Goal: Task Accomplishment & Management: Manage account settings

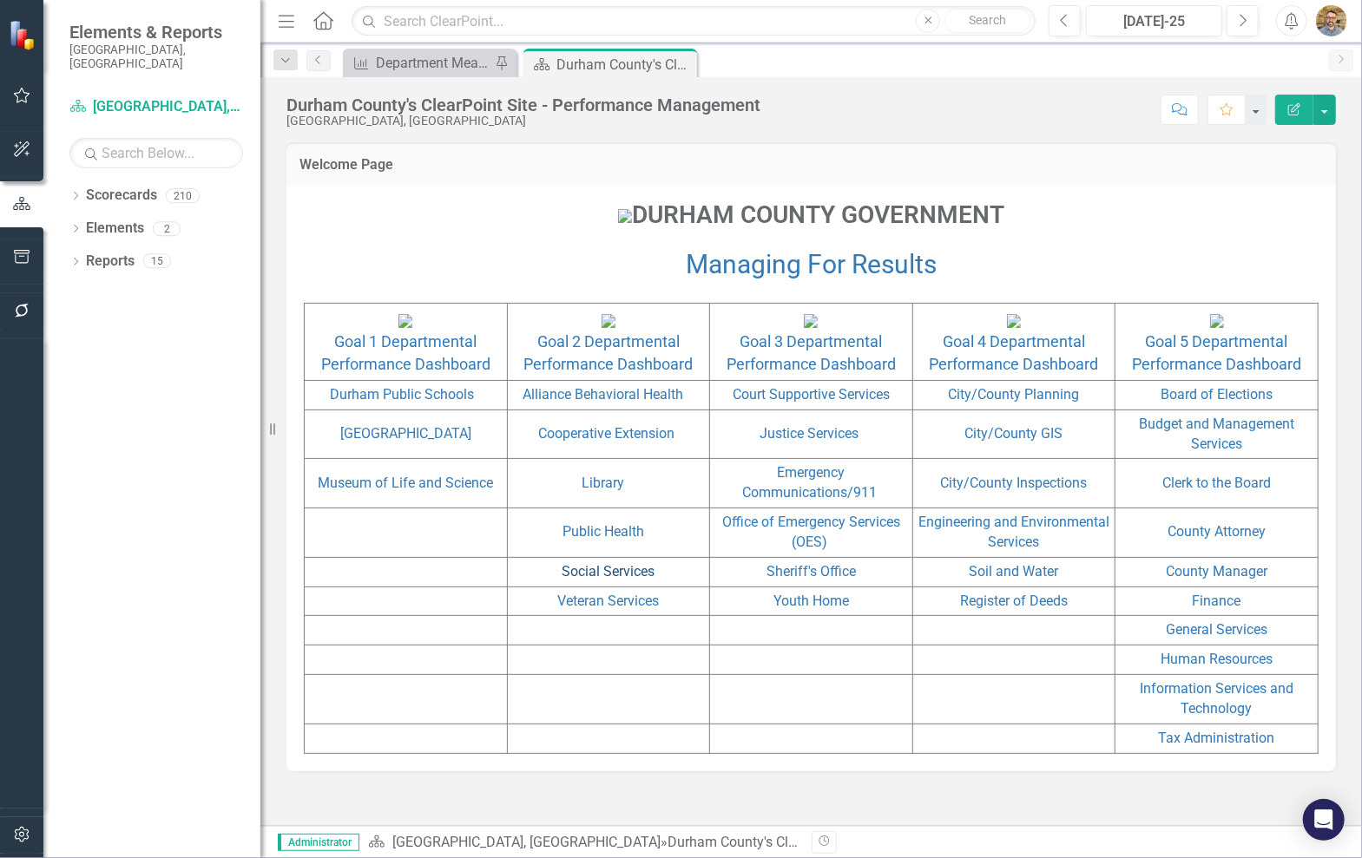
click at [581, 580] on link "Social Services" at bounding box center [607, 571] width 93 height 16
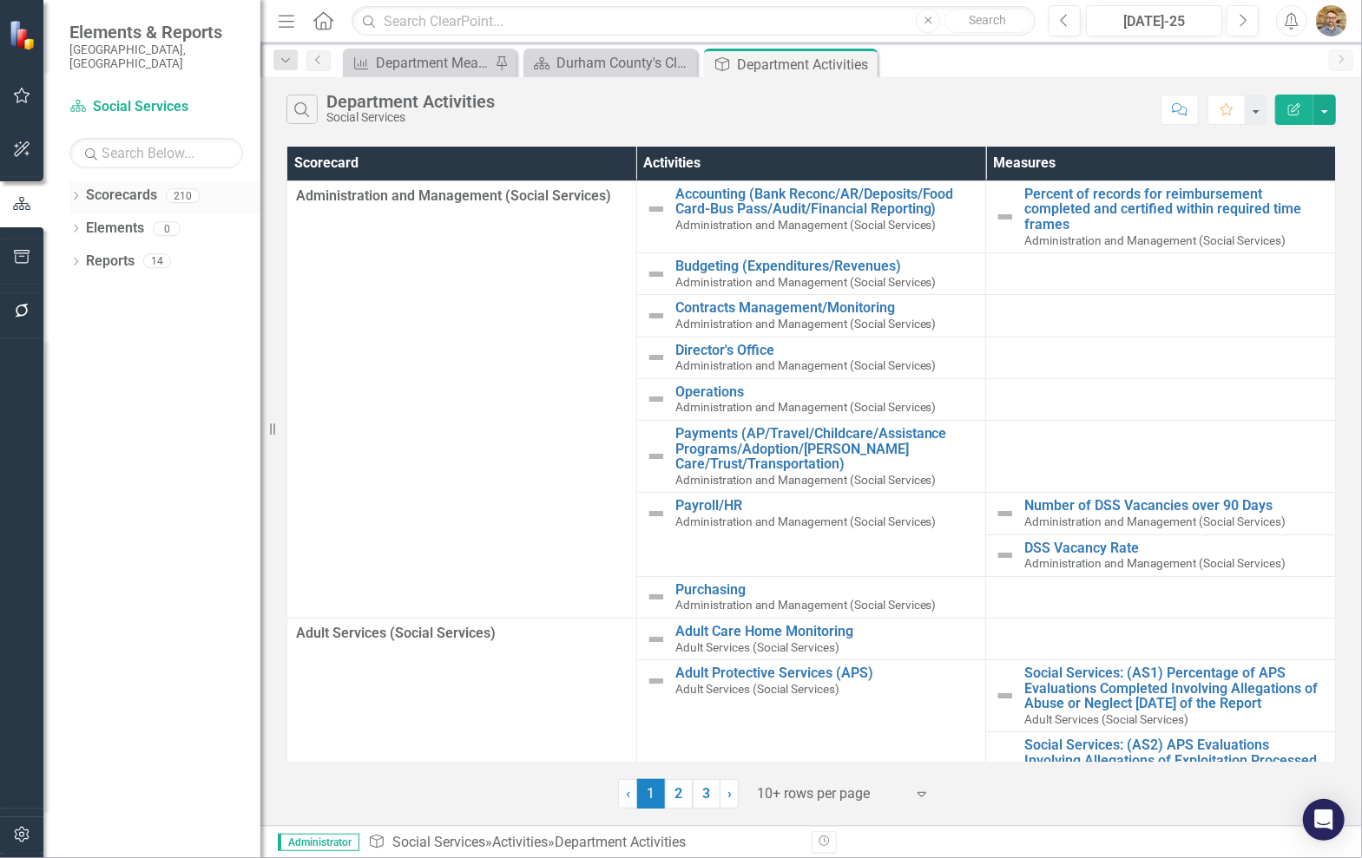
click at [75, 193] on icon "Dropdown" at bounding box center [75, 198] width 12 height 10
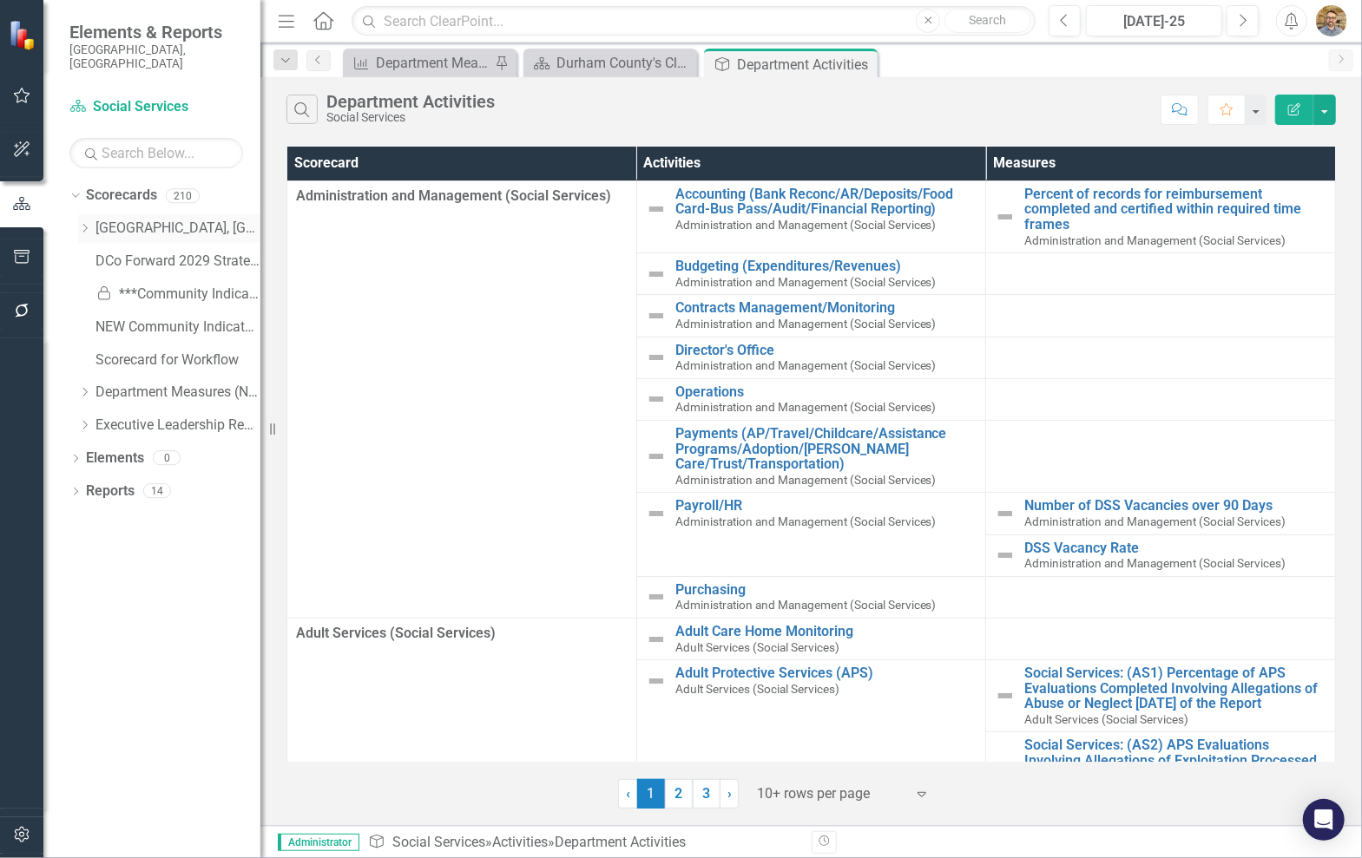
click at [83, 223] on icon "Dropdown" at bounding box center [84, 228] width 13 height 10
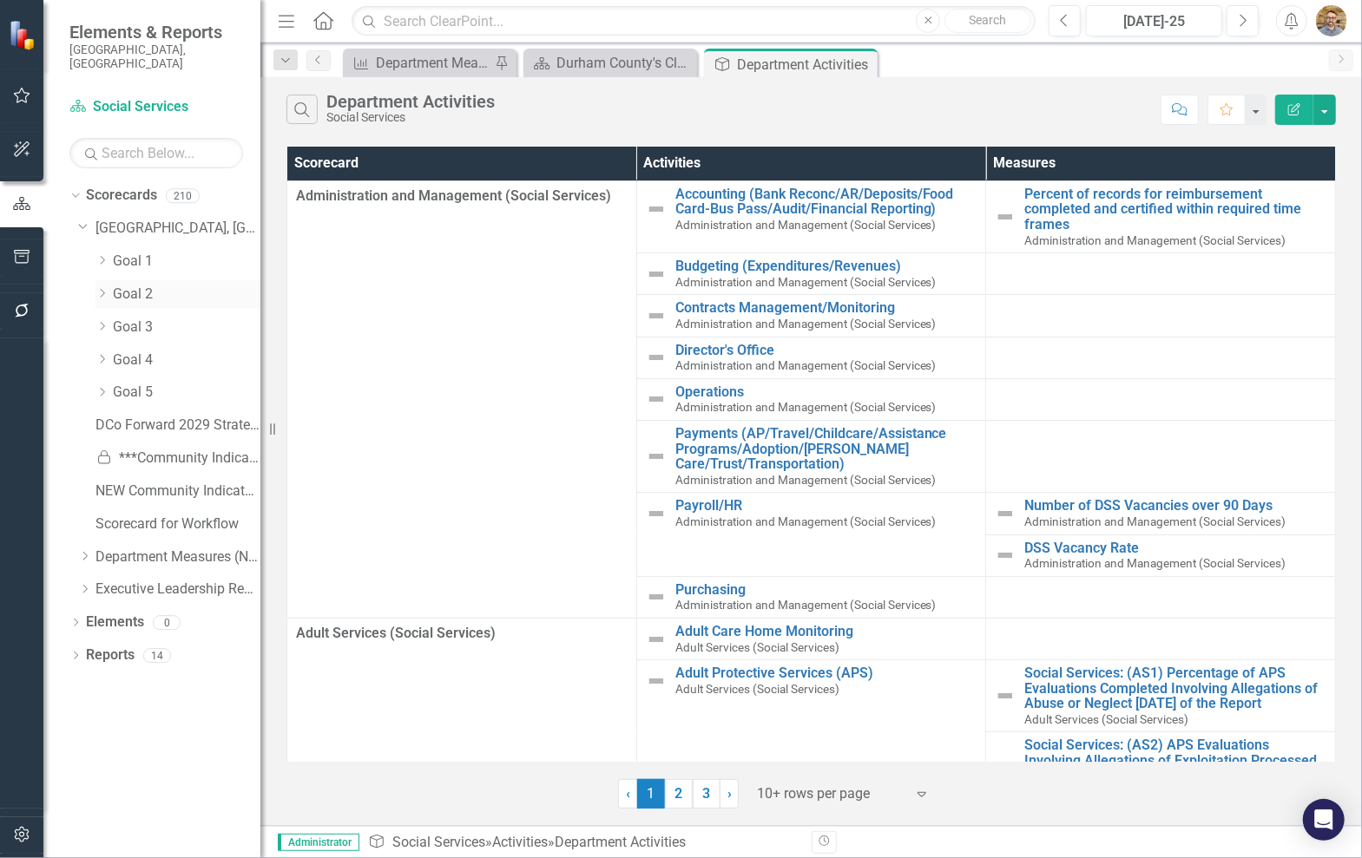
click at [102, 288] on icon "Dropdown" at bounding box center [101, 293] width 13 height 10
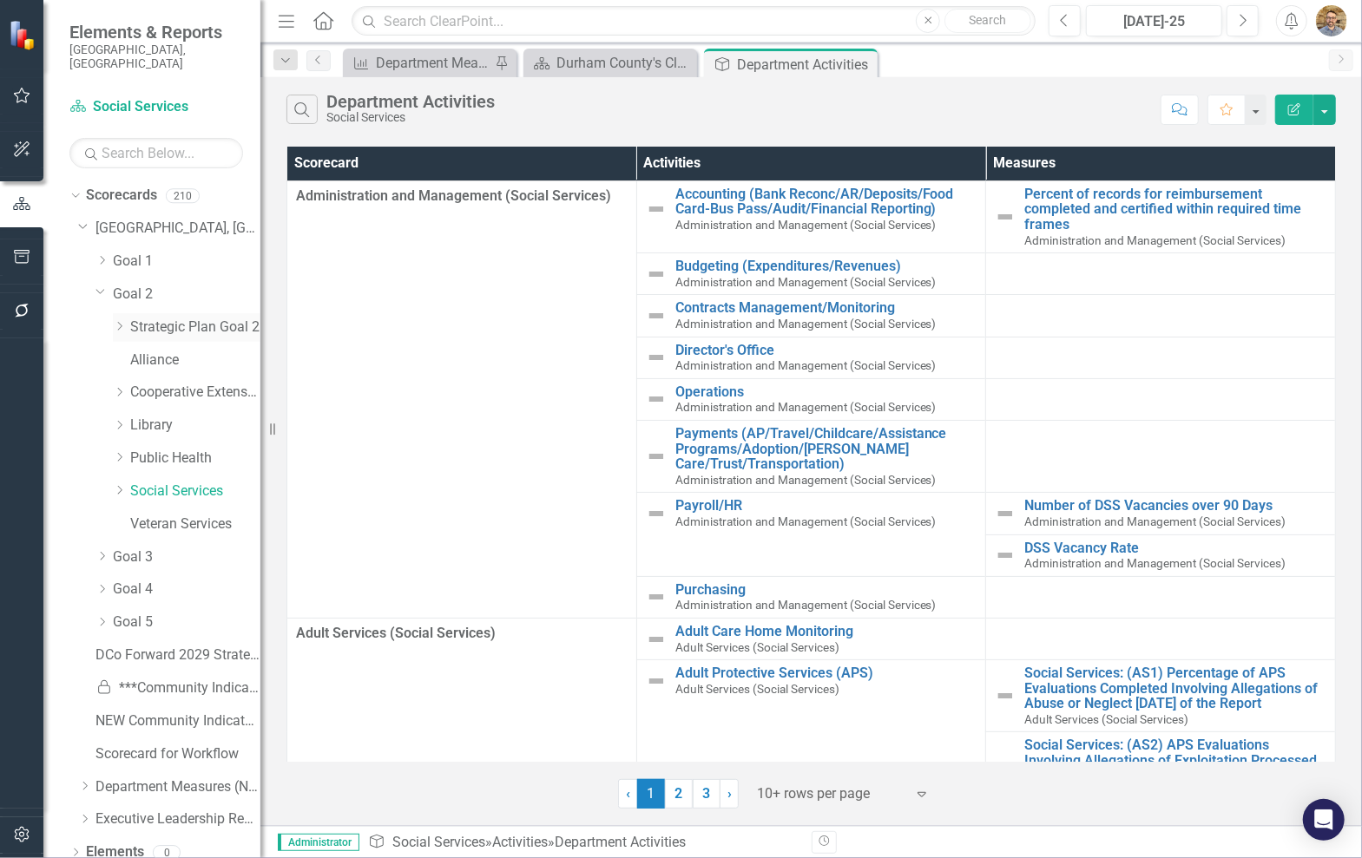
click at [157, 318] on link "Strategic Plan Goal 2" at bounding box center [195, 328] width 130 height 20
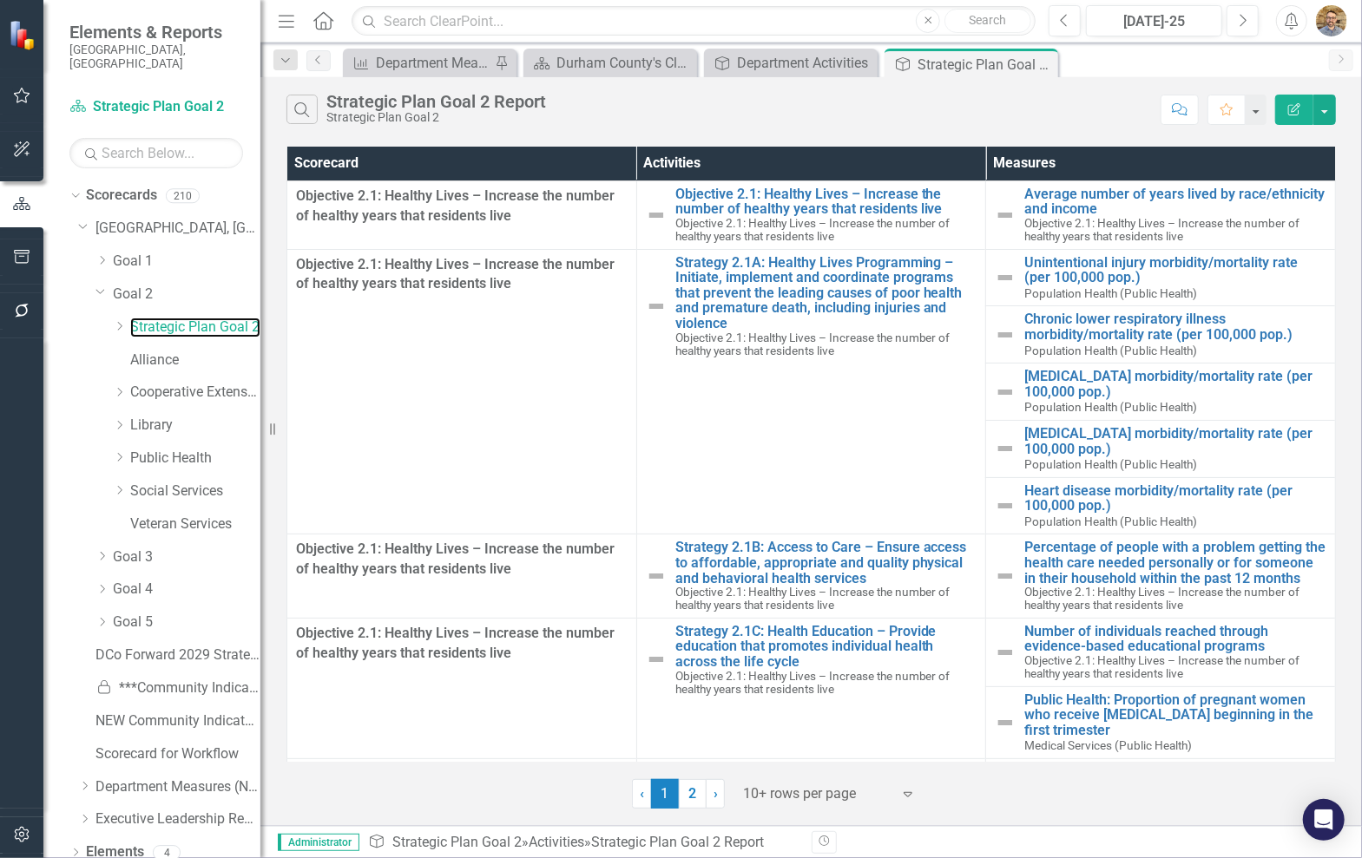
scroll to position [31, 0]
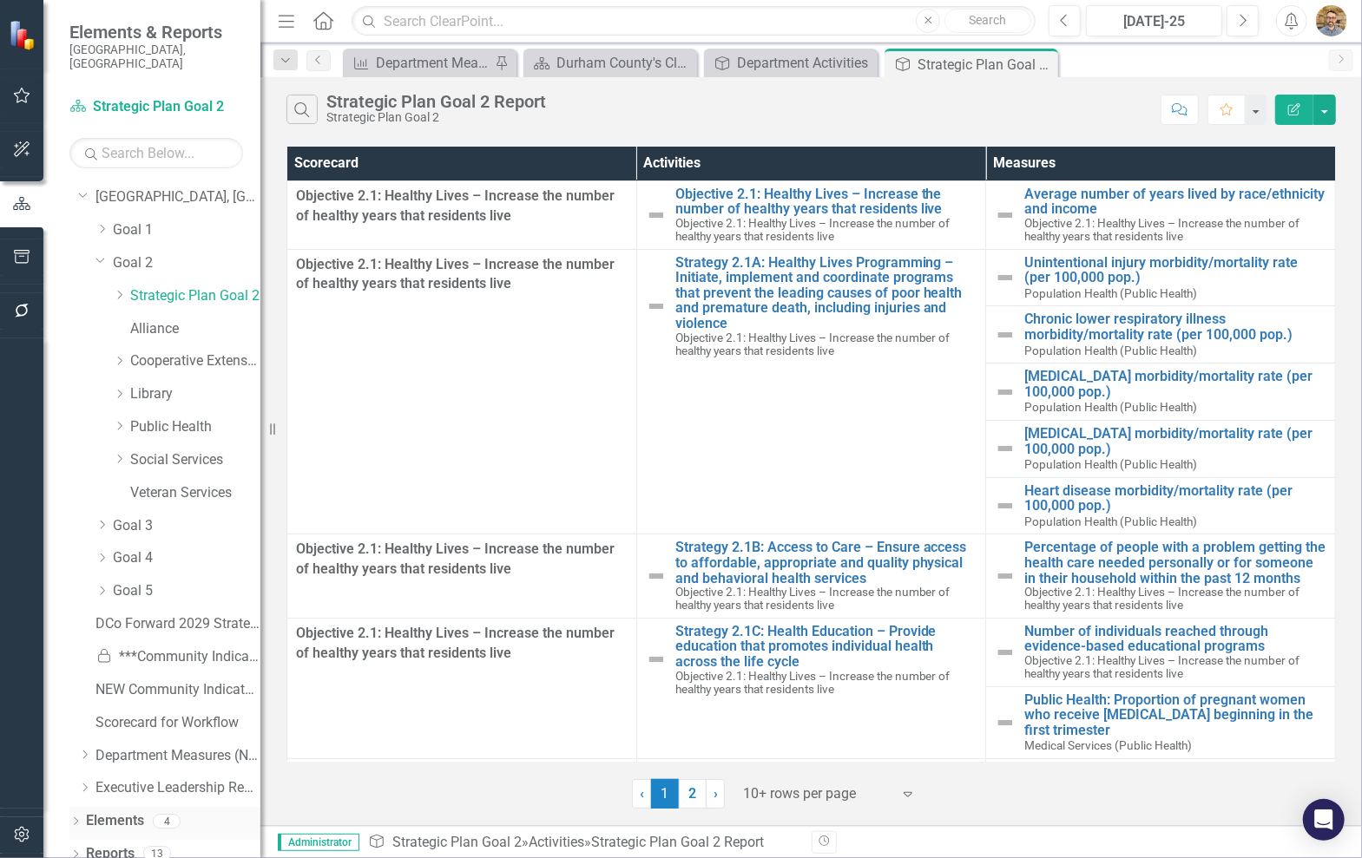
click at [78, 818] on icon "Dropdown" at bounding box center [75, 823] width 12 height 10
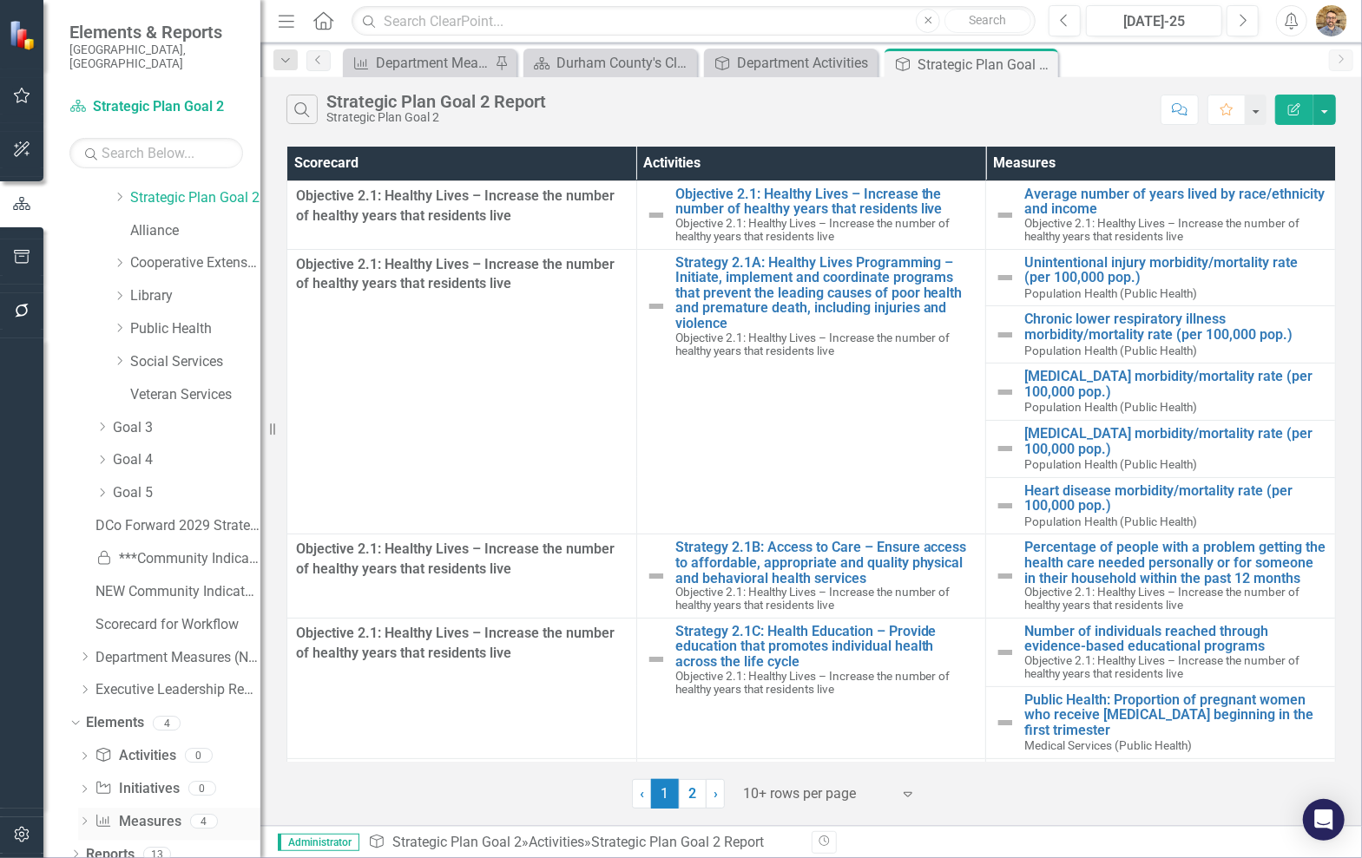
click at [141, 812] on link "Measure Measures" at bounding box center [138, 822] width 86 height 20
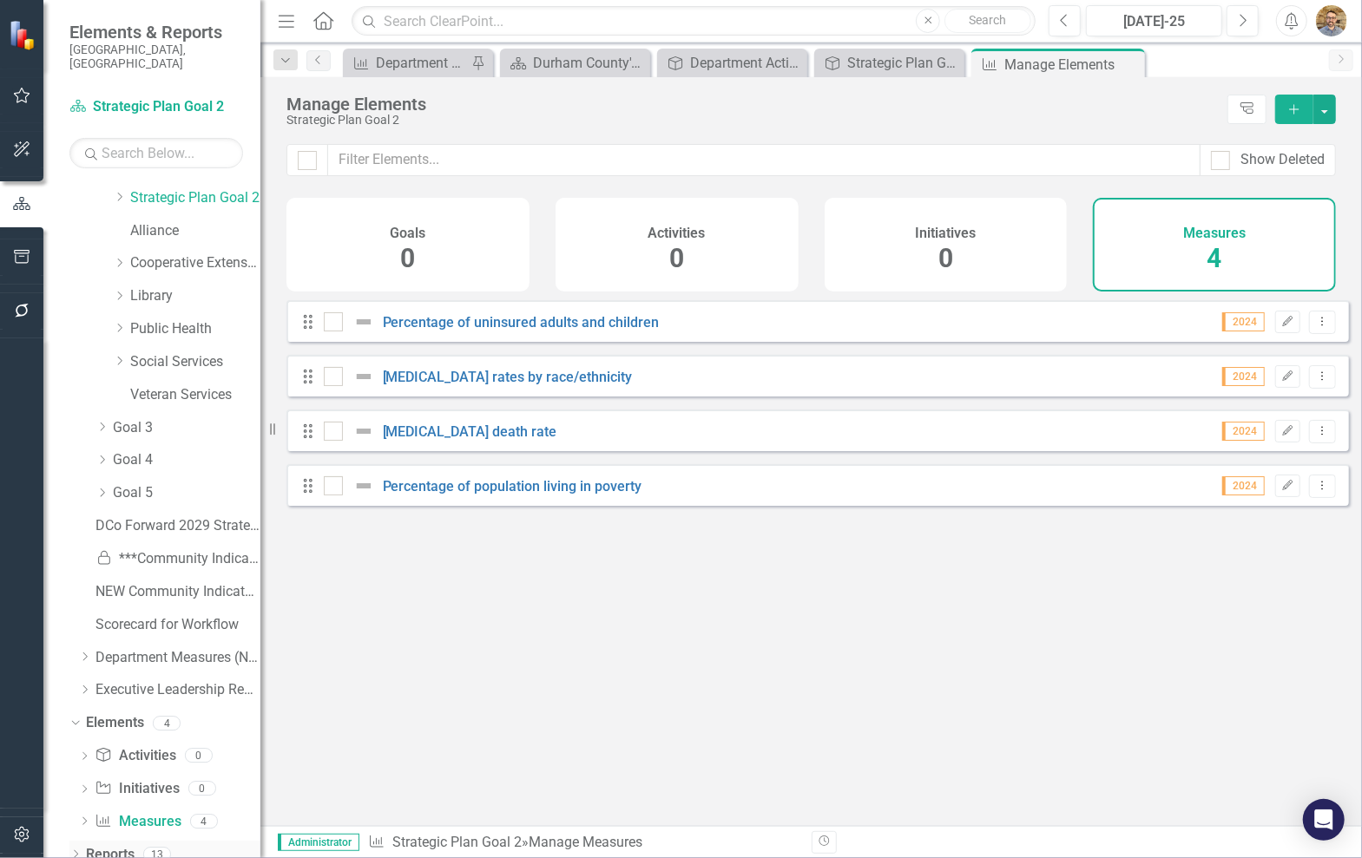
click at [83, 841] on div "Dropdown Reports 13" at bounding box center [164, 857] width 191 height 33
click at [68, 842] on div "Dropdown Scorecards 210 Dropdown Durham County, NC Dropdown Goal 1 Dropdown Str…" at bounding box center [151, 519] width 217 height 677
click at [75, 851] on icon "Dropdown" at bounding box center [75, 856] width 12 height 10
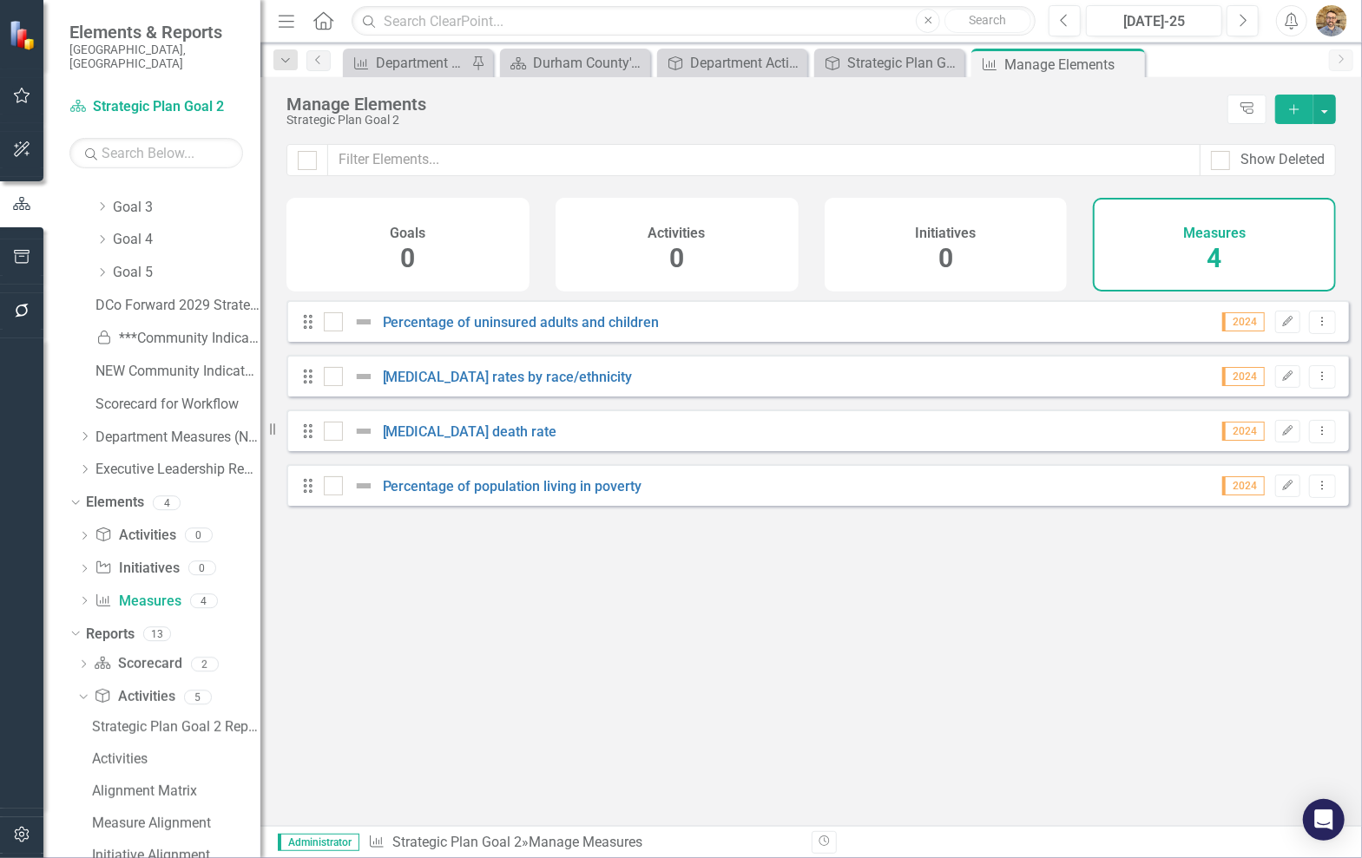
scroll to position [443, 0]
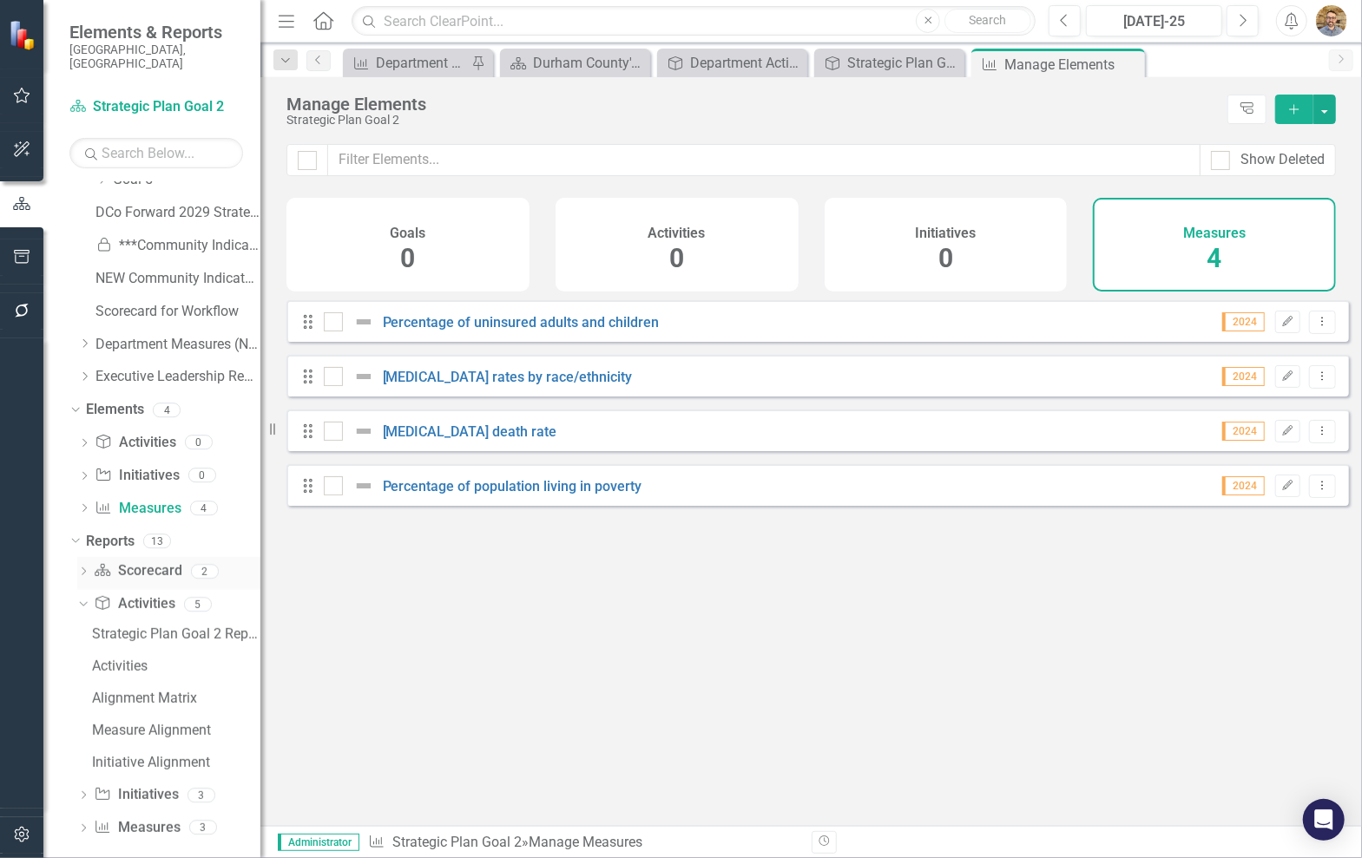
click at [81, 568] on icon "Dropdown" at bounding box center [83, 573] width 12 height 10
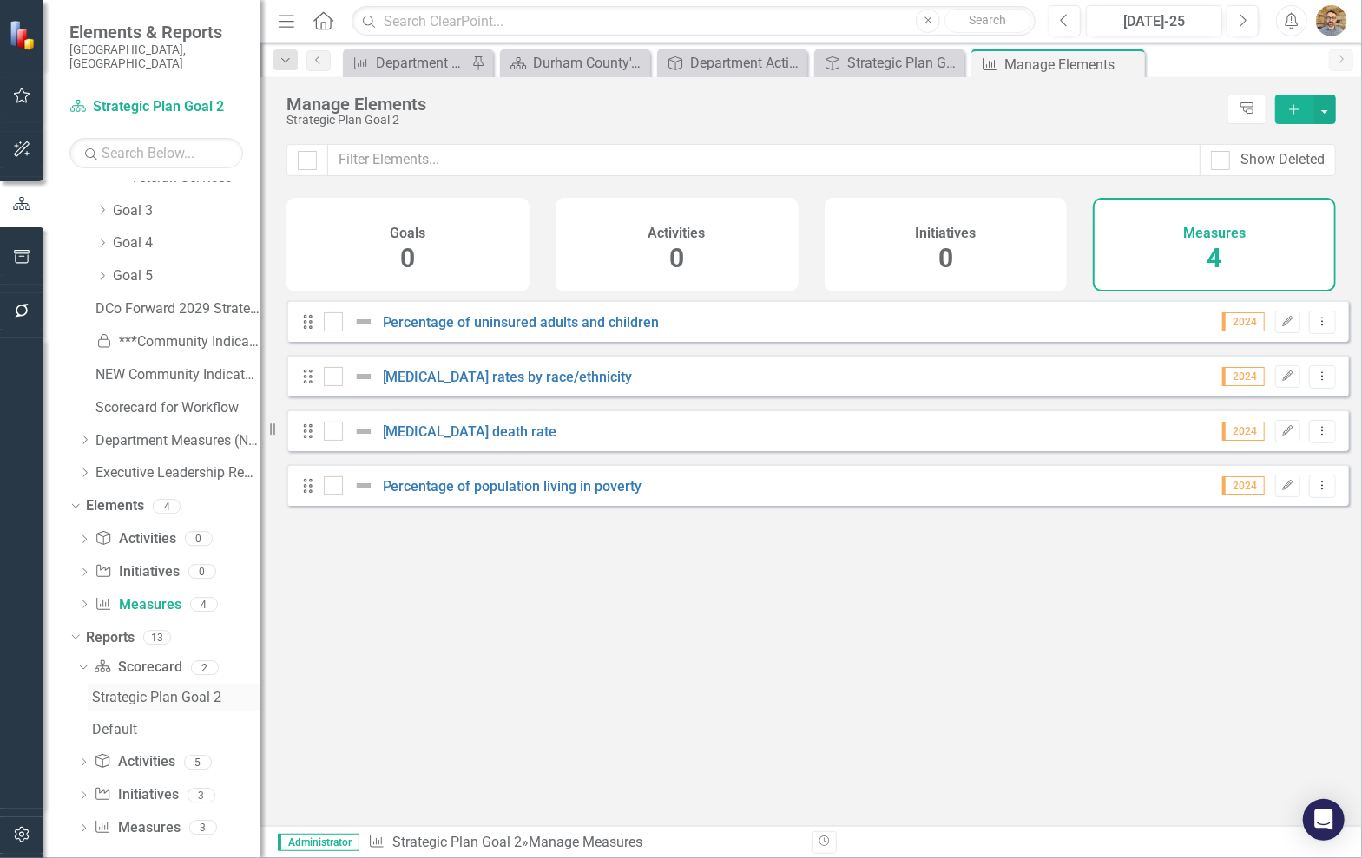
click at [127, 690] on div "Strategic Plan Goal 2" at bounding box center [176, 698] width 168 height 16
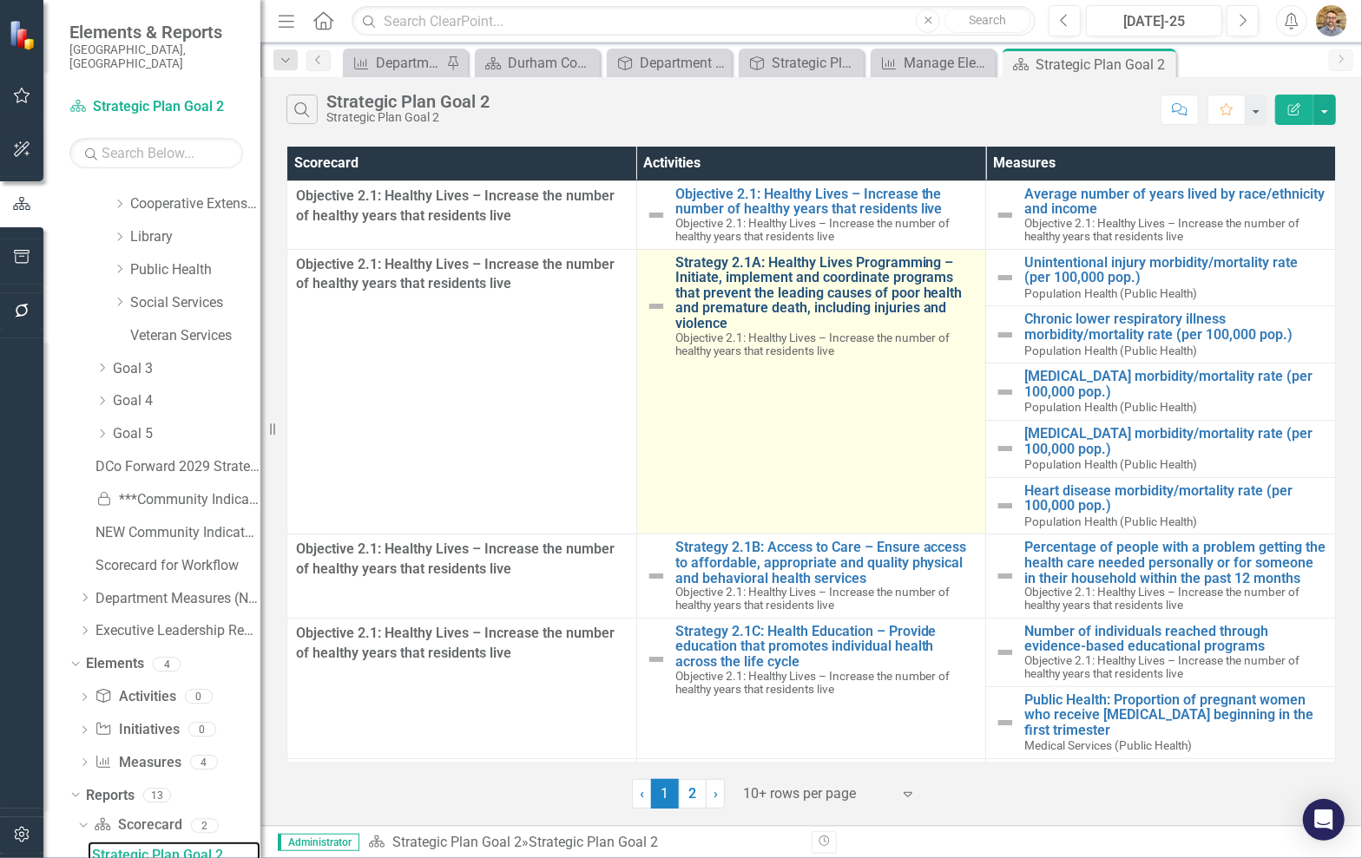
scroll to position [185, 0]
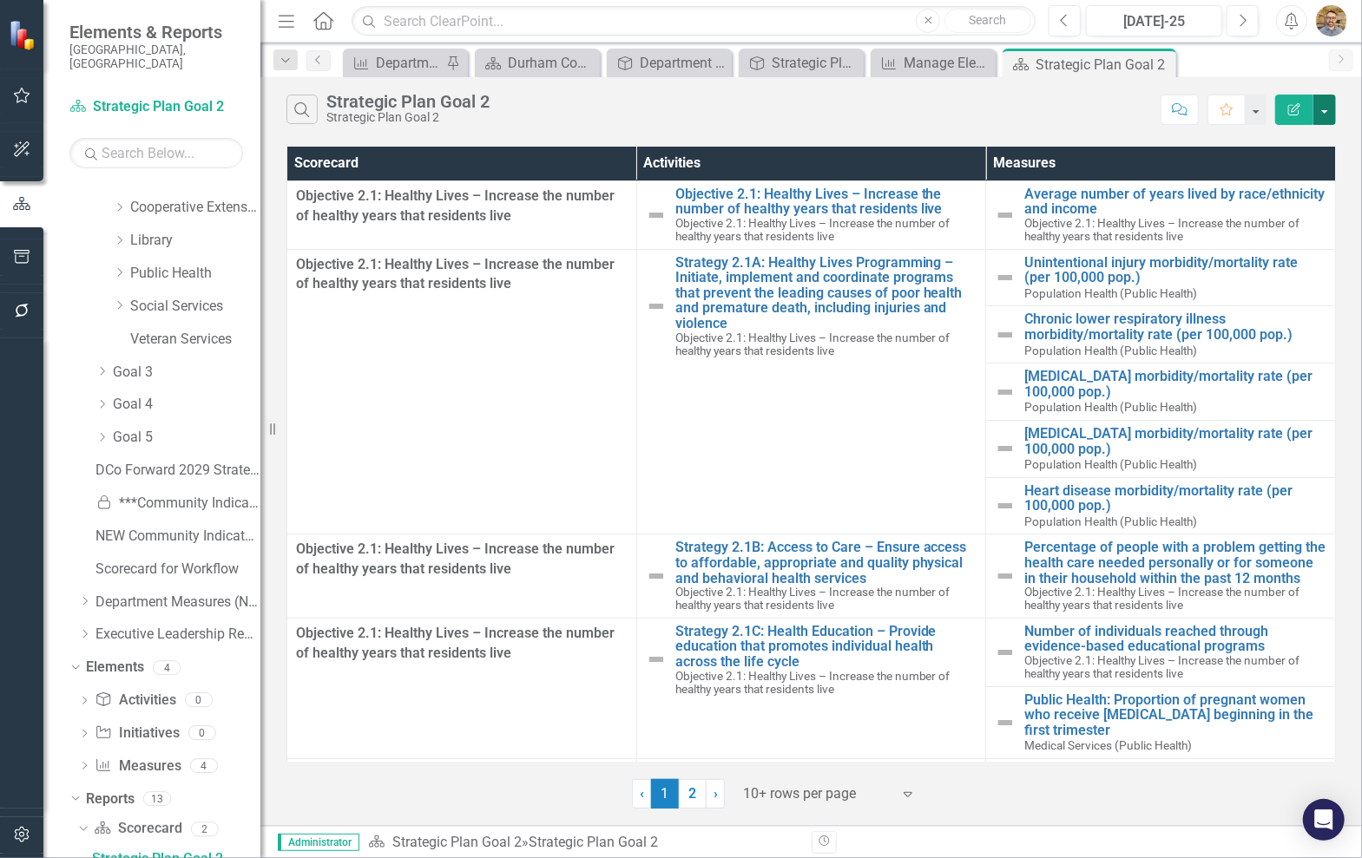
click at [1335, 108] on button "button" at bounding box center [1324, 110] width 23 height 30
click at [1043, 112] on div "Search Strategic Plan Goal 2 Strategic Plan Goal 2" at bounding box center [718, 110] width 865 height 30
click at [1319, 113] on button "button" at bounding box center [1324, 110] width 23 height 30
click at [1283, 142] on link "Edit Report Edit Report" at bounding box center [1266, 141] width 137 height 32
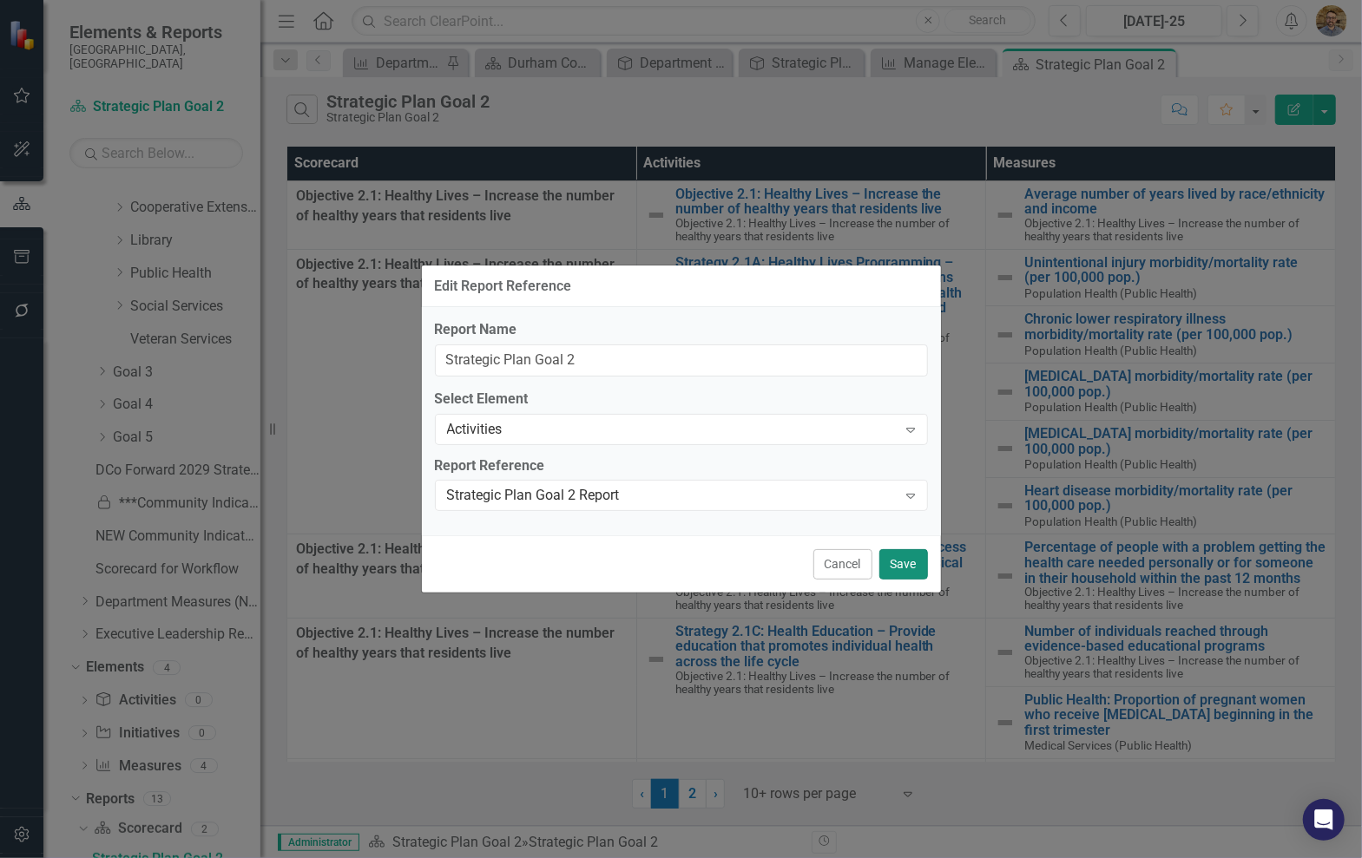
click at [908, 559] on button "Save" at bounding box center [903, 564] width 49 height 30
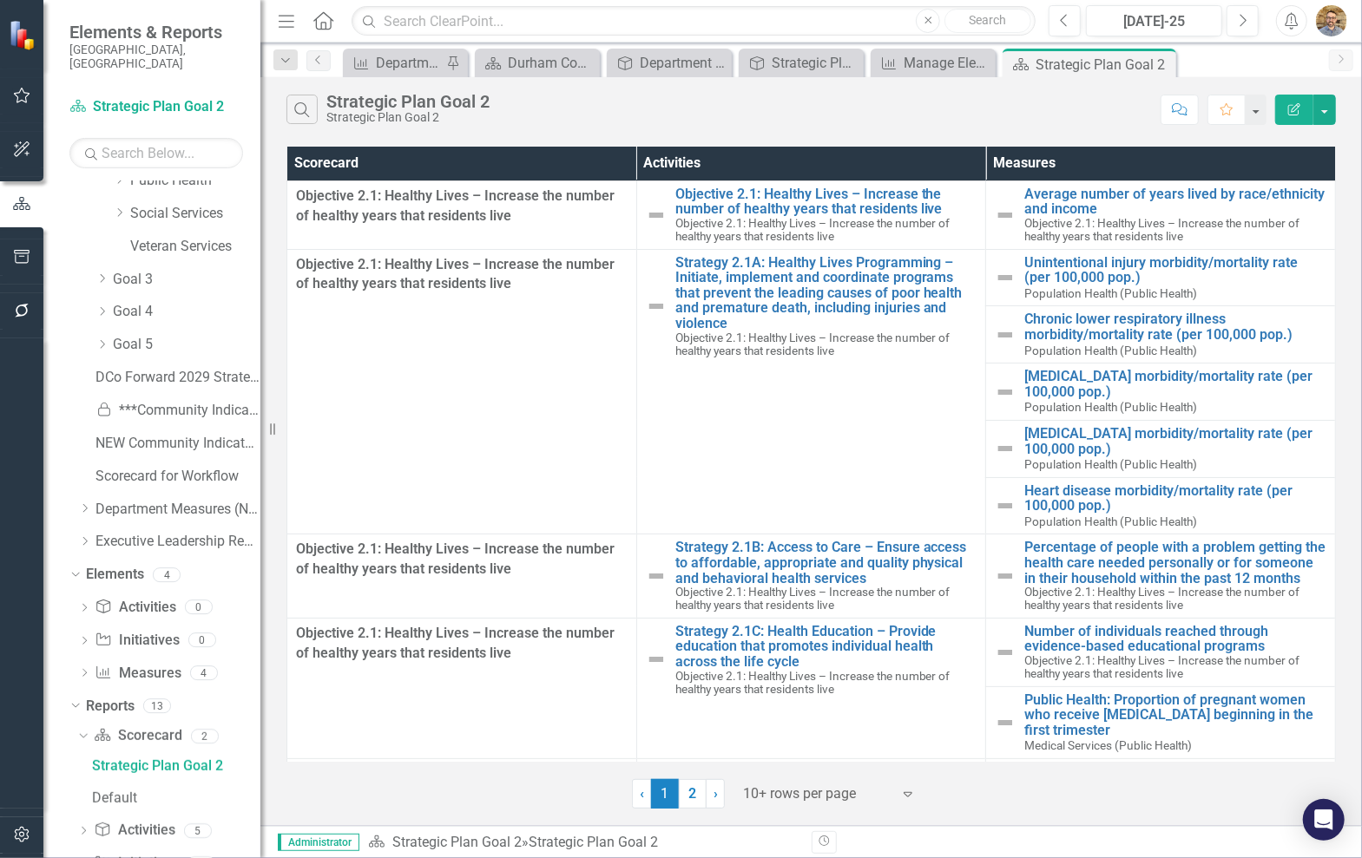
scroll to position [345, 0]
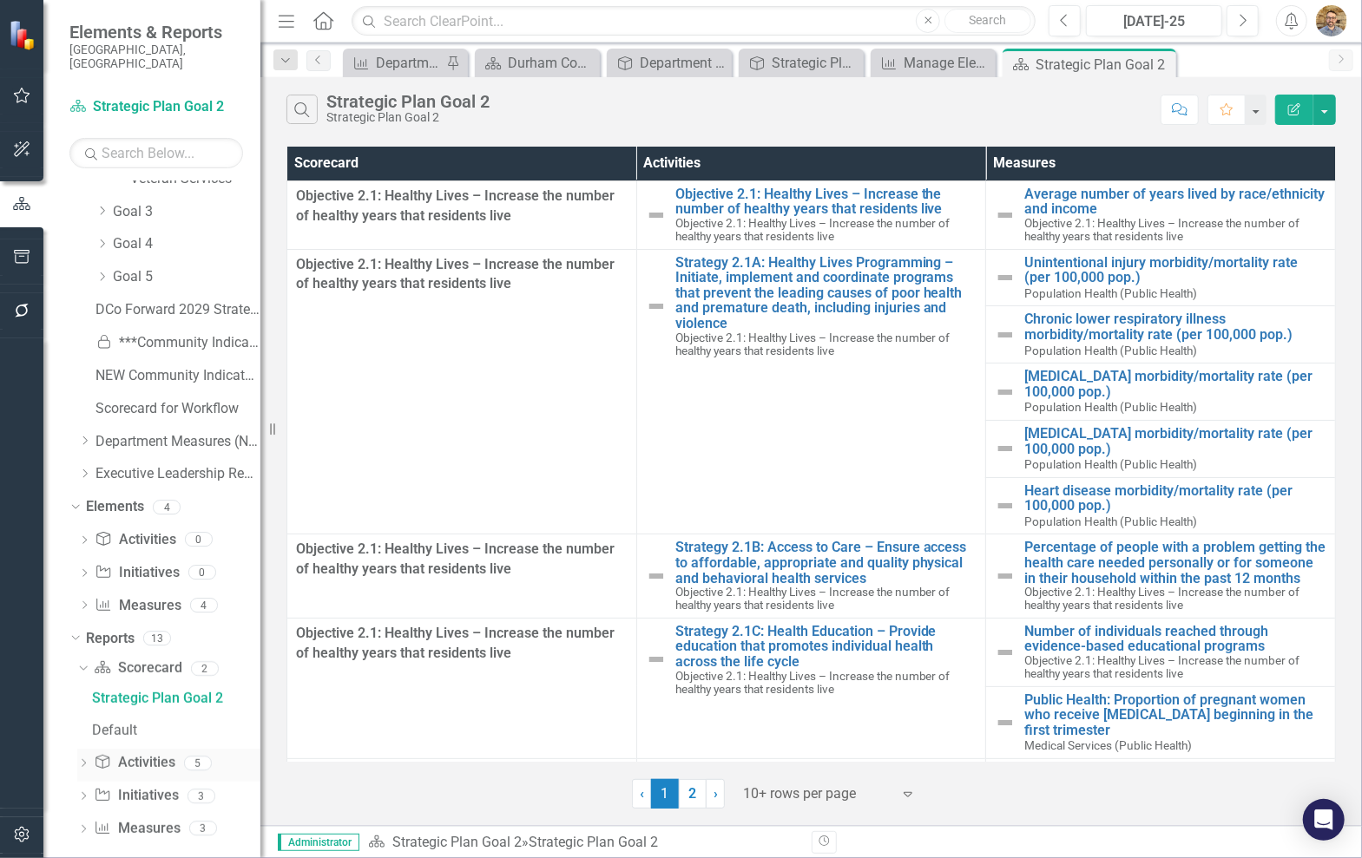
click at [90, 750] on div "Dropdown Activity Activities 5" at bounding box center [168, 765] width 183 height 33
click at [82, 760] on icon "Dropdown" at bounding box center [83, 765] width 12 height 10
click at [212, 724] on div "Strategic Plan Goal 2 Report" at bounding box center [176, 732] width 168 height 16
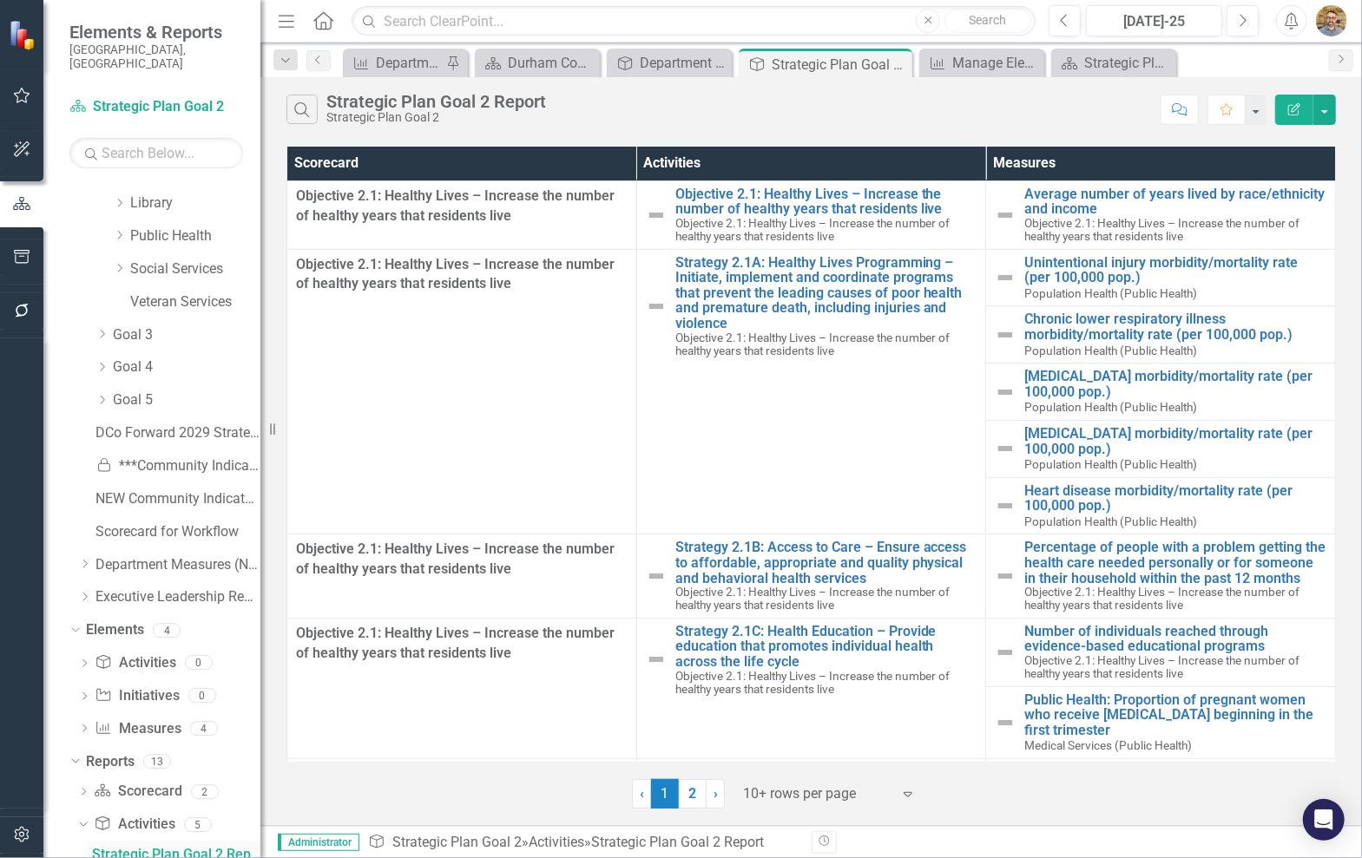
scroll to position [218, 0]
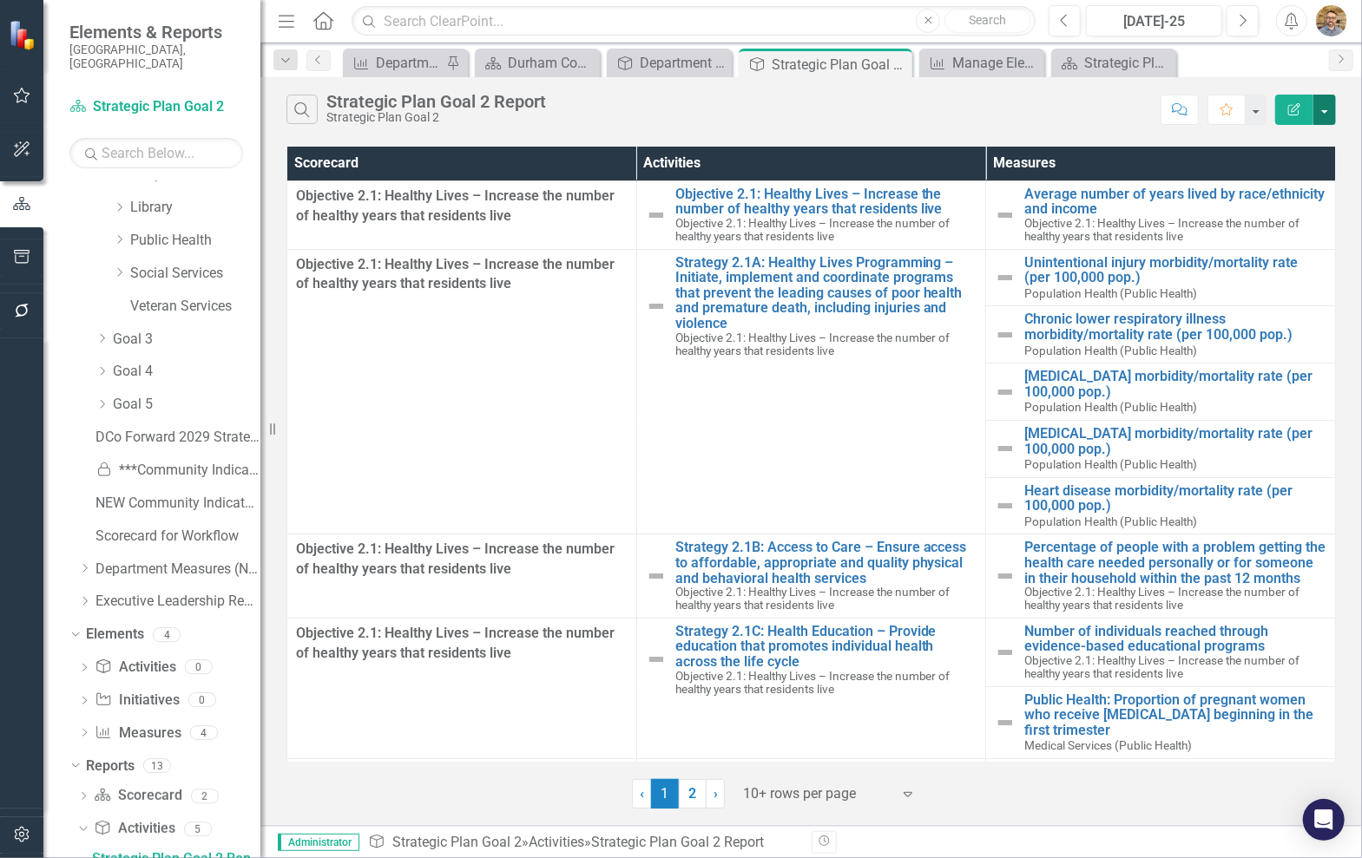
click at [1324, 117] on button "button" at bounding box center [1324, 110] width 23 height 30
click at [967, 114] on div "Search Strategic Plan Goal 2 Report Strategic Plan Goal 2" at bounding box center [718, 110] width 865 height 30
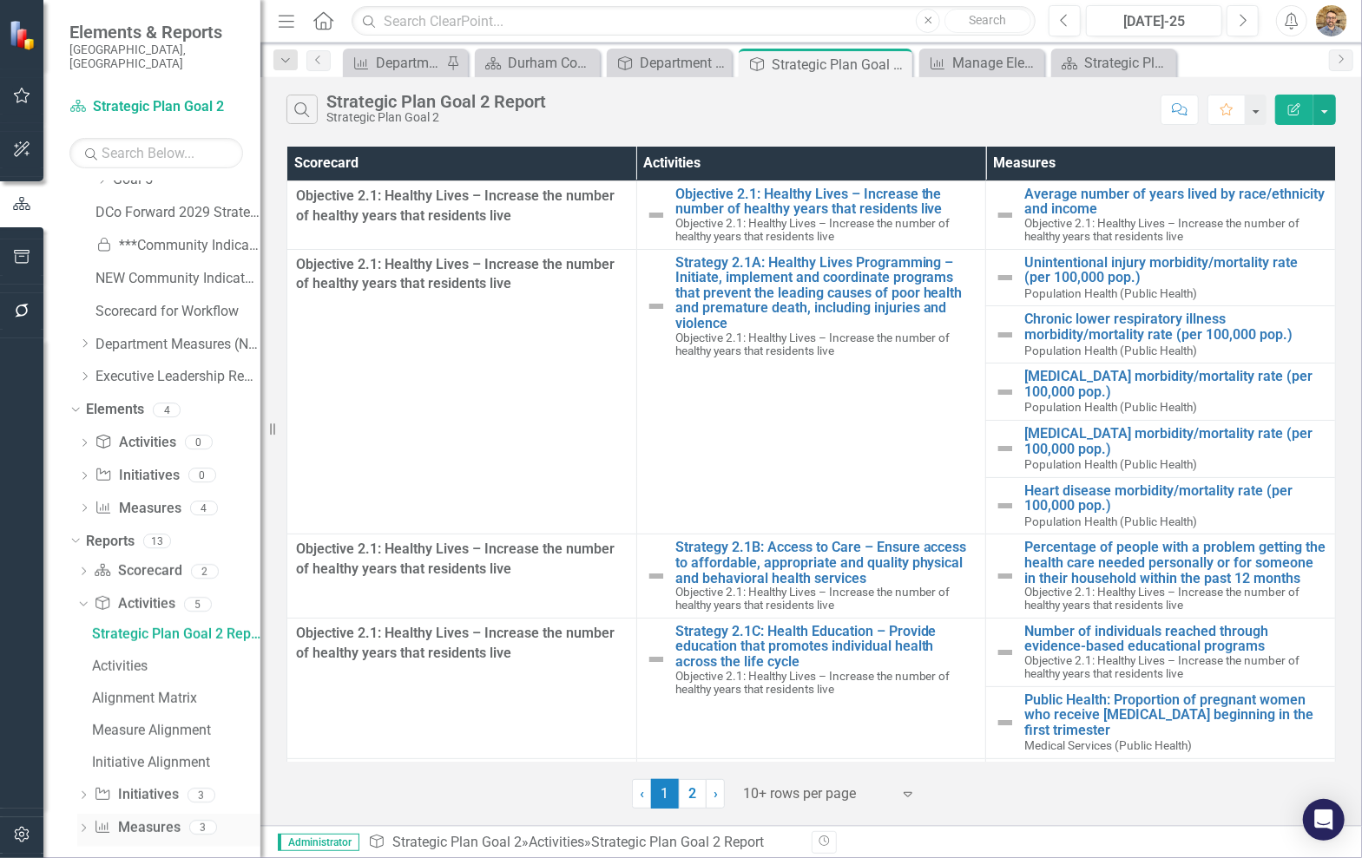
click at [82, 825] on icon "Dropdown" at bounding box center [83, 830] width 12 height 10
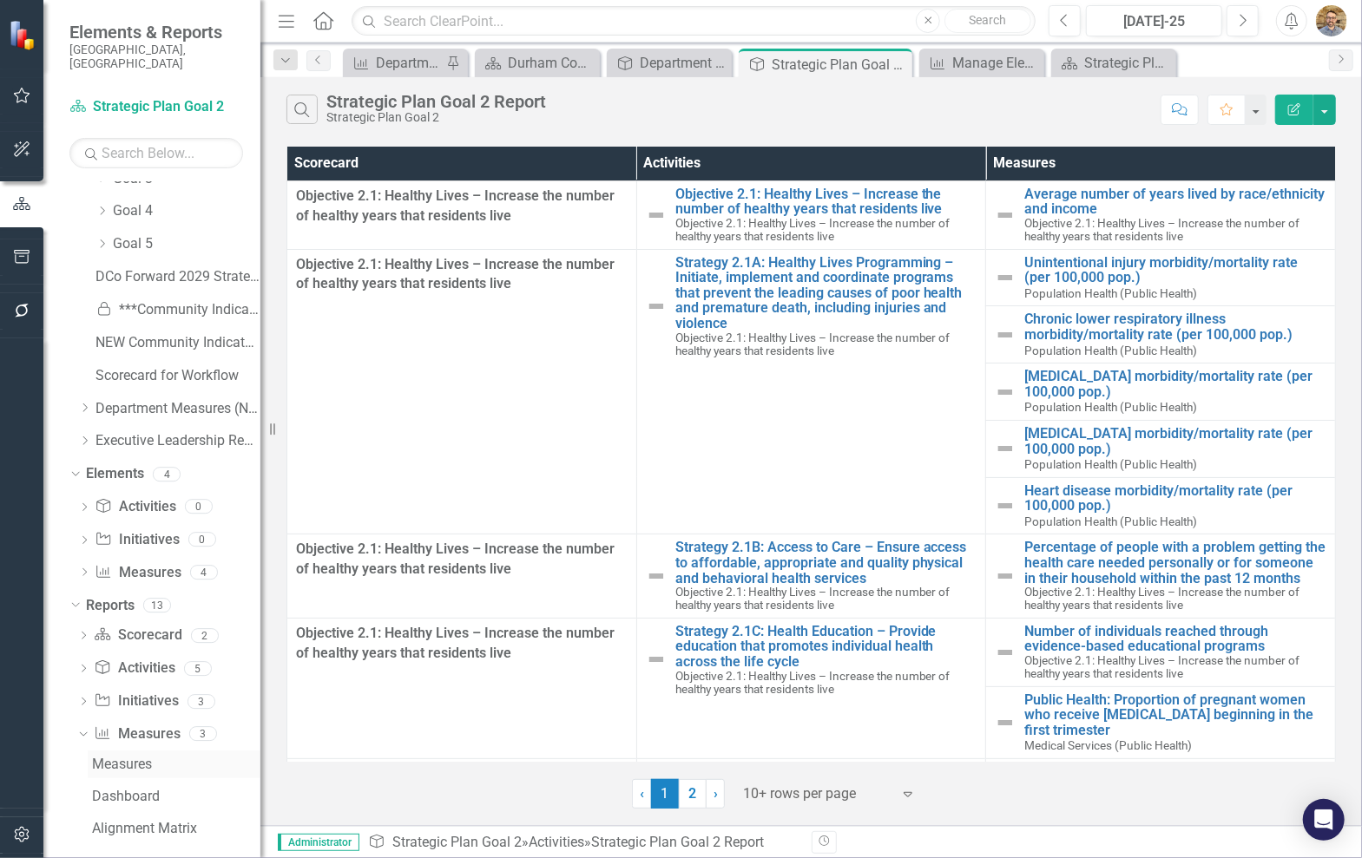
click at [148, 757] on div "Measures" at bounding box center [176, 765] width 168 height 16
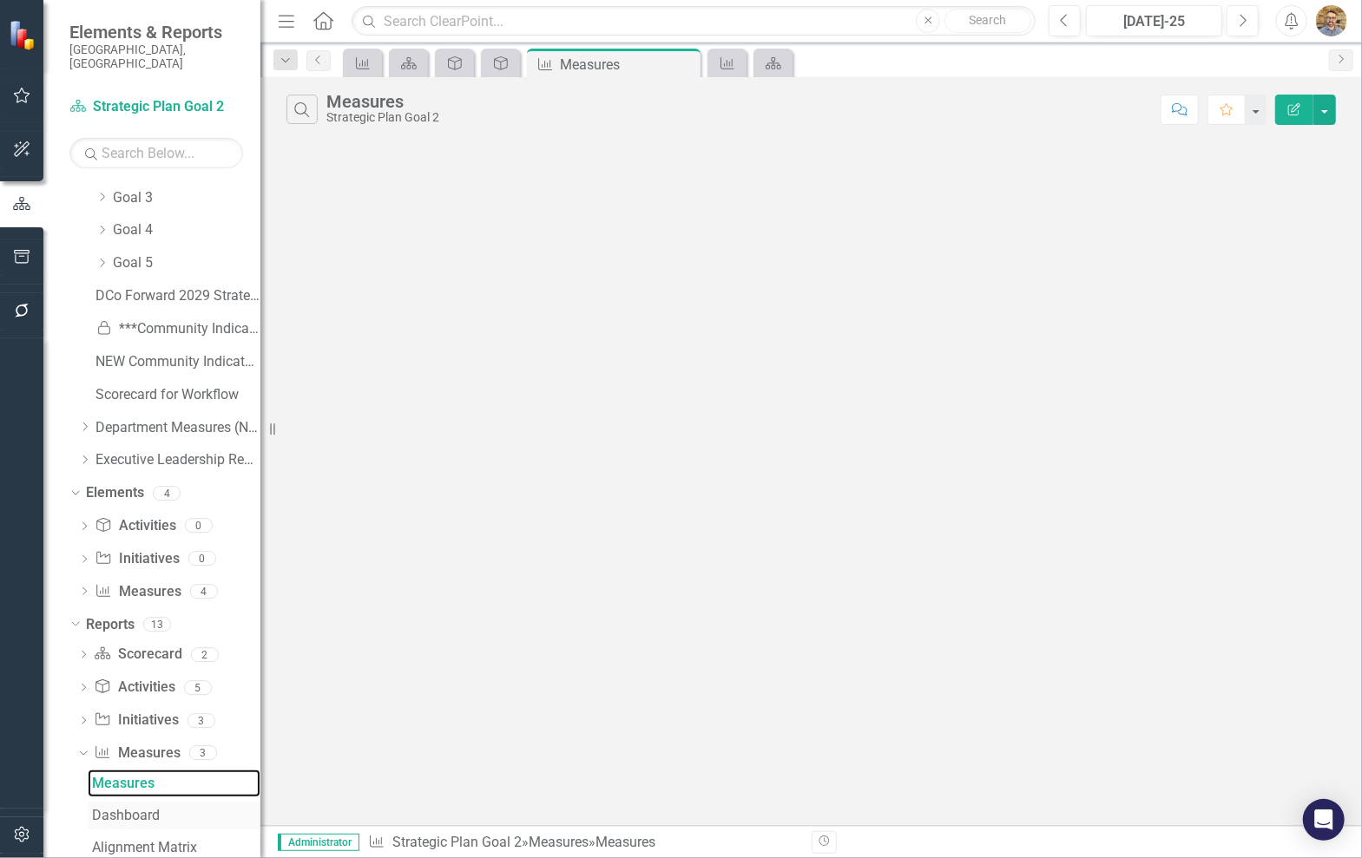
scroll to position [283, 0]
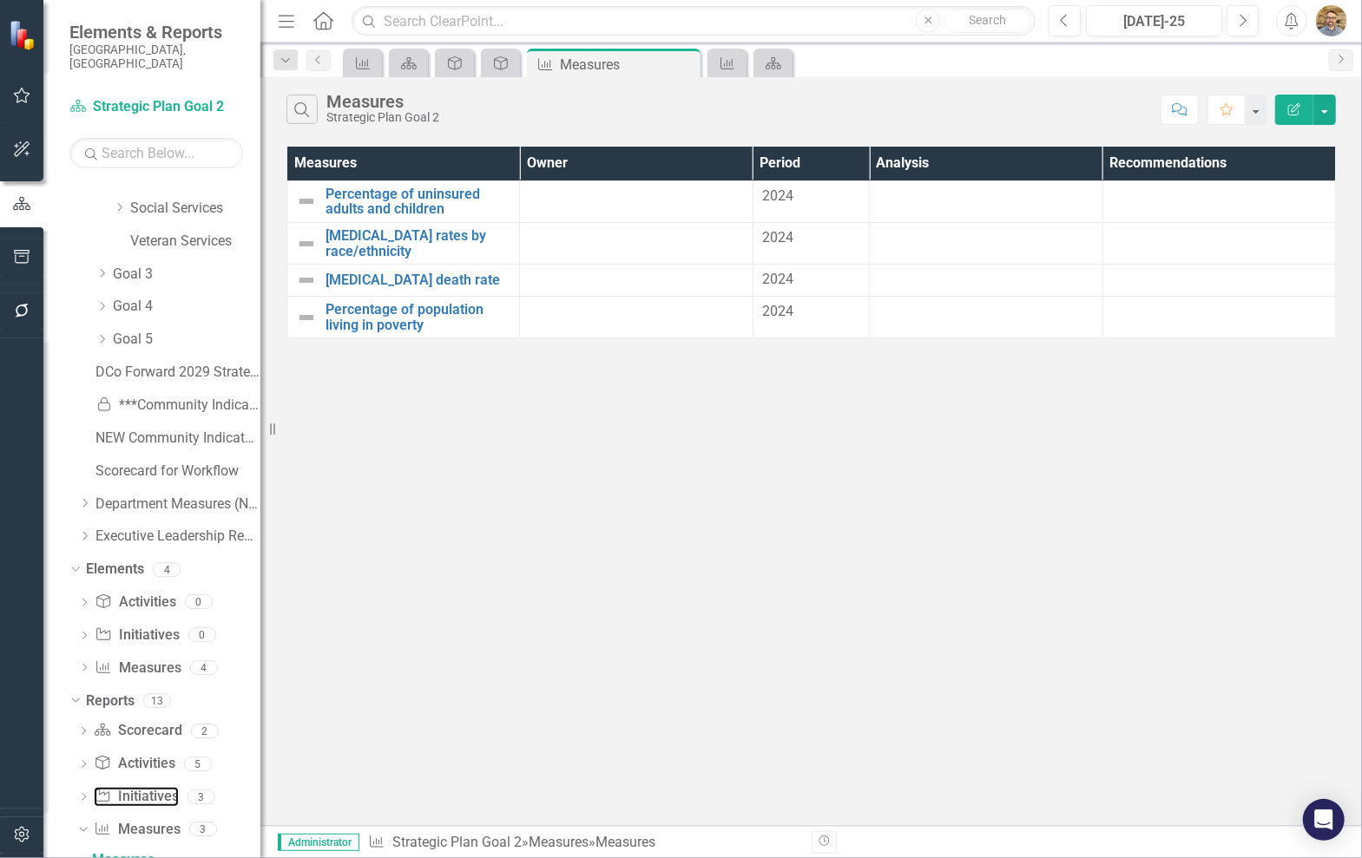
click at [147, 790] on link "Initiative Initiatives" at bounding box center [136, 797] width 84 height 20
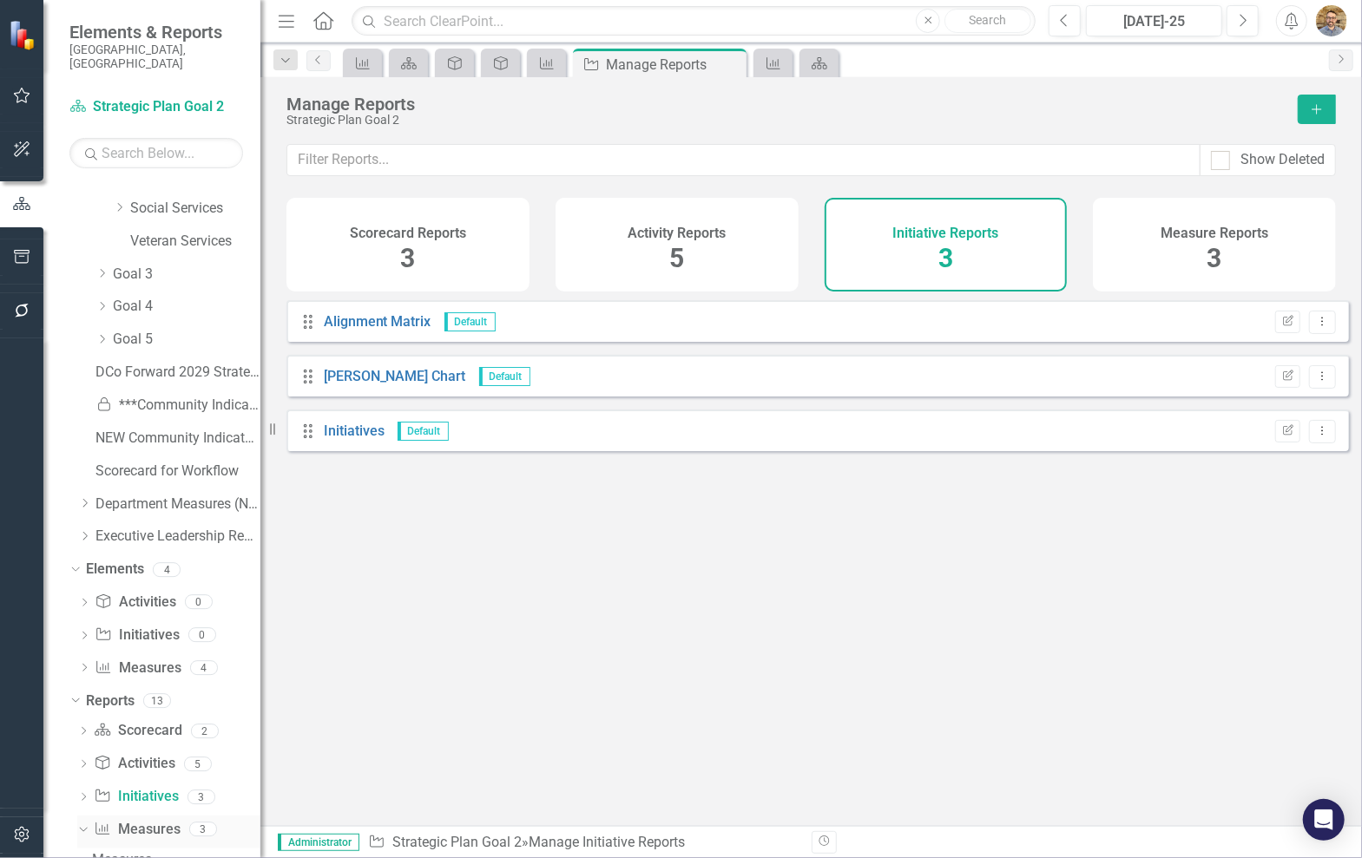
click at [141, 820] on link "Measure Measures" at bounding box center [137, 830] width 86 height 20
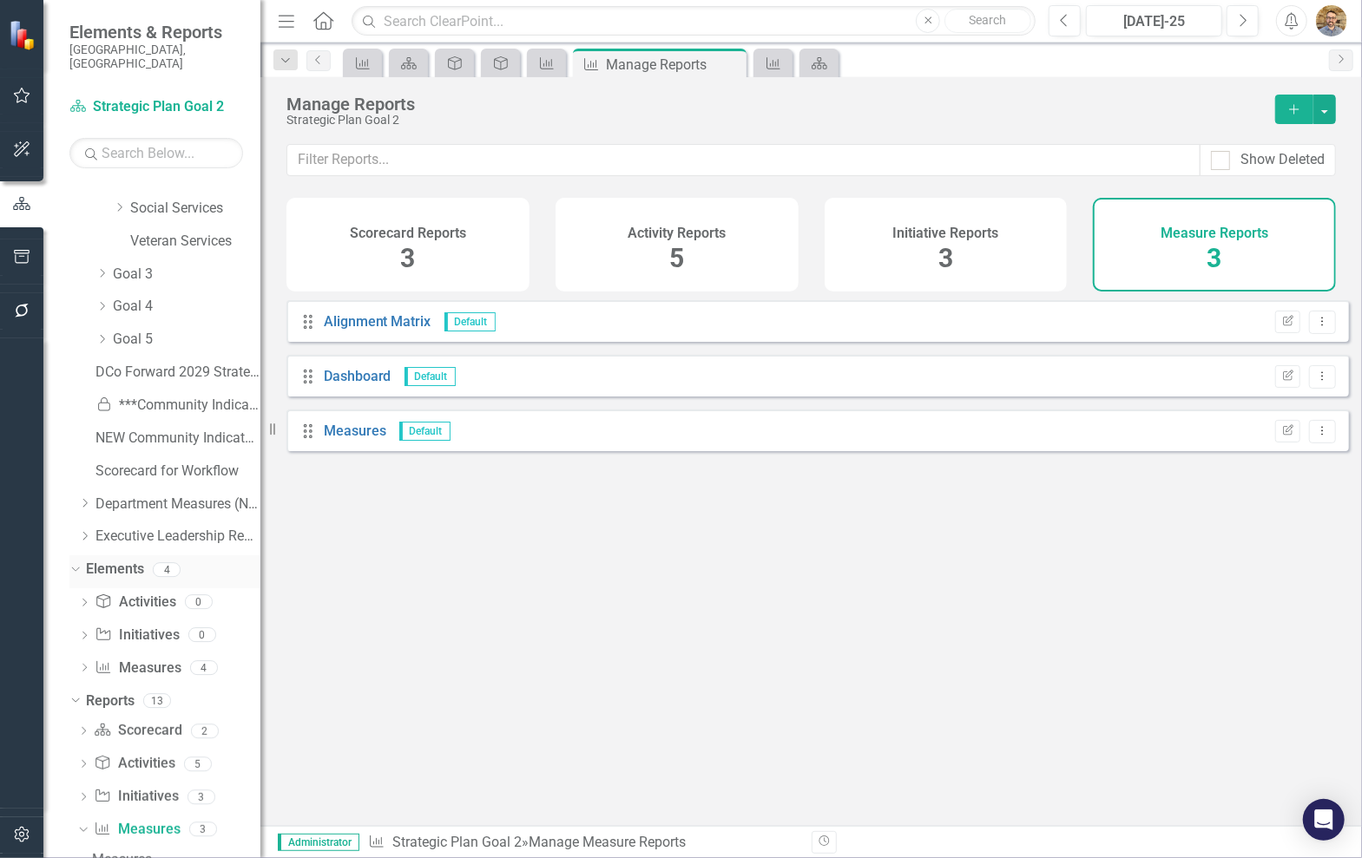
click at [113, 560] on link "Elements" at bounding box center [115, 570] width 58 height 20
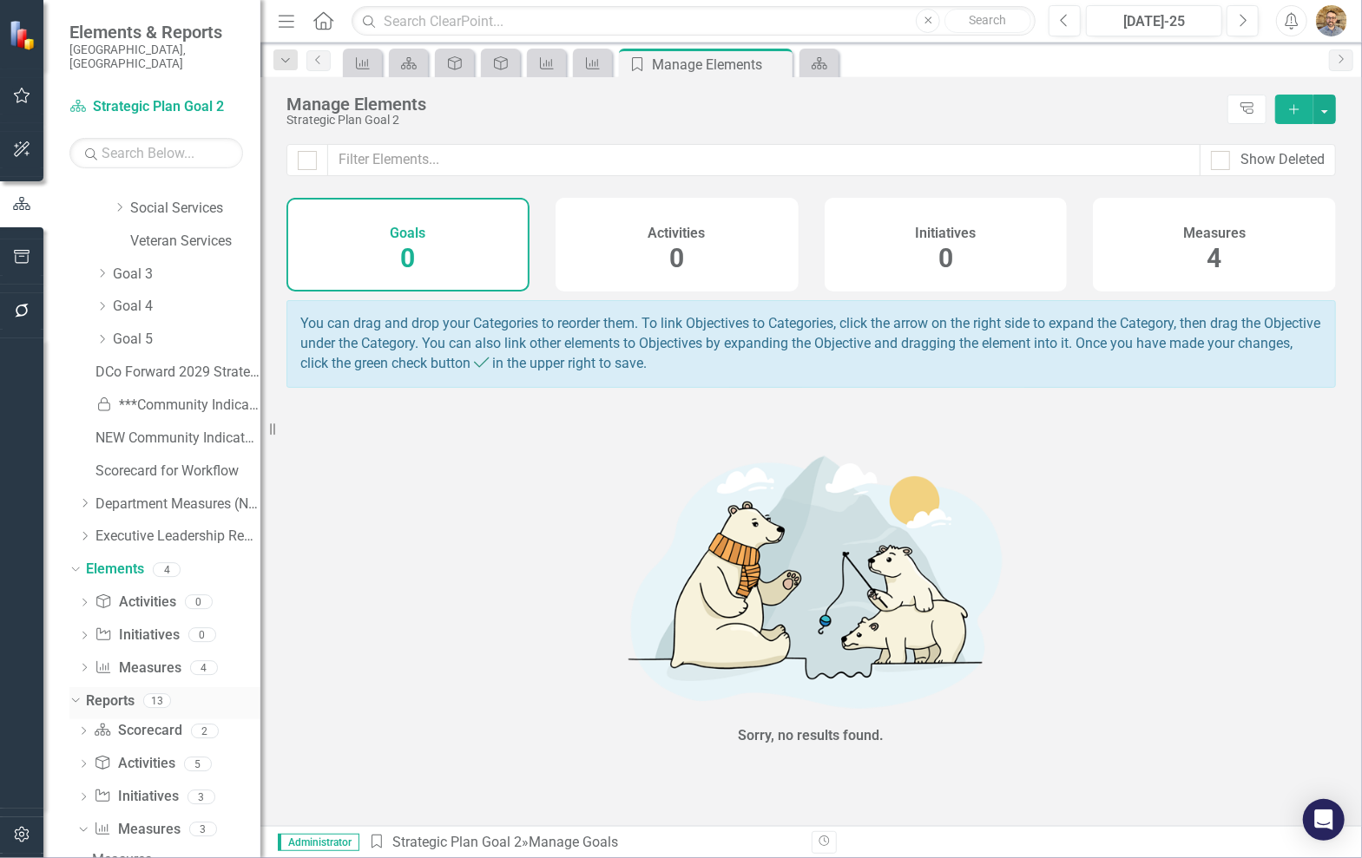
click at [108, 692] on link "Reports" at bounding box center [110, 702] width 49 height 20
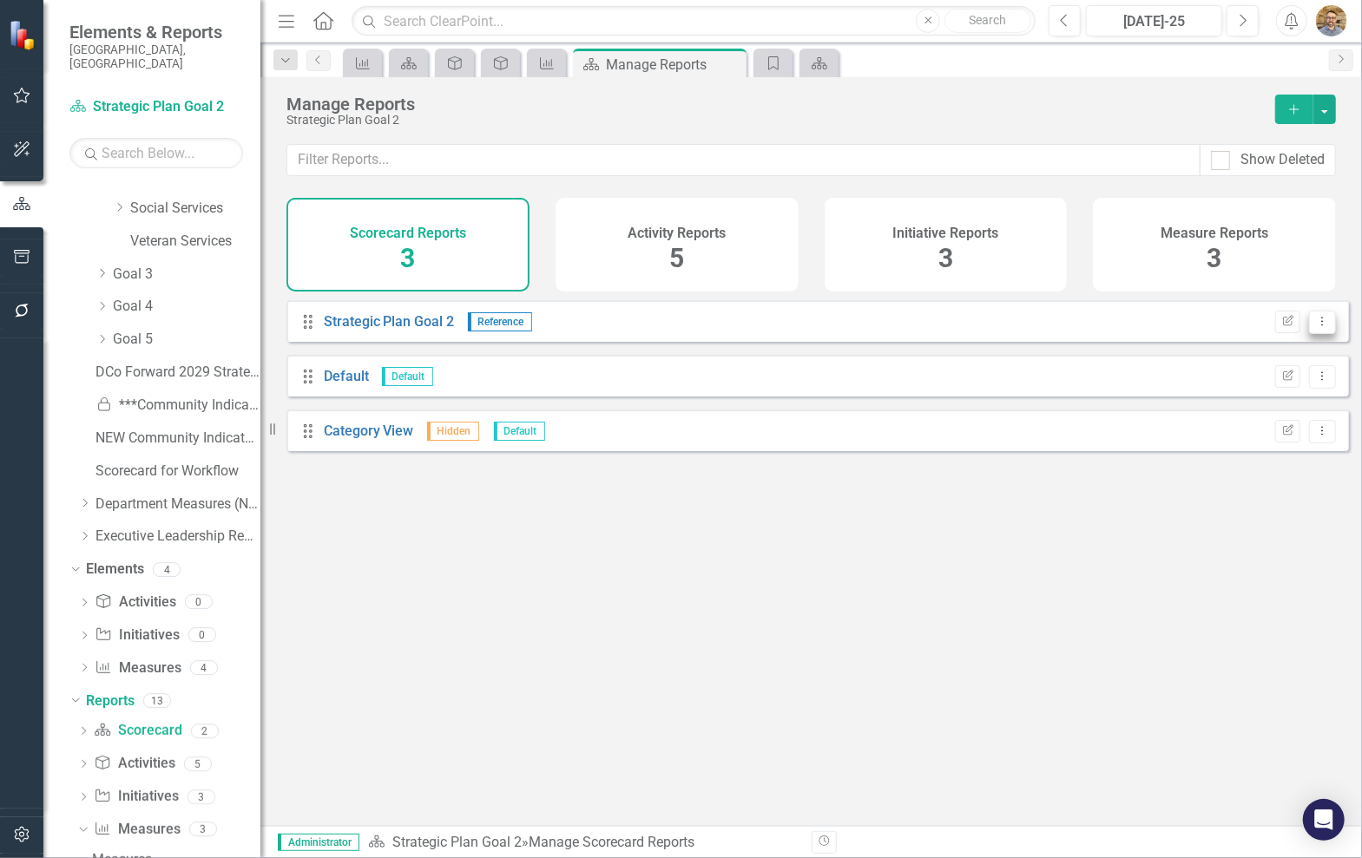
click at [1315, 327] on icon "Dropdown Menu" at bounding box center [1322, 321] width 15 height 11
click at [401, 325] on link "Strategic Plan Goal 2" at bounding box center [389, 321] width 131 height 16
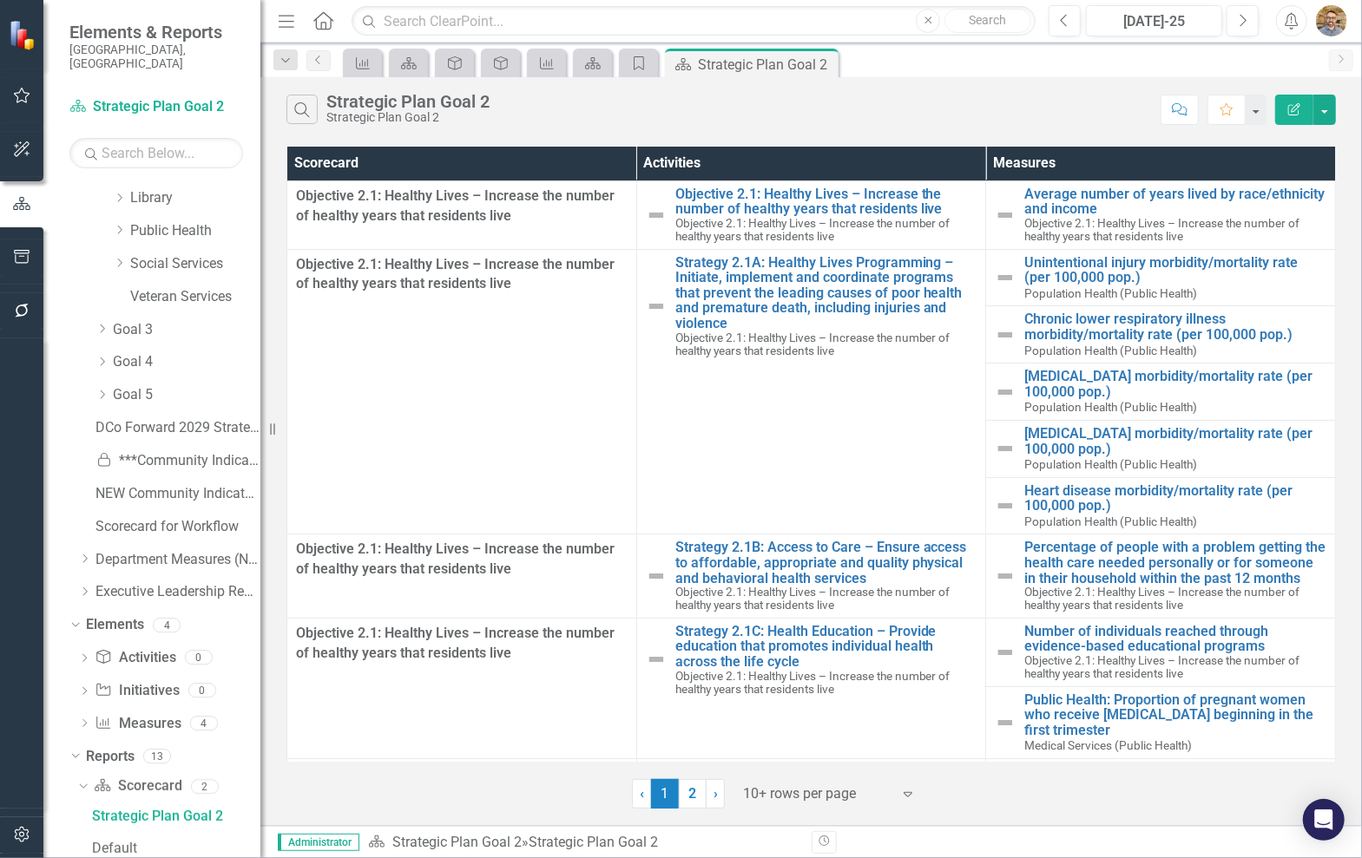
scroll to position [185, 0]
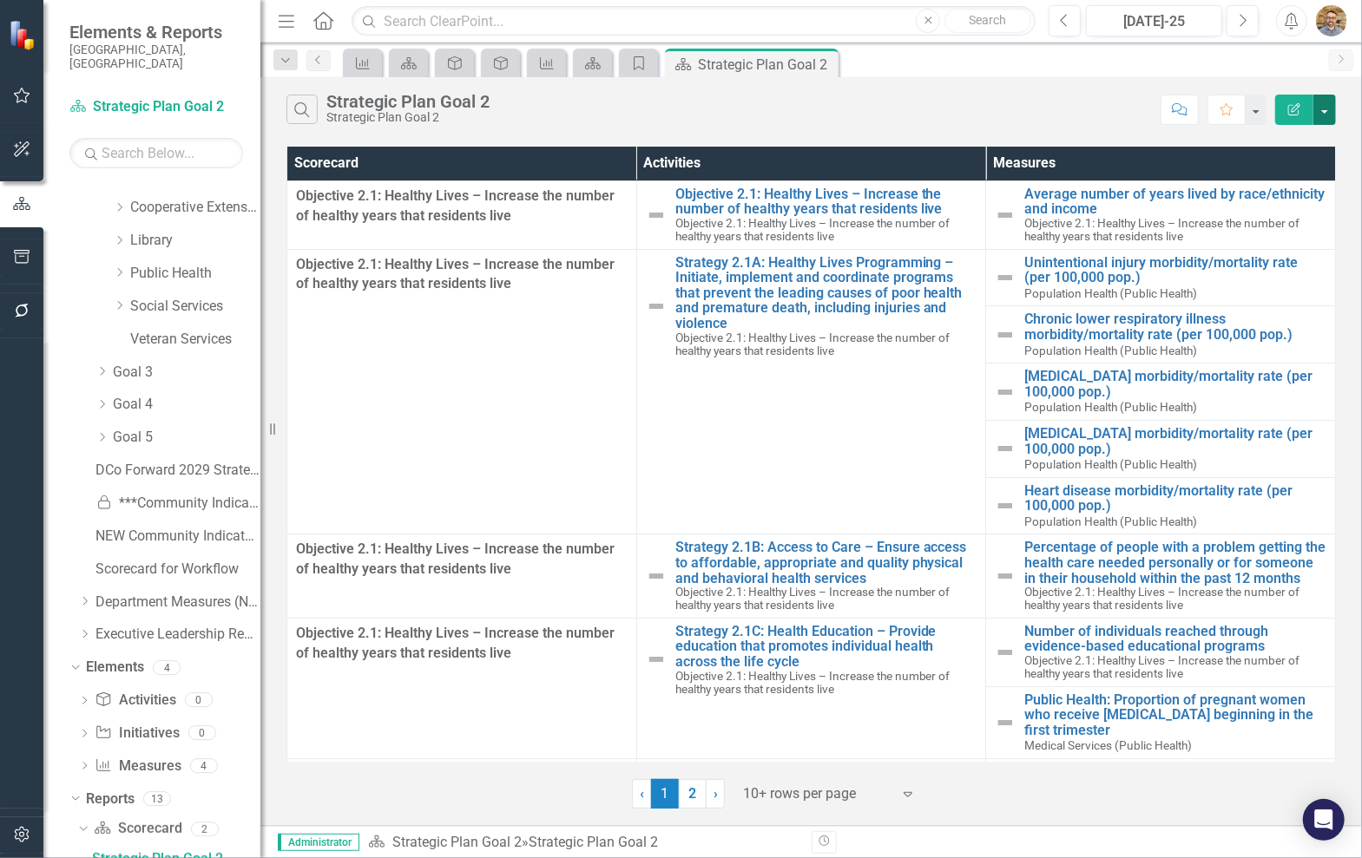
click at [1317, 110] on button "button" at bounding box center [1324, 110] width 23 height 30
click at [17, 259] on icon "button" at bounding box center [22, 257] width 18 height 14
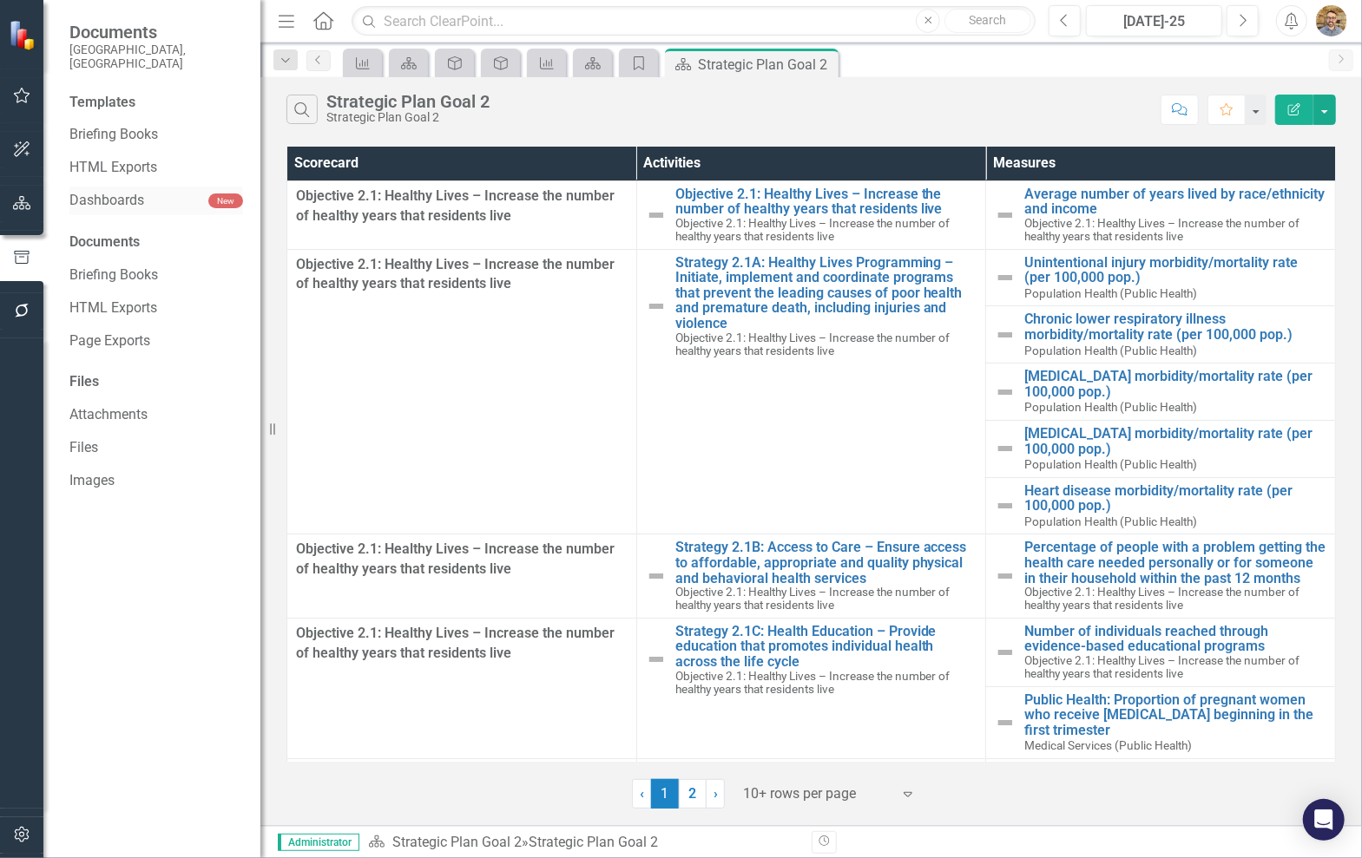
click at [158, 191] on link "Dashboards" at bounding box center [138, 201] width 139 height 20
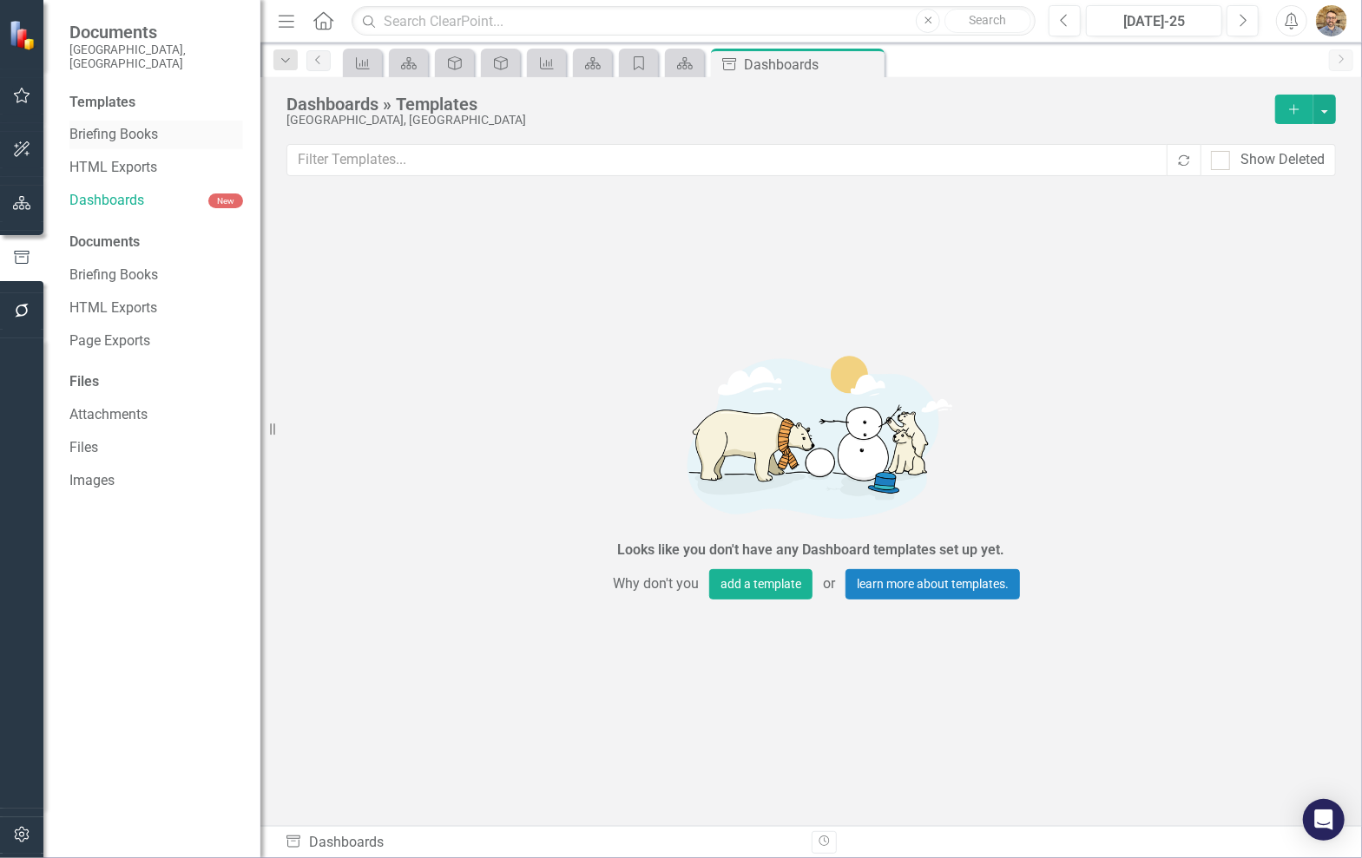
click at [169, 125] on link "Briefing Books" at bounding box center [156, 135] width 174 height 20
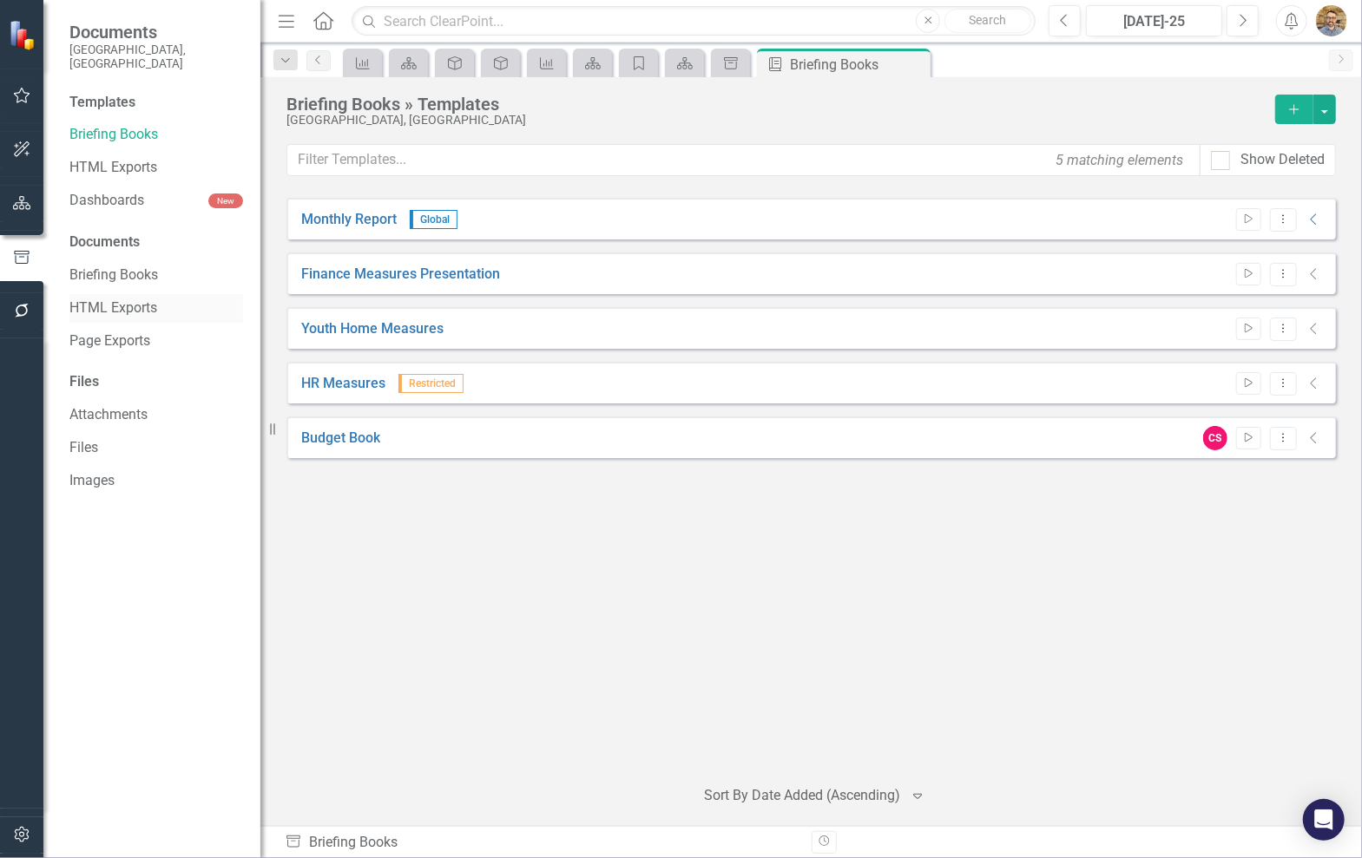
click at [113, 299] on link "HTML Exports" at bounding box center [156, 309] width 174 height 20
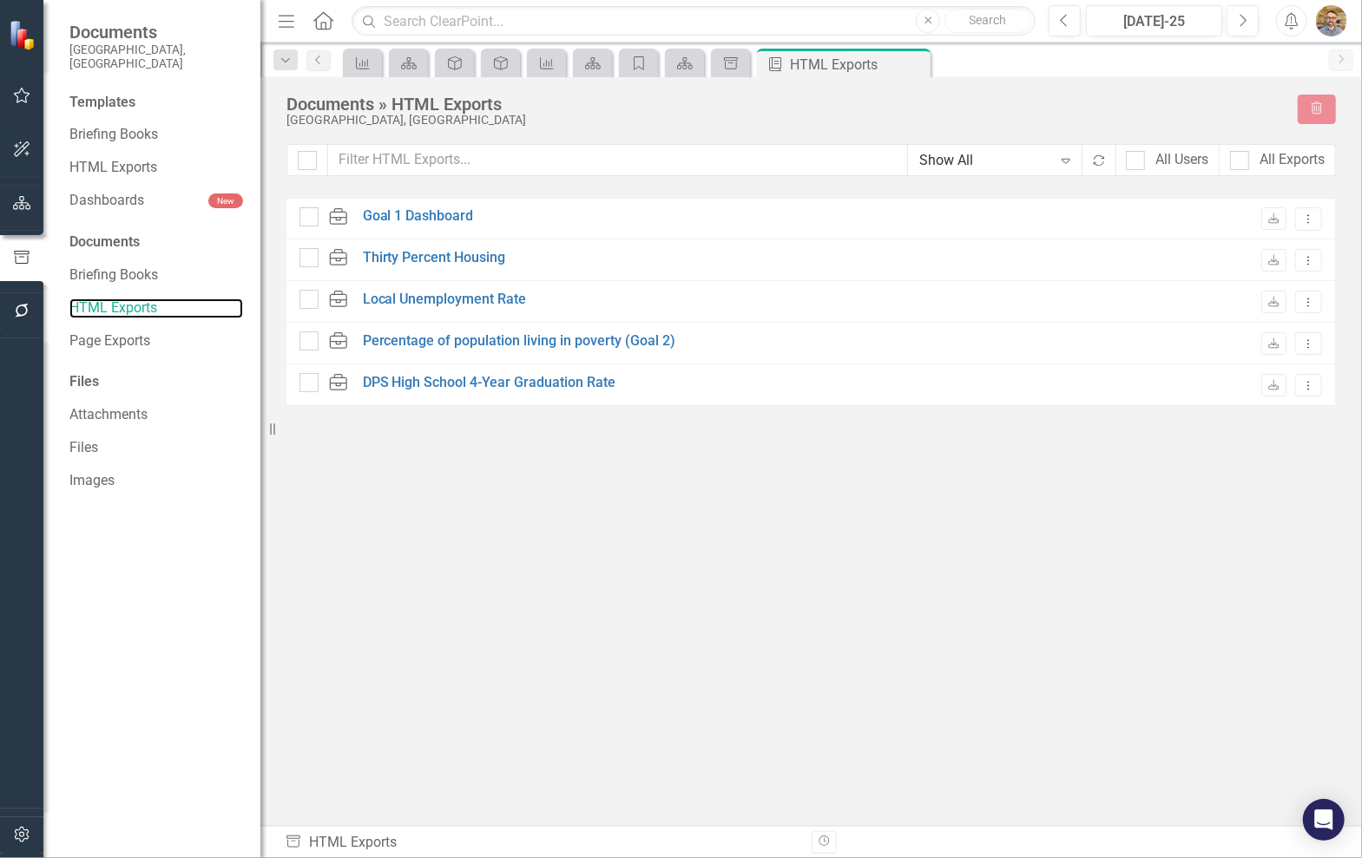
checkbox input "false"
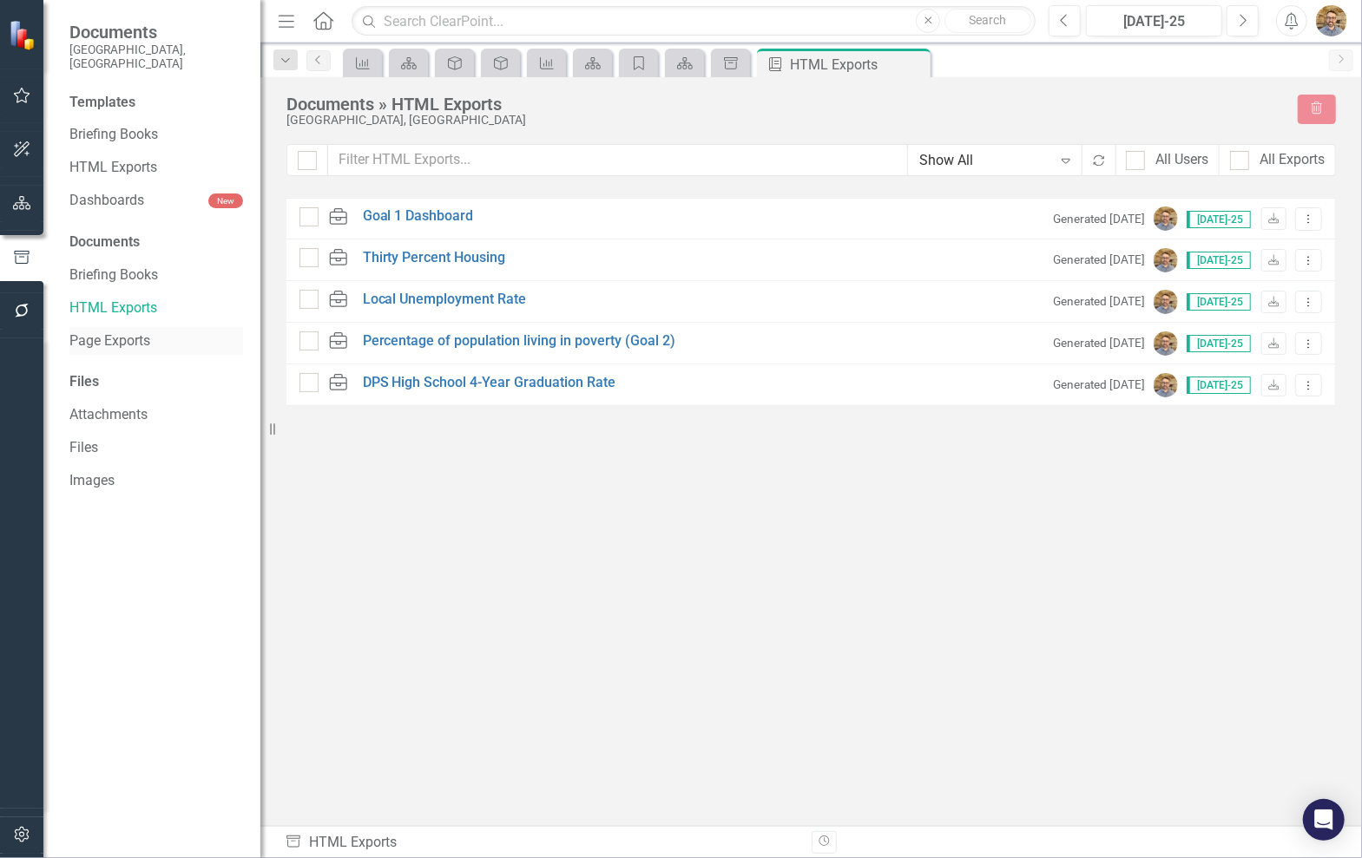
click at [127, 332] on link "Page Exports" at bounding box center [156, 342] width 174 height 20
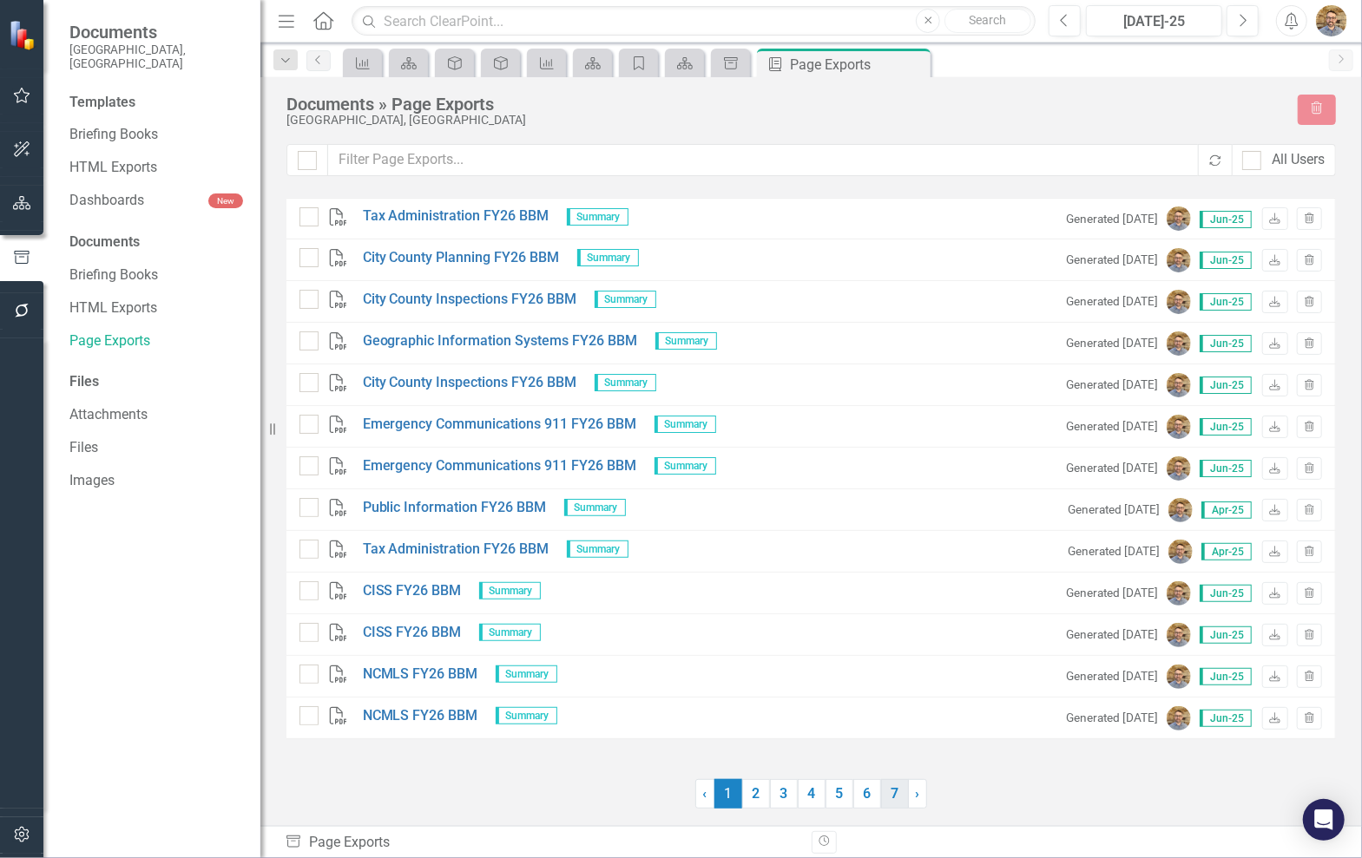
click at [897, 790] on link "7" at bounding box center [895, 794] width 28 height 30
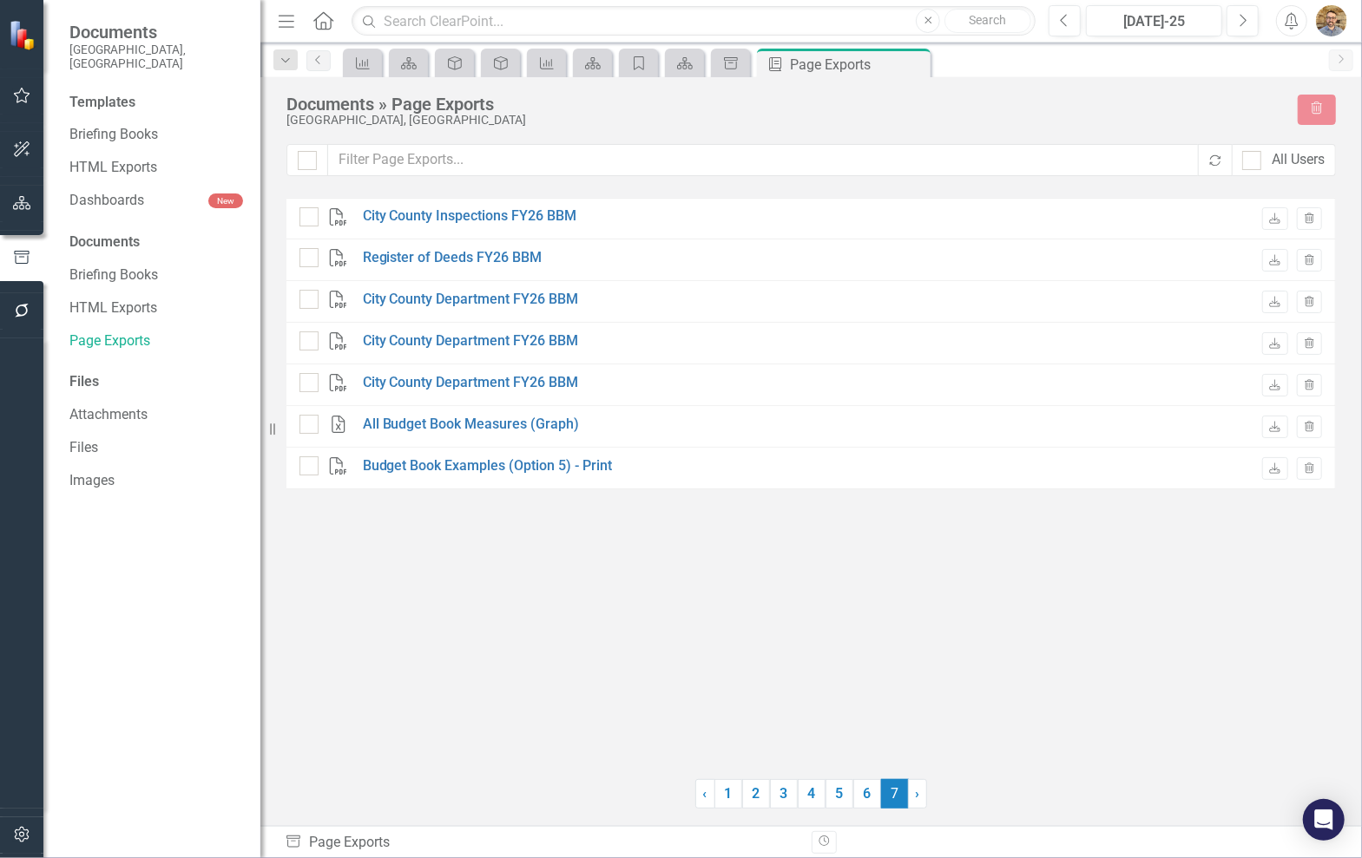
checkbox input "false"
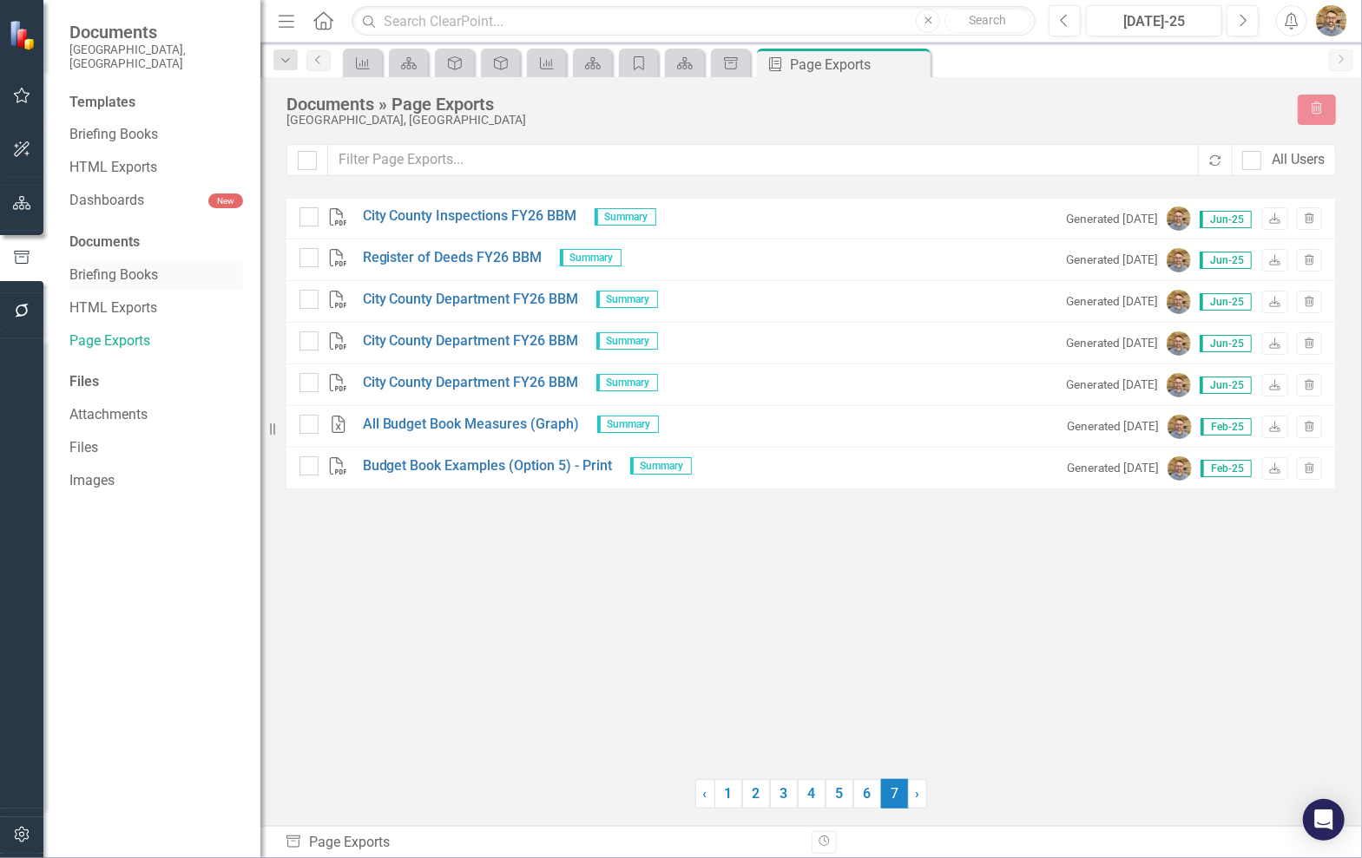
click at [147, 266] on link "Briefing Books" at bounding box center [156, 276] width 174 height 20
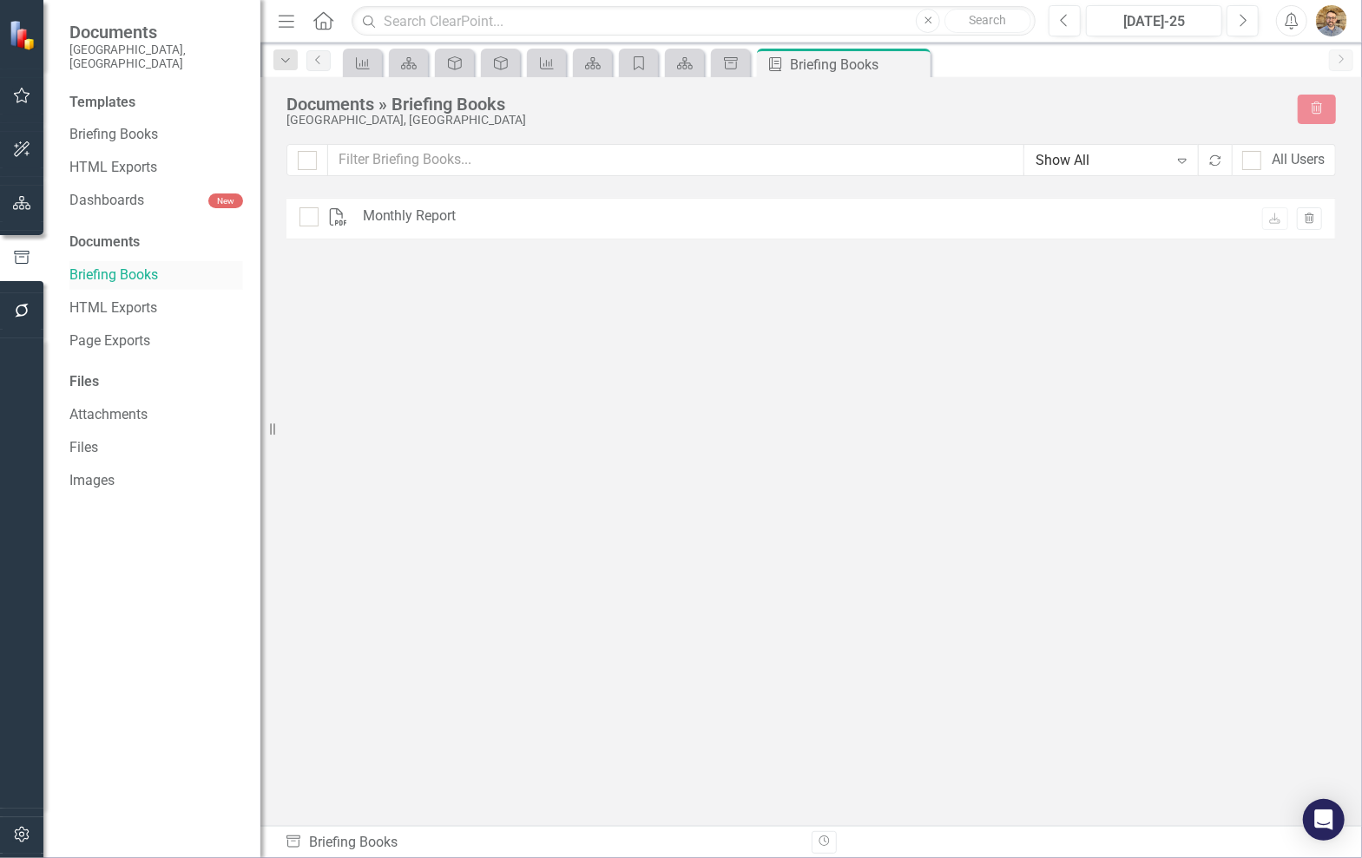
checkbox input "false"
click at [109, 405] on link "Attachments" at bounding box center [156, 415] width 174 height 20
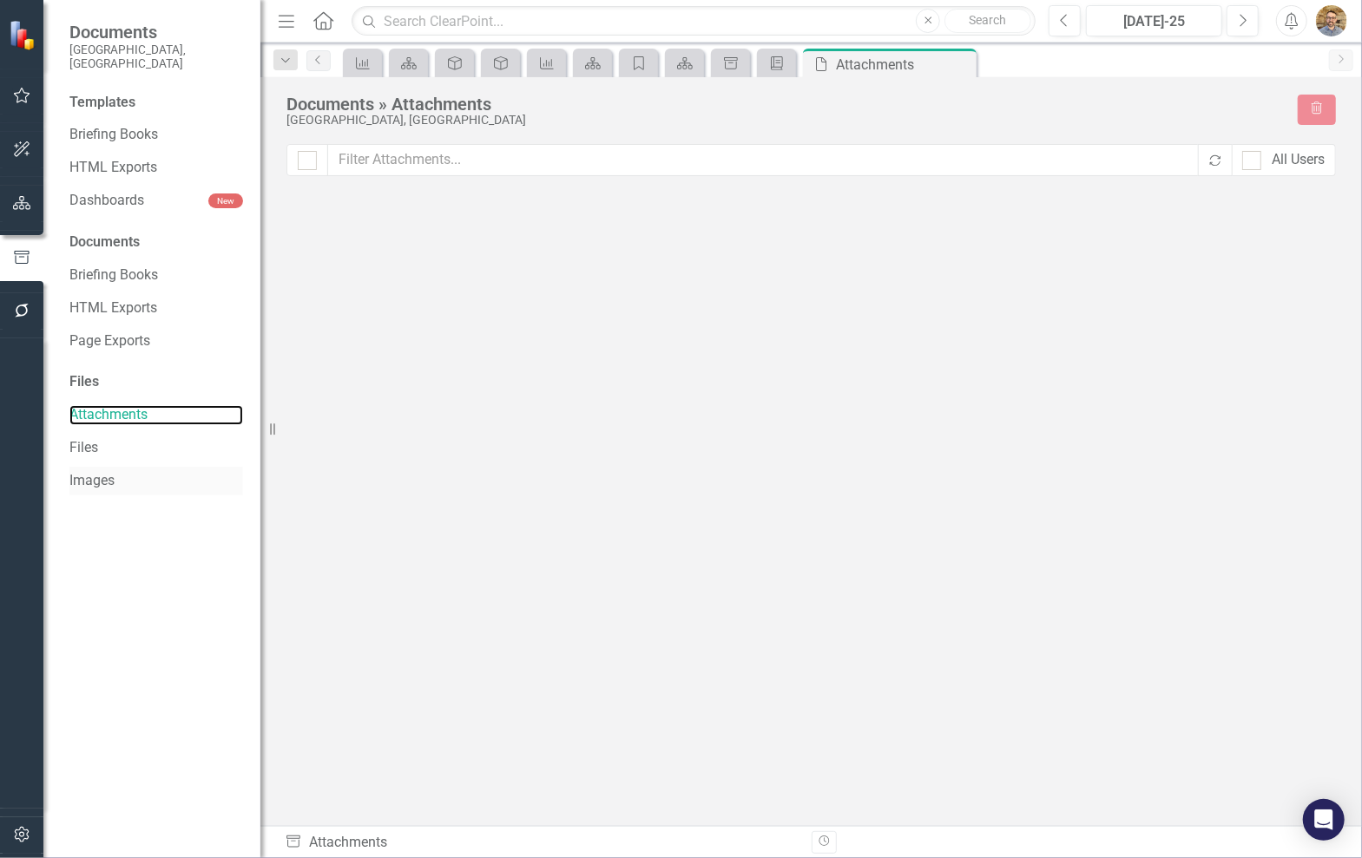
checkbox input "false"
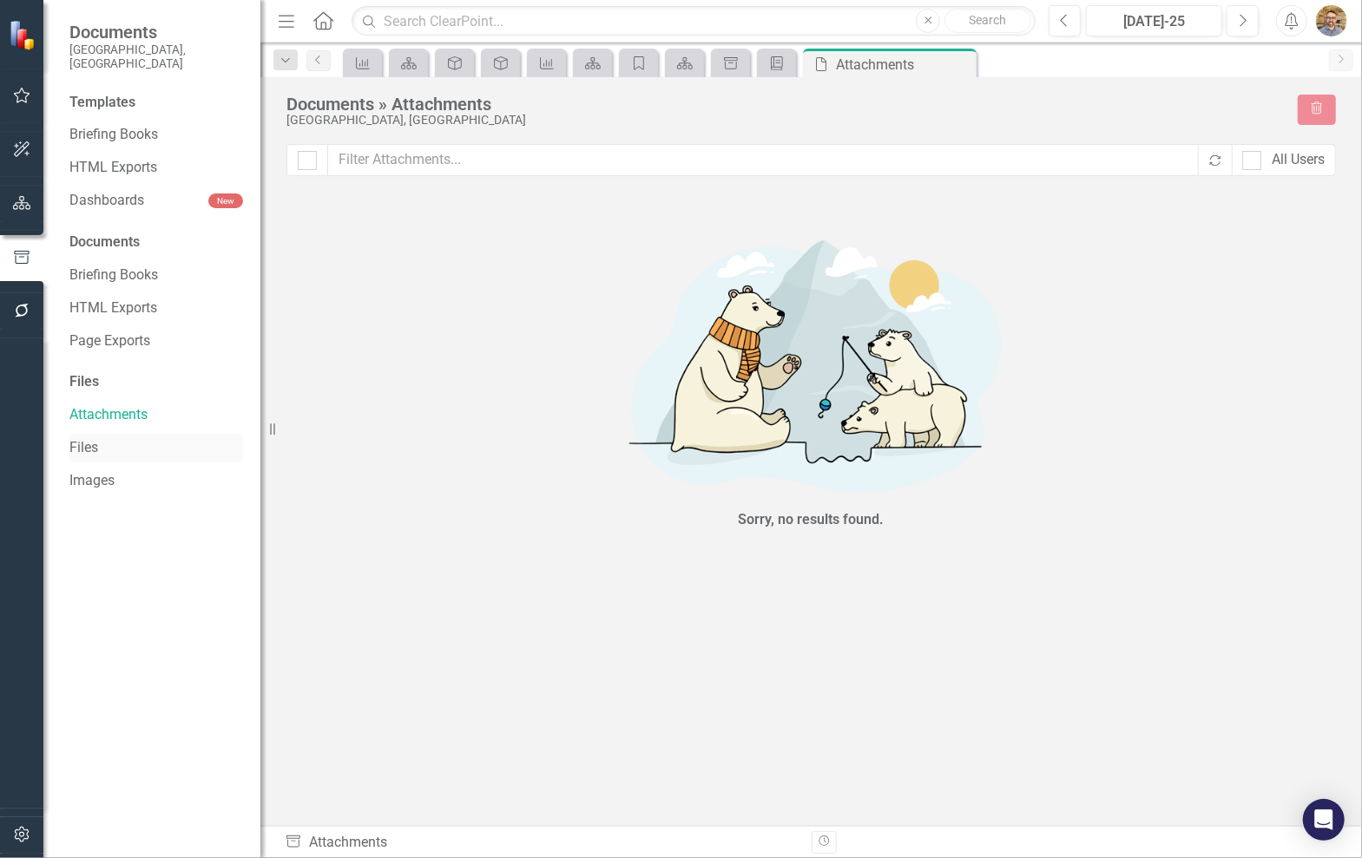
click at [102, 443] on link "Files" at bounding box center [156, 448] width 174 height 20
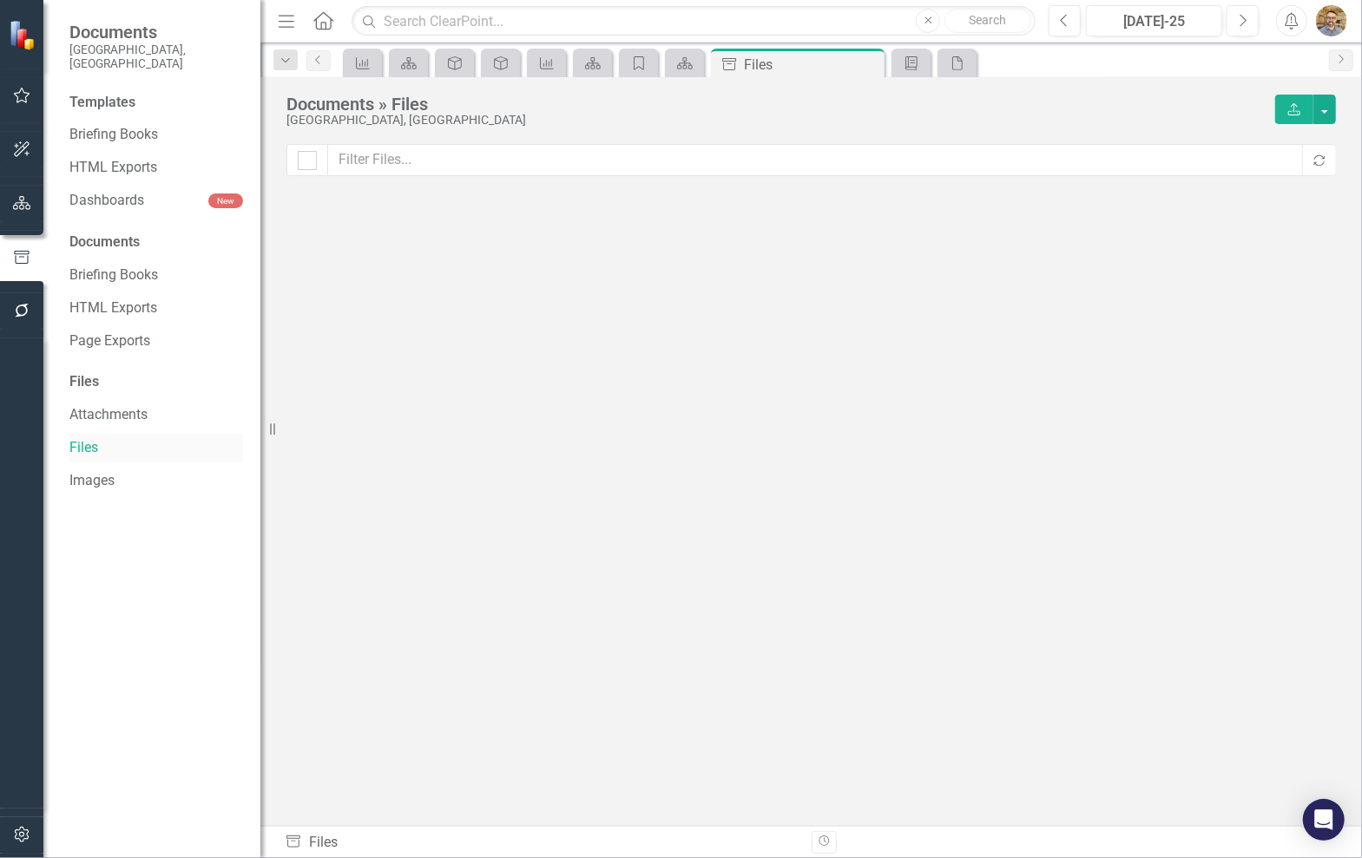
checkbox input "false"
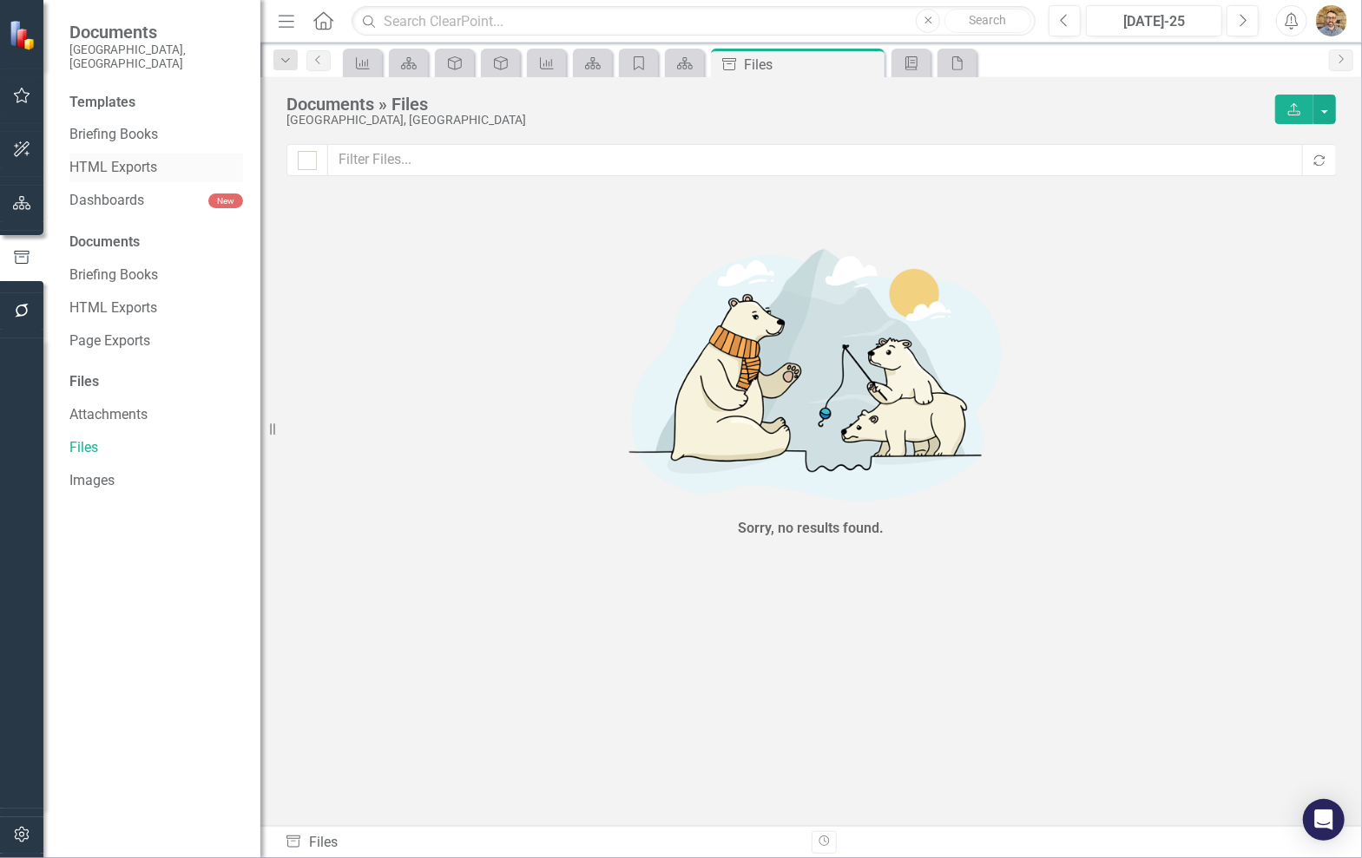
click at [144, 166] on div "HTML Exports" at bounding box center [156, 168] width 174 height 29
click at [137, 158] on link "HTML Exports" at bounding box center [156, 168] width 174 height 20
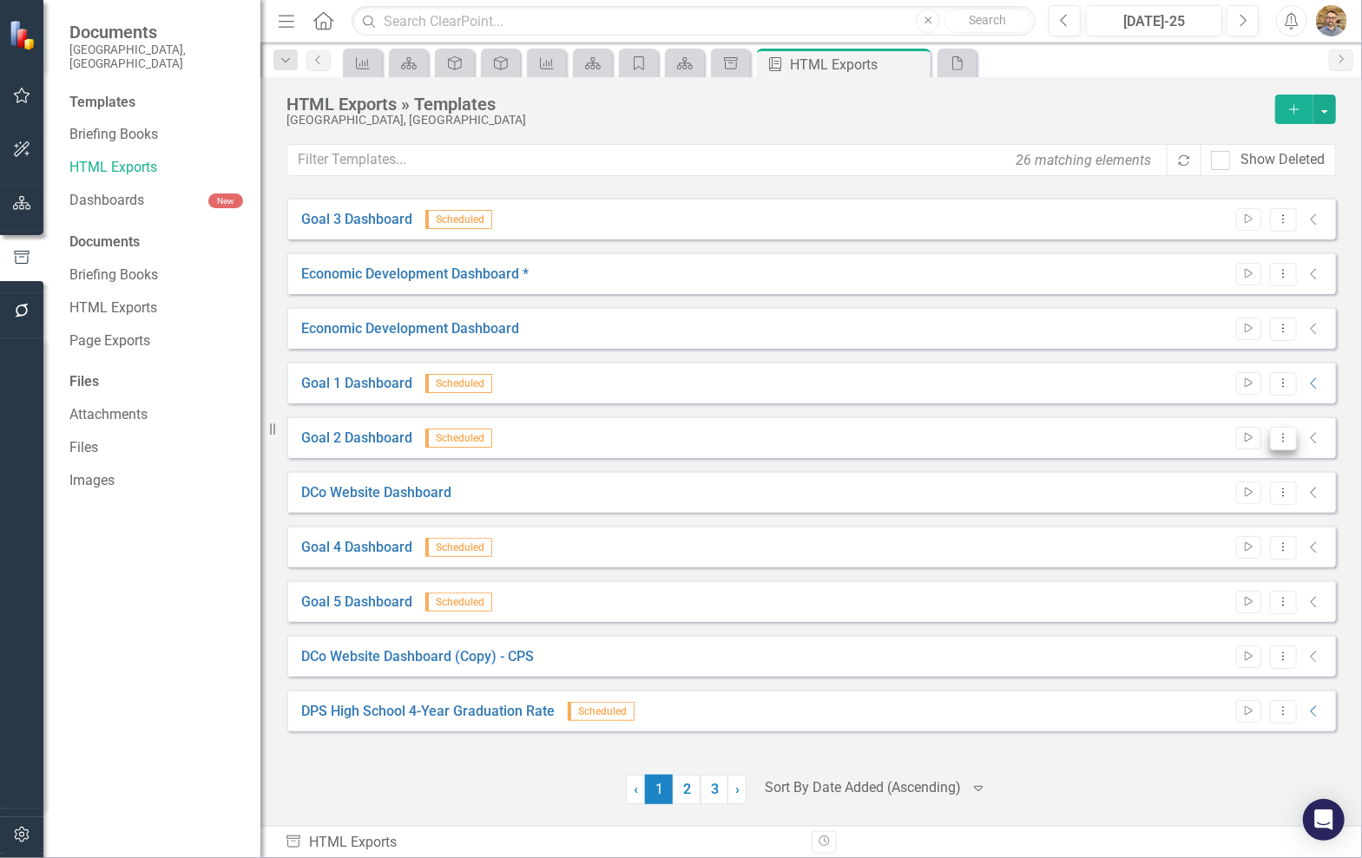
click at [1270, 440] on button "Dropdown Menu" at bounding box center [1283, 438] width 27 height 23
click at [483, 435] on span "Scheduled" at bounding box center [458, 438] width 67 height 19
click at [401, 442] on link "Goal 2 Dashboard" at bounding box center [356, 439] width 111 height 20
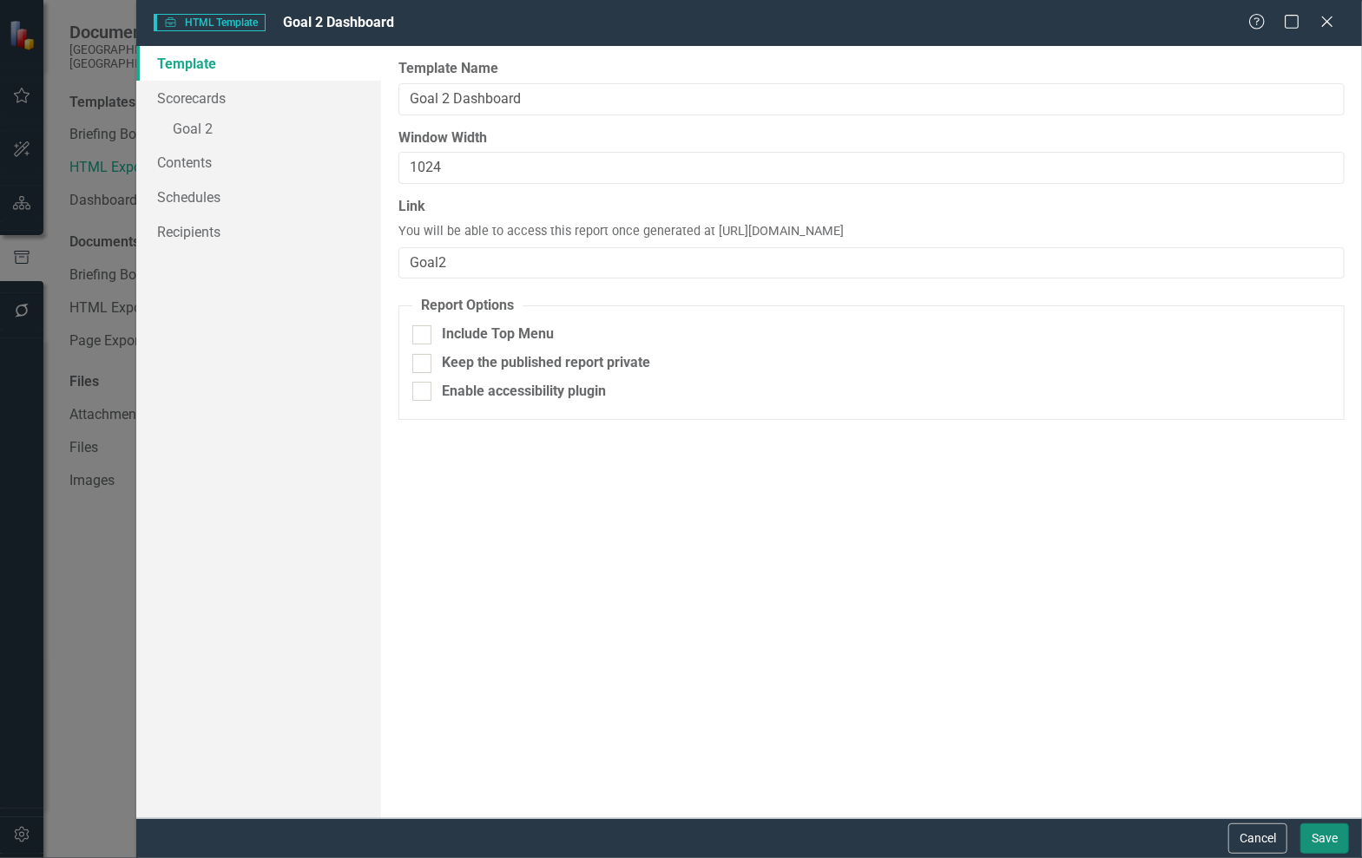
click at [1319, 849] on button "Save" at bounding box center [1324, 839] width 49 height 30
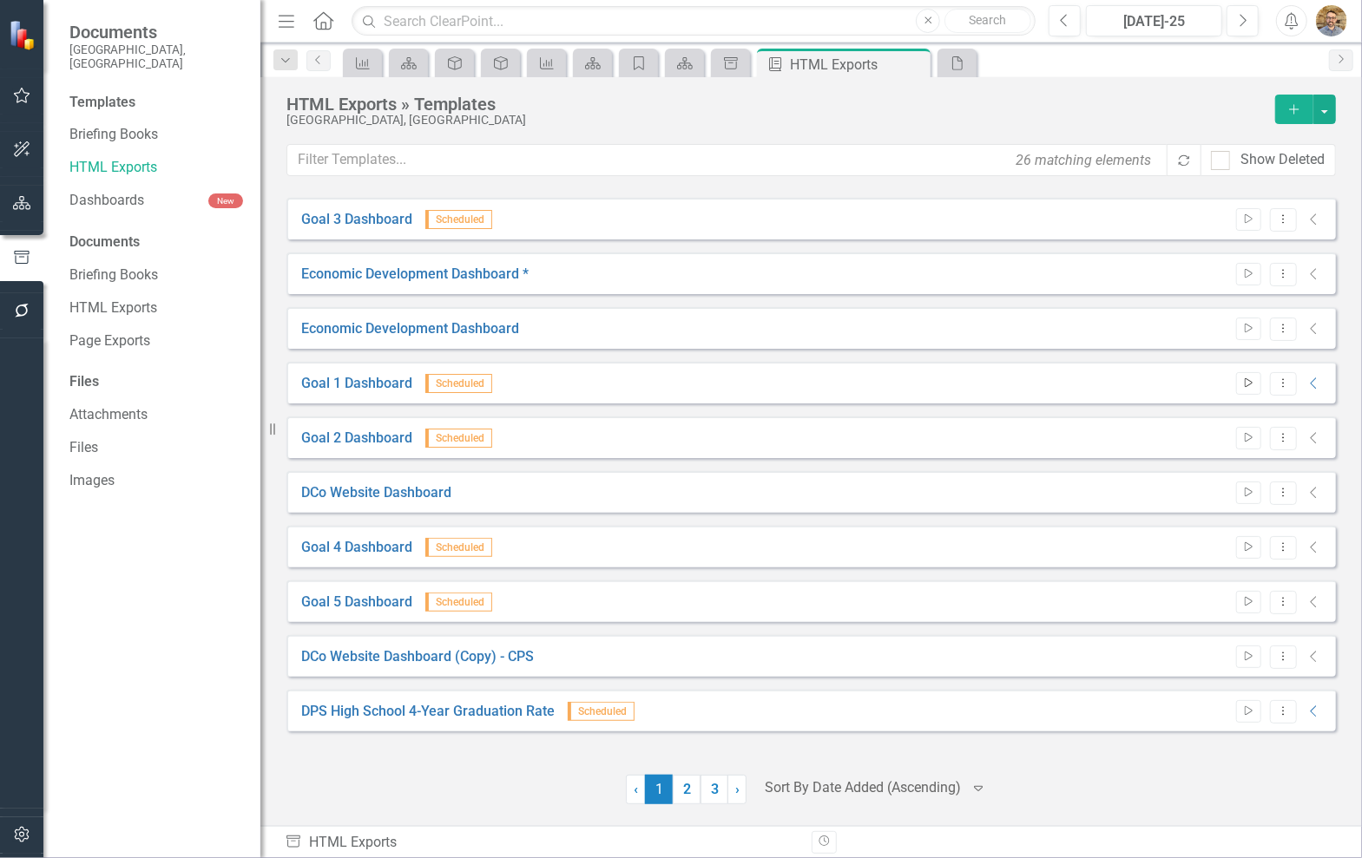
click at [1255, 384] on icon "Start" at bounding box center [1248, 383] width 13 height 10
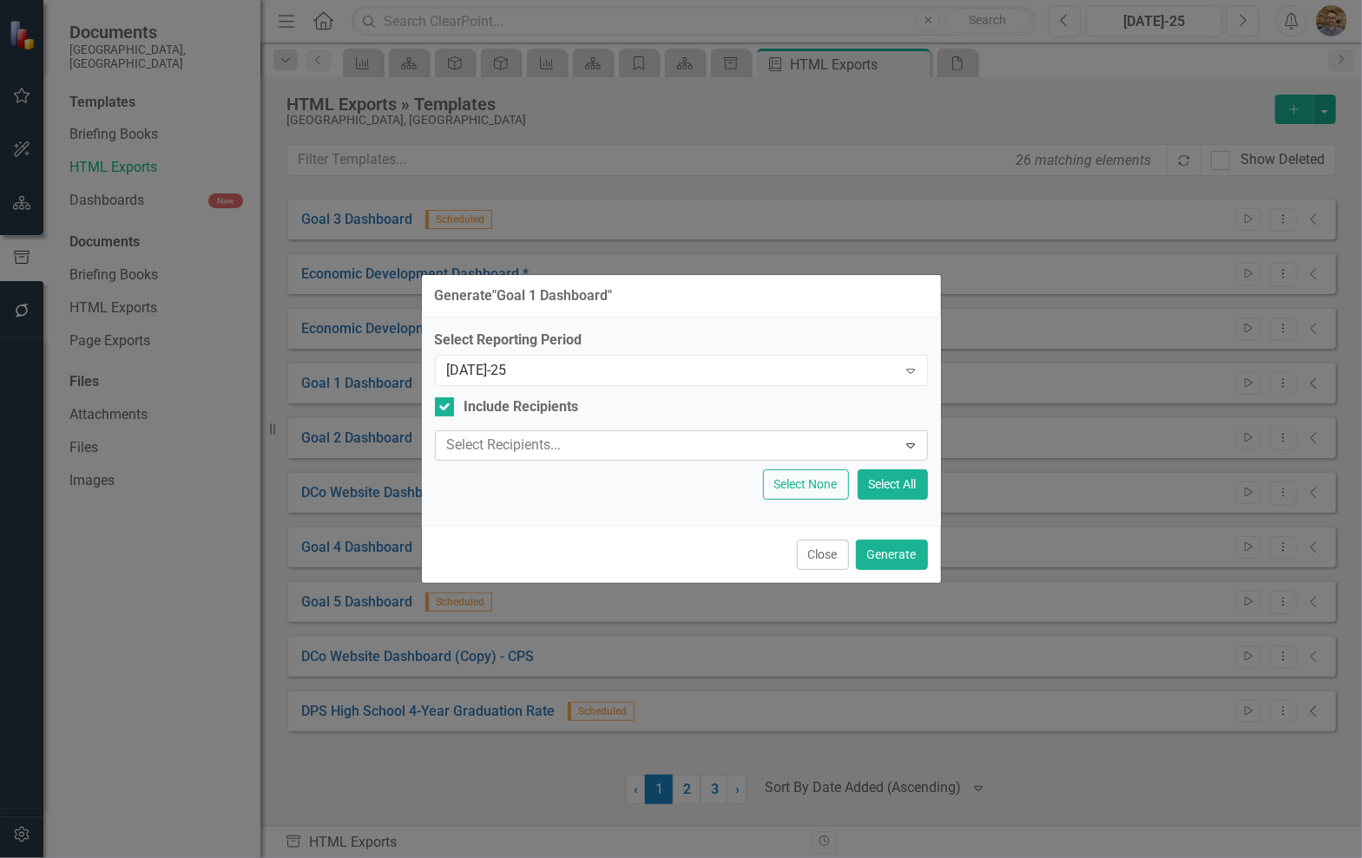
click at [896, 453] on div "Expand" at bounding box center [910, 445] width 31 height 28
click at [844, 565] on button "Close" at bounding box center [823, 555] width 52 height 30
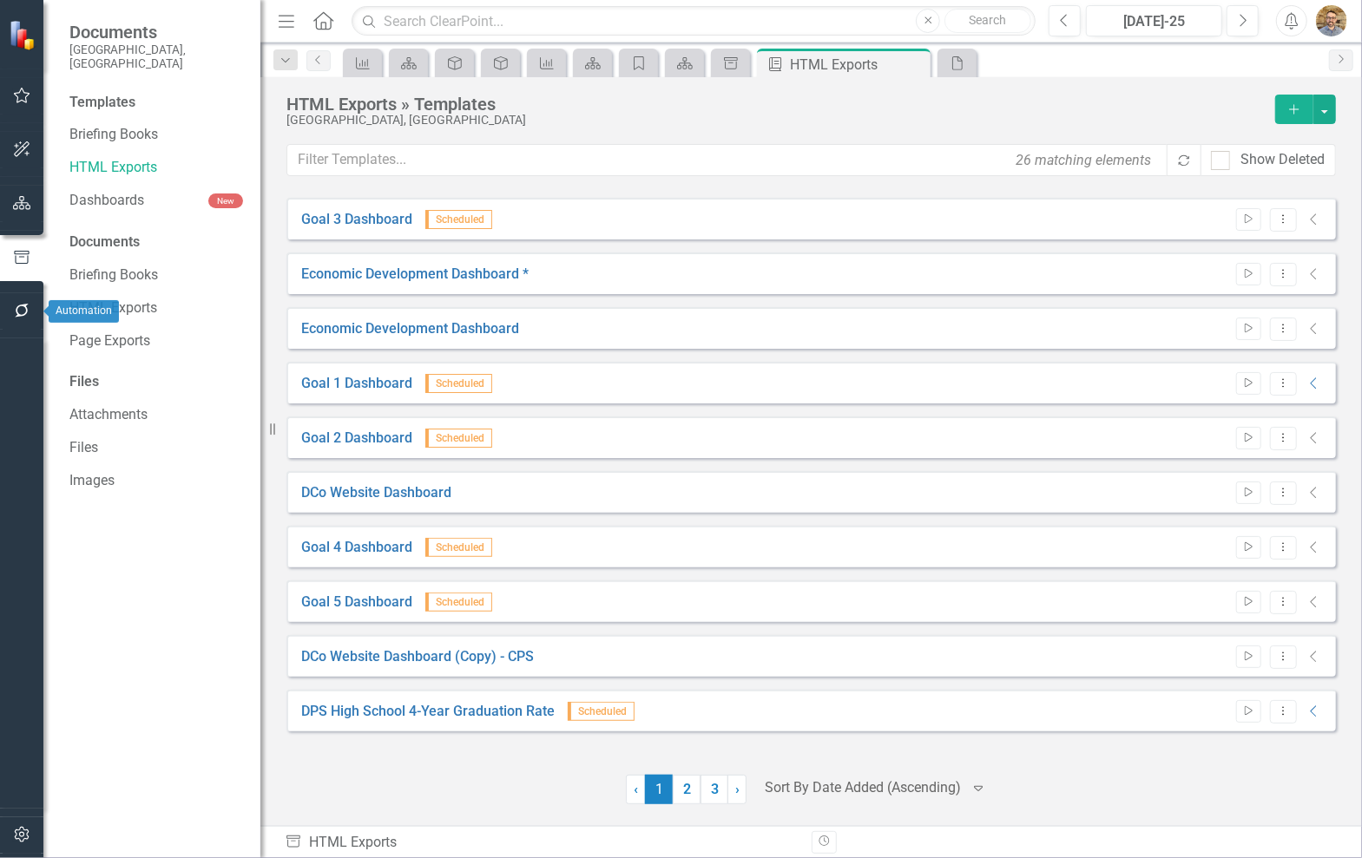
click at [30, 313] on icon "button" at bounding box center [22, 311] width 18 height 14
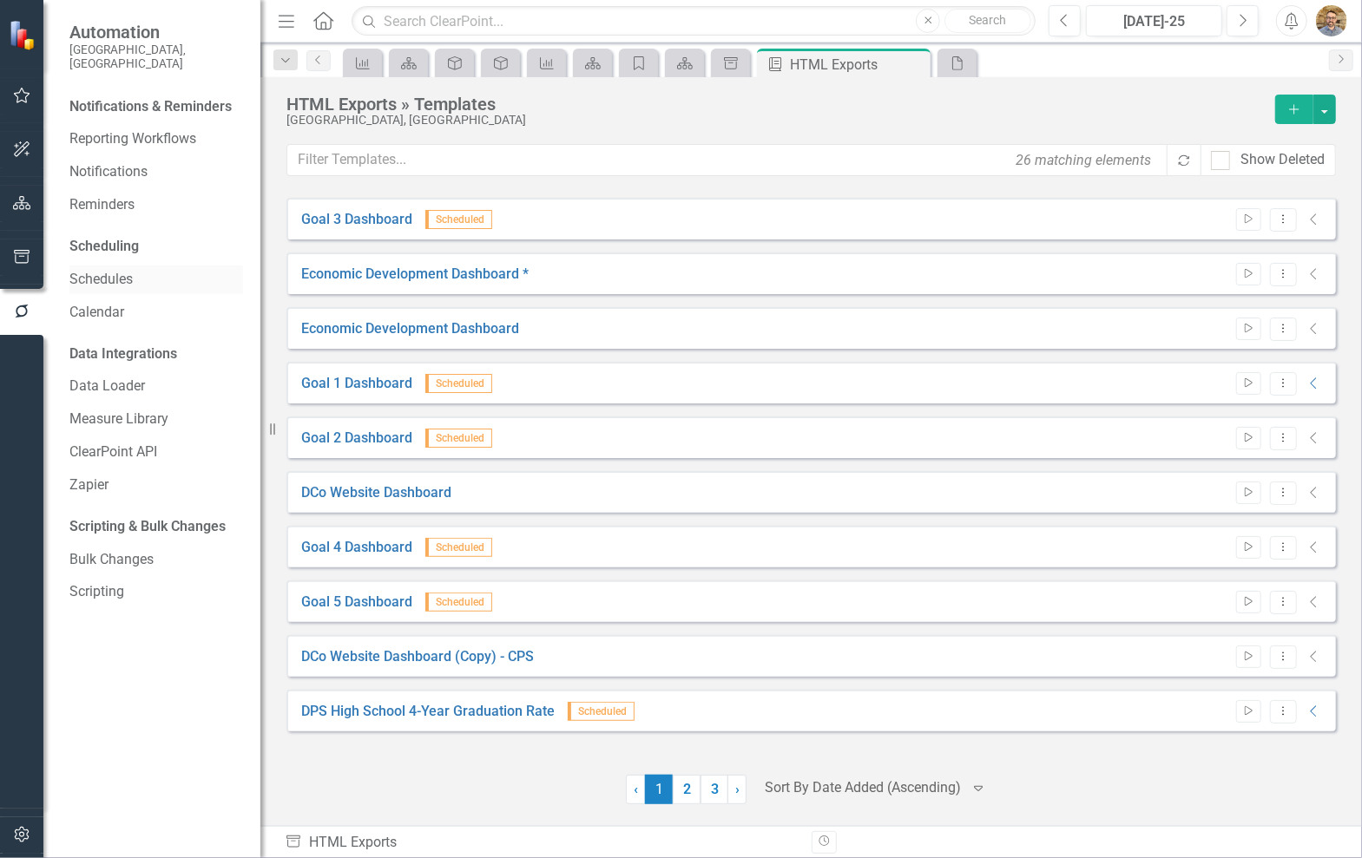
click at [122, 266] on div "Schedules" at bounding box center [156, 280] width 174 height 29
click at [121, 270] on link "Schedules" at bounding box center [156, 280] width 174 height 20
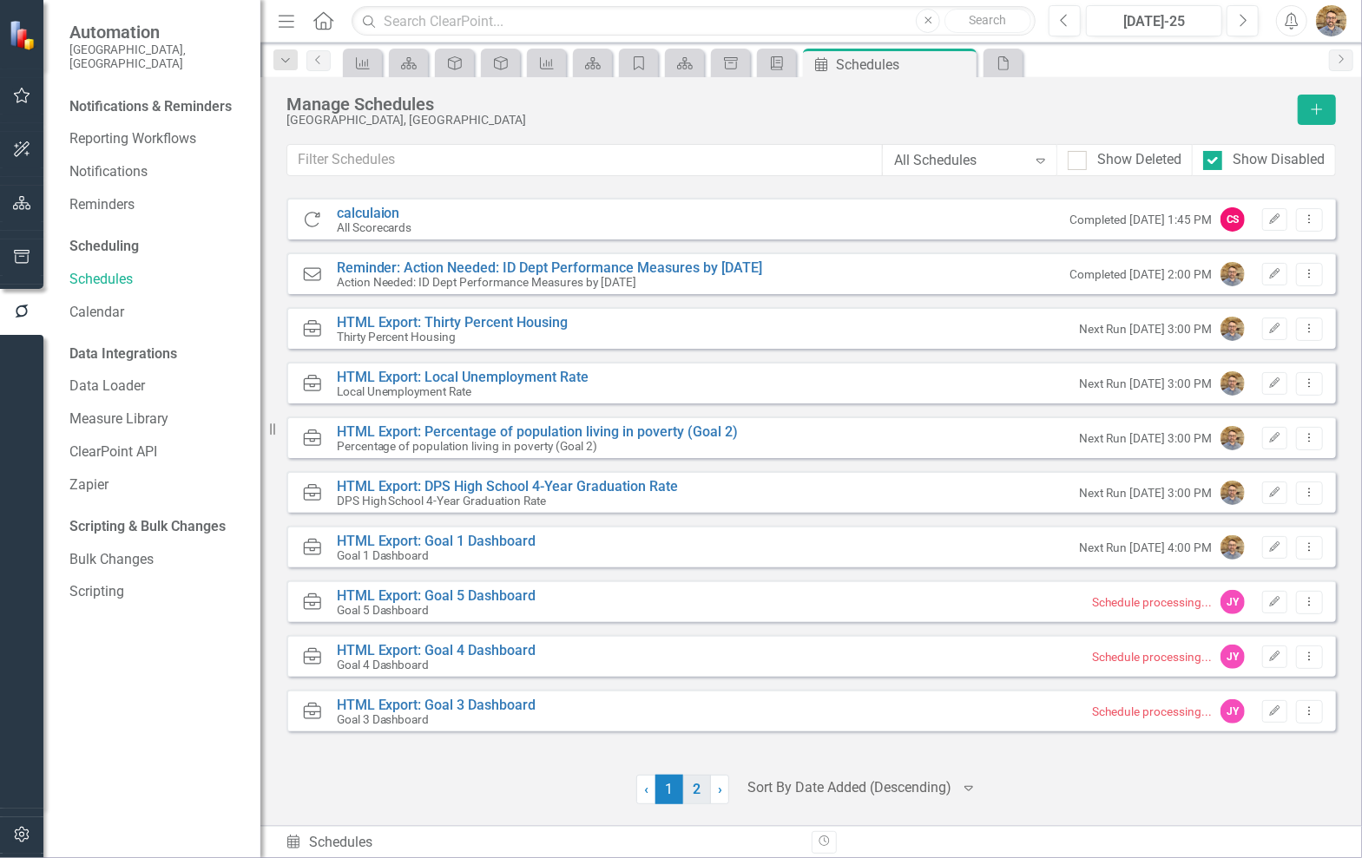
click at [695, 792] on link "2" at bounding box center [697, 790] width 28 height 30
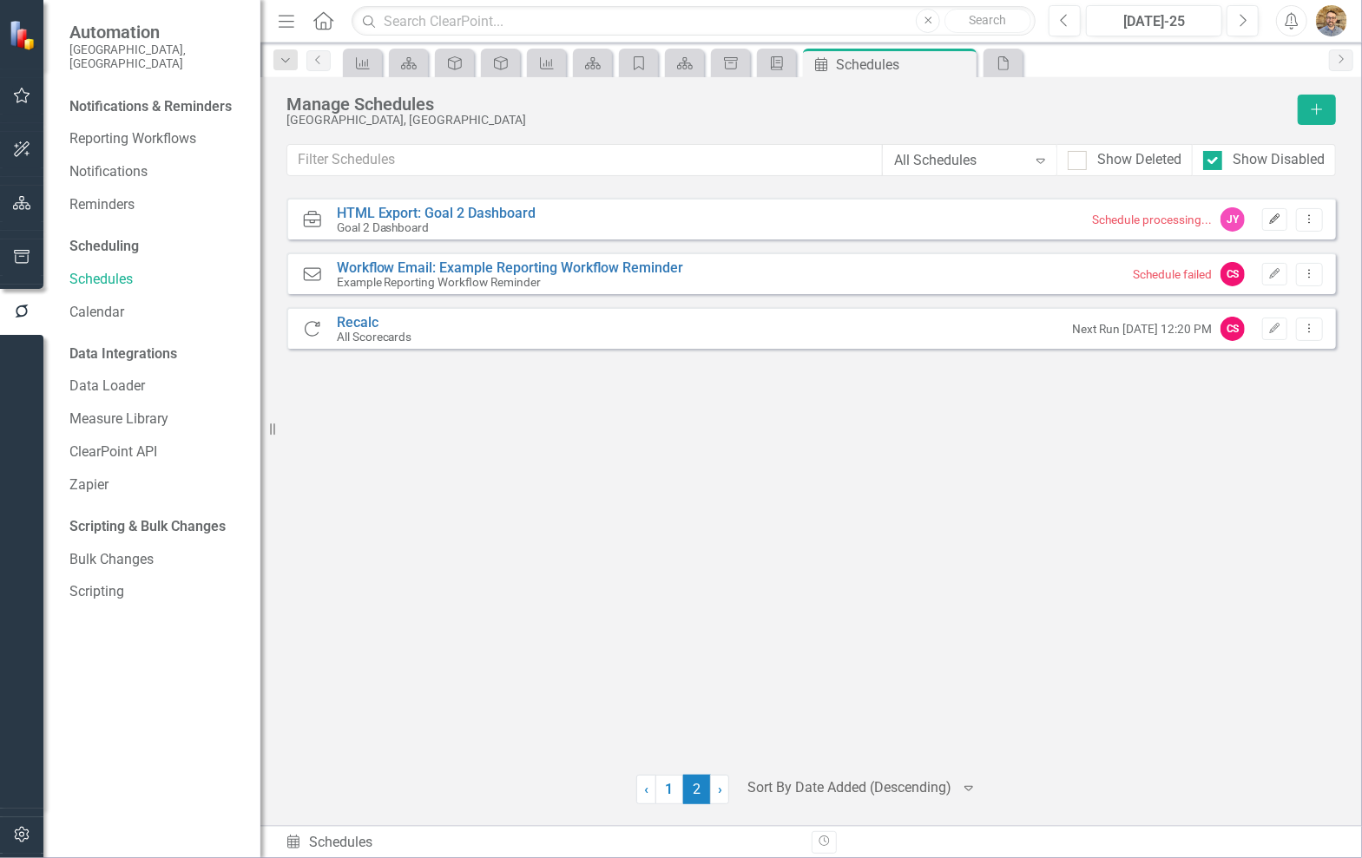
click at [1273, 222] on icon "Edit" at bounding box center [1274, 219] width 13 height 10
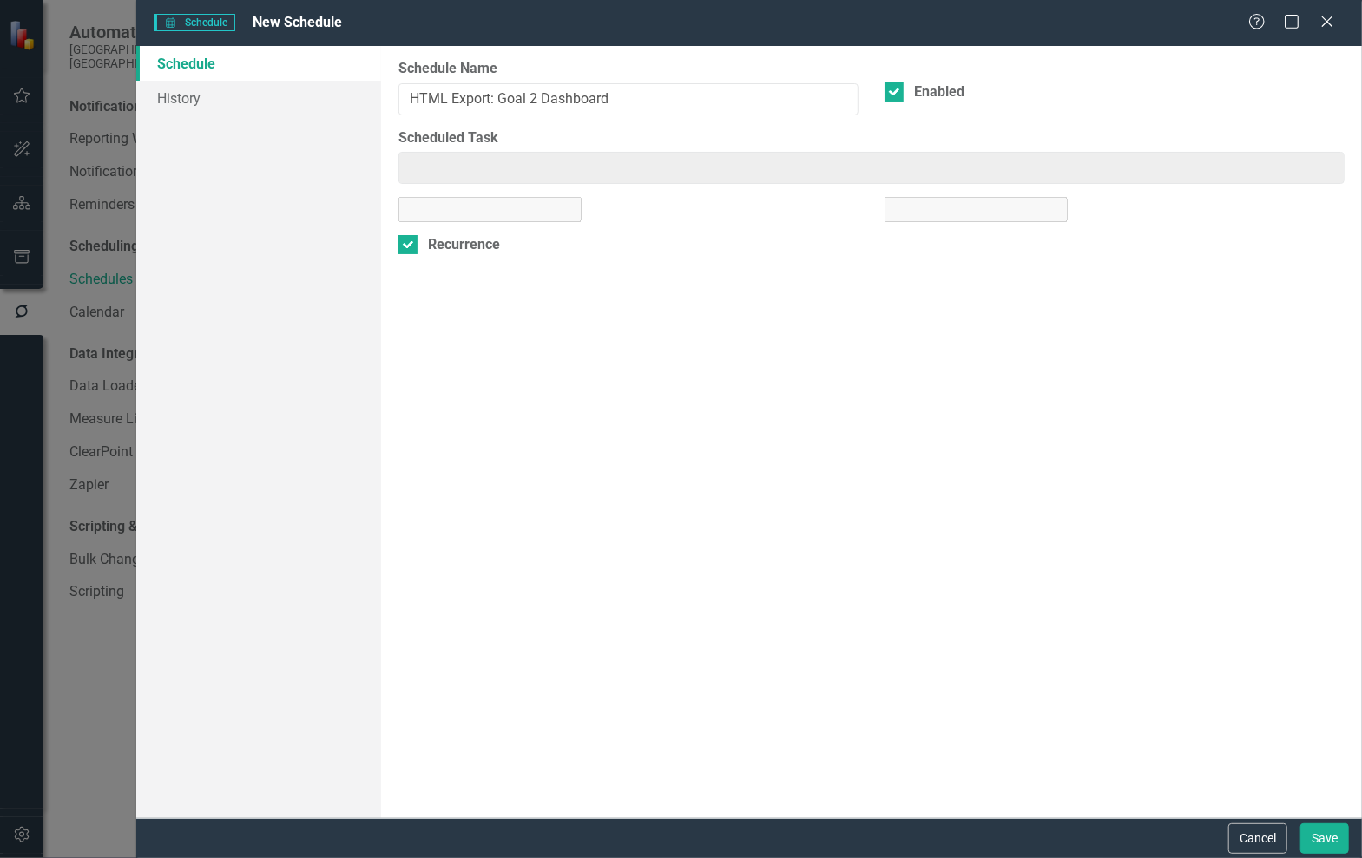
type input "HTML Export: Goal 2 Dashboard"
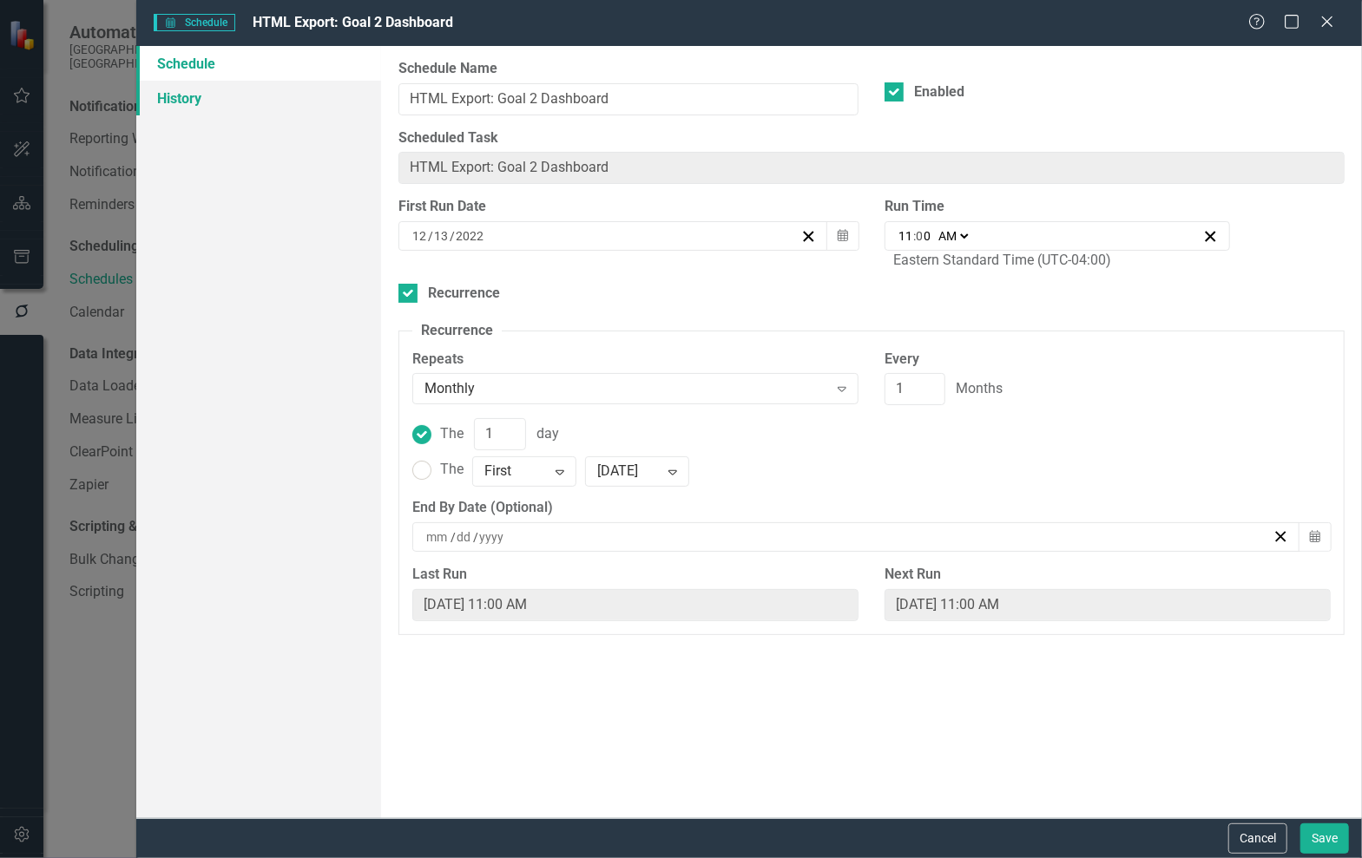
click at [200, 90] on link "History" at bounding box center [258, 98] width 245 height 35
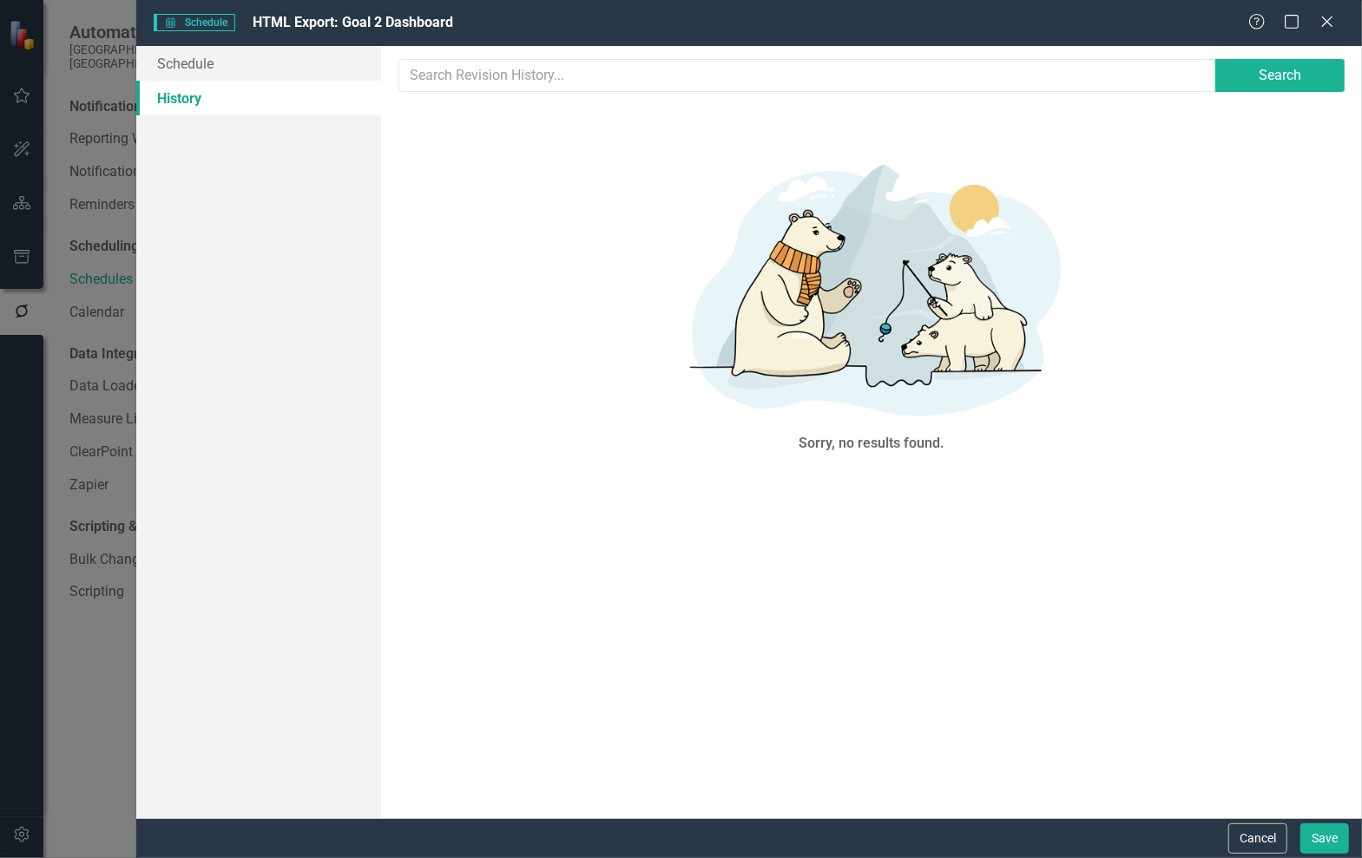
click at [278, 81] on link "History" at bounding box center [258, 98] width 245 height 35
click at [203, 65] on link "Schedule" at bounding box center [258, 63] width 245 height 35
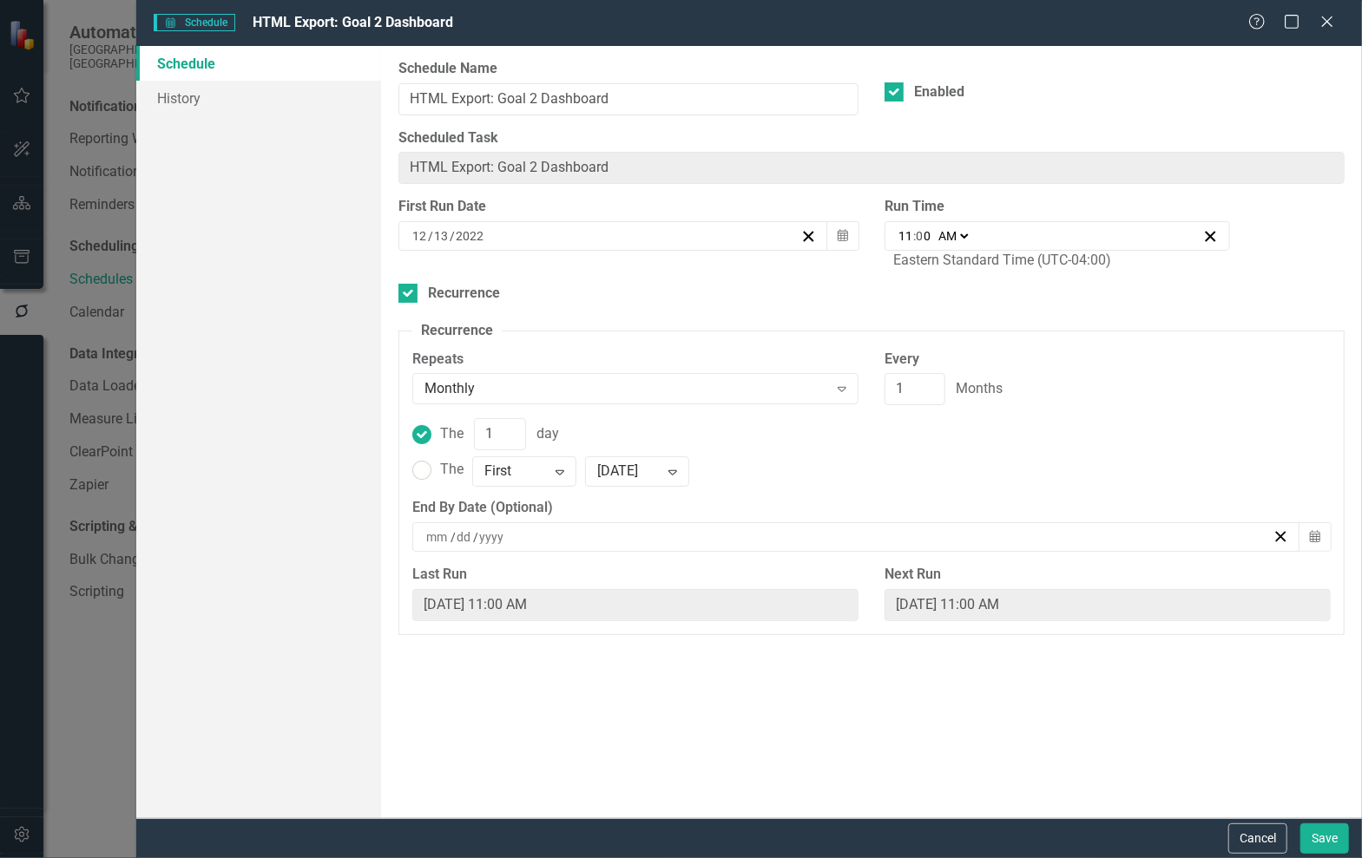
click at [733, 546] on div "/ /" at bounding box center [855, 537] width 887 height 30
click at [1147, 487] on div "The 1 day The First Expand Monday Expand" at bounding box center [871, 458] width 944 height 80
click at [749, 571] on label "Last Run" at bounding box center [635, 575] width 446 height 20
click at [1178, 531] on div "/ /" at bounding box center [847, 536] width 848 height 17
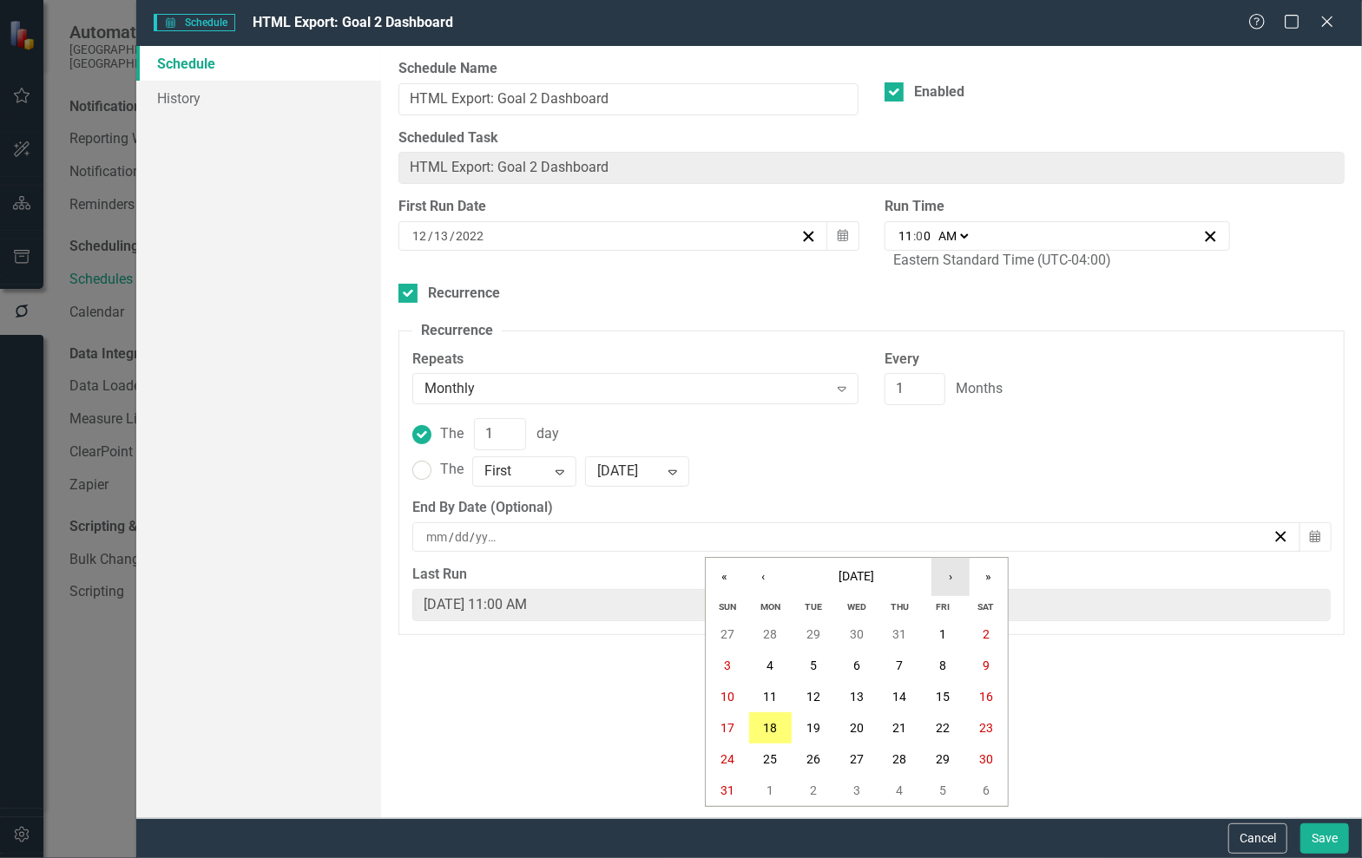
click at [949, 573] on button "›" at bounding box center [950, 577] width 38 height 38
click at [850, 760] on button "31" at bounding box center [856, 759] width 43 height 31
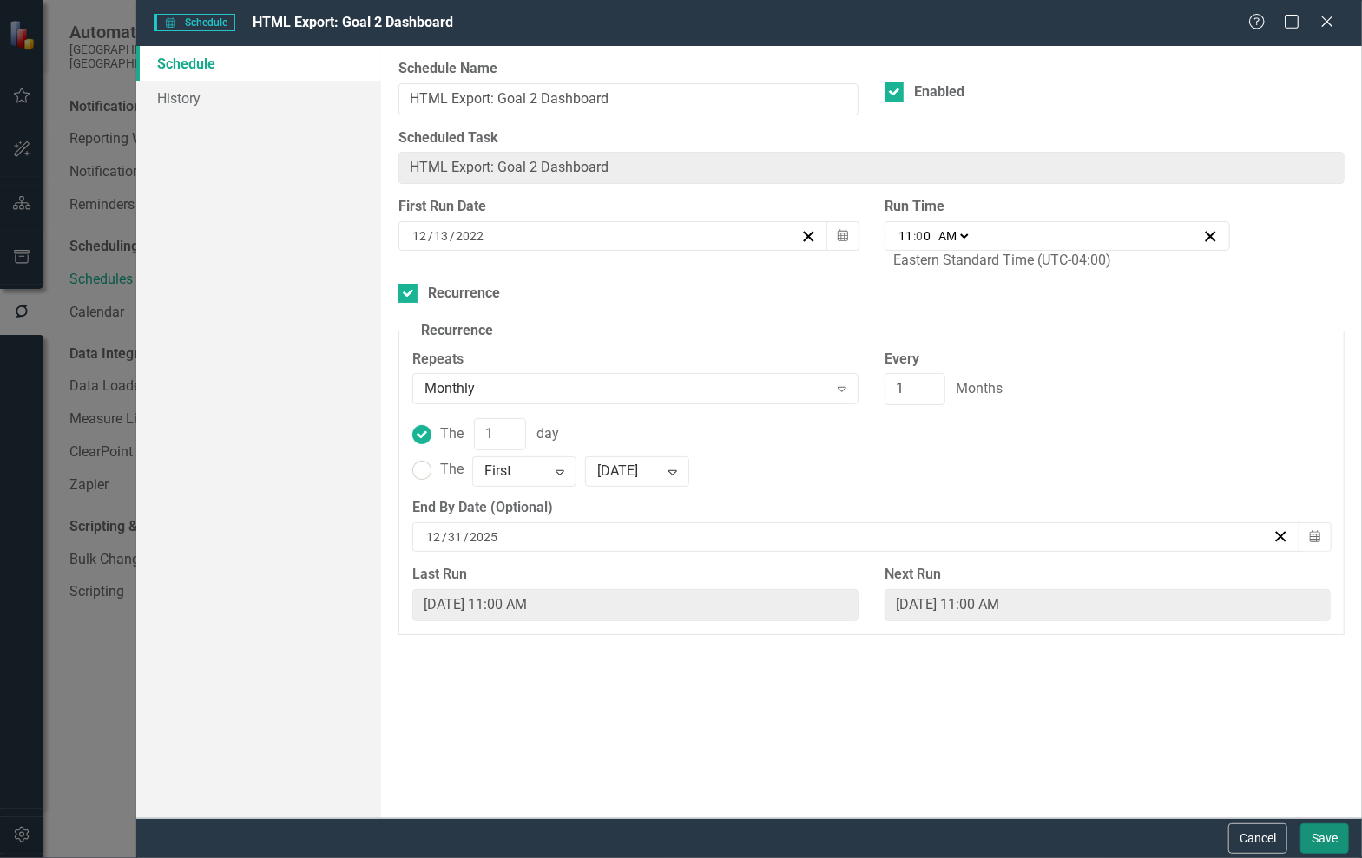
click at [1314, 839] on button "Save" at bounding box center [1324, 839] width 49 height 30
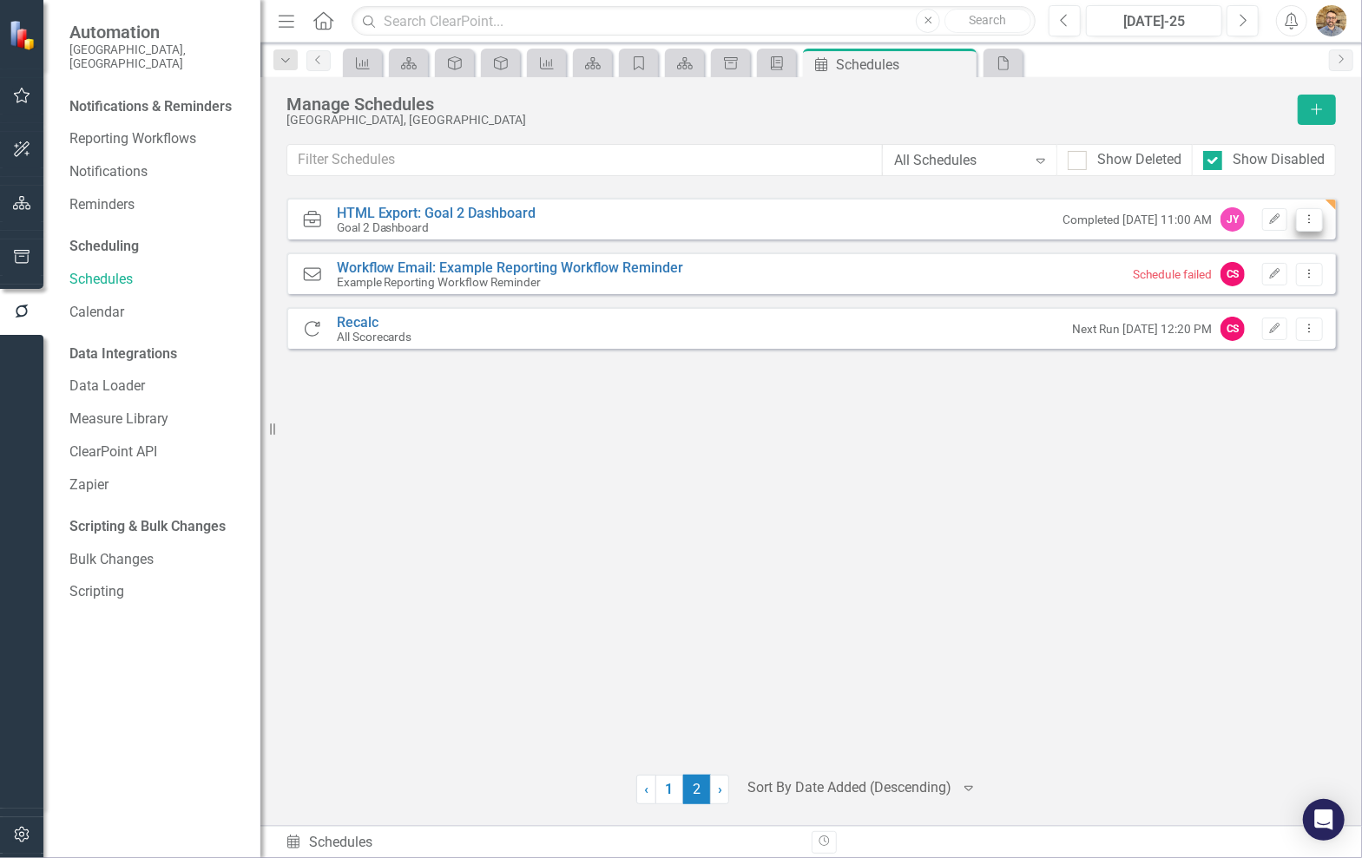
click at [1307, 225] on button "Dropdown Menu" at bounding box center [1309, 219] width 27 height 23
click at [1277, 246] on link "Edit Edit Schedule" at bounding box center [1242, 247] width 160 height 32
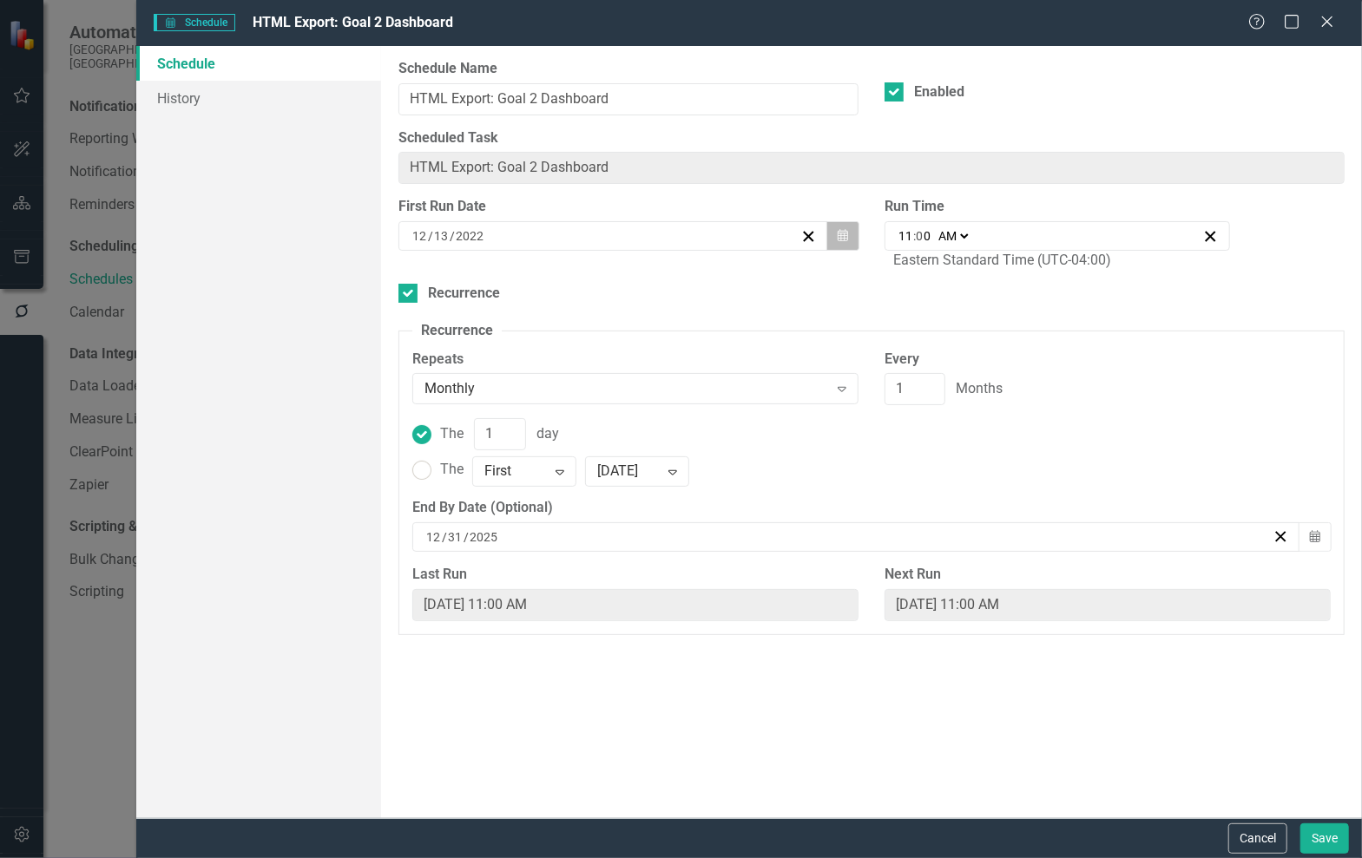
click at [840, 237] on icon "button" at bounding box center [842, 235] width 10 height 12
click at [1337, 23] on div "Help Maximize Close" at bounding box center [1296, 23] width 96 height 20
click at [1331, 29] on icon "Close" at bounding box center [1327, 21] width 22 height 16
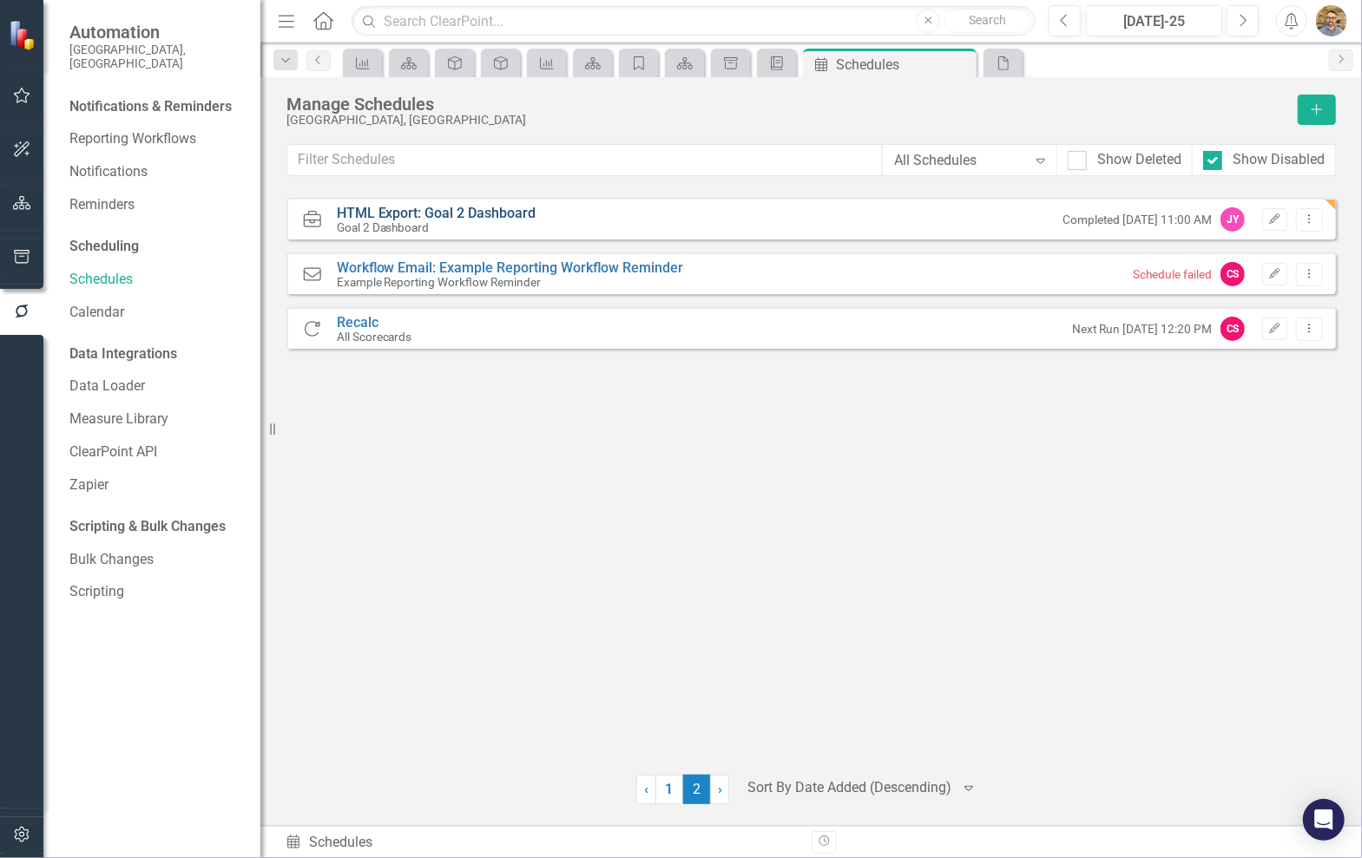
click at [507, 215] on link "HTML Export: Goal 2 Dashboard" at bounding box center [437, 213] width 200 height 16
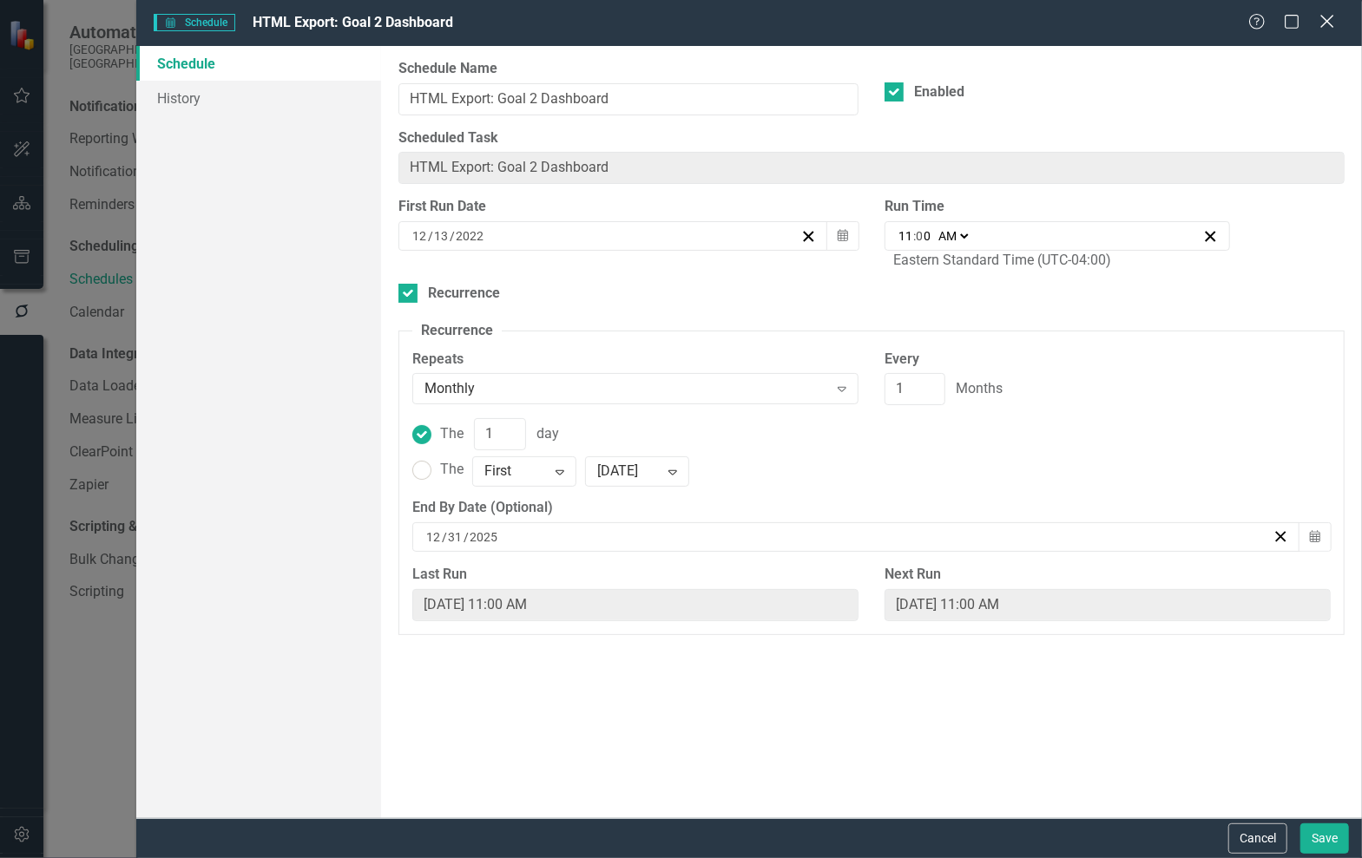
click at [1333, 23] on icon "Close" at bounding box center [1327, 21] width 22 height 16
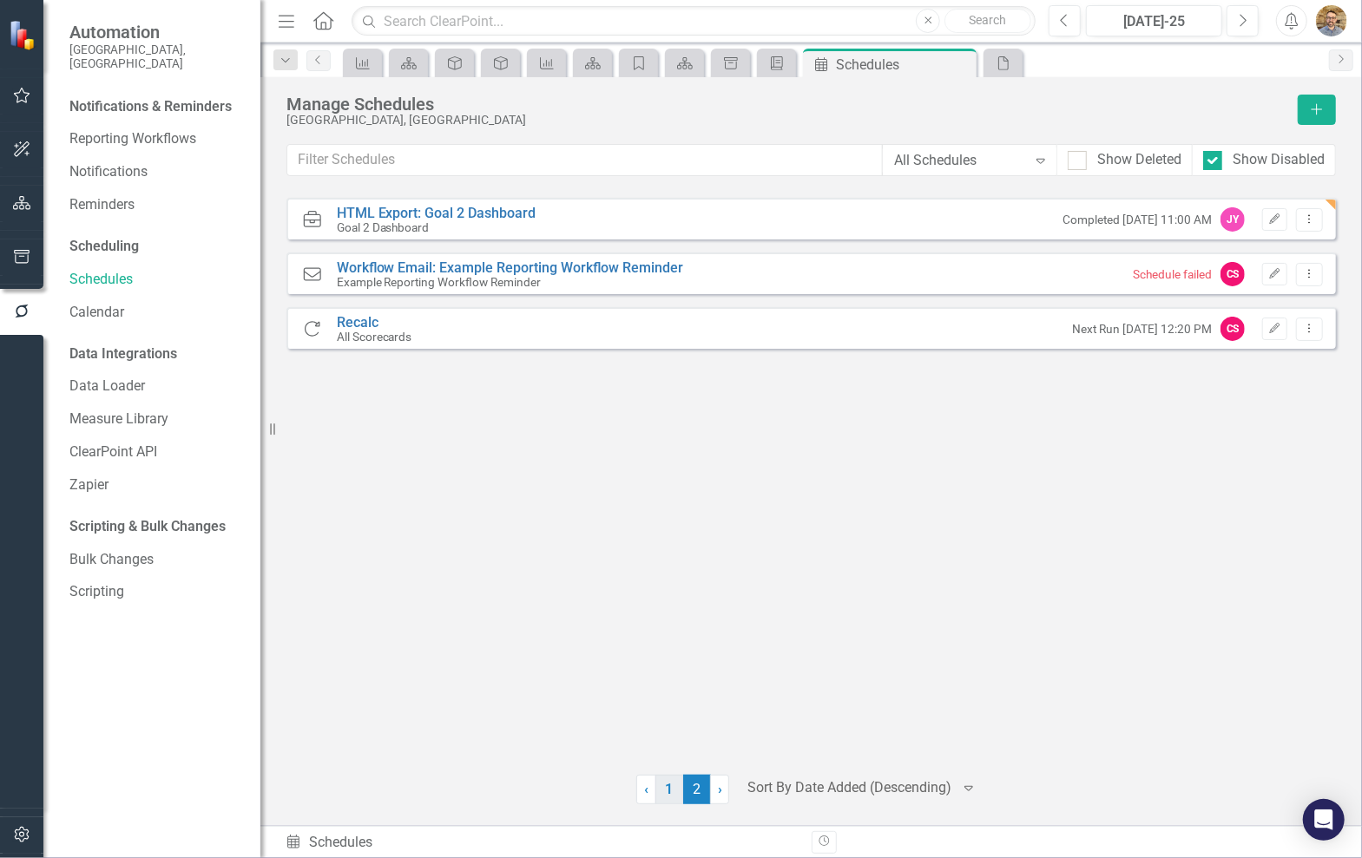
click at [661, 788] on link "1" at bounding box center [669, 790] width 28 height 30
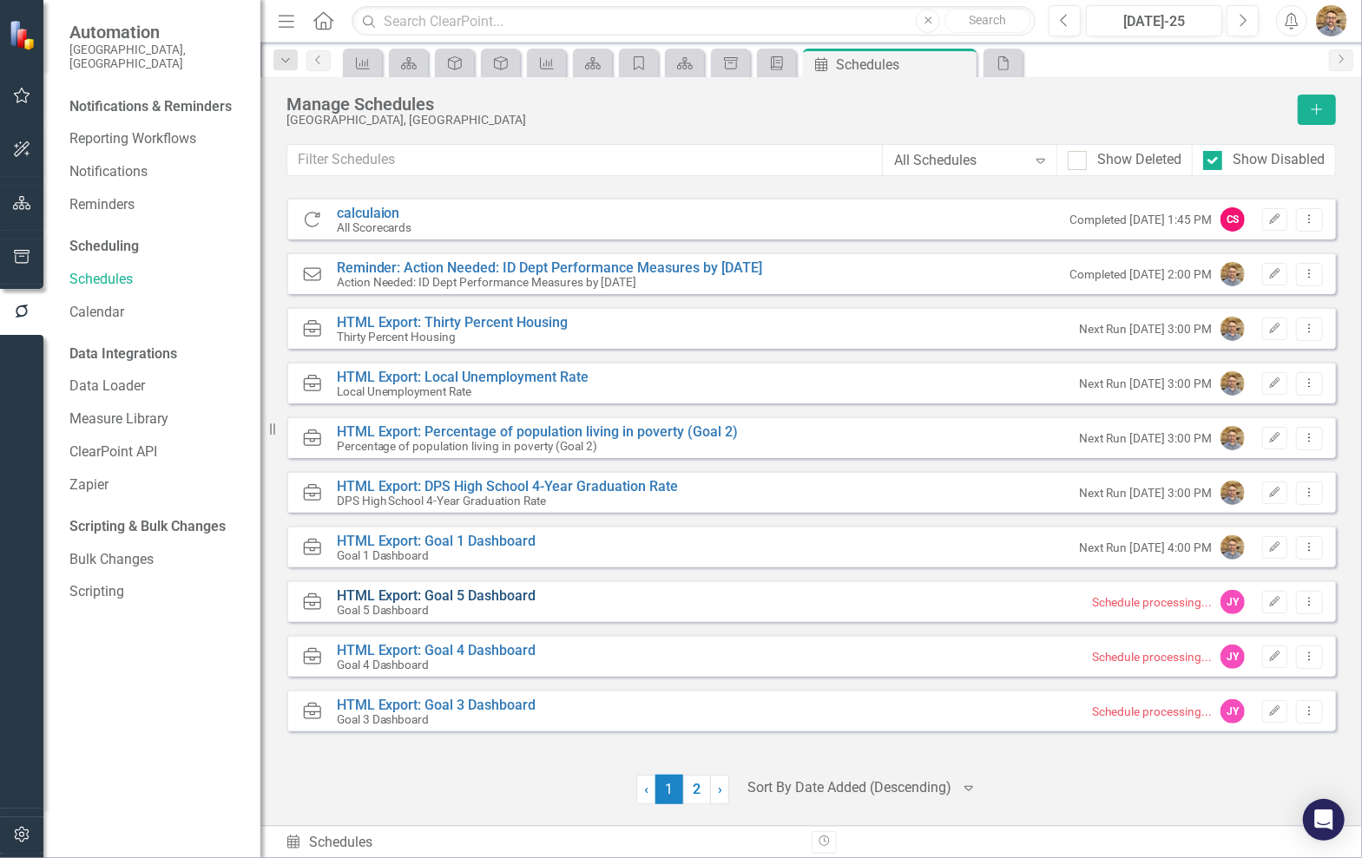
click at [514, 594] on link "HTML Export: Goal 5 Dashboard" at bounding box center [437, 596] width 200 height 16
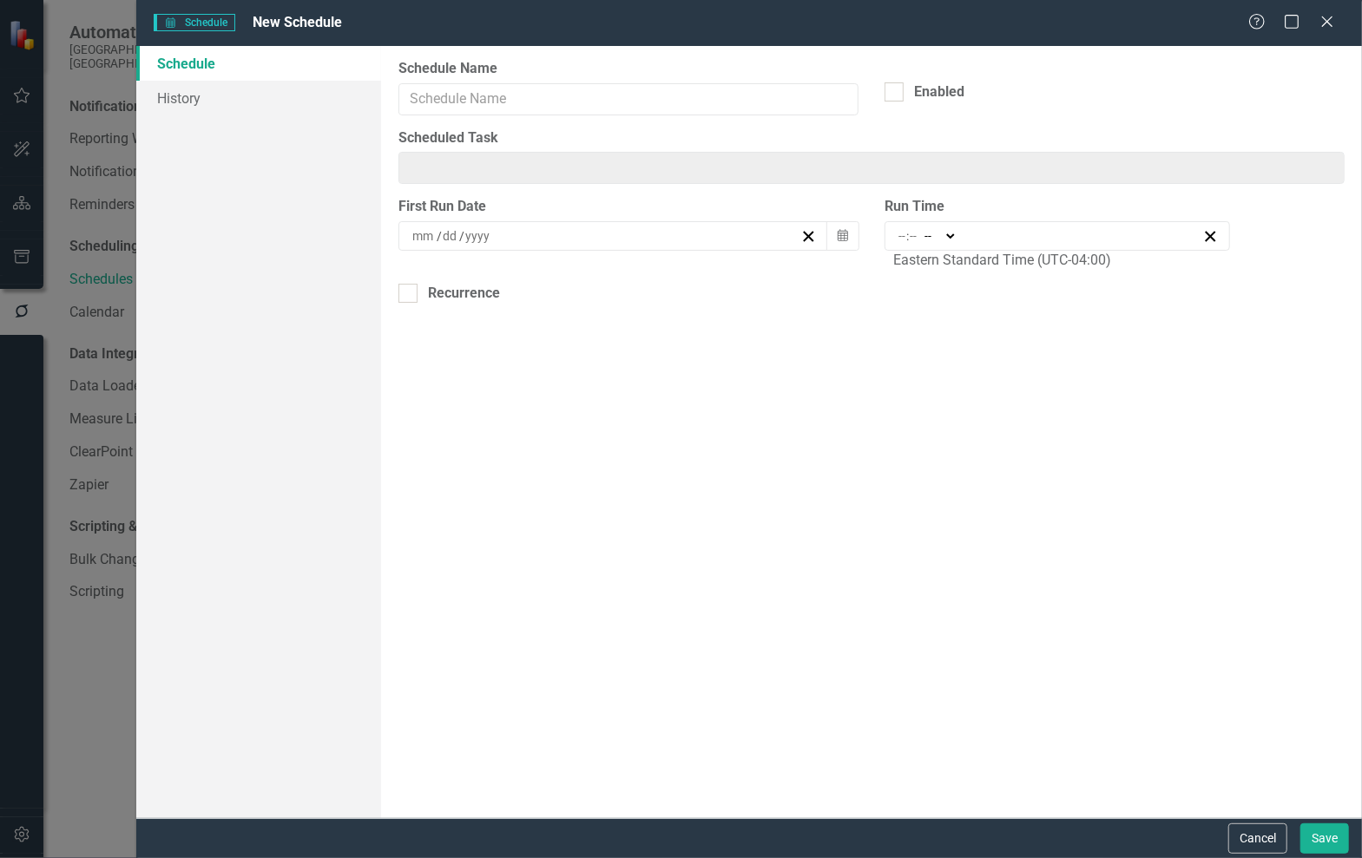
type input "HTML Export: Goal 5 Dashboard"
type input "11:00"
type input "11"
type input "0"
select select "am"
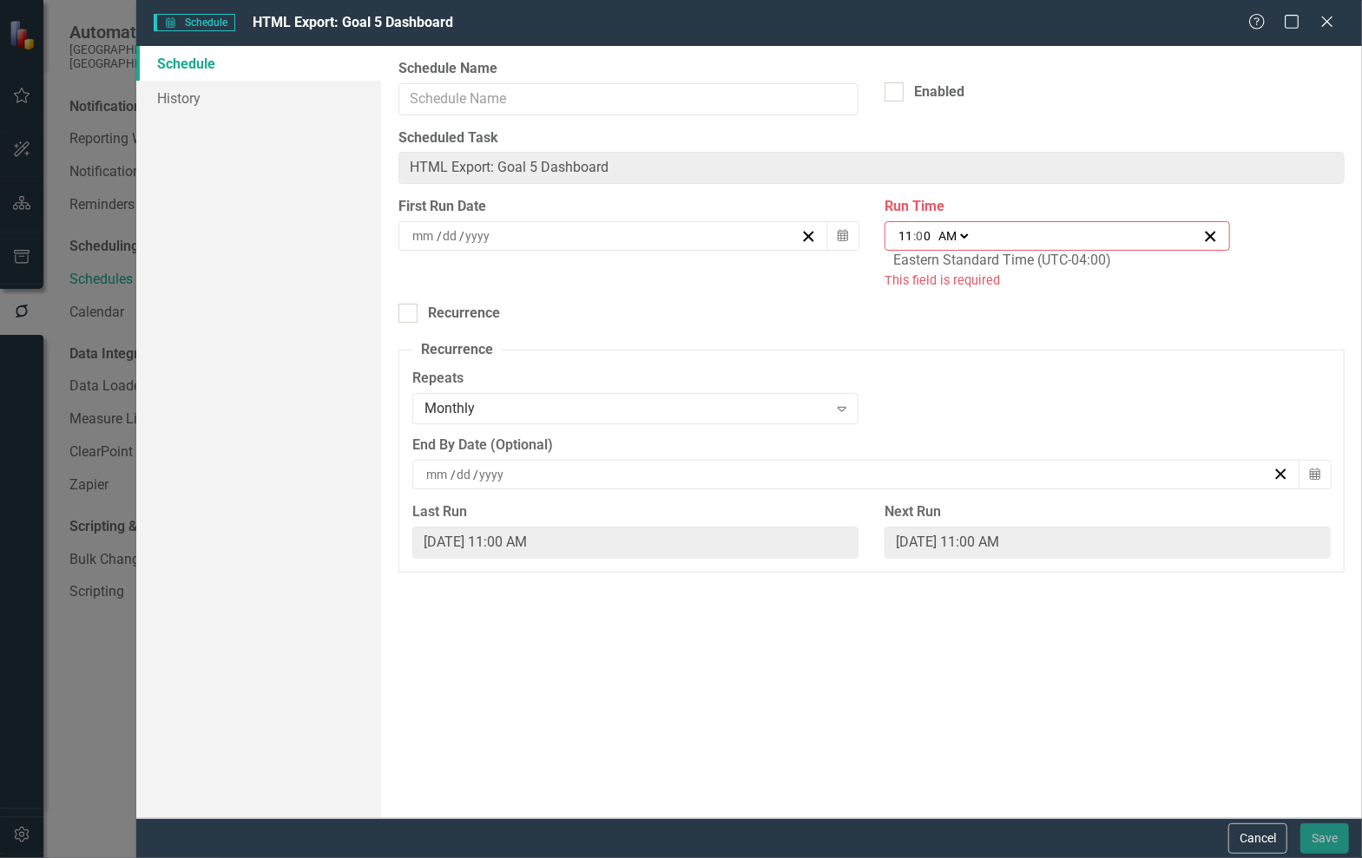
type input "HTML Export: Goal 5 Dashboard"
checkbox input "true"
type input "12"
type input "13"
type input "2022"
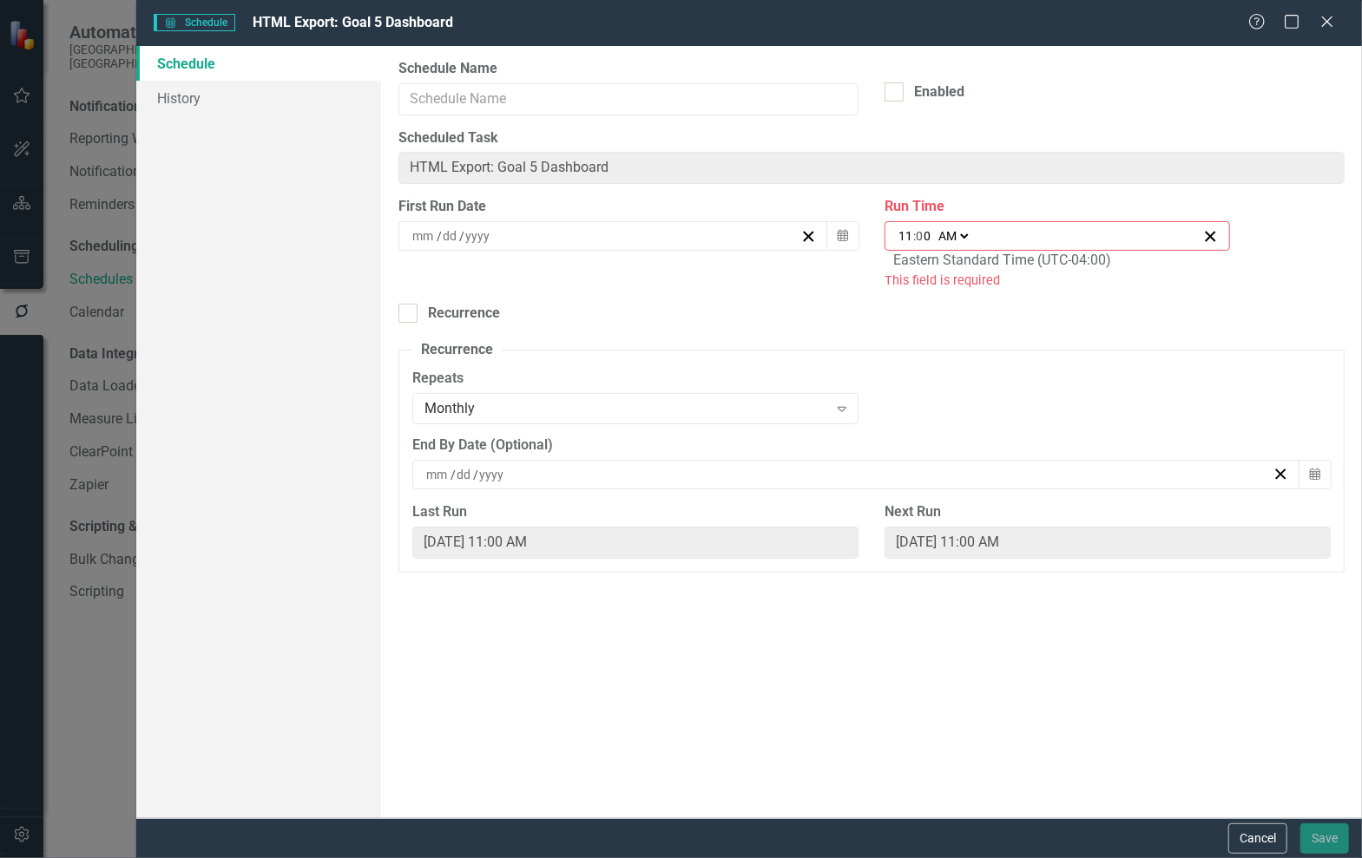
checkbox input "true"
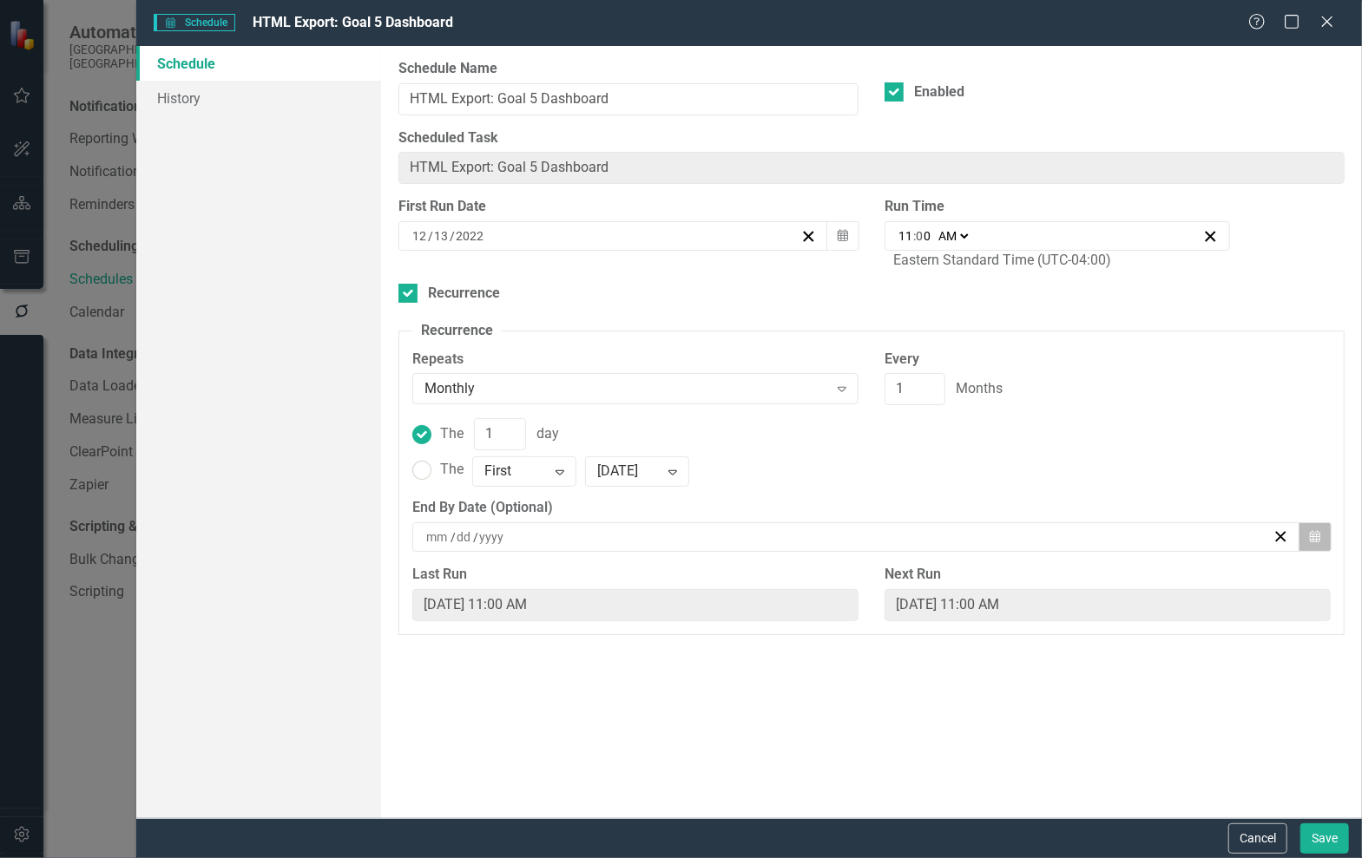
click at [1316, 534] on icon "Calendar" at bounding box center [1315, 537] width 10 height 12
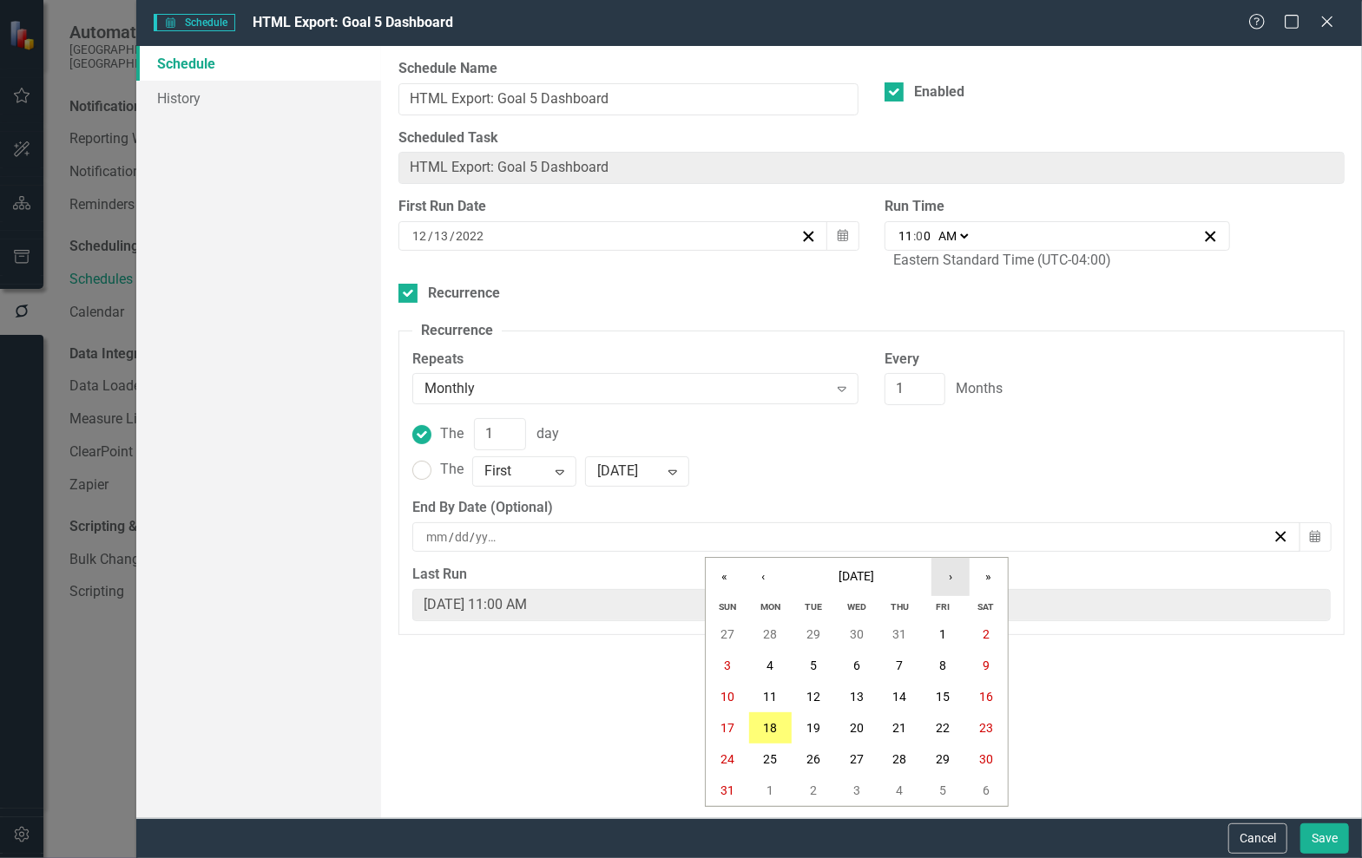
click at [968, 586] on button "›" at bounding box center [950, 577] width 38 height 38
click at [859, 752] on abbr "31" at bounding box center [857, 759] width 14 height 14
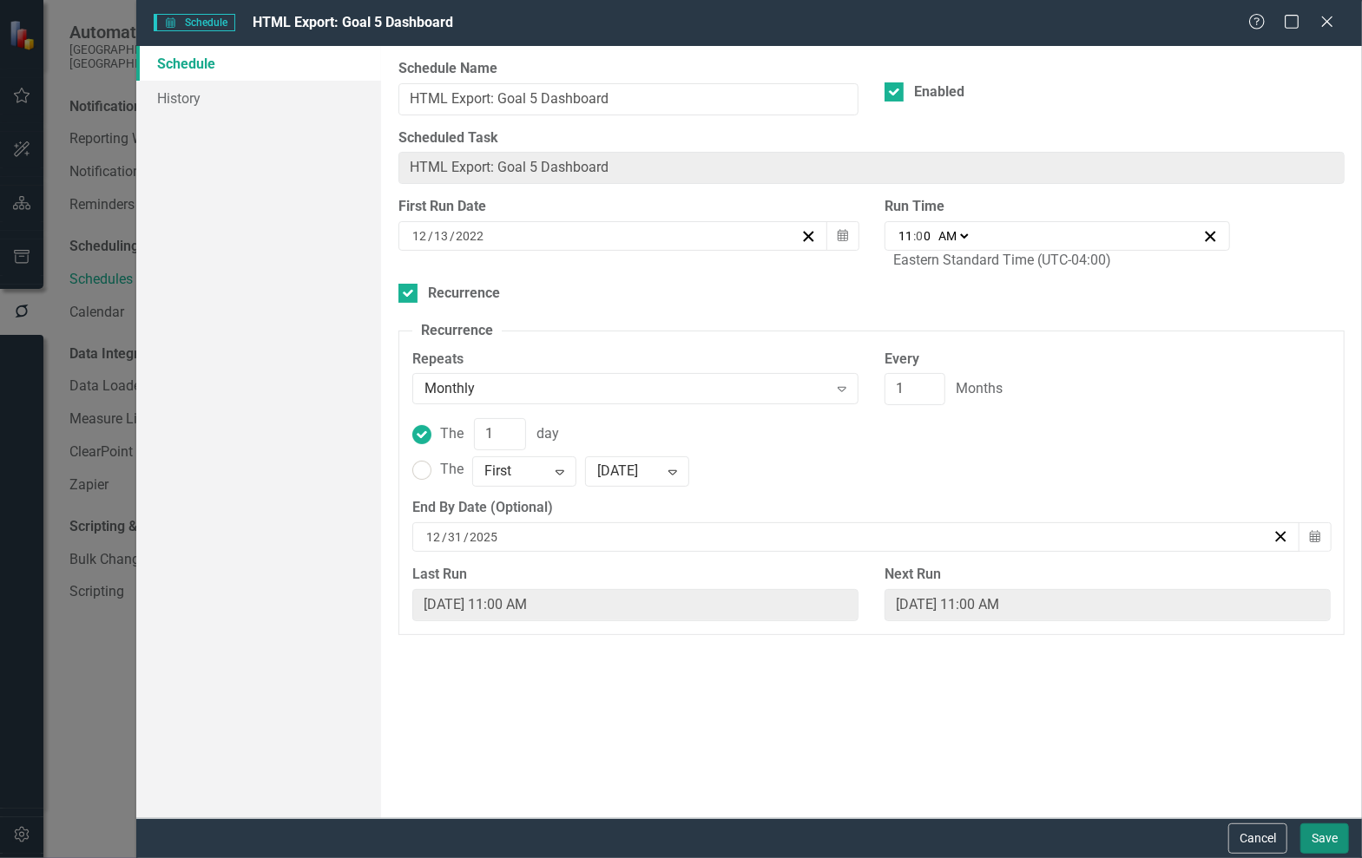
click at [1336, 834] on button "Save" at bounding box center [1324, 839] width 49 height 30
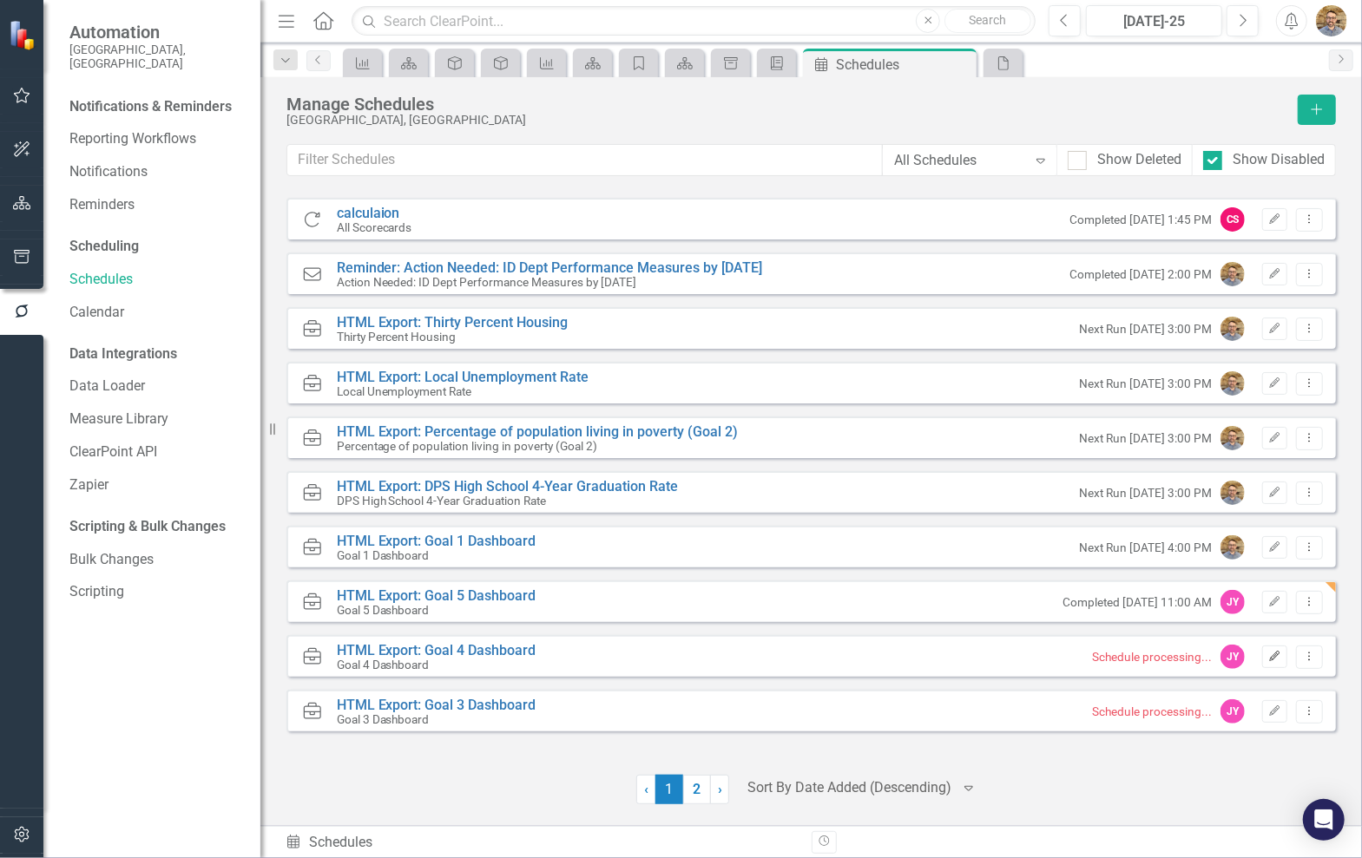
click at [1283, 660] on button "Edit" at bounding box center [1274, 657] width 25 height 23
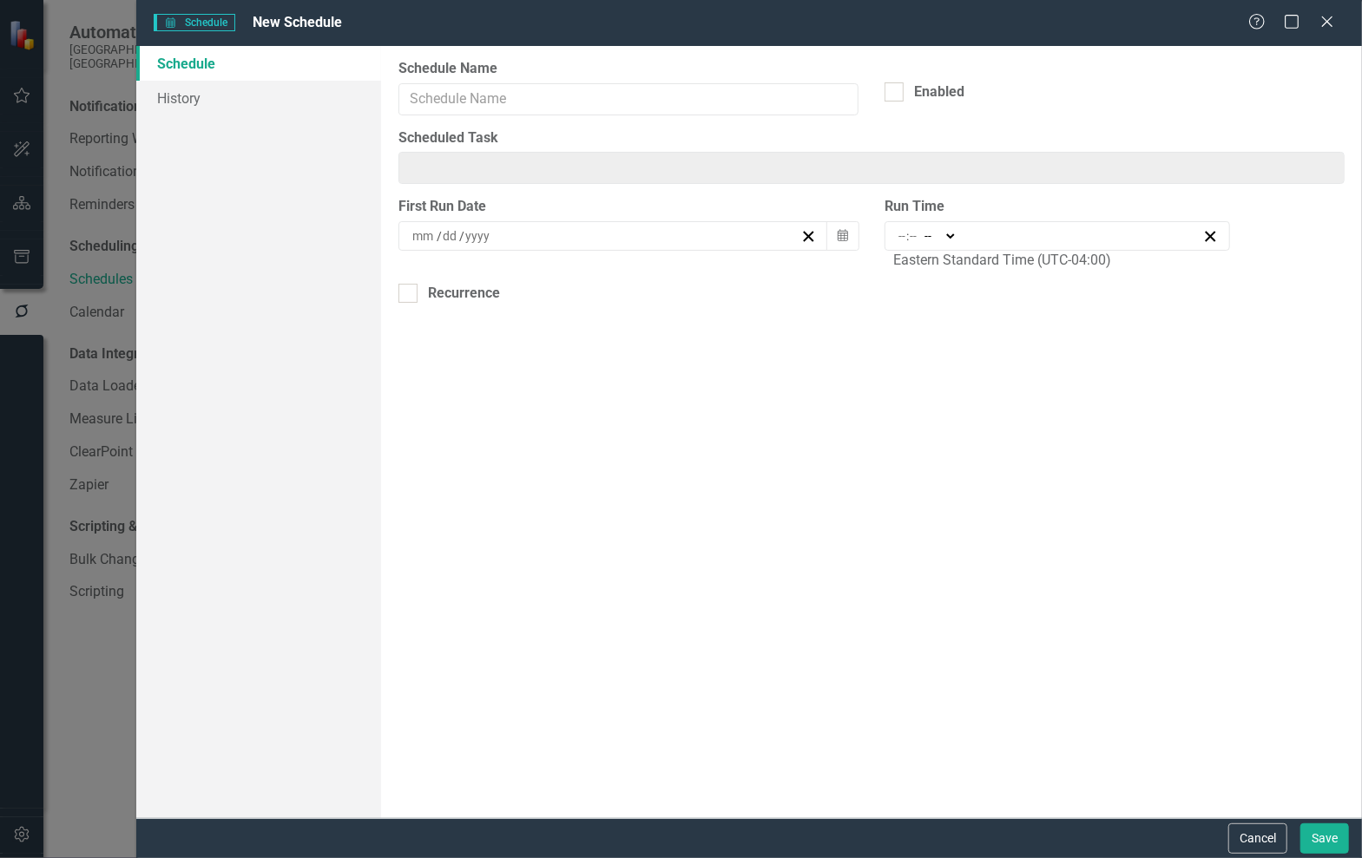
type input "HTML Export: Goal 4 Dashboard"
type input "11:00"
type input "11"
type input "0"
select select "am"
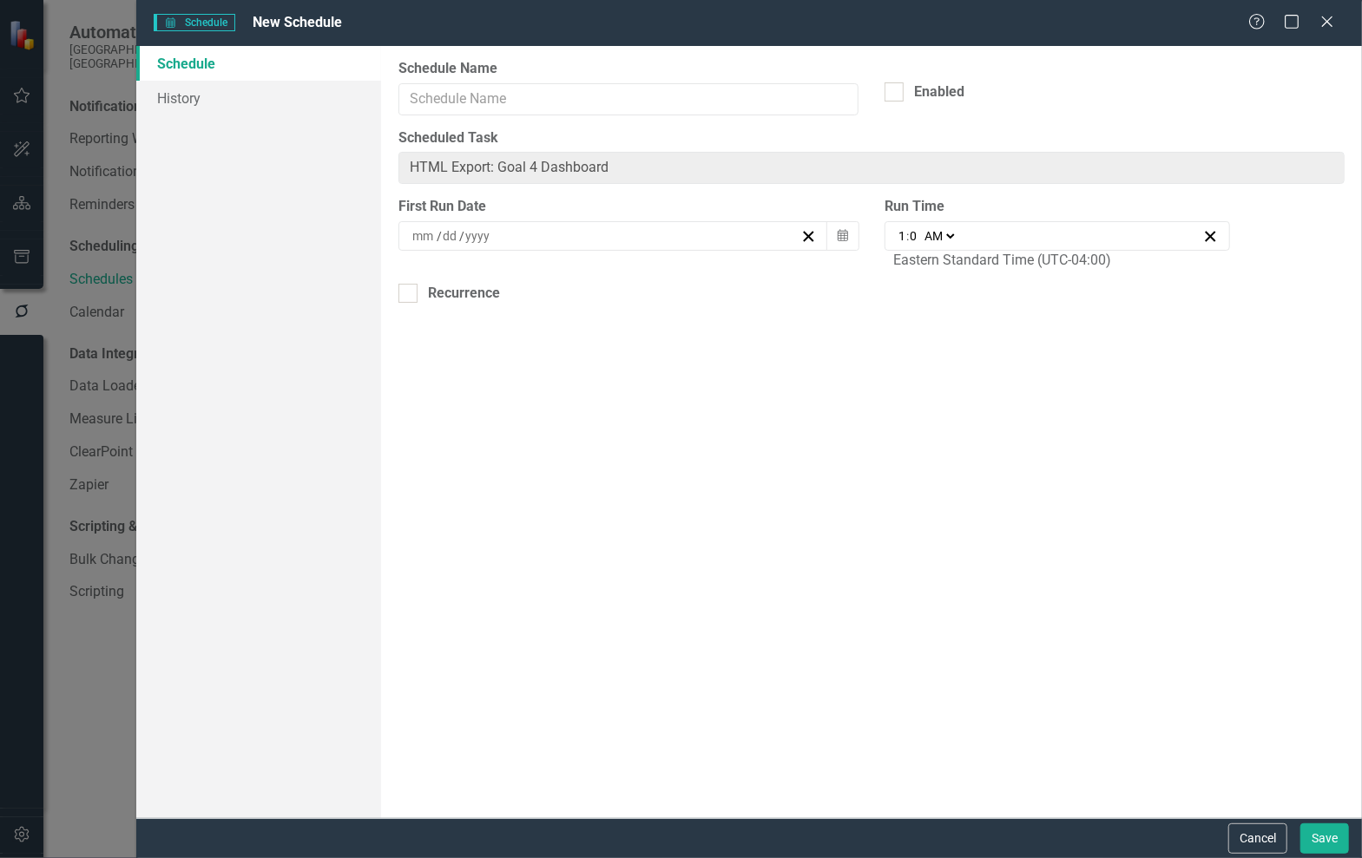
type input "HTML Export: Goal 4 Dashboard"
checkbox input "true"
type input "12"
type input "13"
type input "2022"
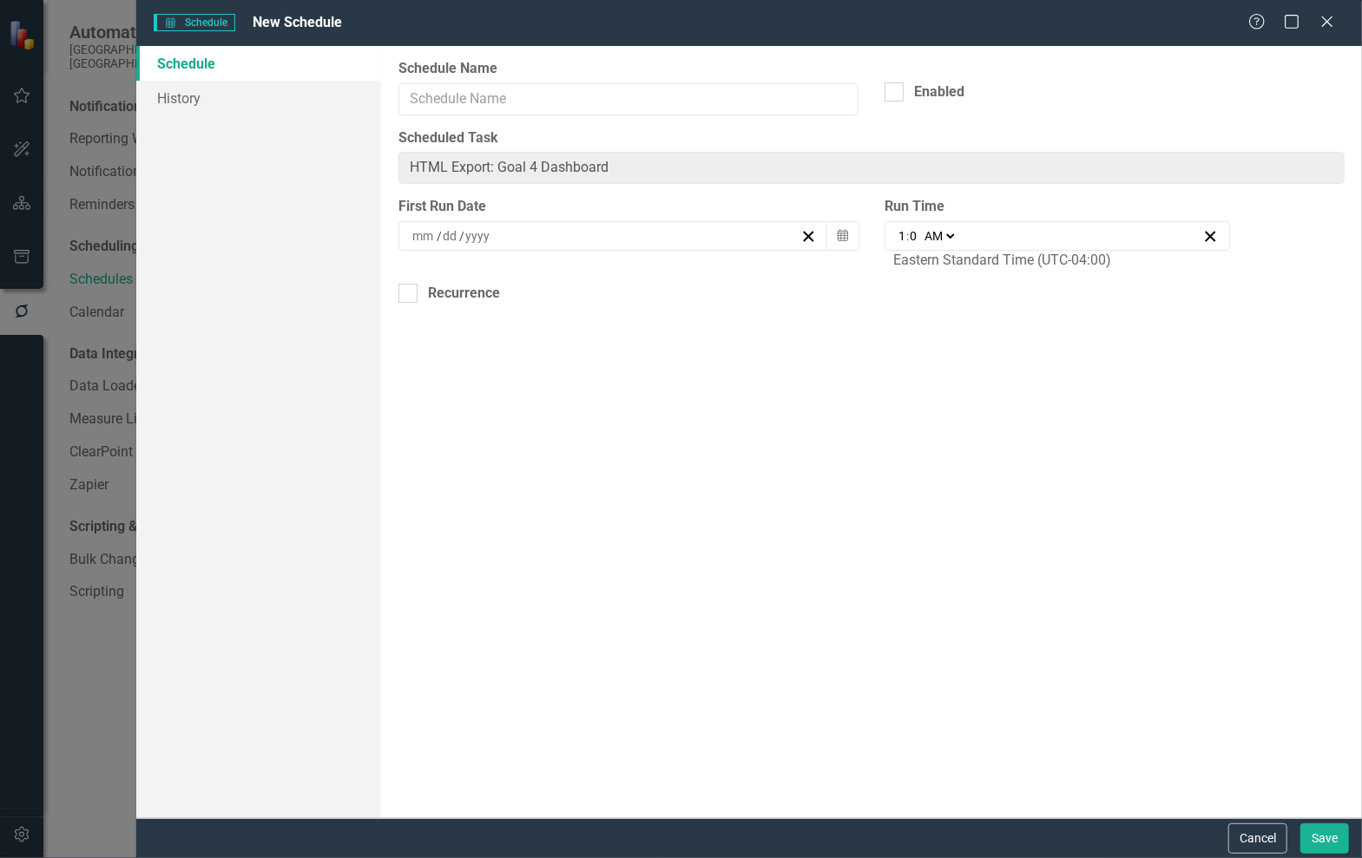
checkbox input "true"
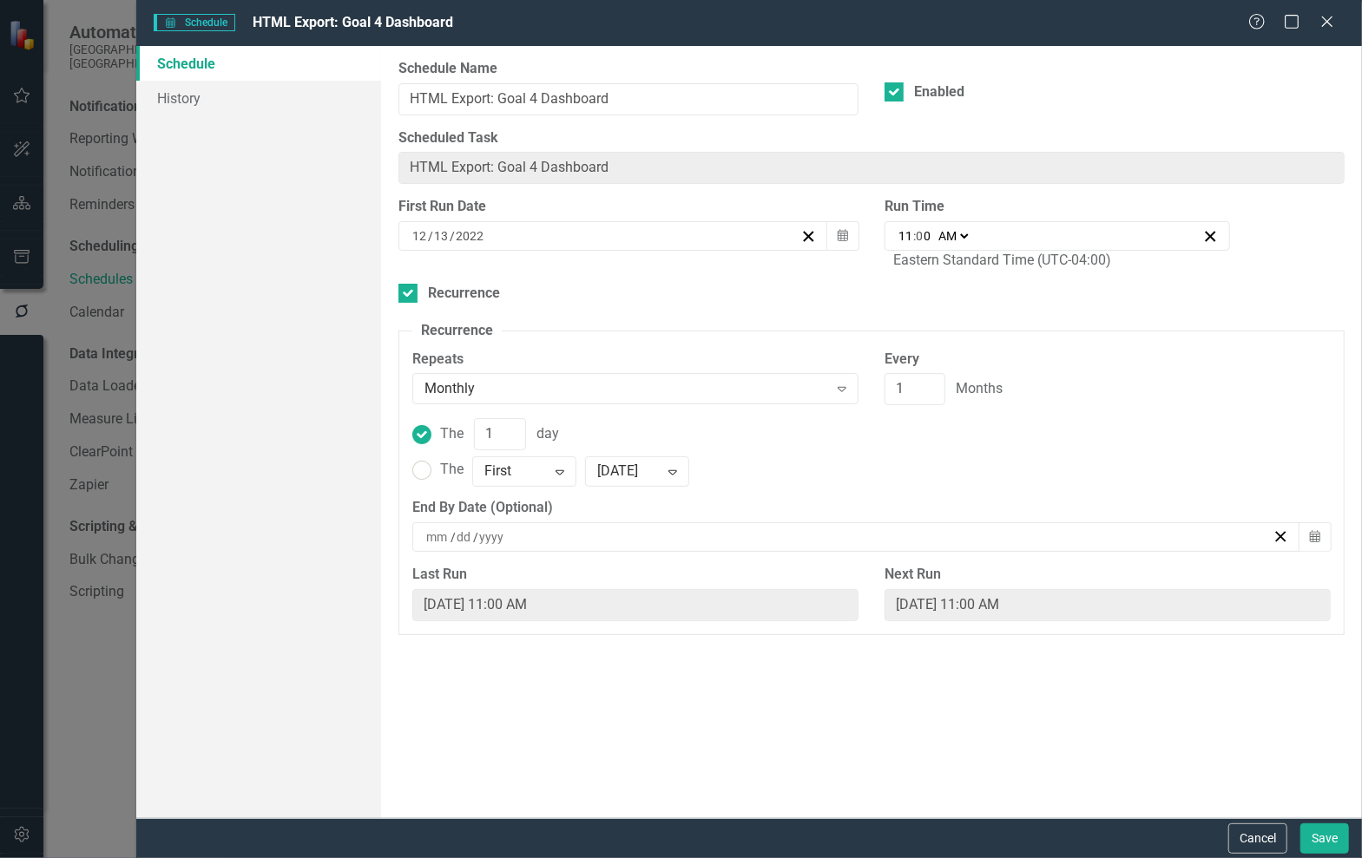
click at [835, 544] on div "/ /" at bounding box center [855, 537] width 887 height 30
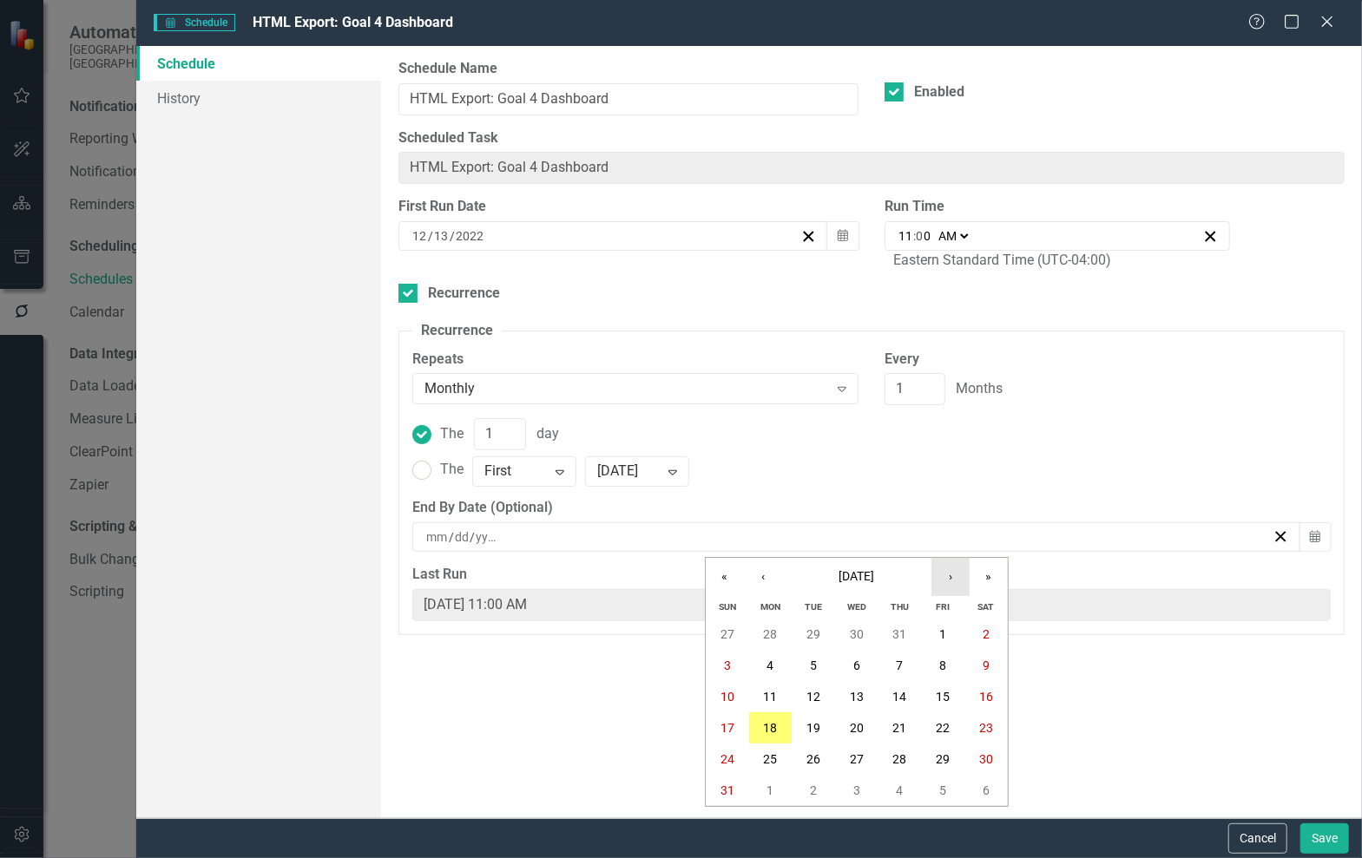
click at [952, 577] on button "›" at bounding box center [950, 577] width 38 height 38
click at [850, 758] on abbr "31" at bounding box center [857, 759] width 14 height 14
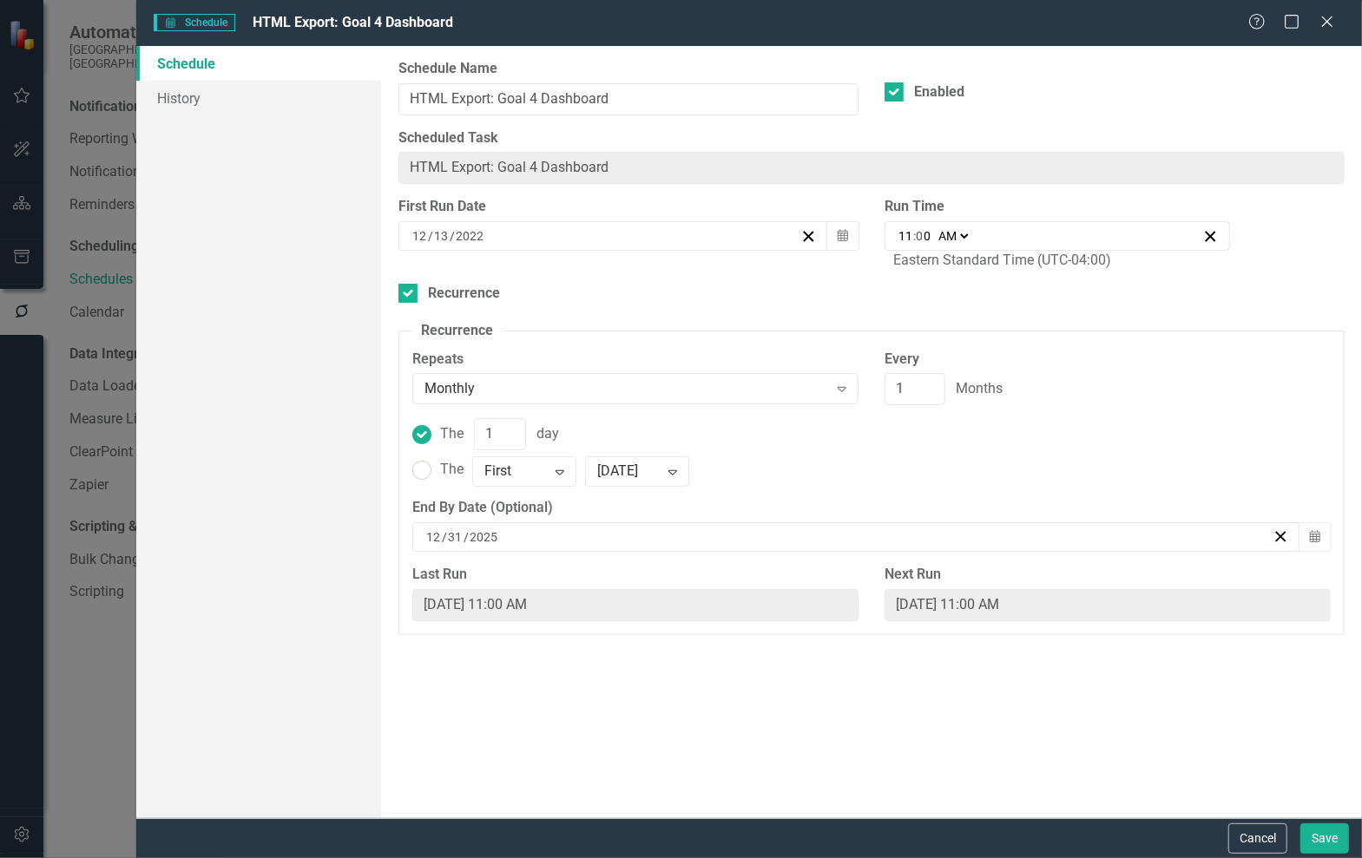
click at [1356, 847] on div "Cancel Save" at bounding box center [748, 838] width 1225 height 40
click at [1336, 844] on button "Save" at bounding box center [1324, 839] width 49 height 30
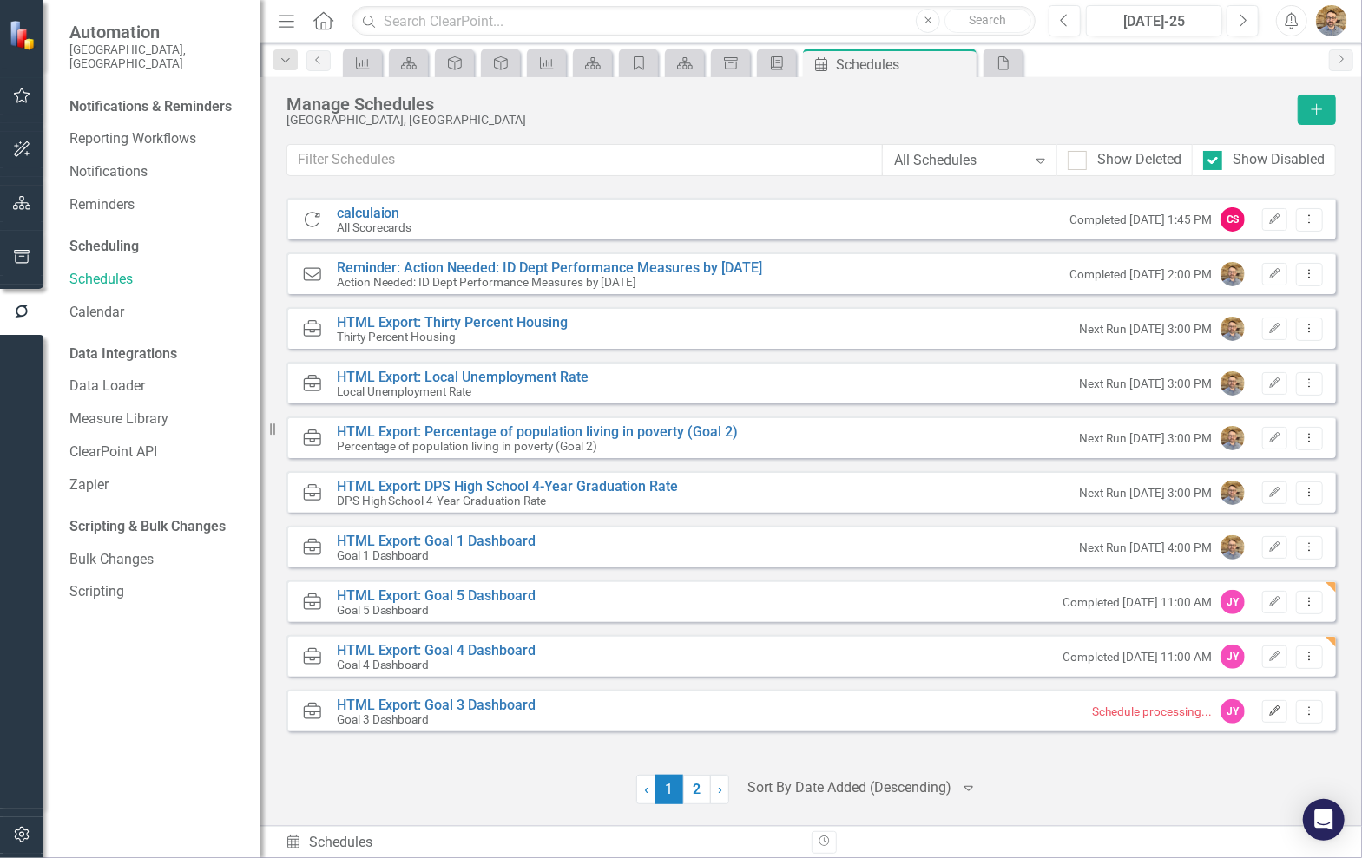
click at [1267, 709] on button "Edit" at bounding box center [1274, 711] width 25 height 23
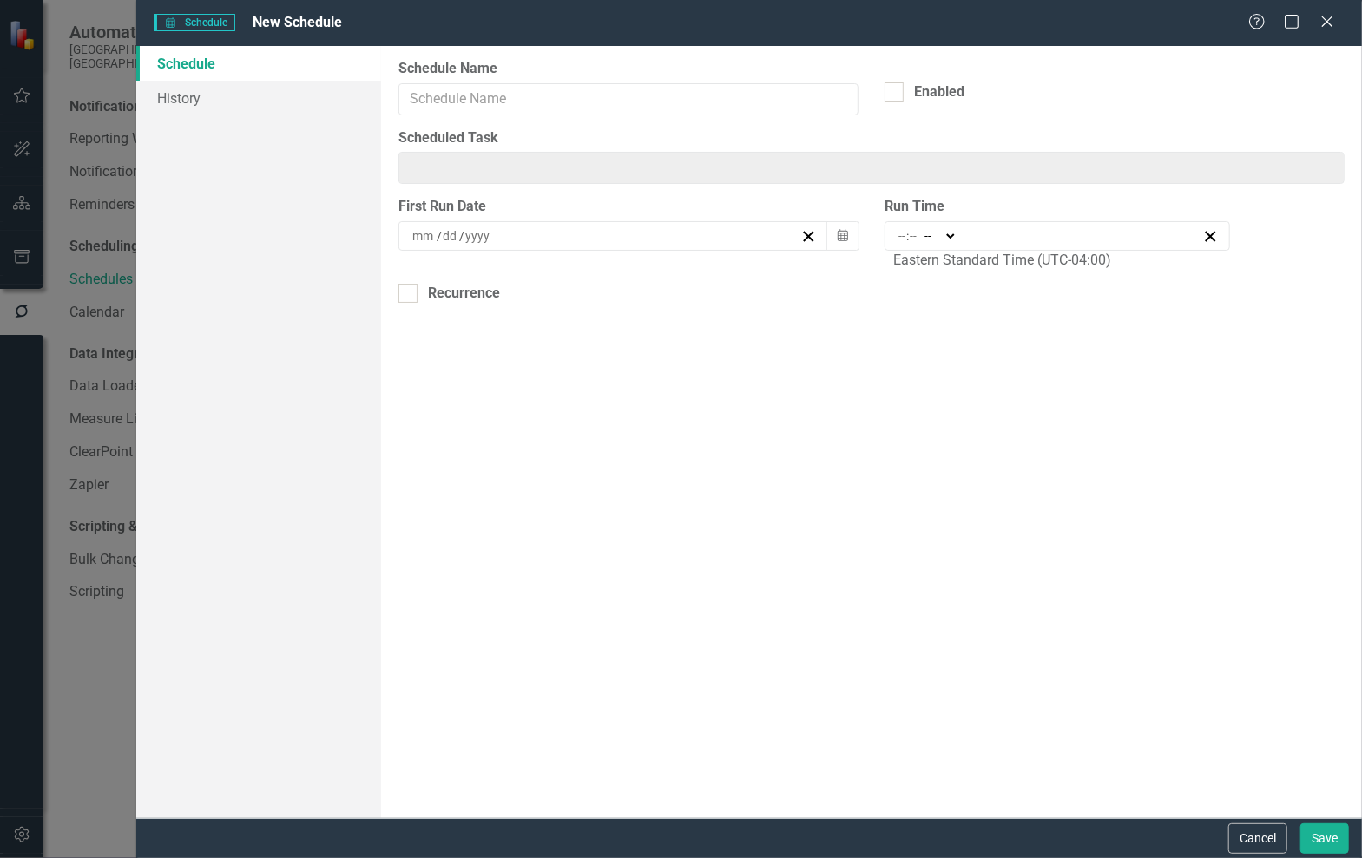
type input "HTML Export: Goal 3 Dashboard"
type input "11:00"
type input "11"
type input "0"
select select "am"
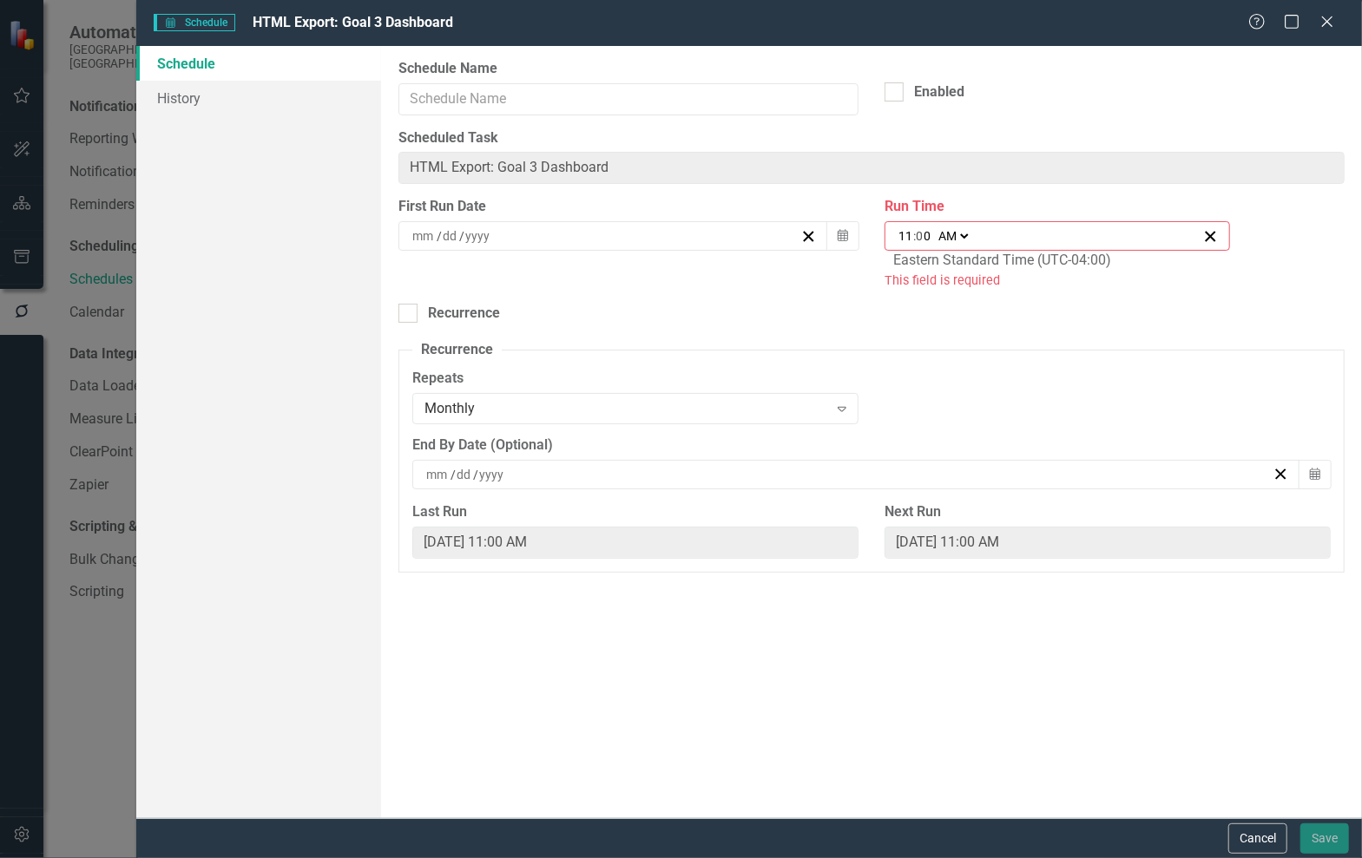
type input "HTML Export: Goal 3 Dashboard"
checkbox input "true"
type input "12"
type input "13"
type input "2022"
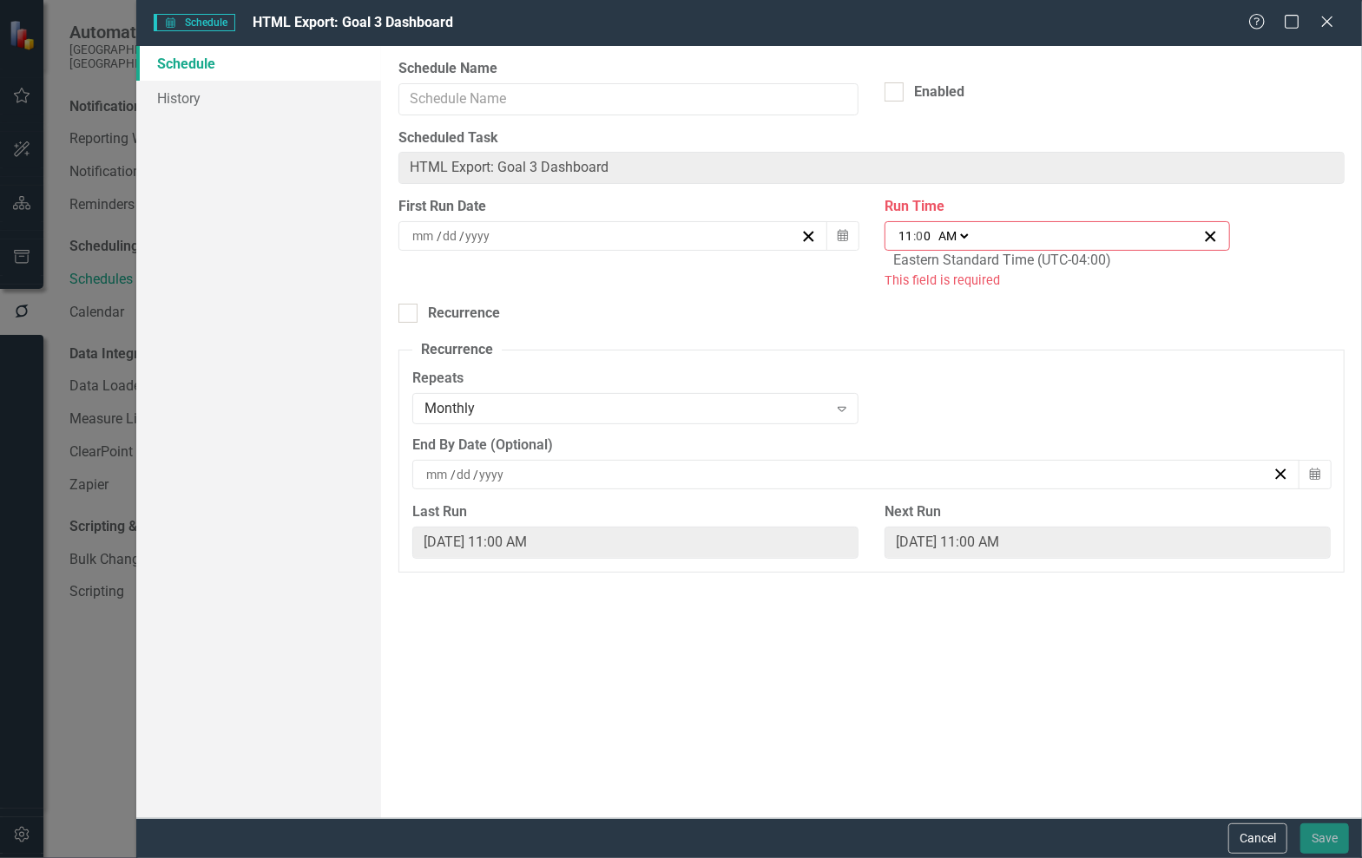
checkbox input "true"
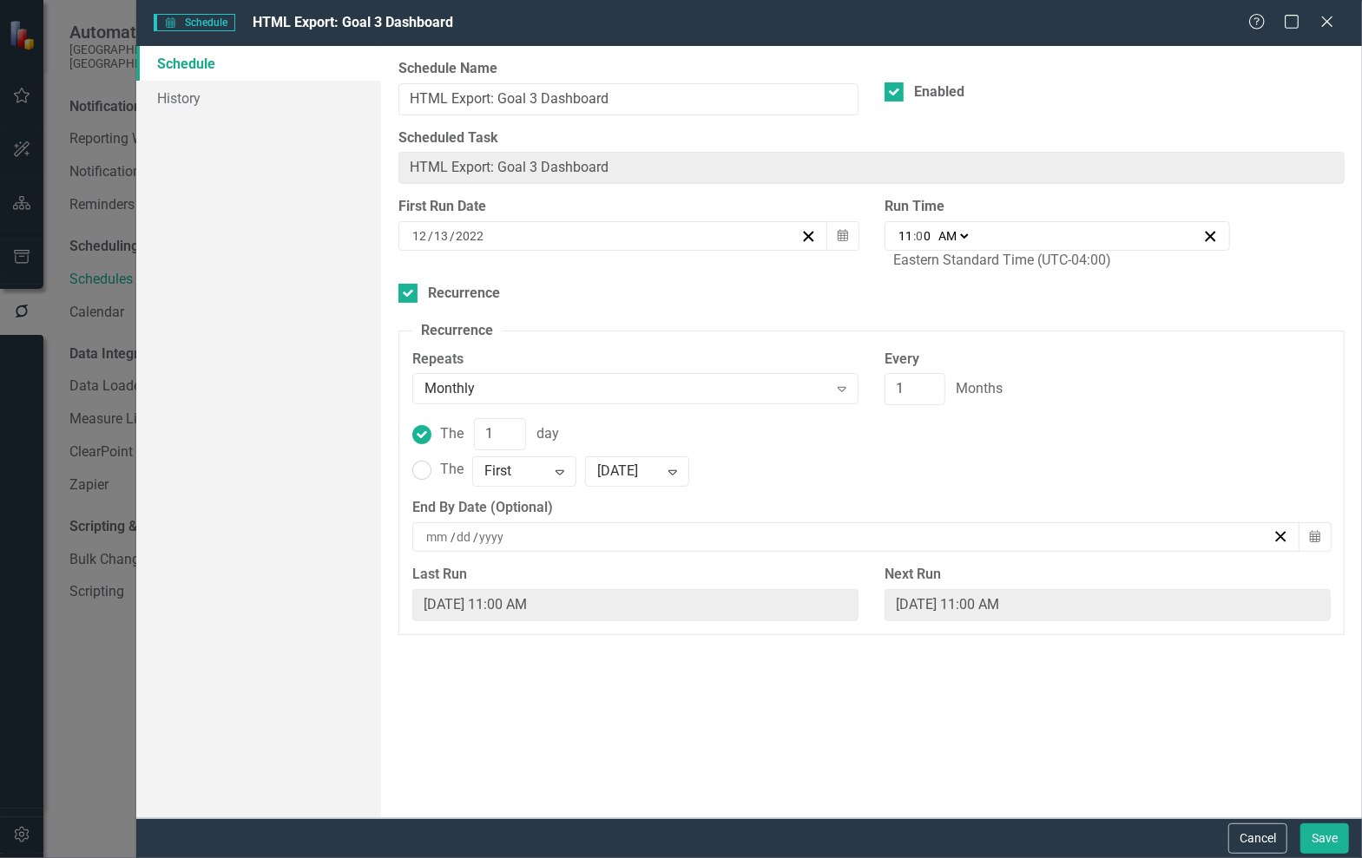
click at [1214, 538] on div "/ /" at bounding box center [847, 536] width 848 height 17
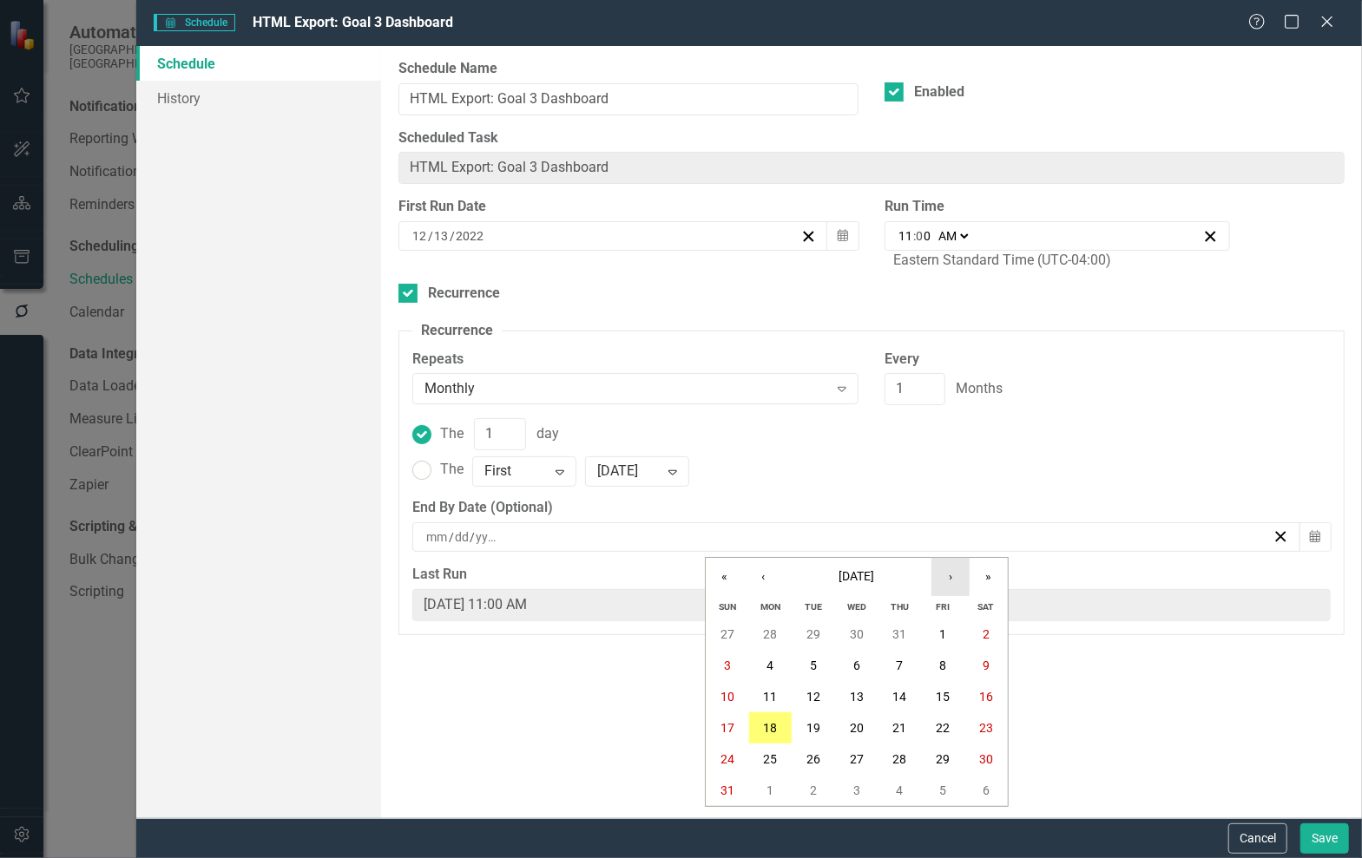
click at [951, 584] on button "›" at bounding box center [950, 577] width 38 height 38
click at [864, 754] on button "31" at bounding box center [856, 759] width 43 height 31
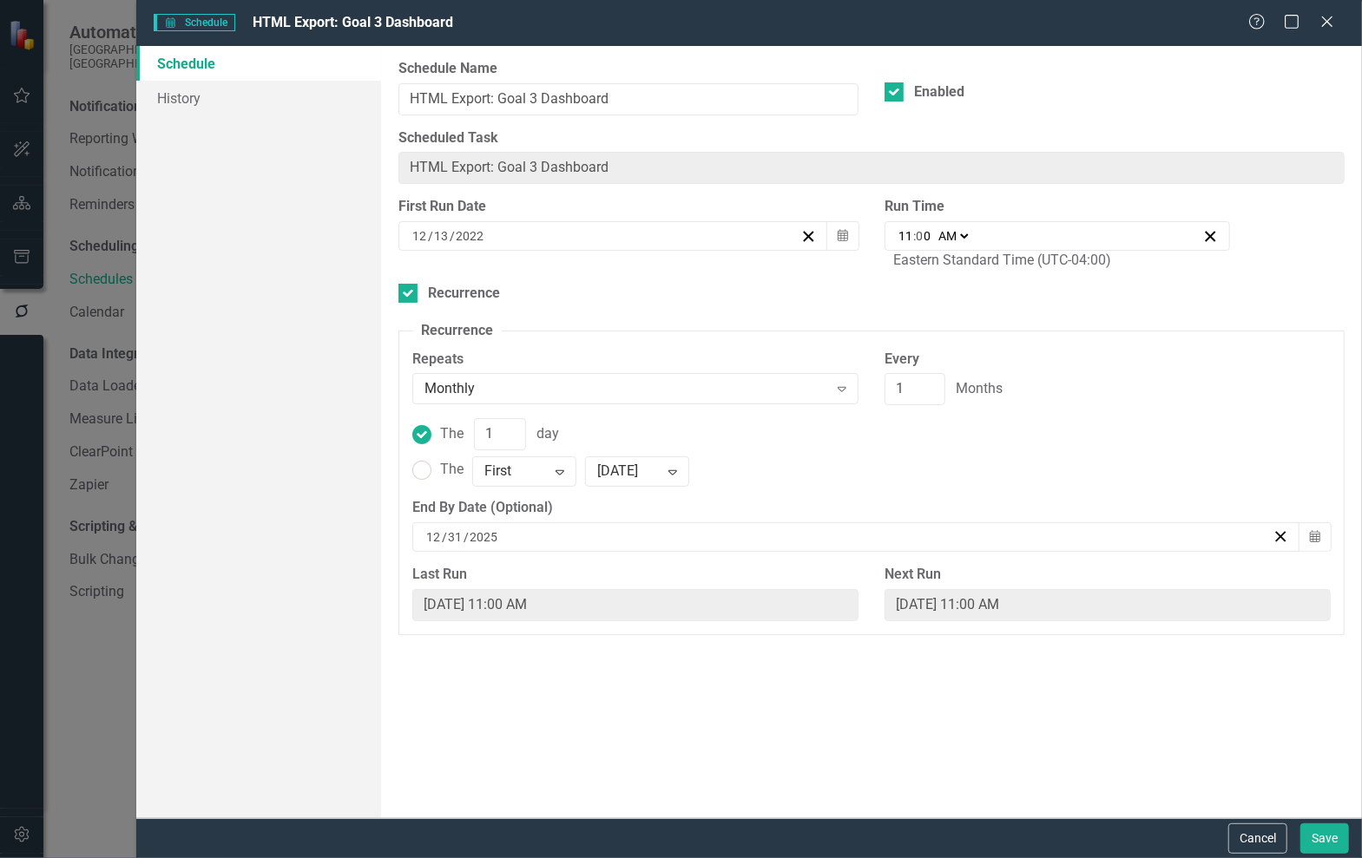
click at [1329, 854] on div "Cancel Save" at bounding box center [748, 838] width 1225 height 40
click at [1333, 849] on button "Save" at bounding box center [1324, 839] width 49 height 30
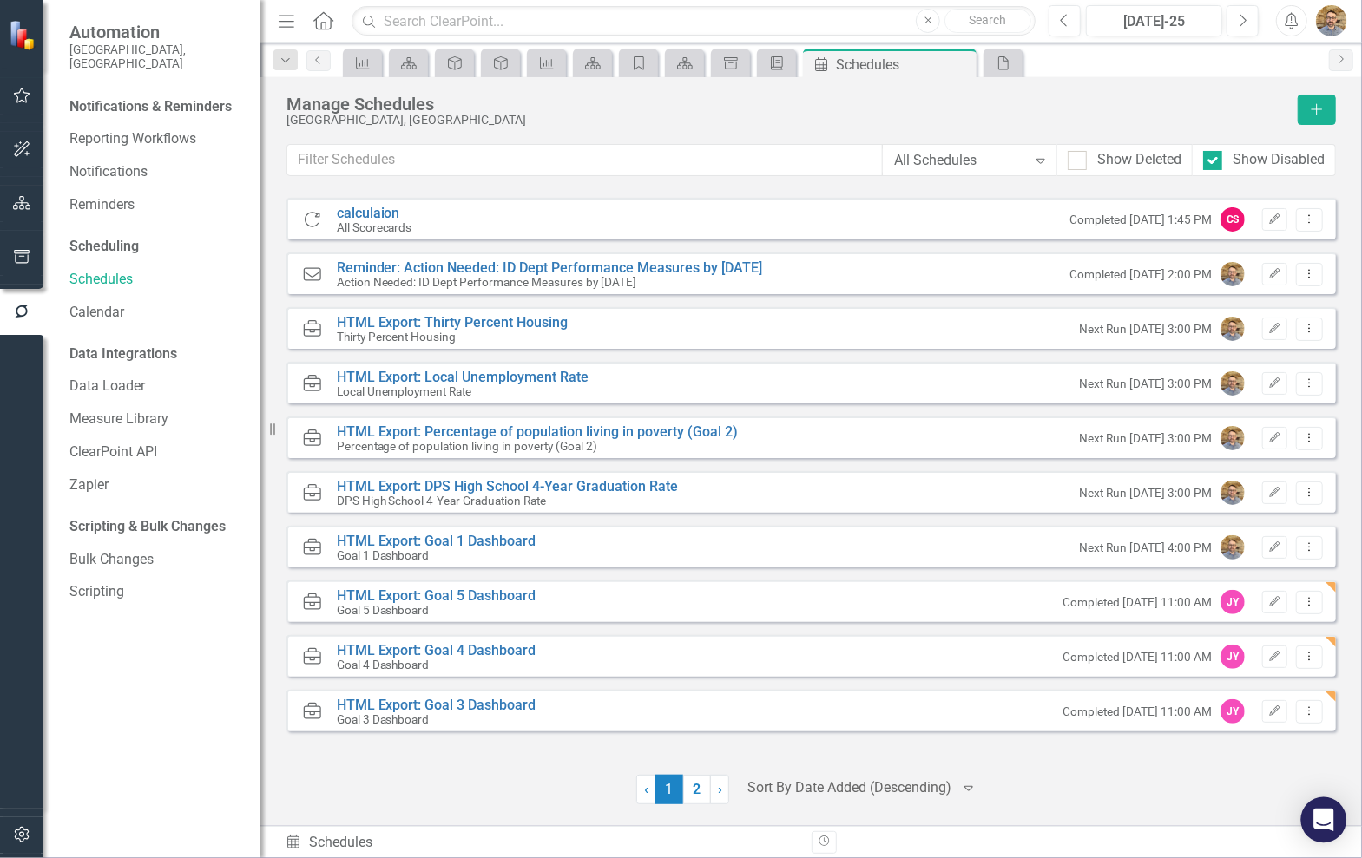
click at [1333, 823] on div "Open Intercom Messenger" at bounding box center [1324, 821] width 46 height 46
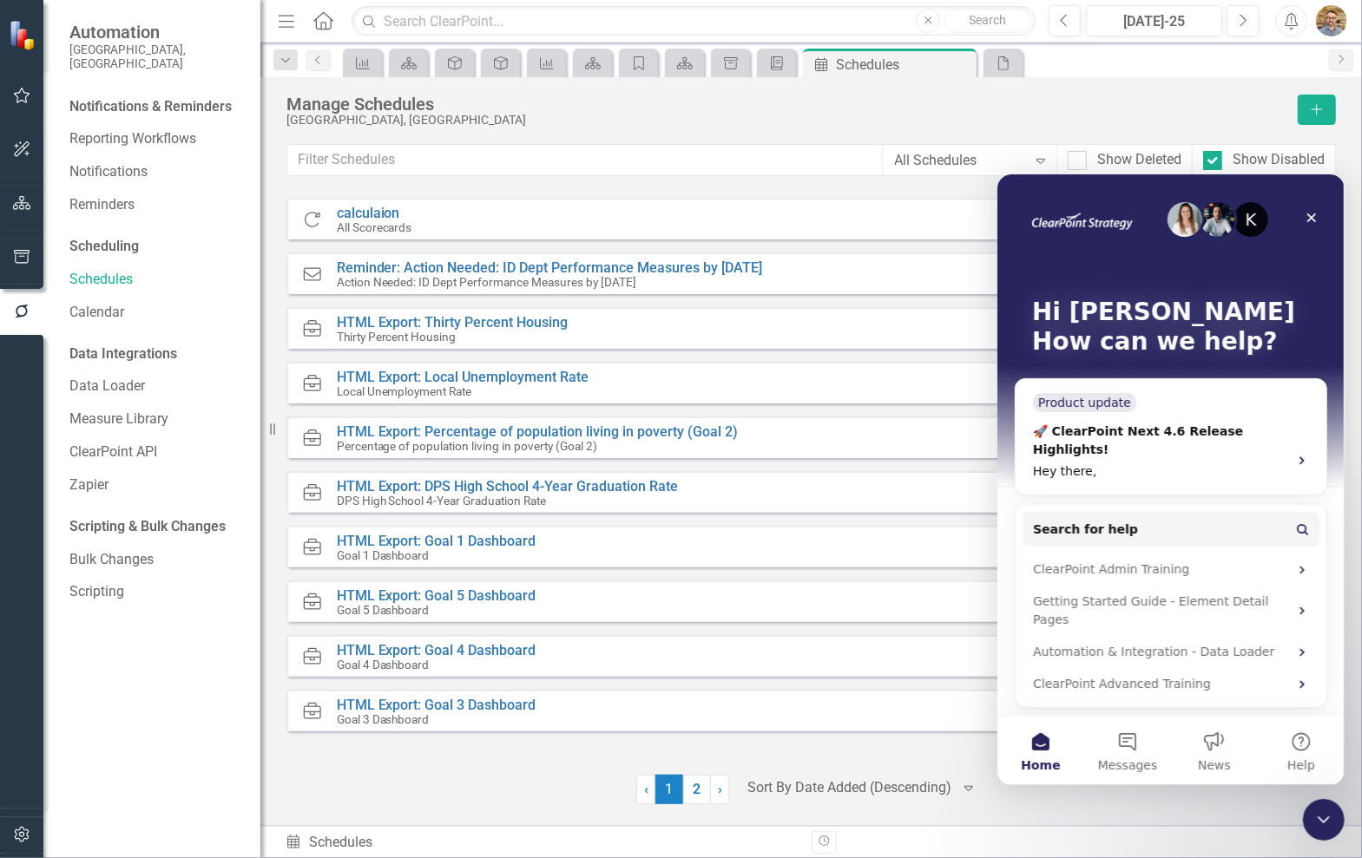
click at [1145, 417] on div "K Hi Josh 👋 How can we help?" at bounding box center [1170, 330] width 312 height 312
click at [1162, 511] on button "Search for help" at bounding box center [1169, 528] width 297 height 35
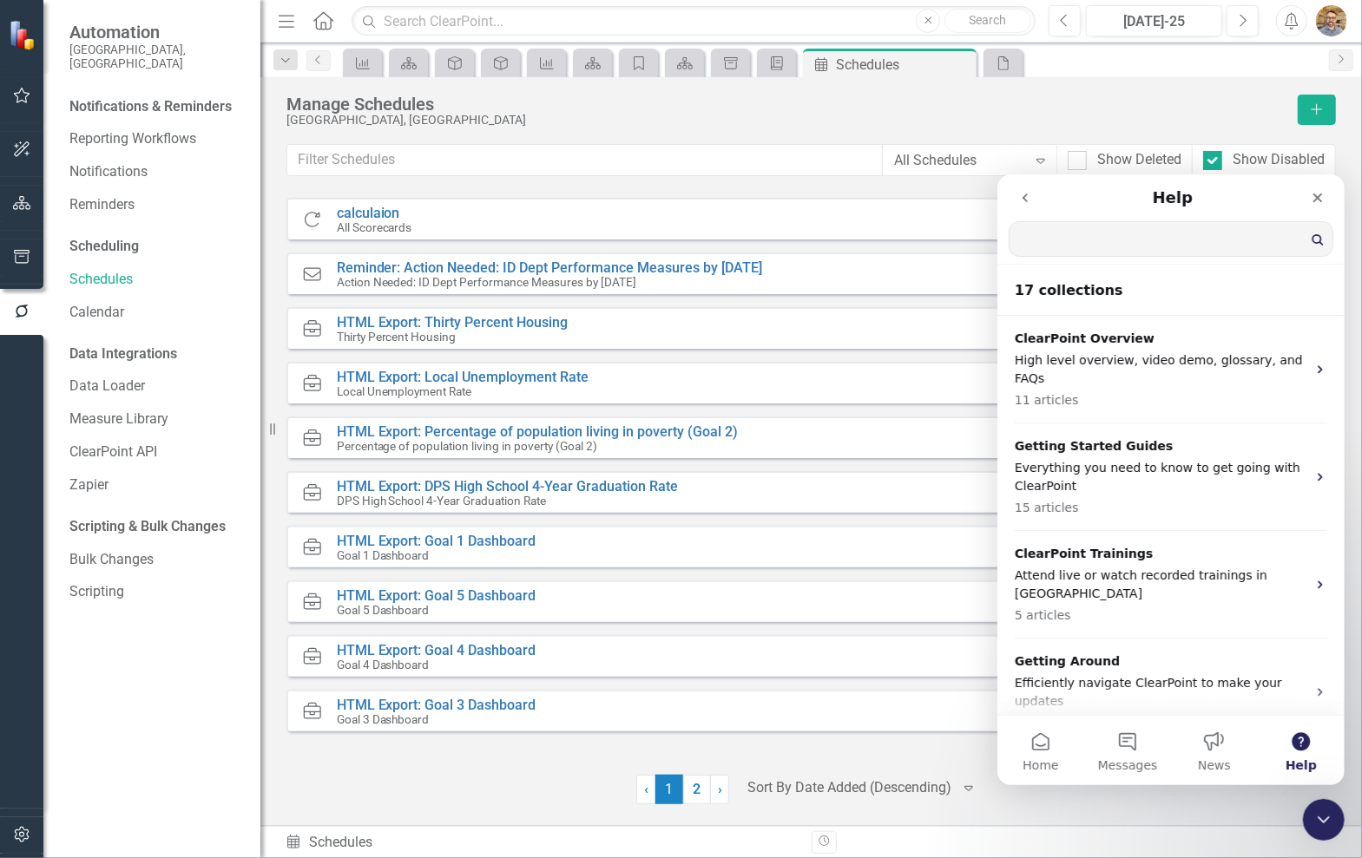
click at [1152, 530] on div "ClearPoint Trainings Attend live or watch recorded trainings in ClearPoint 5 ar…" at bounding box center [1169, 584] width 347 height 108
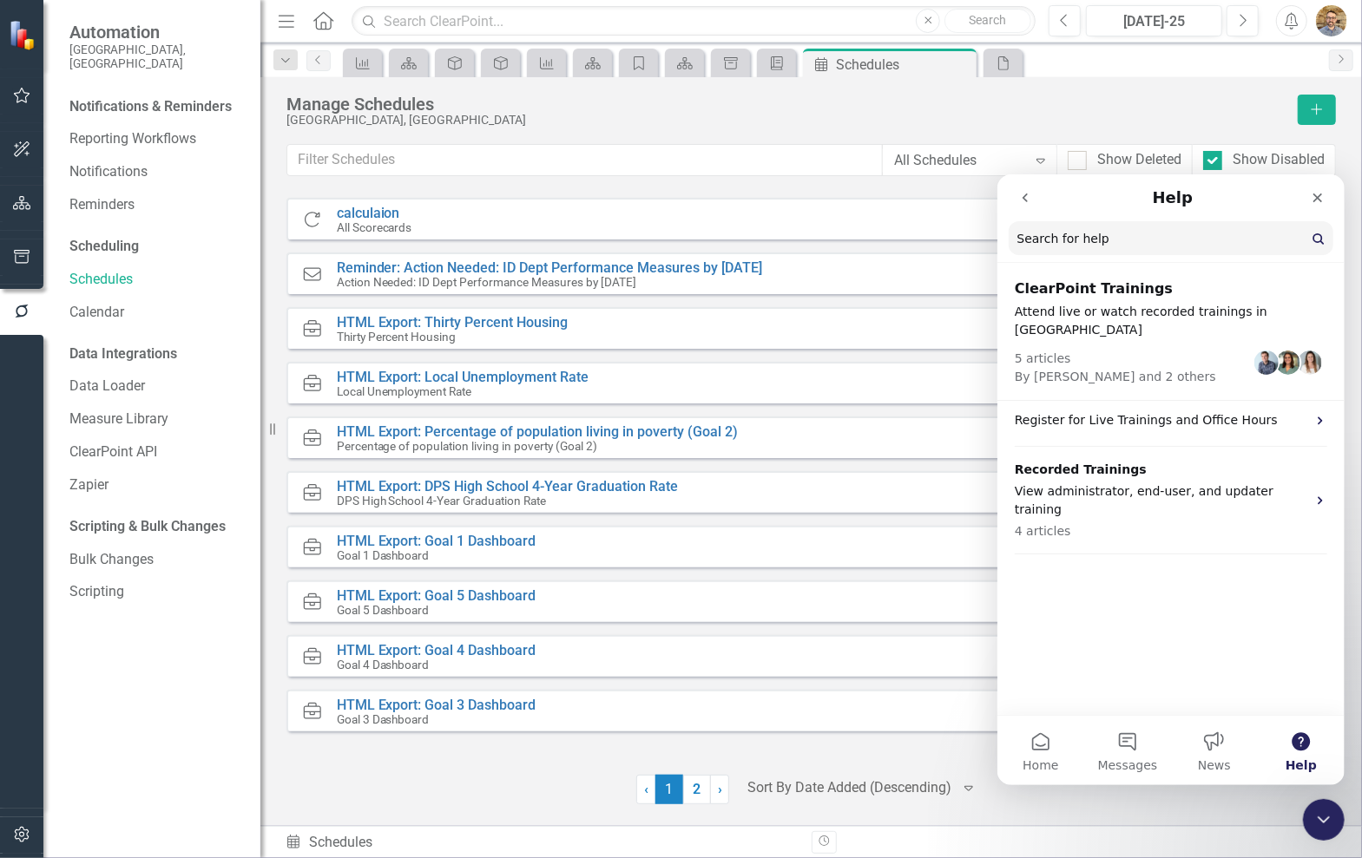
click at [1194, 241] on input "Search for help" at bounding box center [1170, 237] width 325 height 34
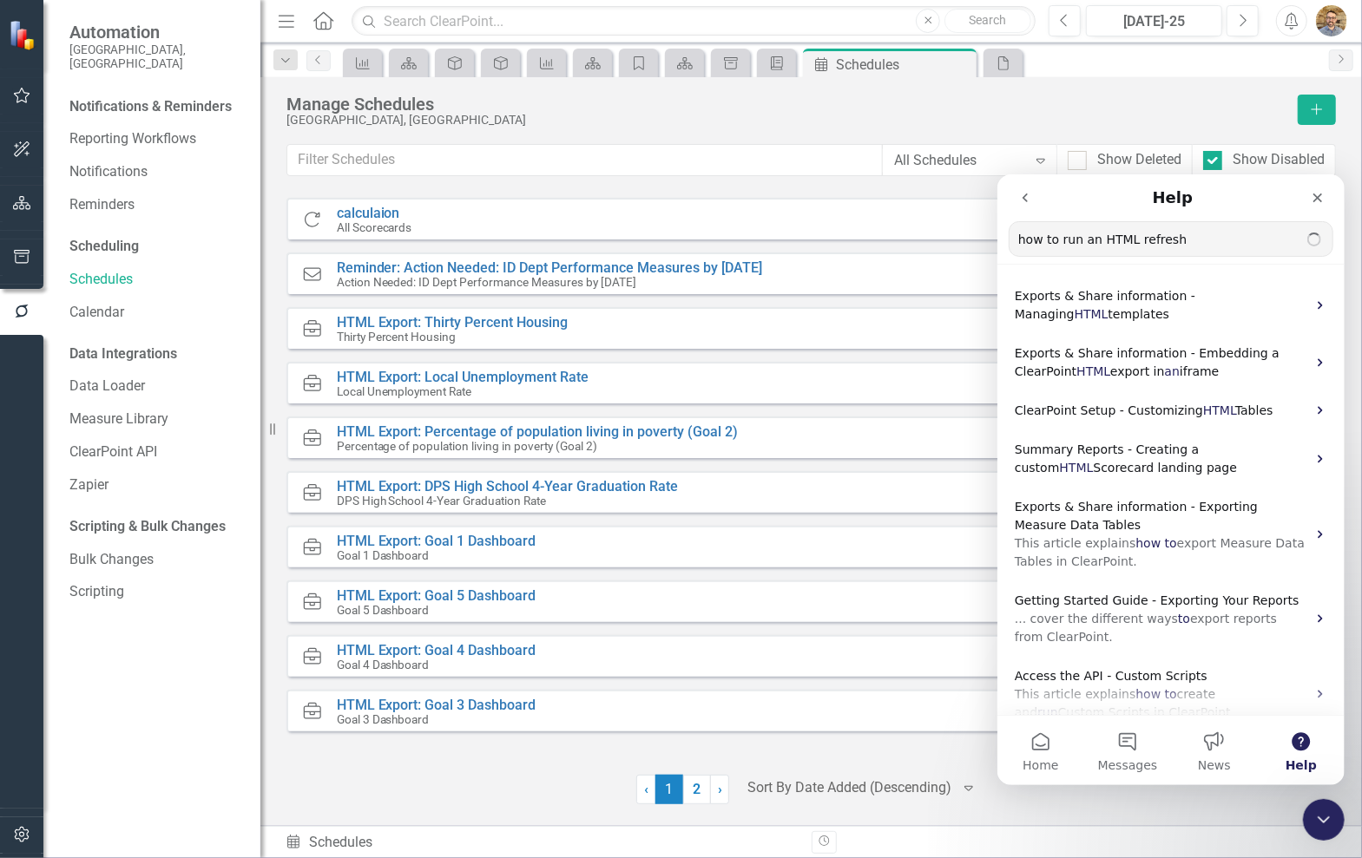
type input "how to run an HTML refresh"
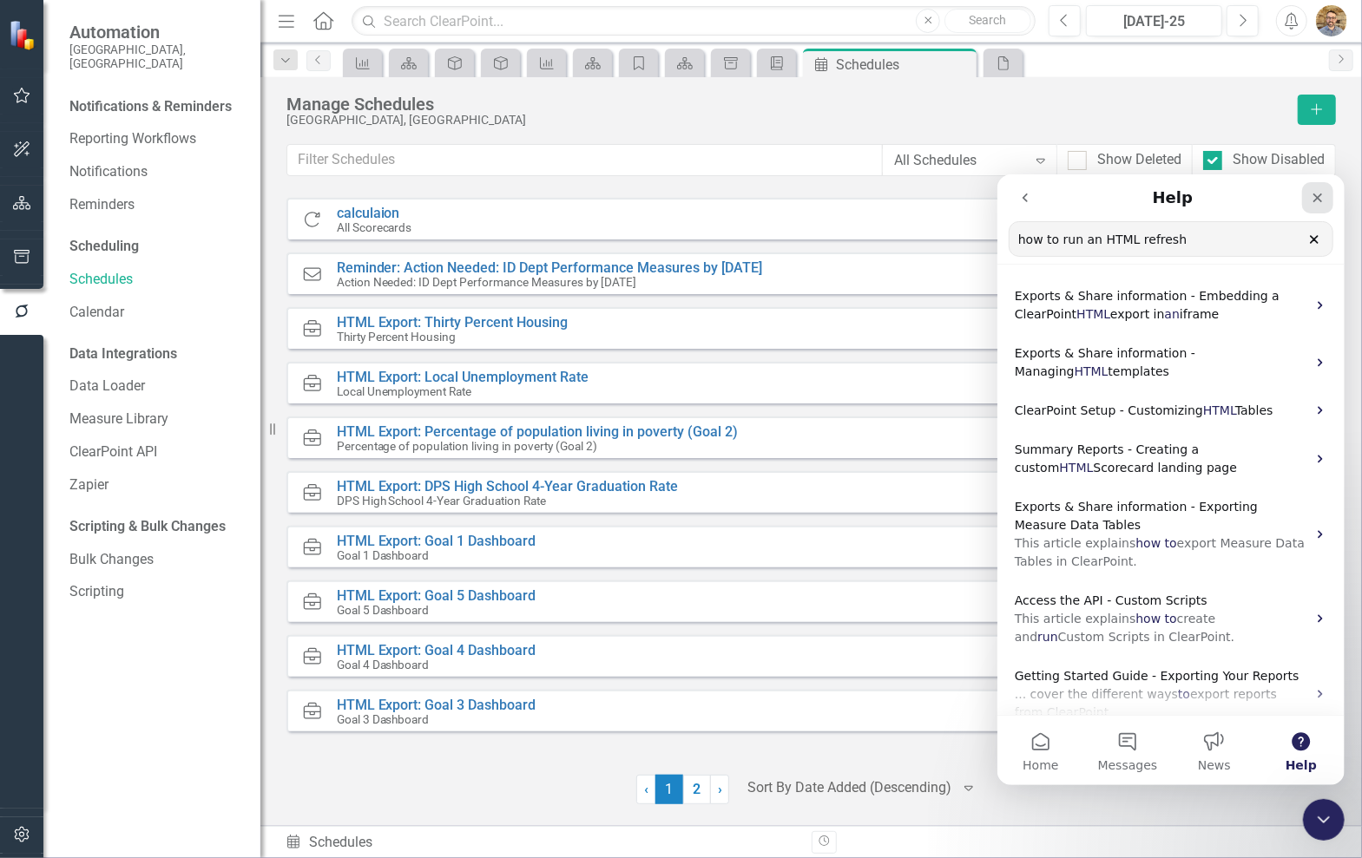
click at [1318, 198] on icon "Close" at bounding box center [1317, 198] width 10 height 10
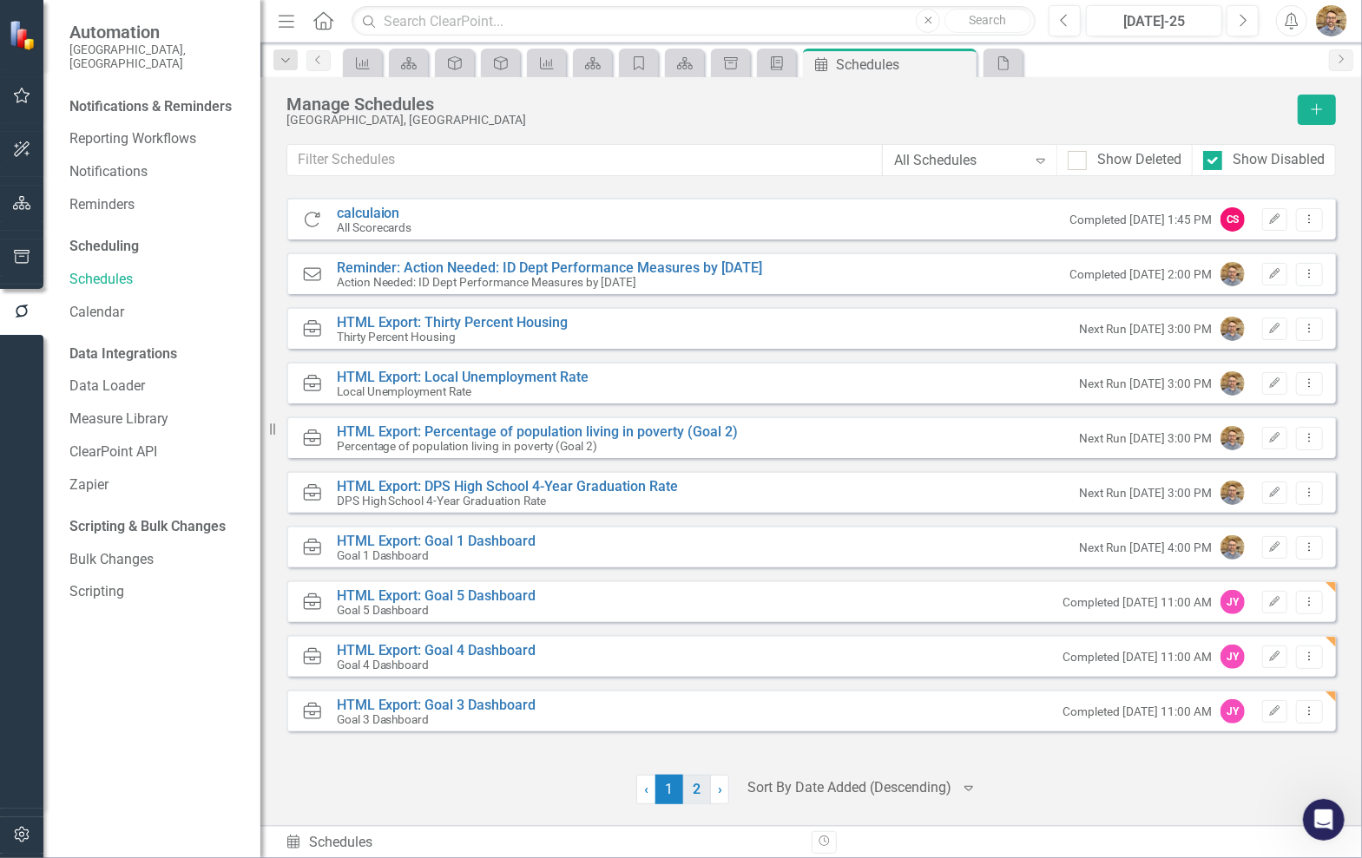
click at [700, 794] on link "2" at bounding box center [697, 790] width 28 height 30
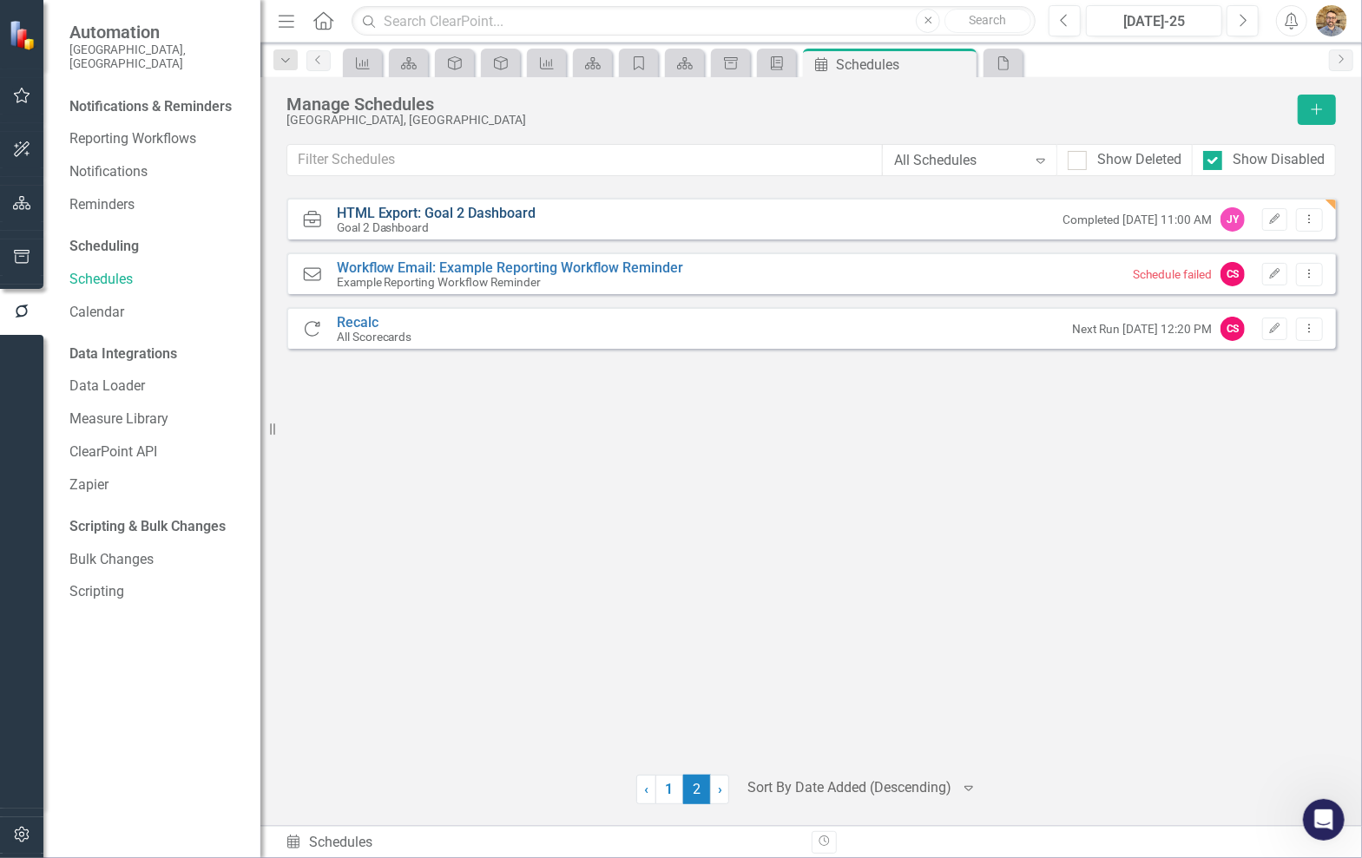
click at [477, 211] on link "HTML Export: Goal 2 Dashboard" at bounding box center [437, 213] width 200 height 16
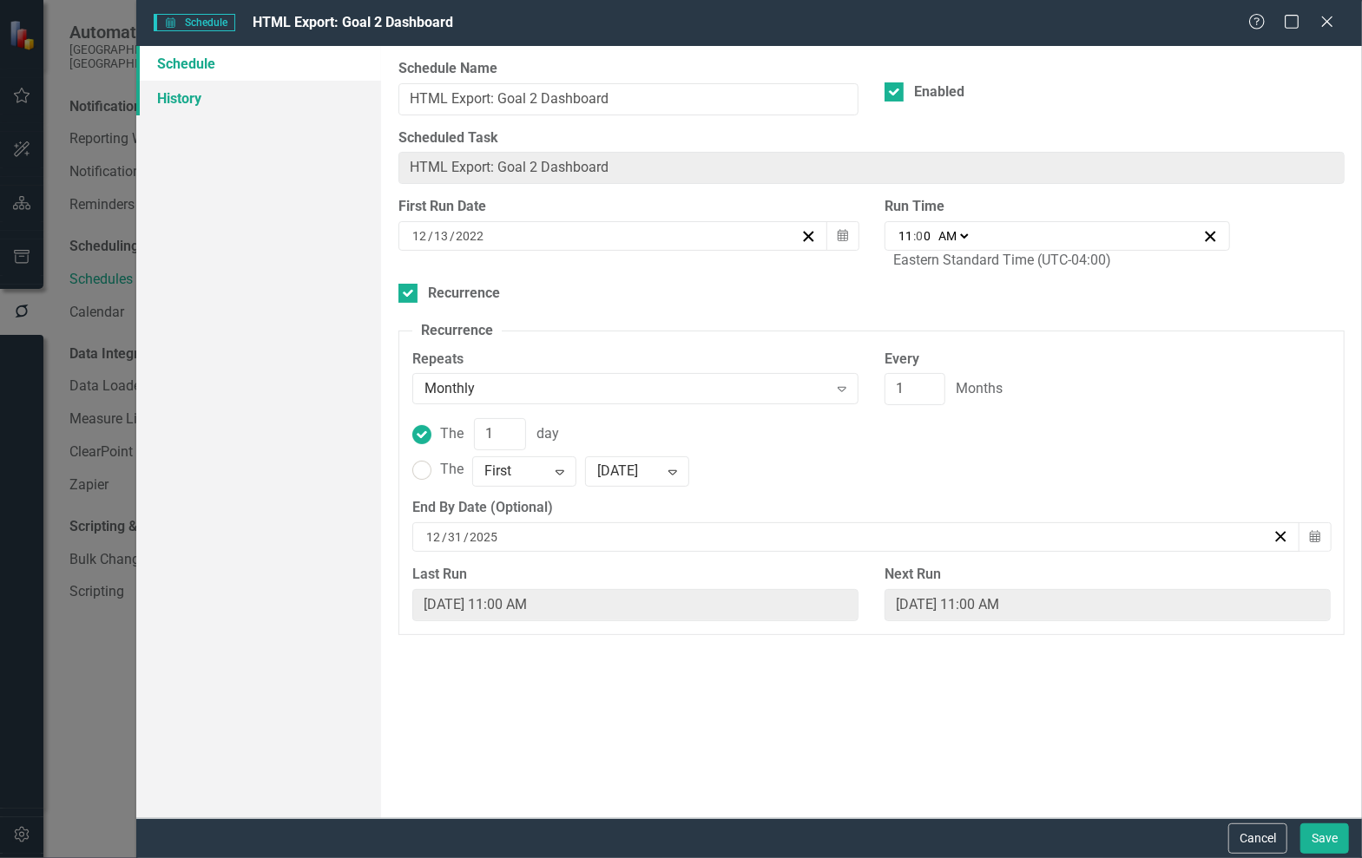
click at [164, 95] on link "History" at bounding box center [258, 98] width 245 height 35
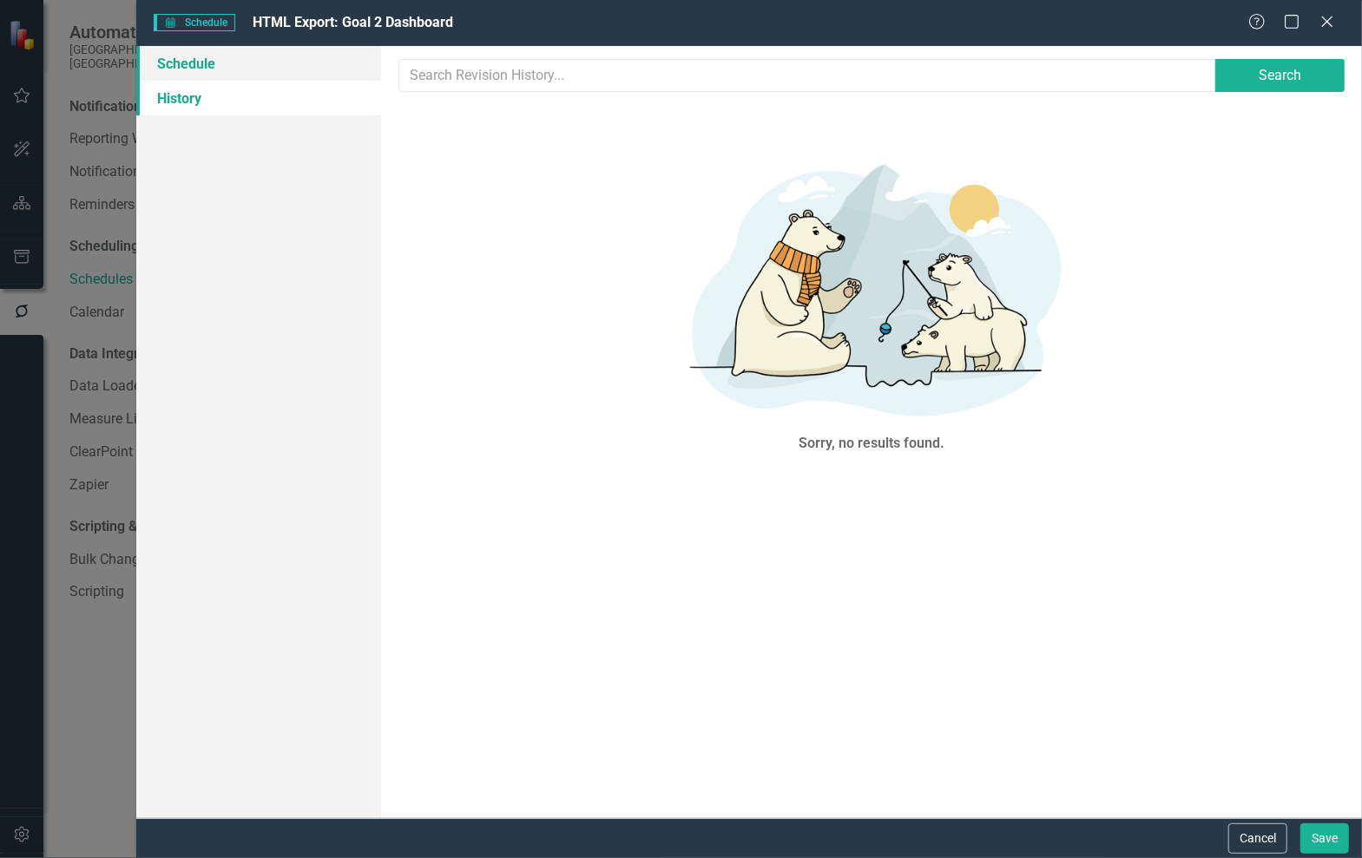
click at [183, 69] on link "Schedule" at bounding box center [258, 63] width 245 height 35
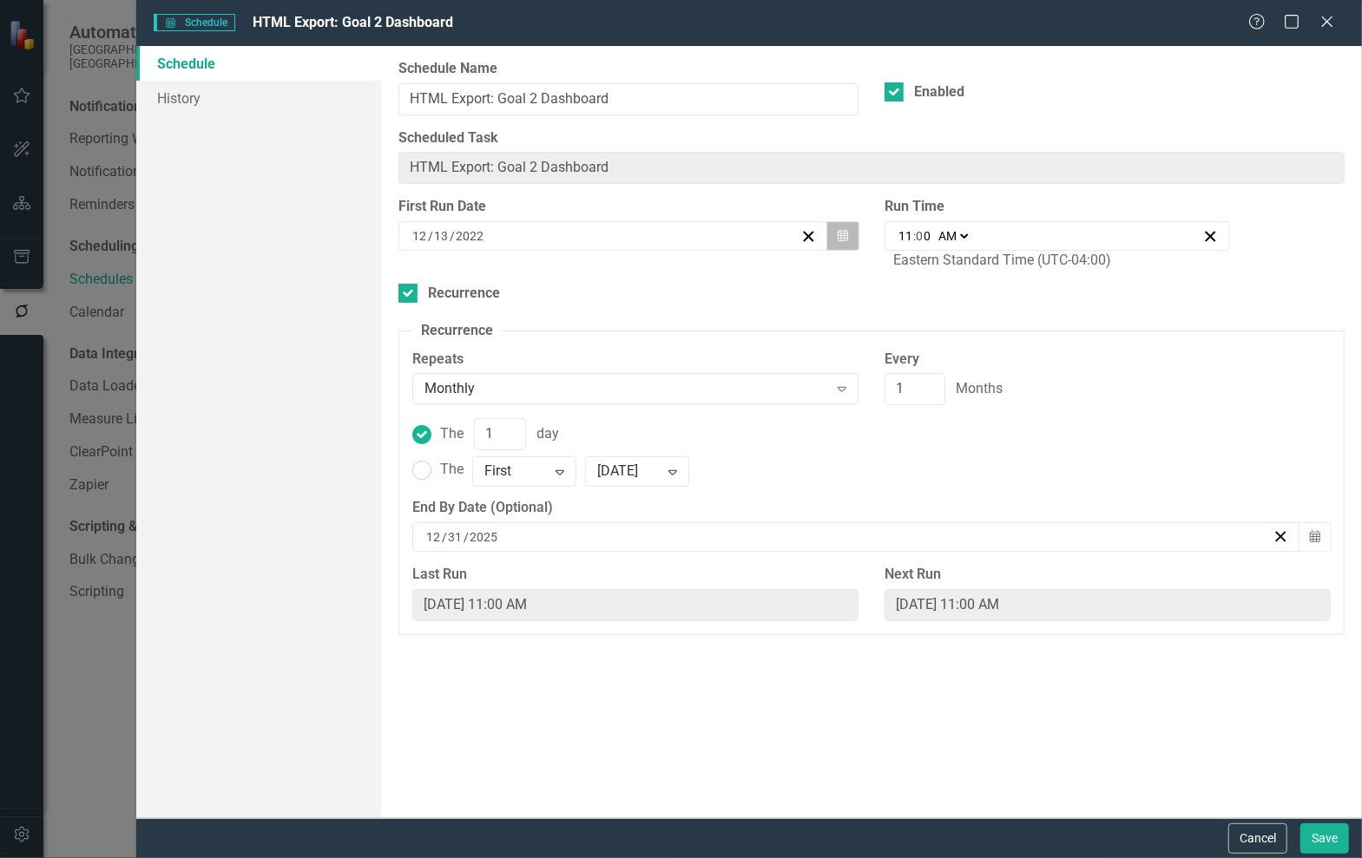
click at [838, 240] on button "Calendar" at bounding box center [842, 236] width 33 height 30
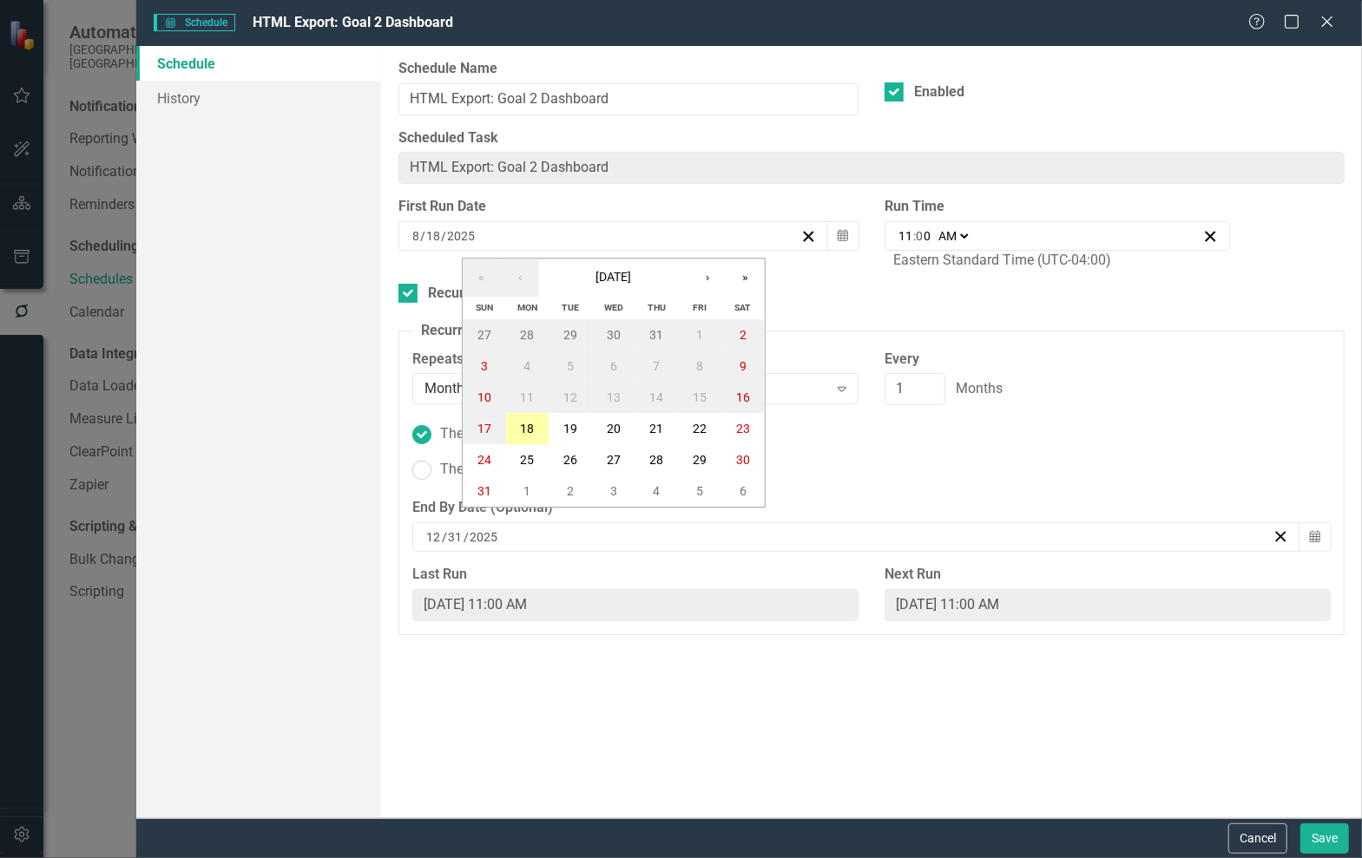
click at [524, 428] on abbr "18" at bounding box center [528, 430] width 14 height 14
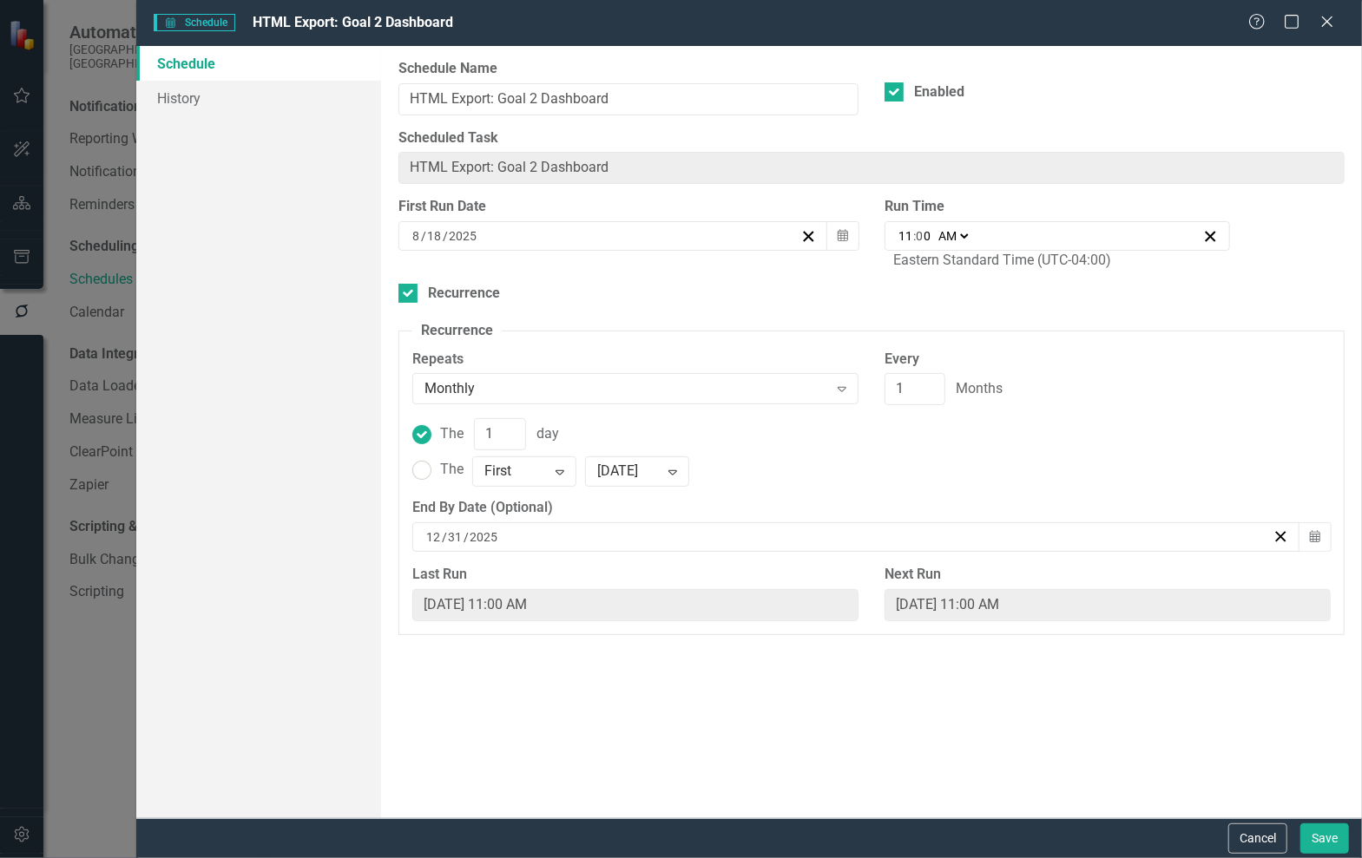
click at [956, 232] on select "AM PM" at bounding box center [952, 235] width 37 height 17
click at [1100, 218] on div "Run Time 11:00 11 : 0 0 AM PM" at bounding box center [1056, 224] width 345 height 54
click at [911, 233] on input "11" at bounding box center [905, 235] width 16 height 17
click at [930, 233] on input "0" at bounding box center [924, 235] width 16 height 17
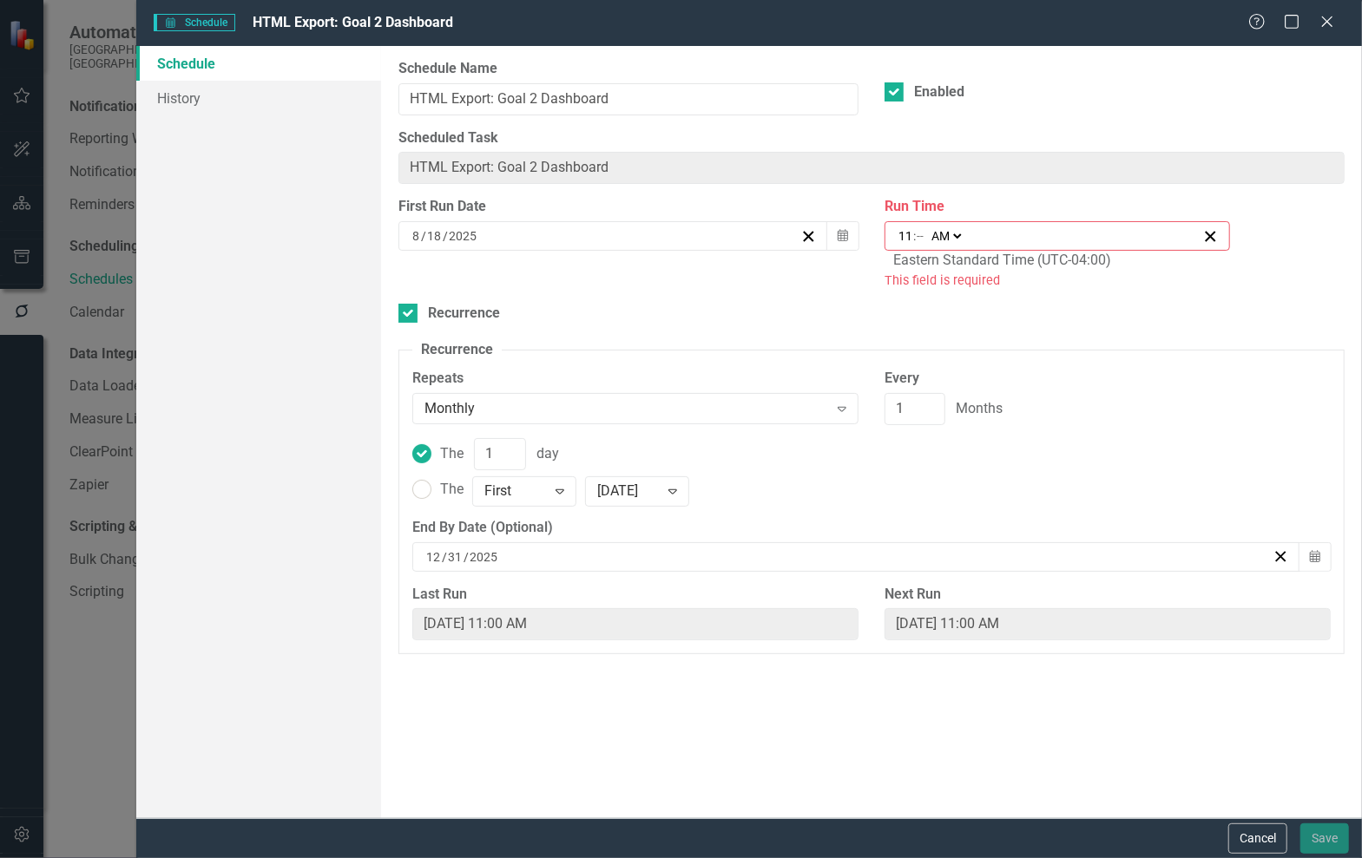
type input "11:01"
type input "1"
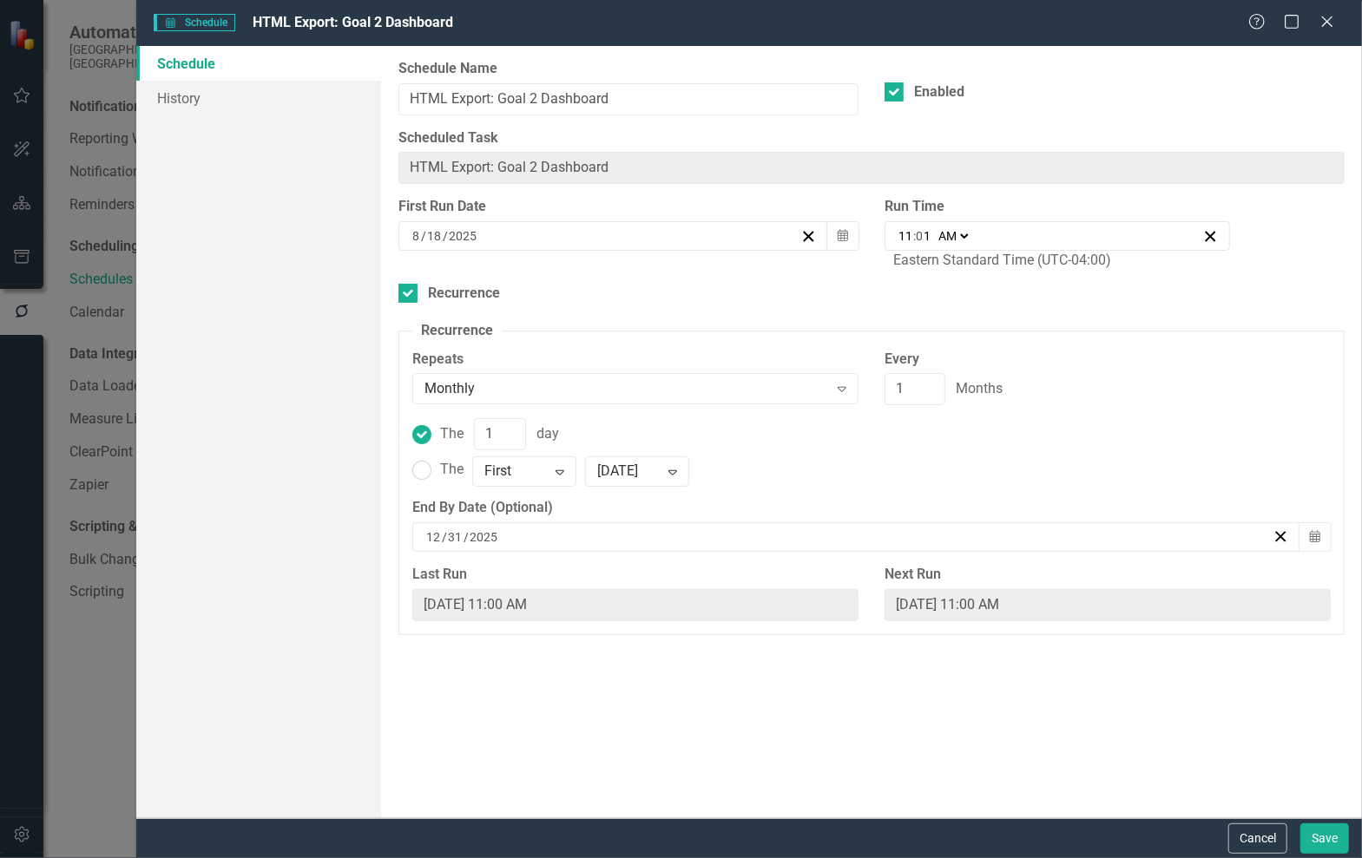
type input "11:15"
type input "15"
click at [910, 230] on input "11" at bounding box center [905, 235] width 16 height 17
type input "09:15"
type input "9"
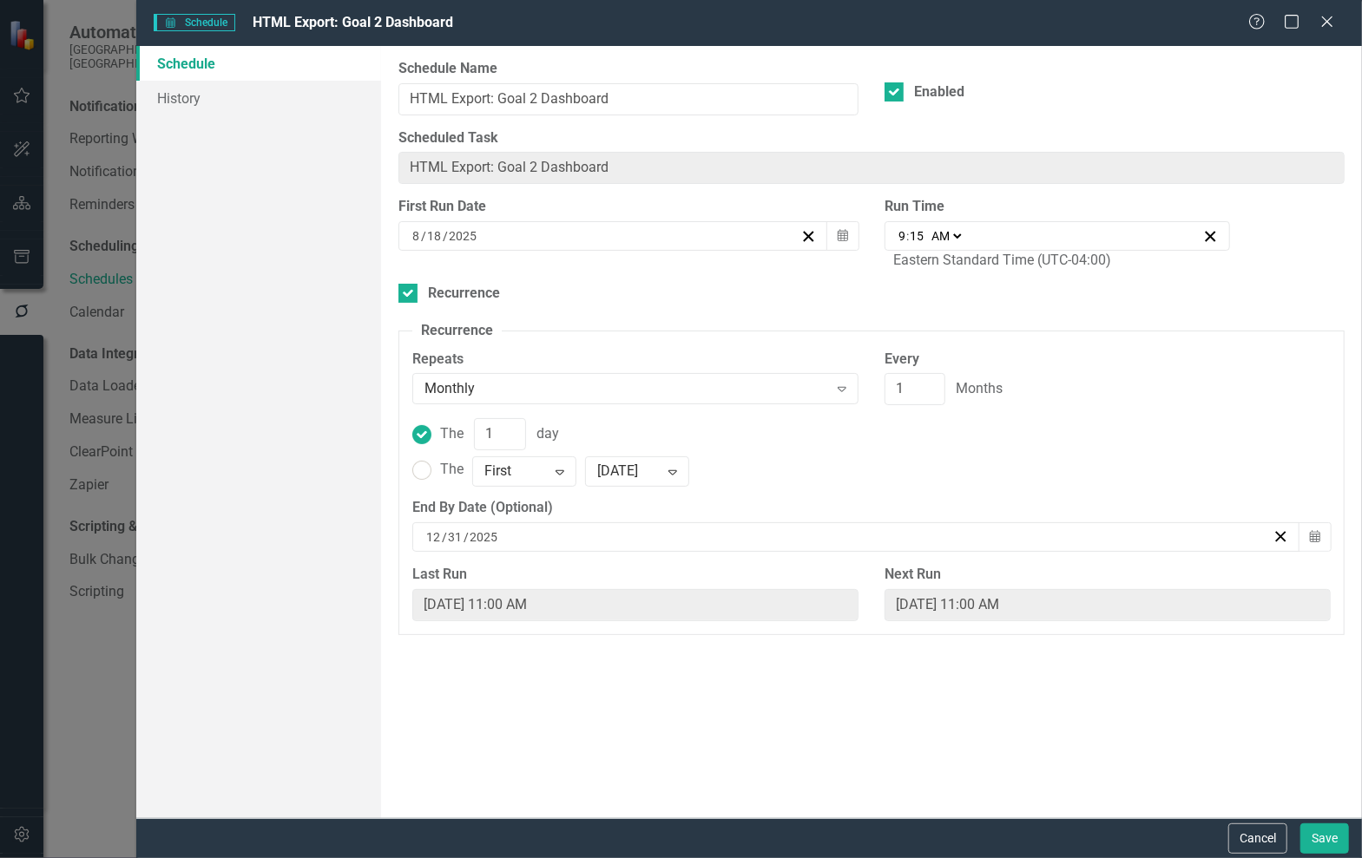
click at [1232, 258] on div "Run Time 09:15 9 : 15 AM PM Eastern Standard Time (UTC-04:00)" at bounding box center [1114, 234] width 460 height 74
click at [924, 232] on input "15" at bounding box center [917, 235] width 16 height 17
type input "09:01"
type input "1"
type input "09:10"
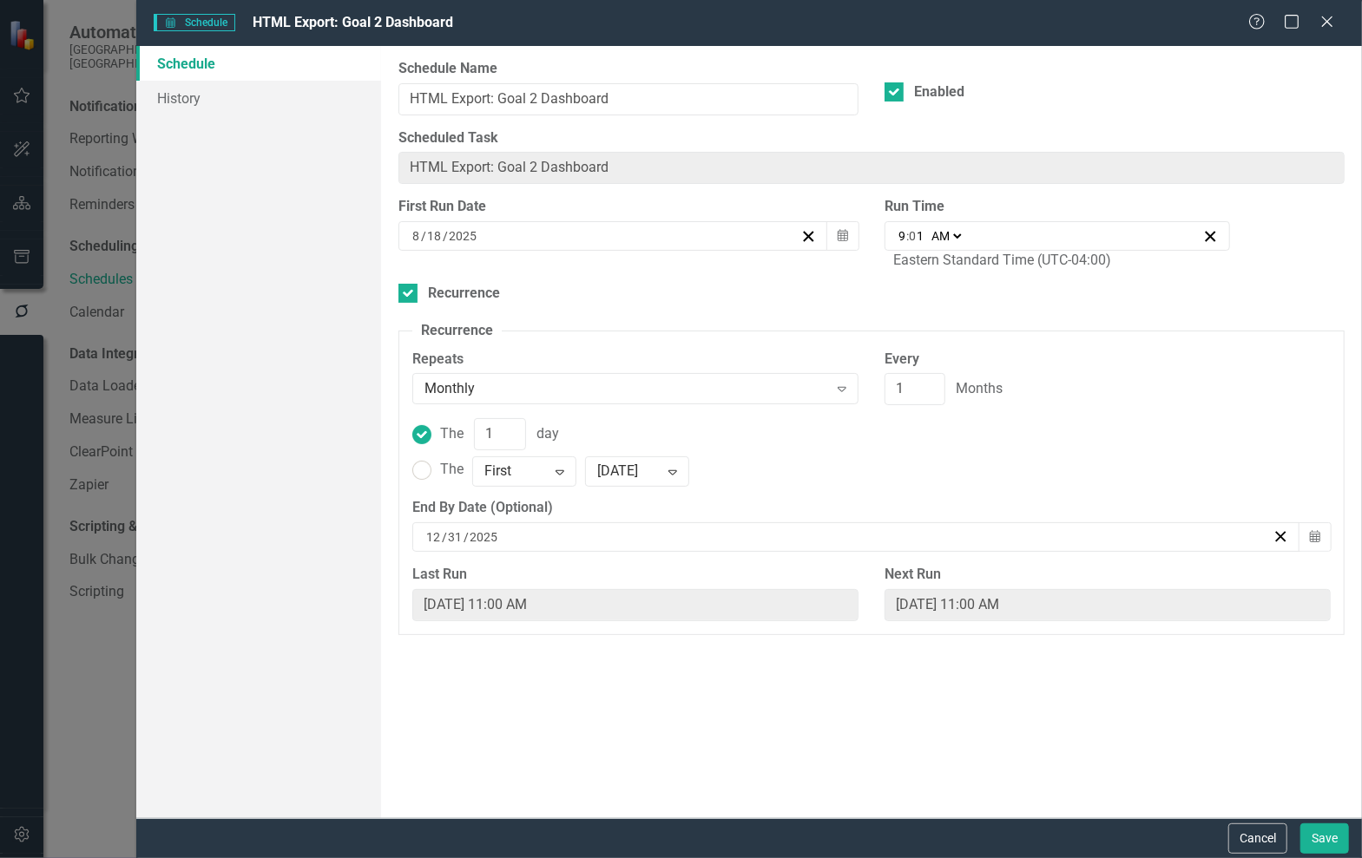
type input "10"
type input "09:15"
type input "15"
click at [1315, 834] on button "Save" at bounding box center [1324, 839] width 49 height 30
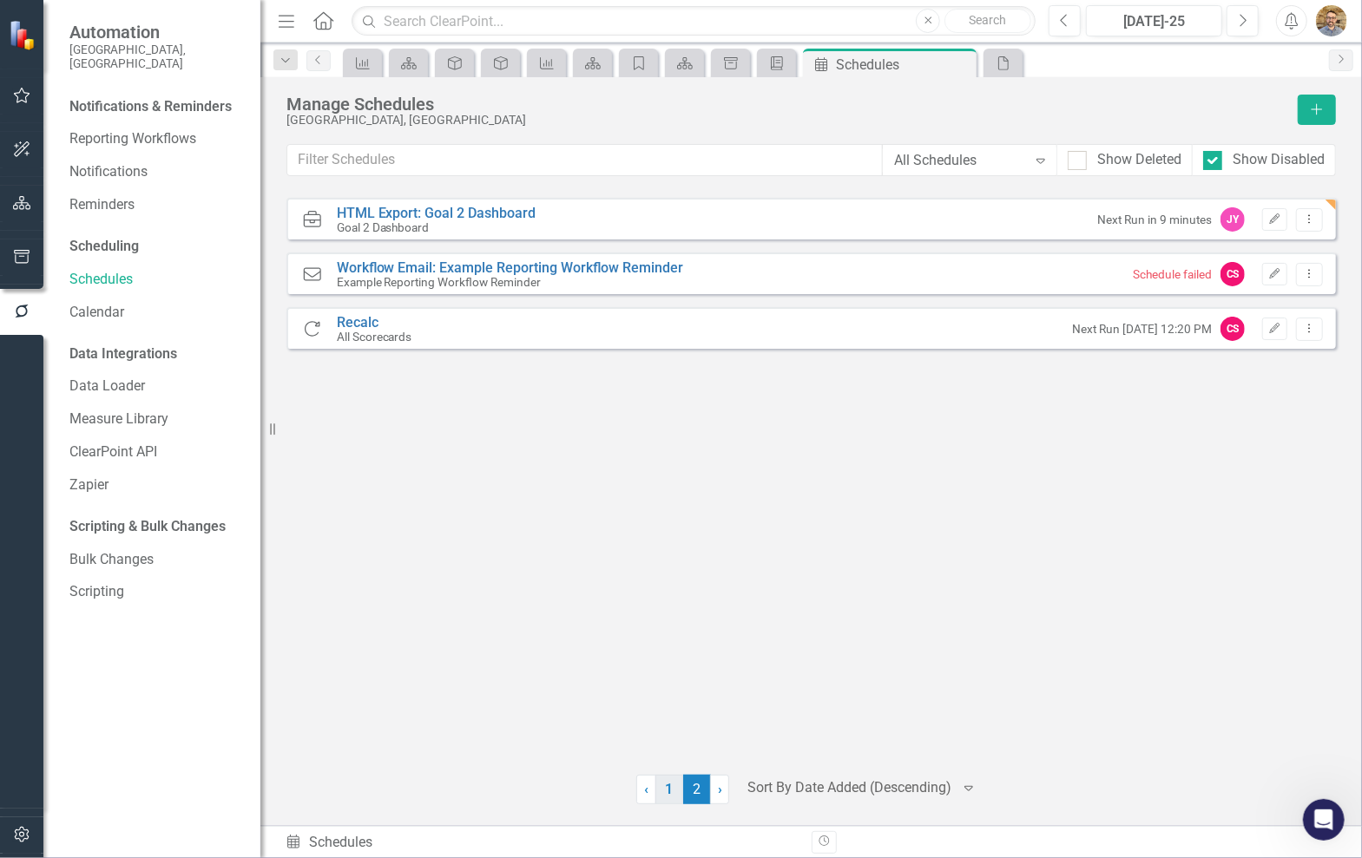
click at [673, 798] on link "1" at bounding box center [669, 790] width 28 height 30
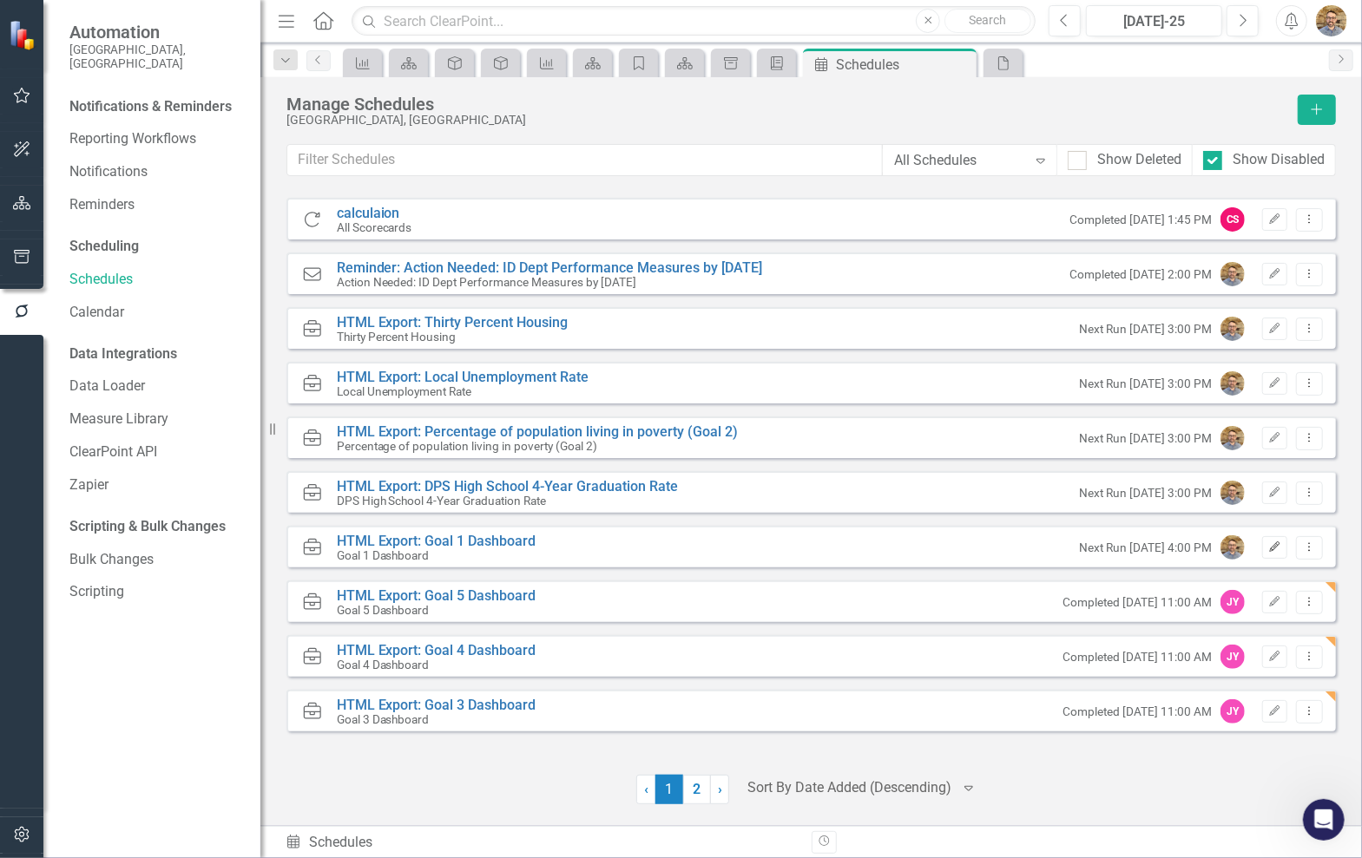
click at [1274, 550] on icon "Edit" at bounding box center [1274, 547] width 13 height 10
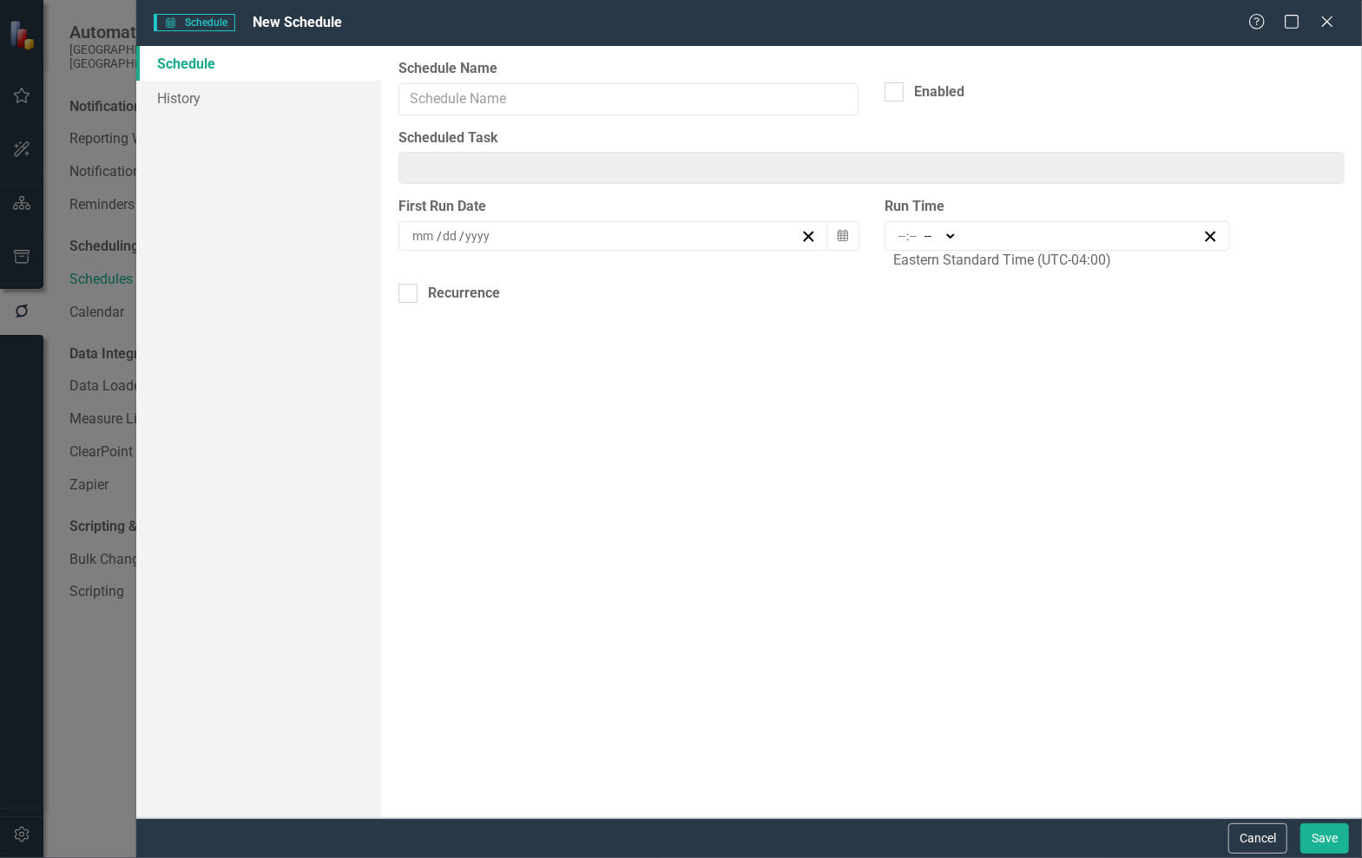
type input "HTML Export: Goal 1 Dashboard"
type input "16:00"
type input "4"
type input "0"
select select "pm"
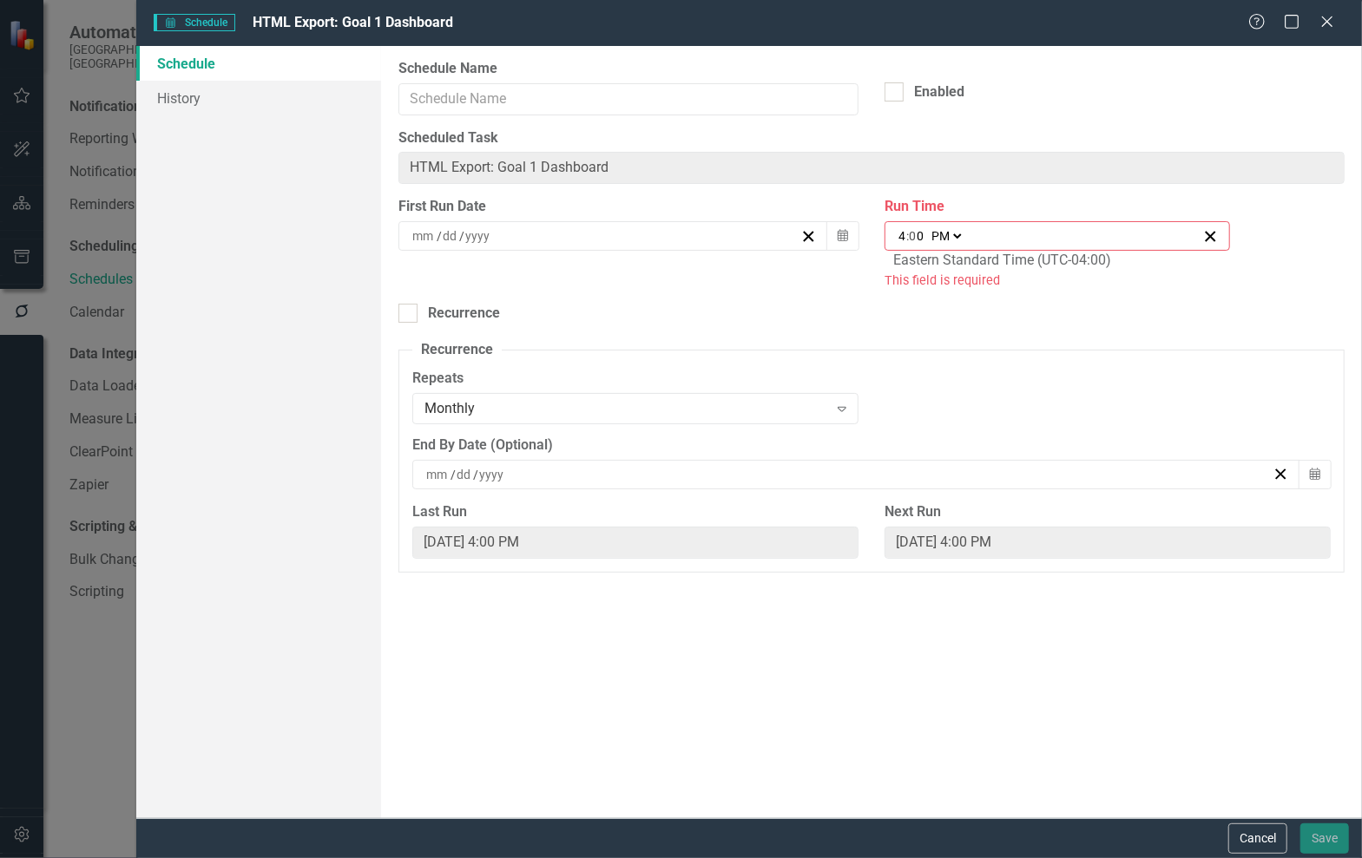
type input "HTML Export: Goal 1 Dashboard"
checkbox input "true"
type input "2"
type input "8"
type input "2024"
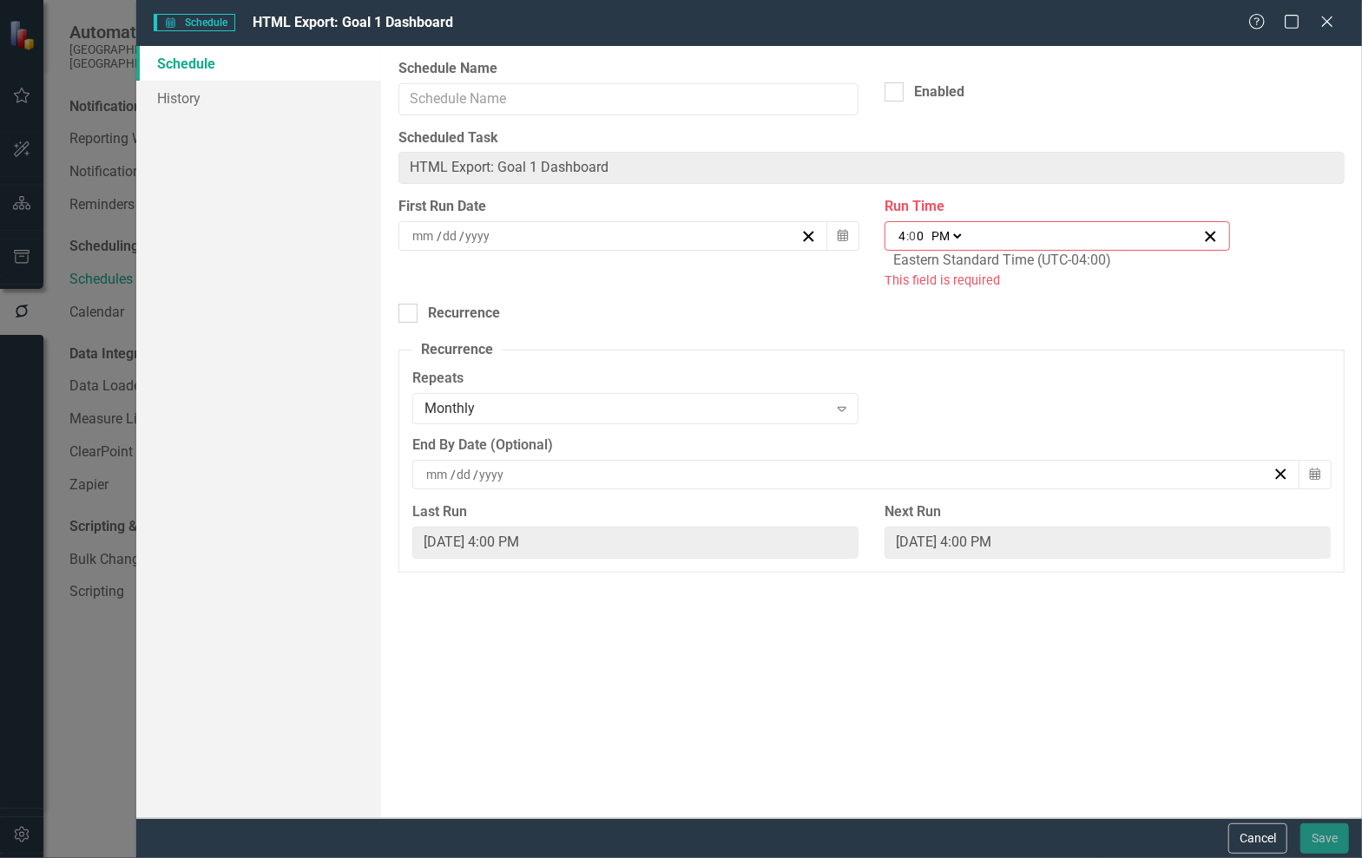
checkbox input "true"
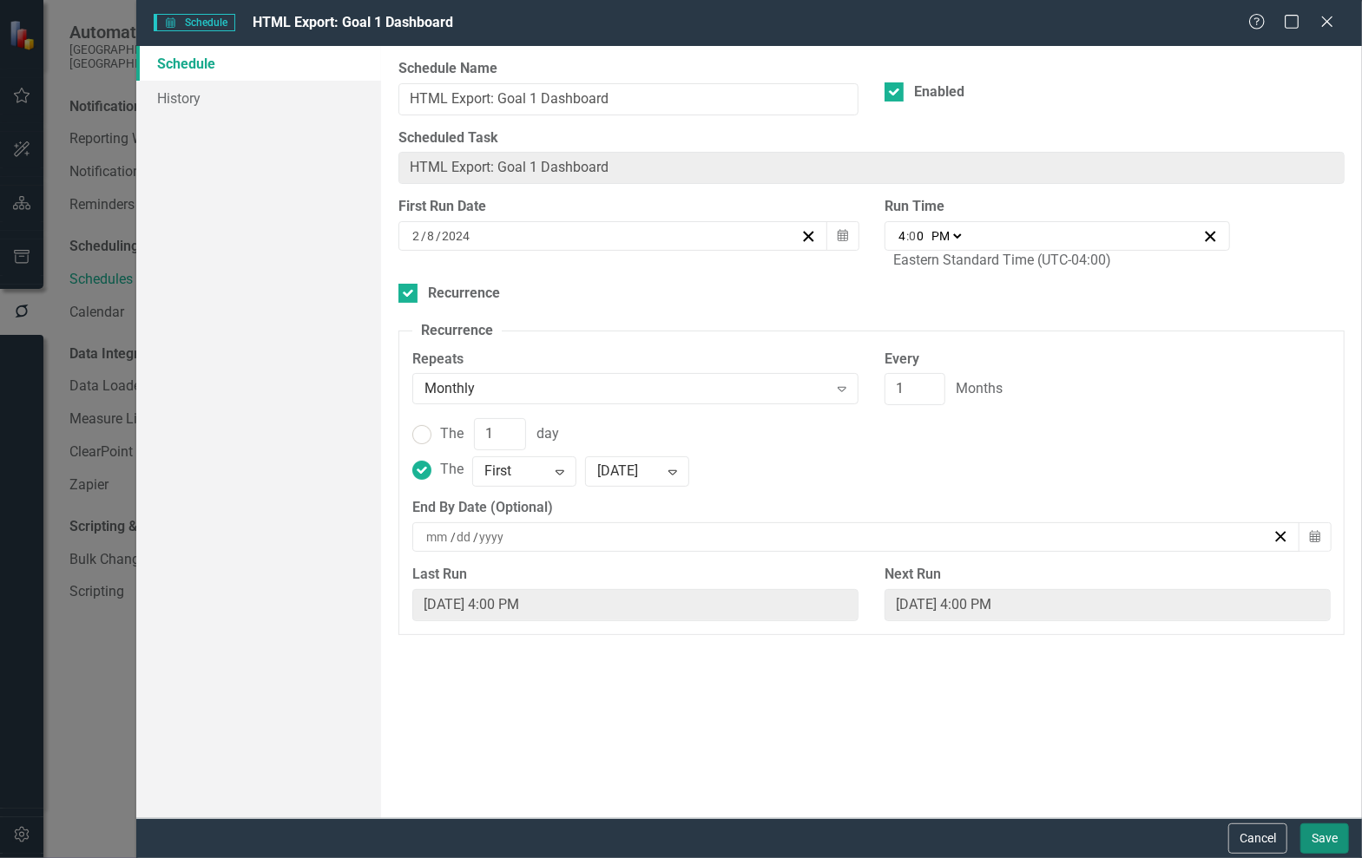
click at [1324, 848] on button "Save" at bounding box center [1324, 839] width 49 height 30
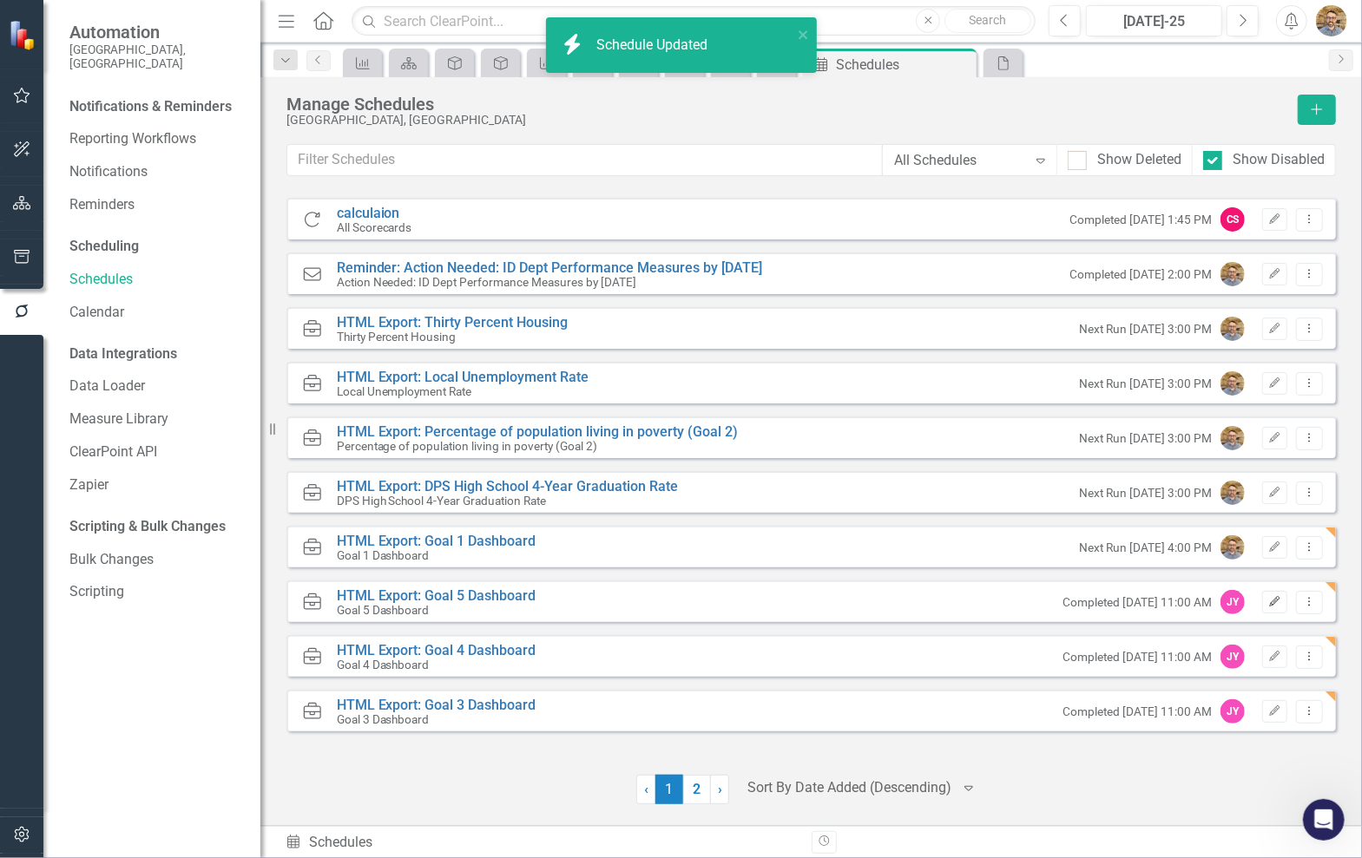
click at [1274, 609] on button "Edit" at bounding box center [1274, 602] width 25 height 23
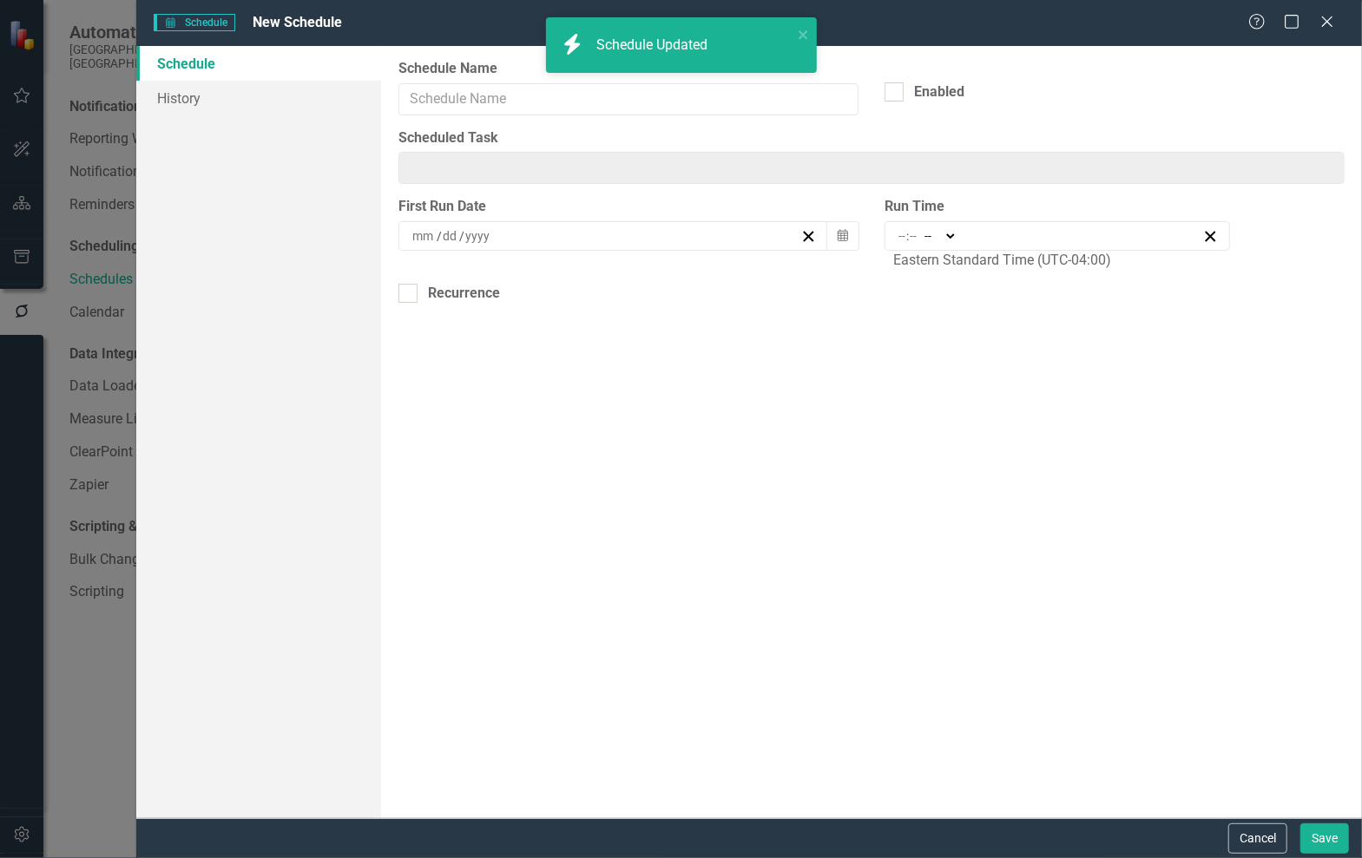
type input "HTML Export: Goal 5 Dashboard"
type input "11:00"
type input "11"
type input "0"
select select "am"
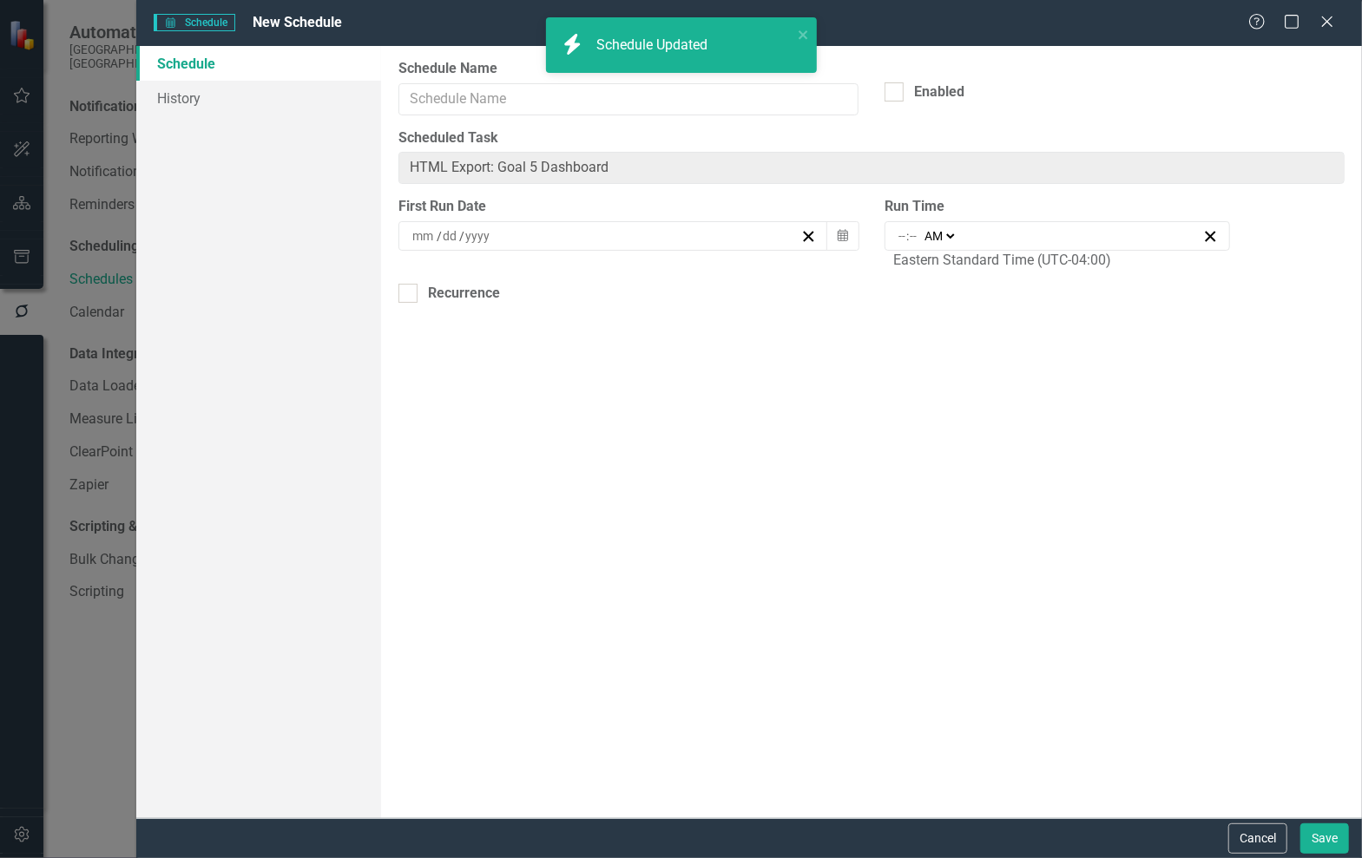
select select
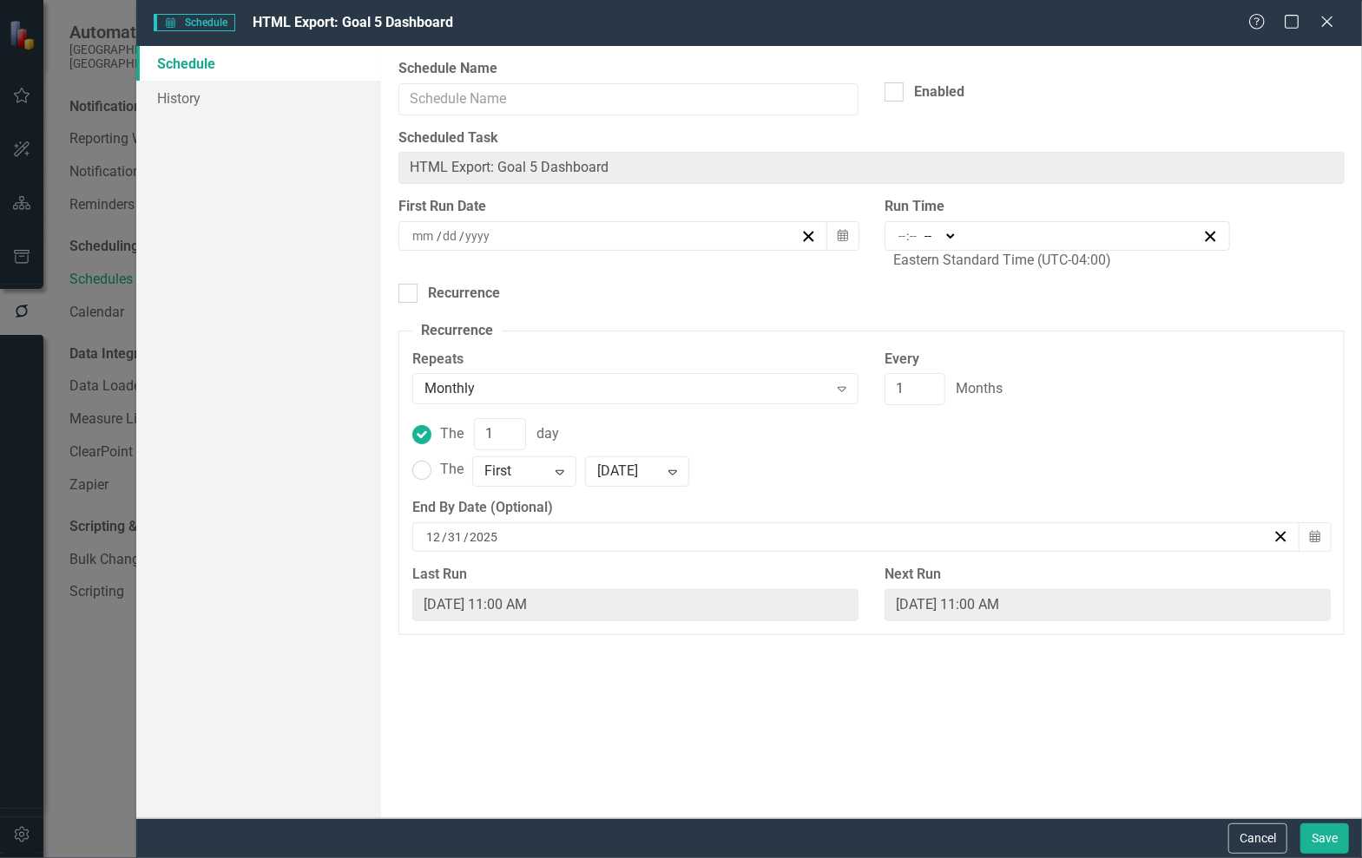
type input "HTML Export: Goal 5 Dashboard"
checkbox input "true"
type input "12"
type input "13"
type input "2022"
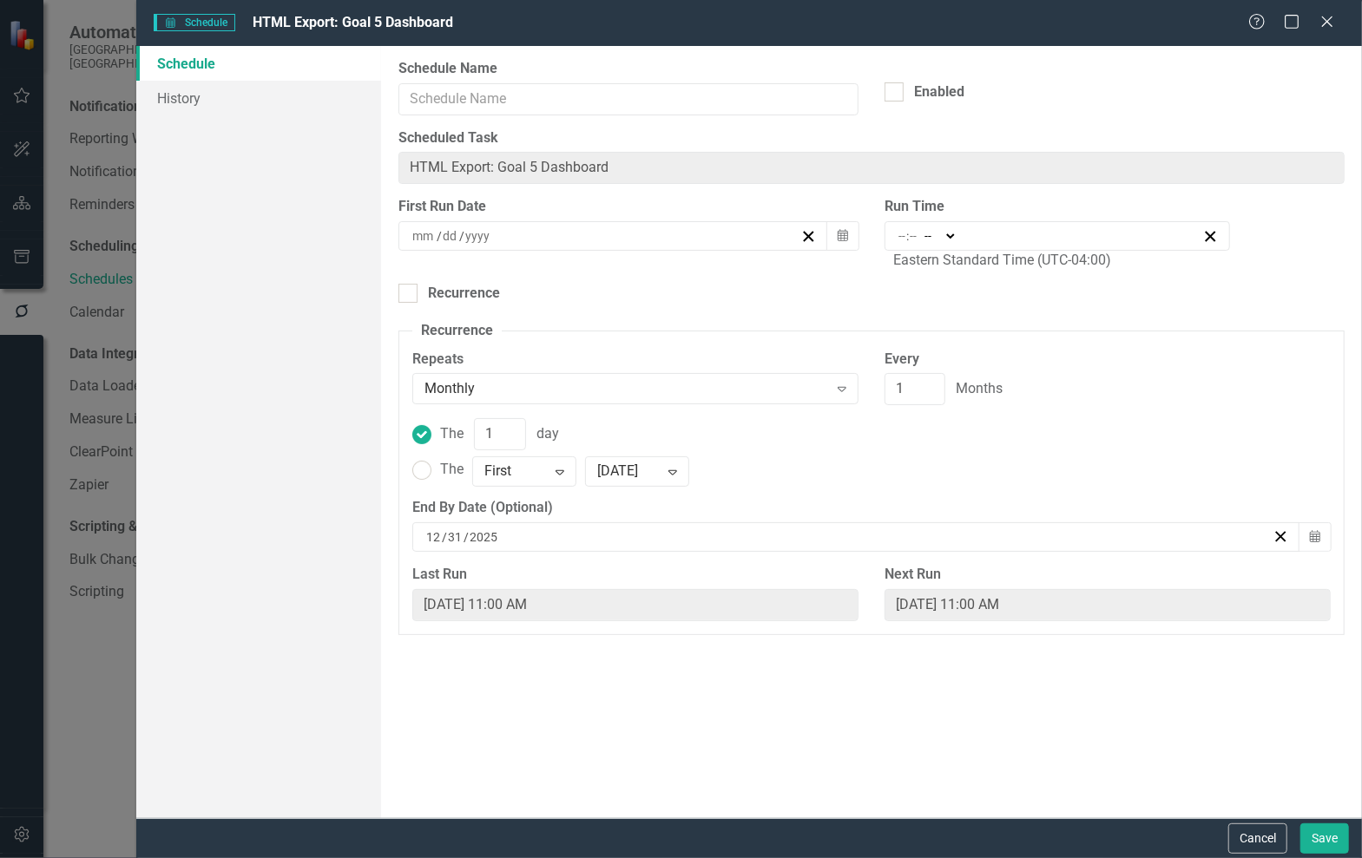
checkbox input "true"
type input "11:00"
type input "11"
type input "0"
select select "am"
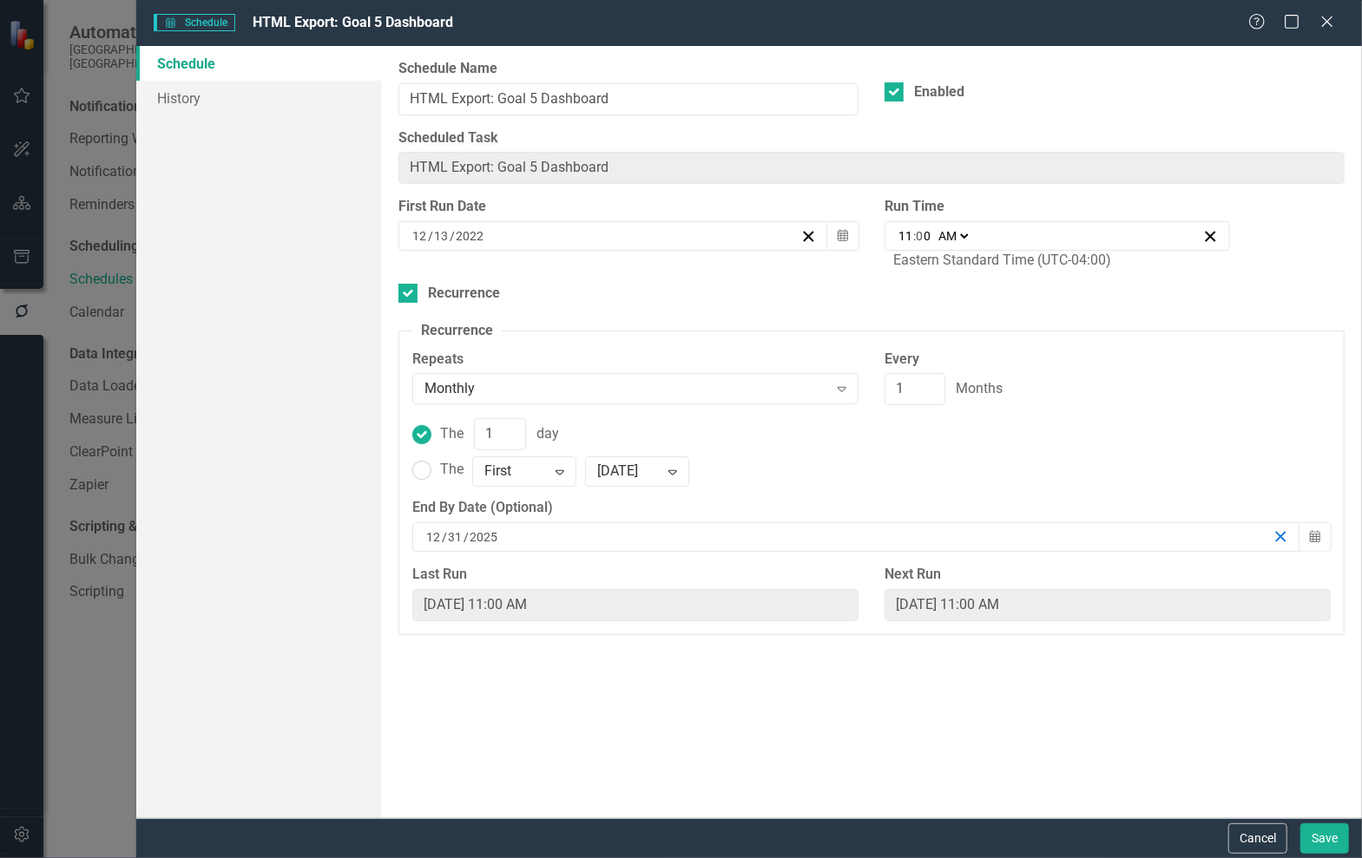
click at [1281, 537] on icon "button" at bounding box center [1280, 536] width 16 height 16
click at [843, 236] on icon "Calendar" at bounding box center [842, 236] width 10 height 12
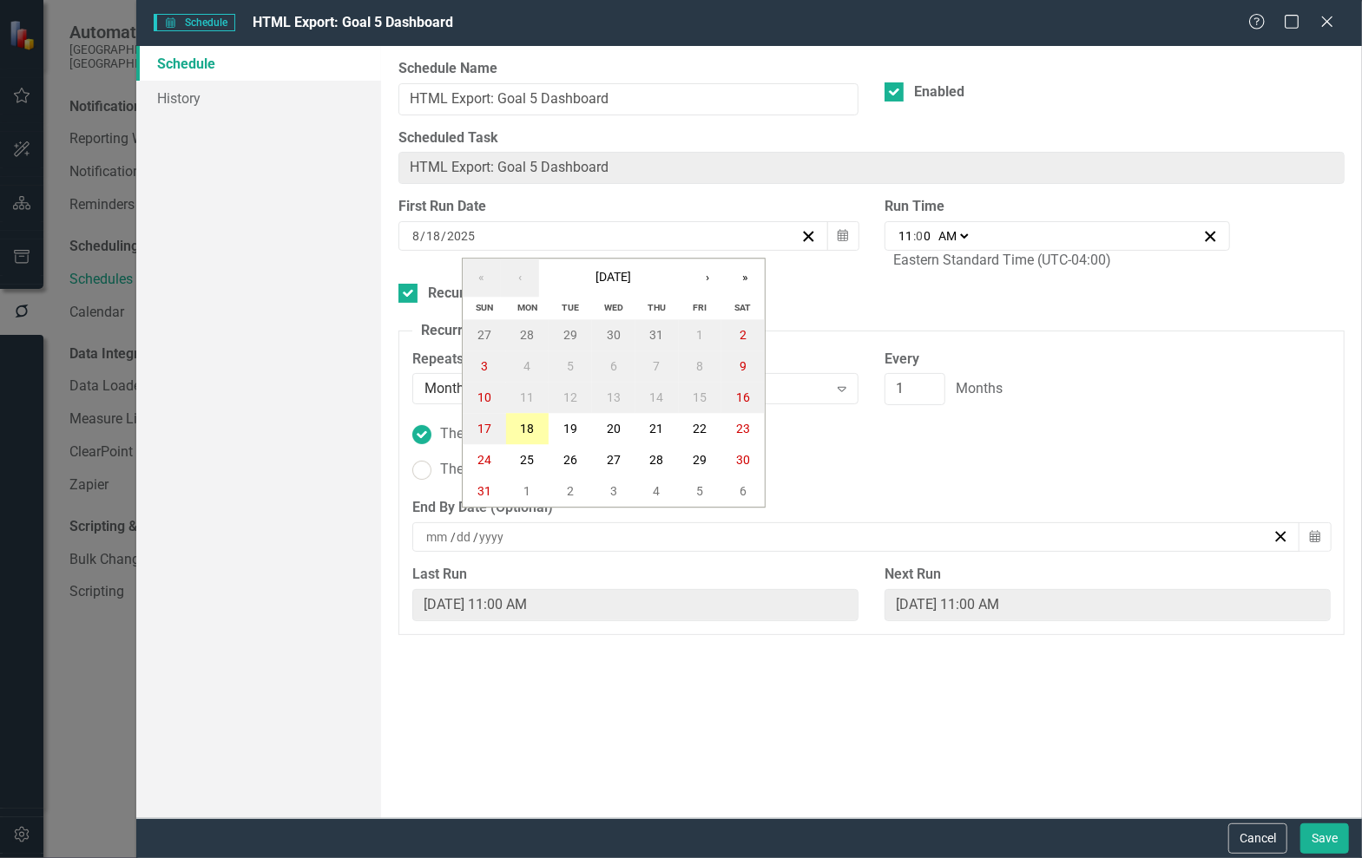
click at [535, 437] on button "18" at bounding box center [527, 429] width 43 height 31
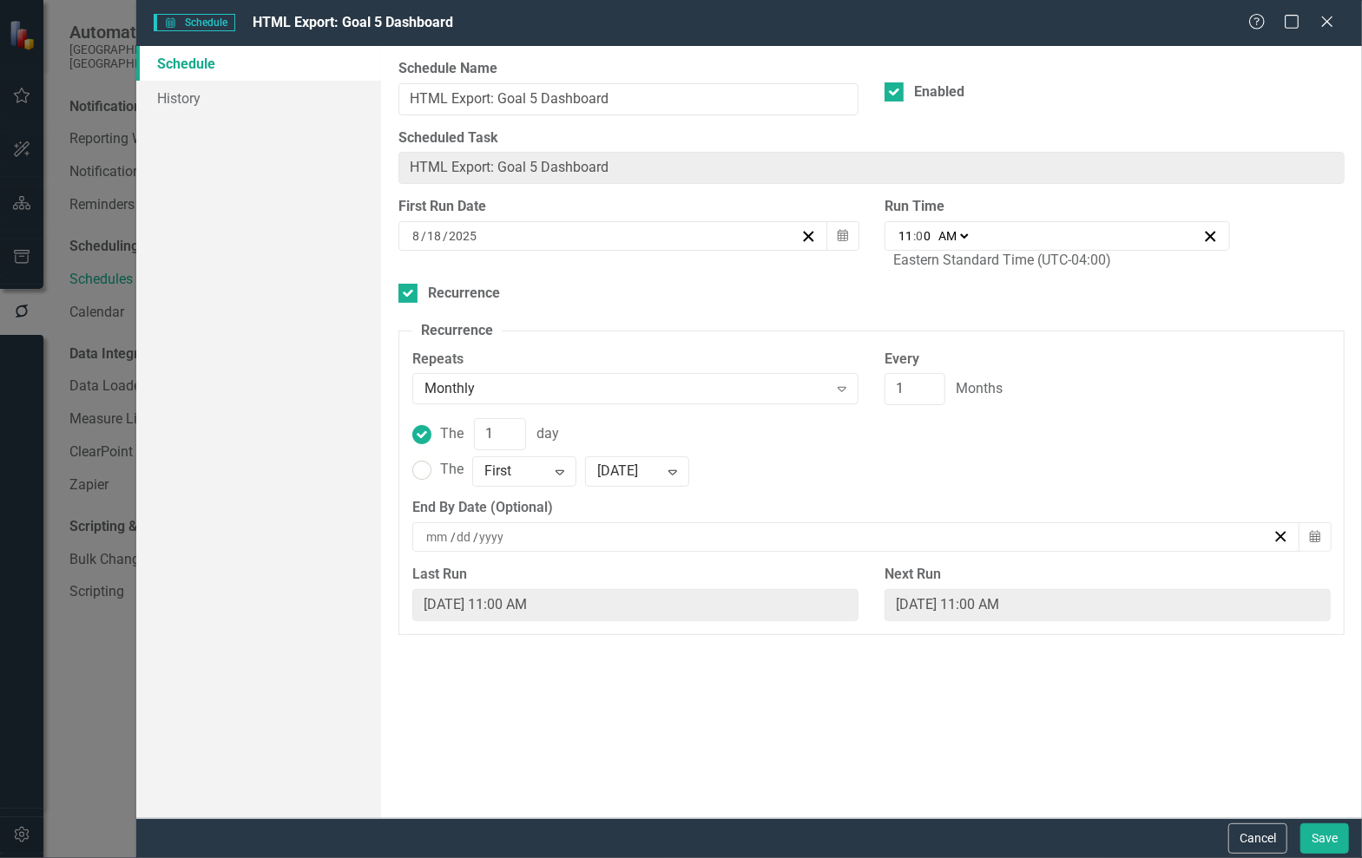
click at [929, 233] on input "0" at bounding box center [924, 235] width 16 height 17
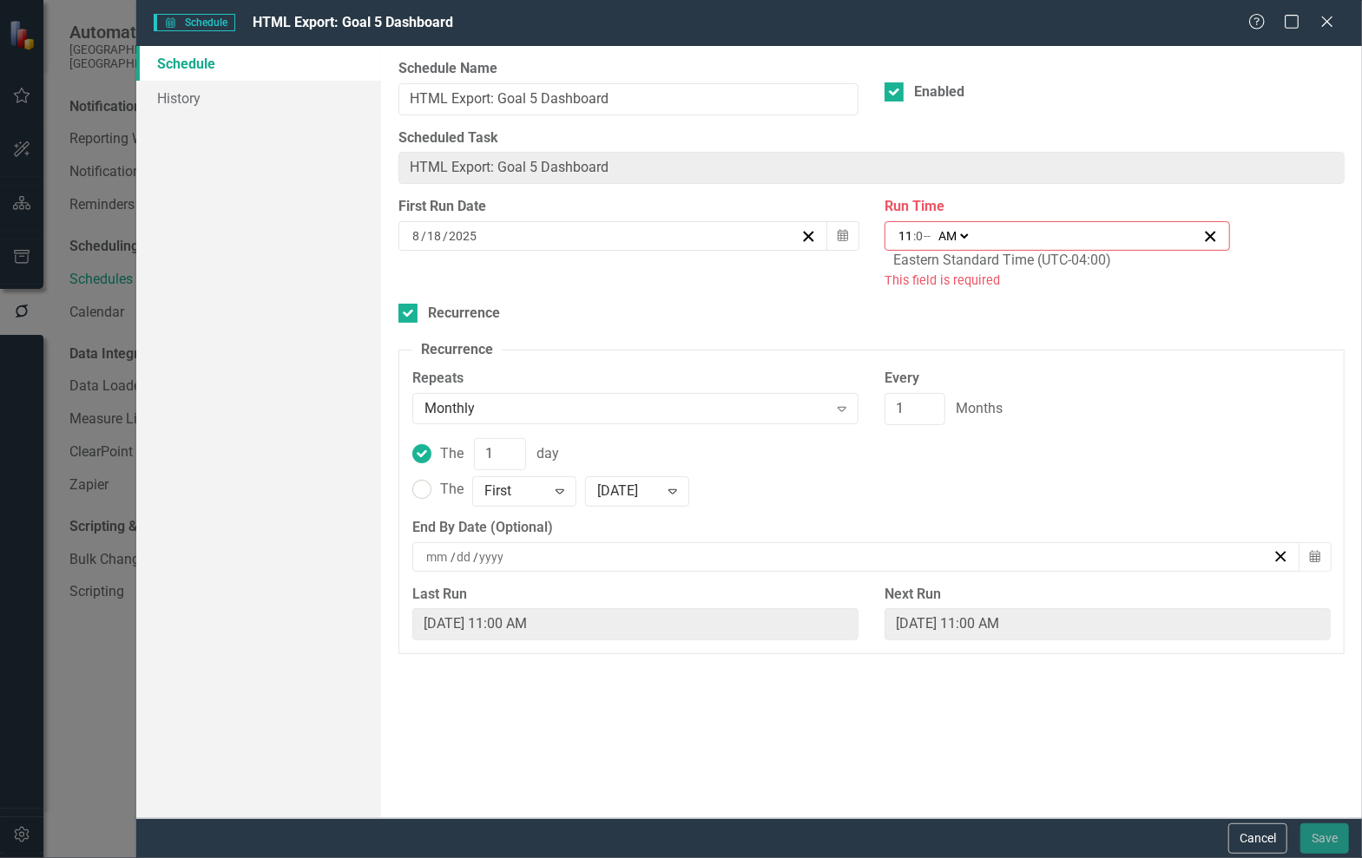
type input "11:01"
type input "1"
type input "11:10"
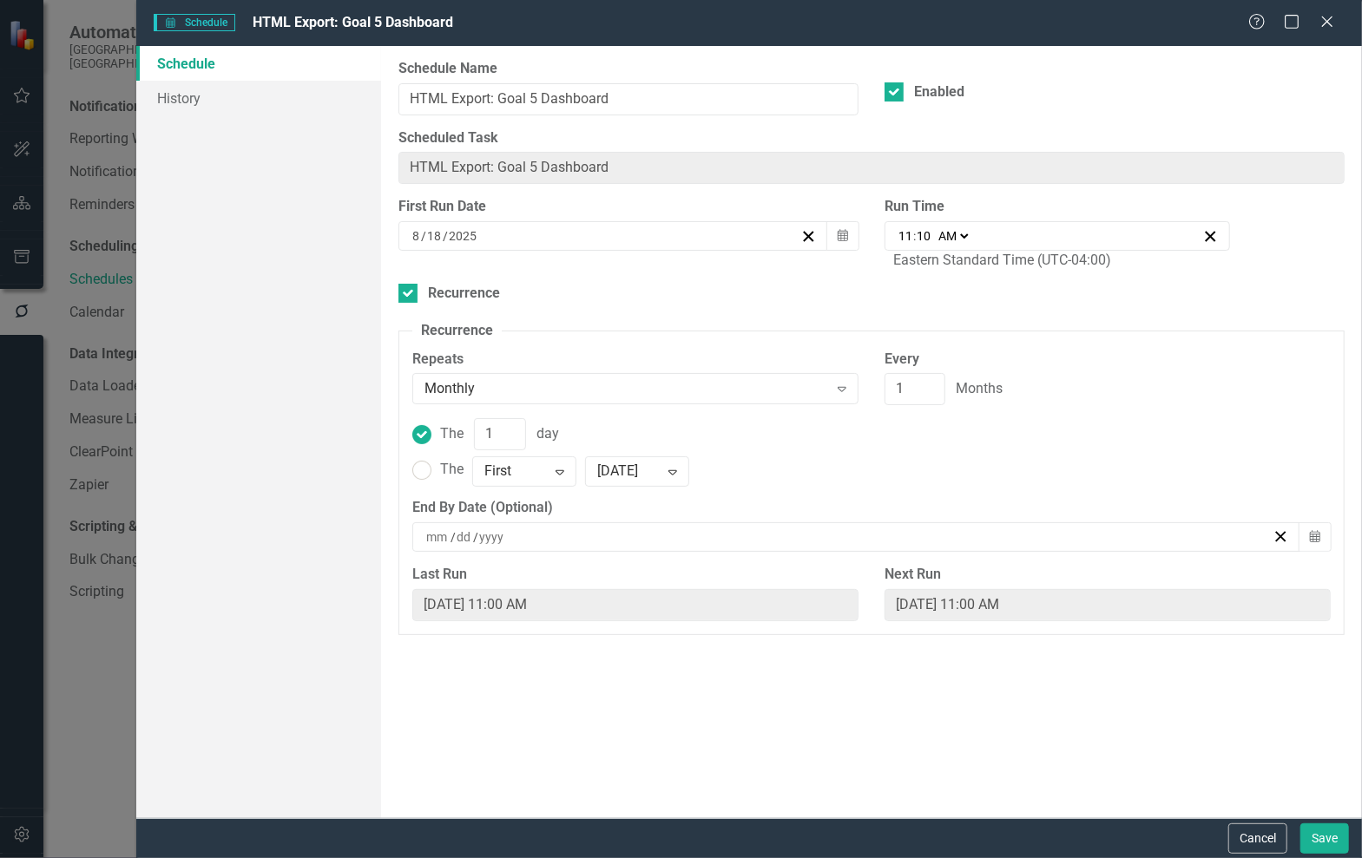
type input "10"
type input "09:10"
type input "9"
type input "09:15"
type input "15"
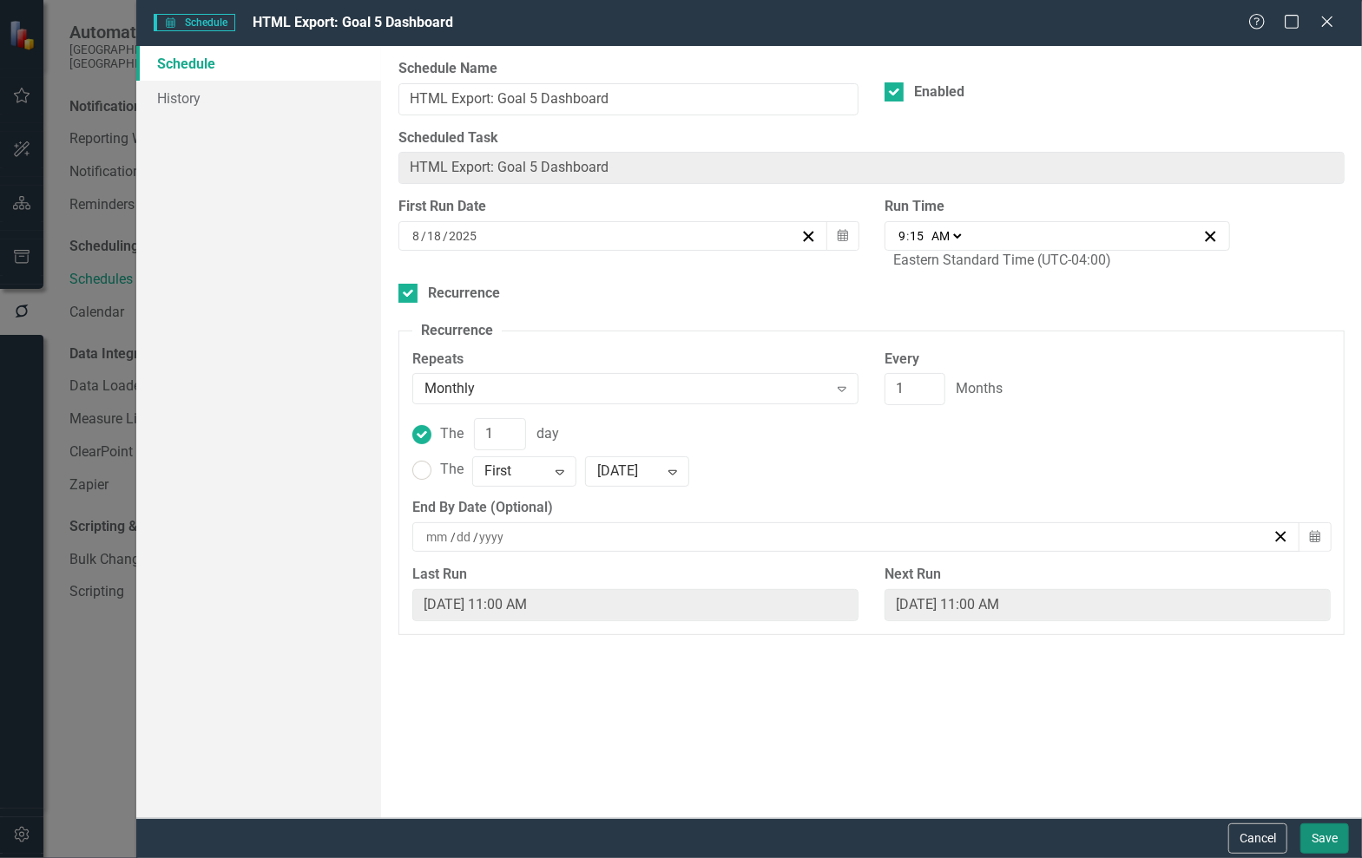
click at [1317, 844] on button "Save" at bounding box center [1324, 839] width 49 height 30
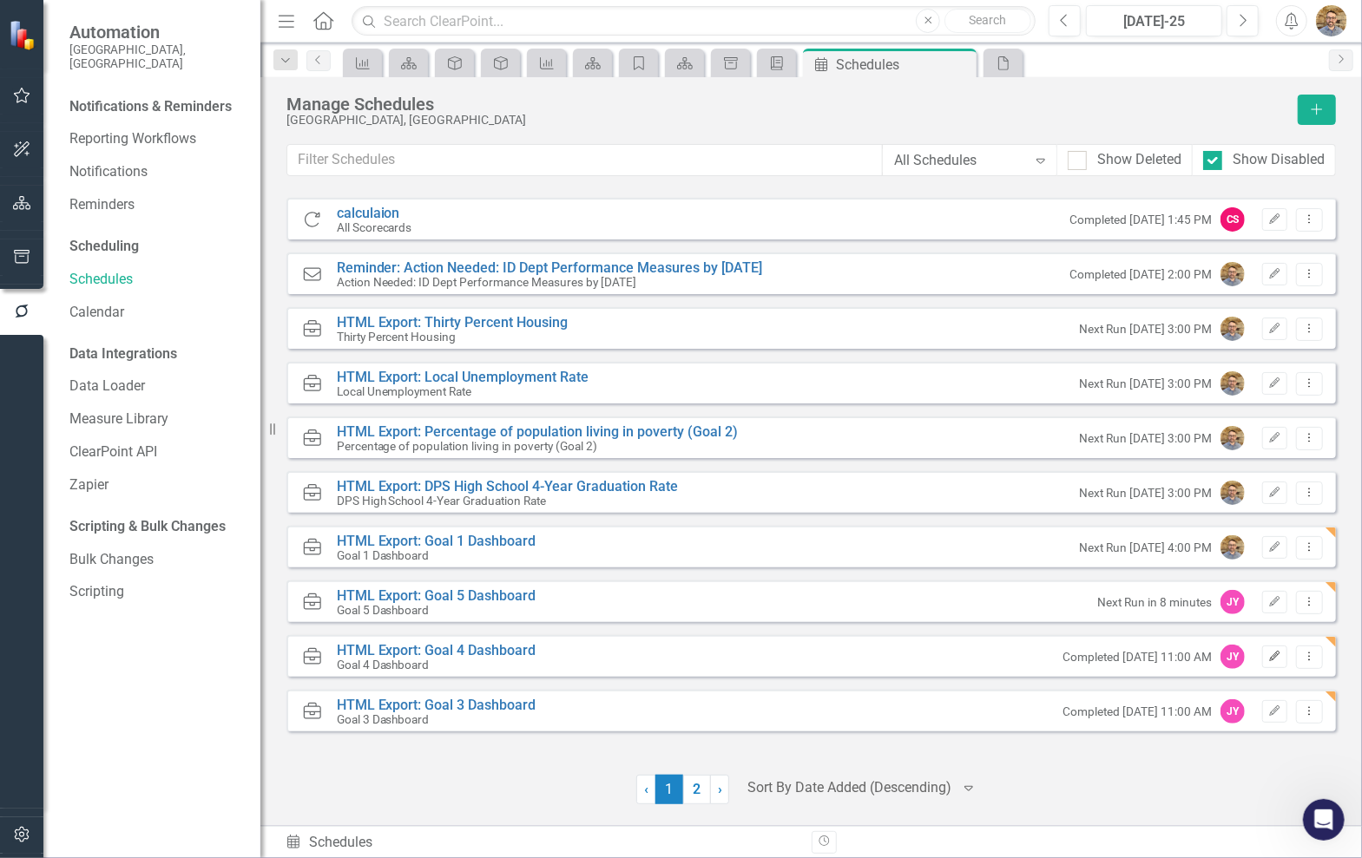
click at [1265, 648] on button "Edit" at bounding box center [1274, 657] width 25 height 23
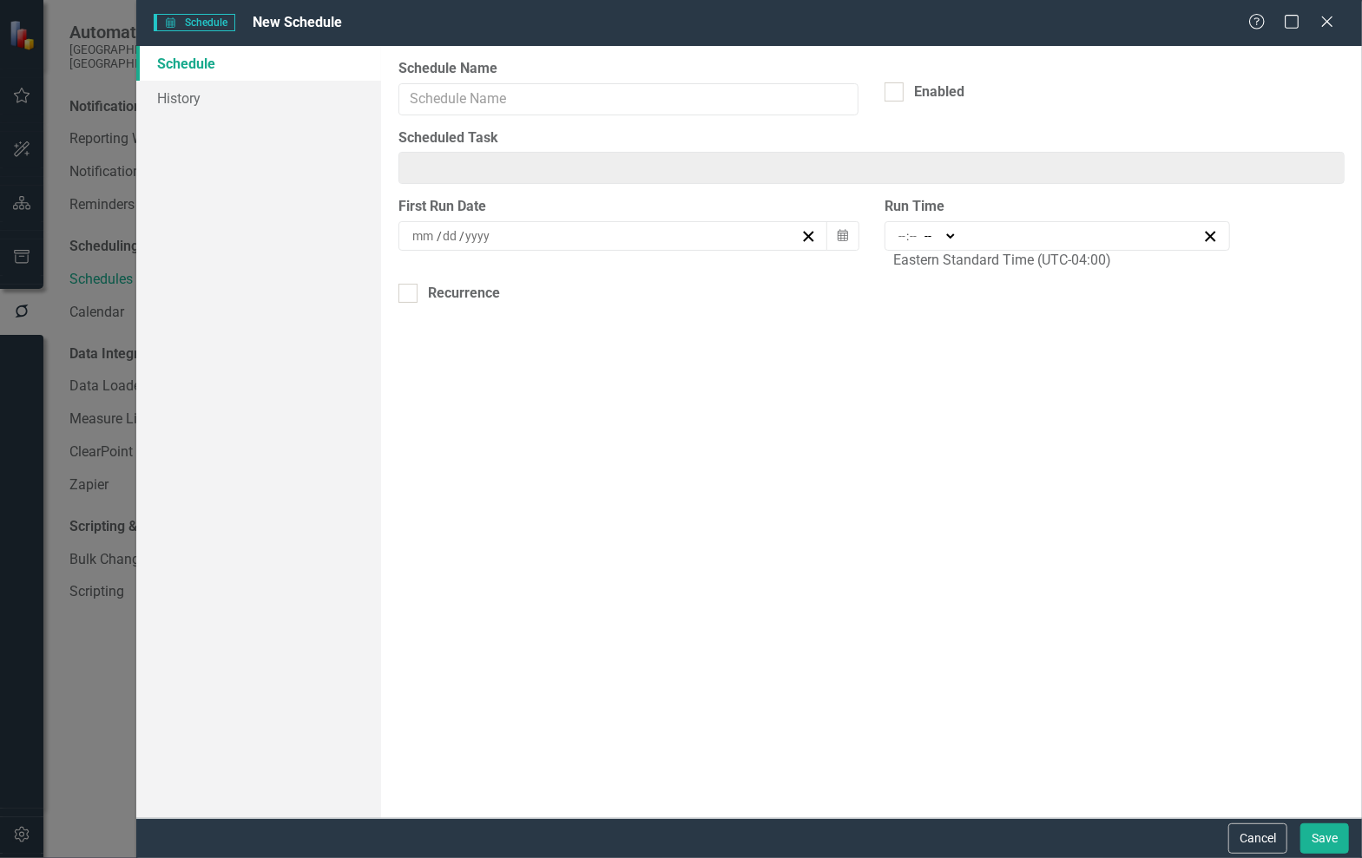
type input "HTML Export: Goal 4 Dashboard"
checkbox input "true"
type input "12"
type input "13"
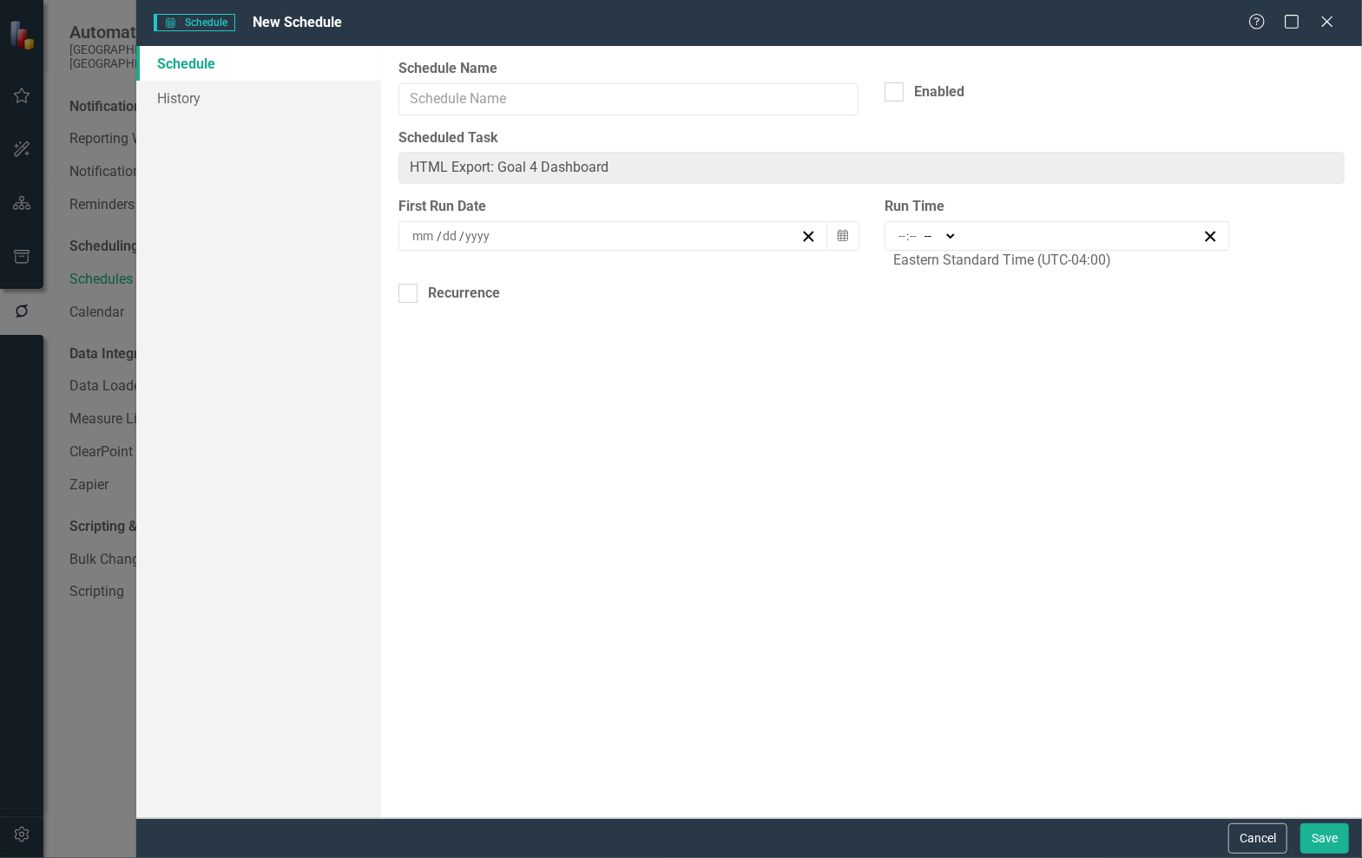
type input "2022"
type input "11:00"
type input "11"
type input "0"
select select "am"
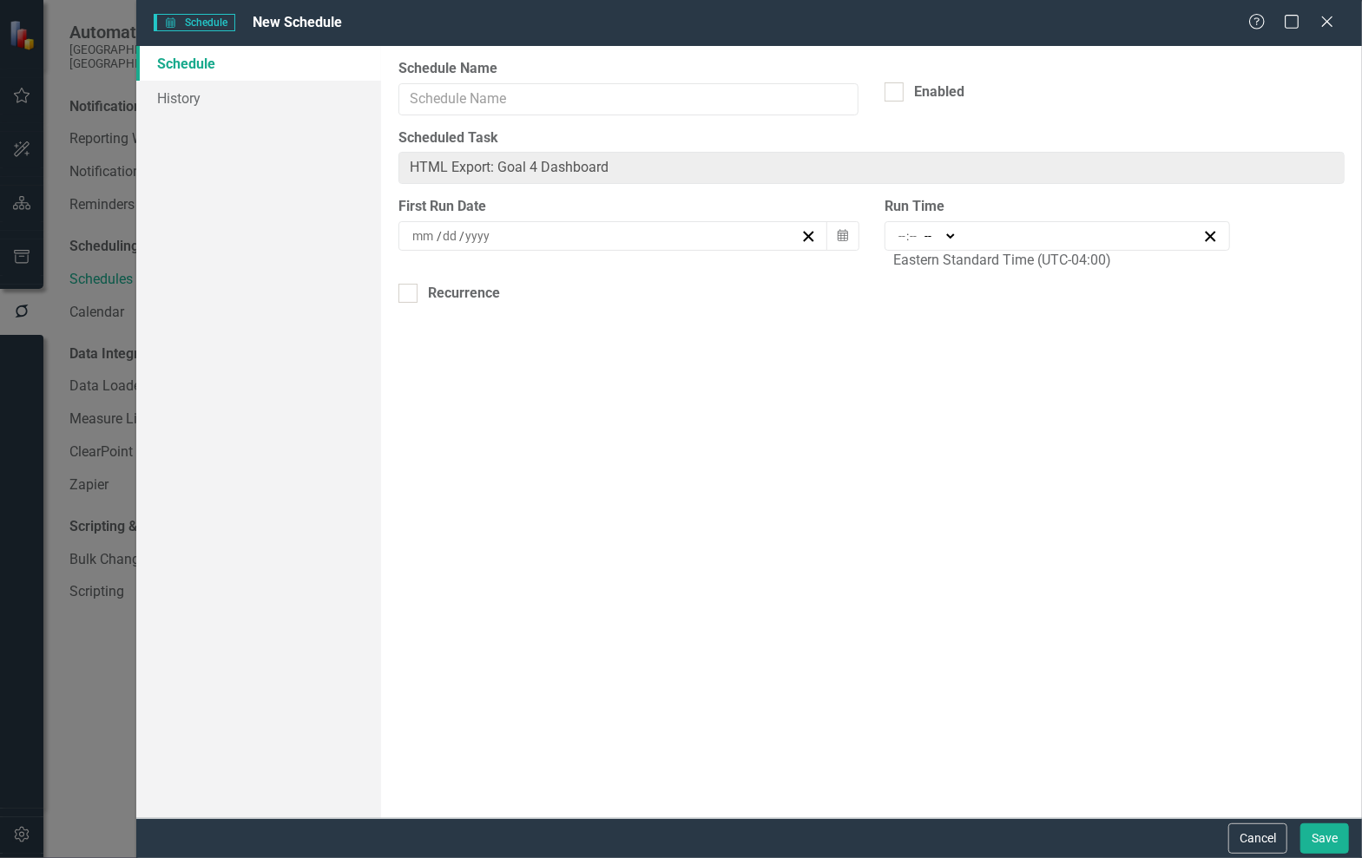
checkbox input "true"
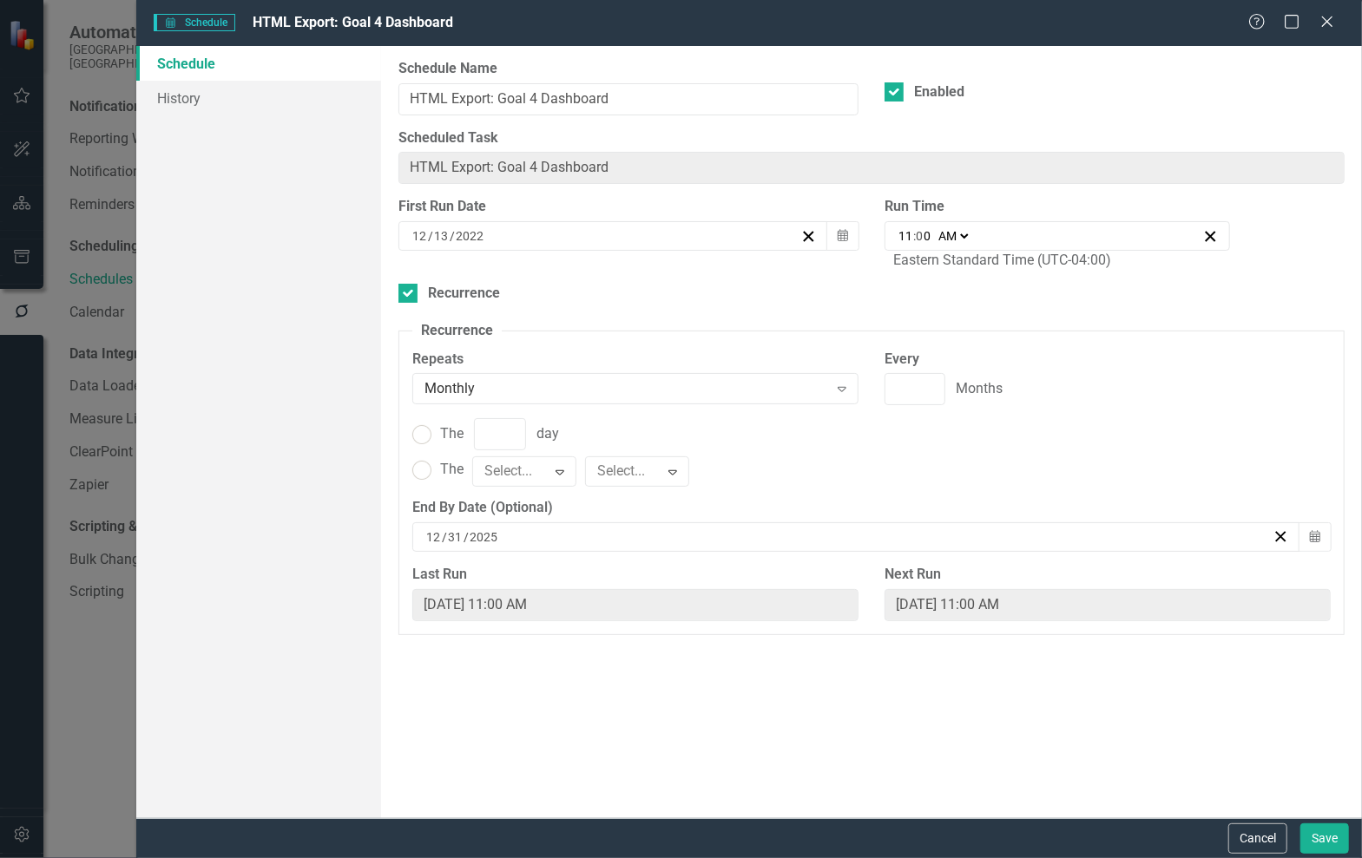
type input "1"
radio input "true"
type input "1"
click at [1278, 542] on button "button" at bounding box center [1280, 536] width 16 height 17
click at [1280, 535] on line "button" at bounding box center [1281, 537] width 10 height 10
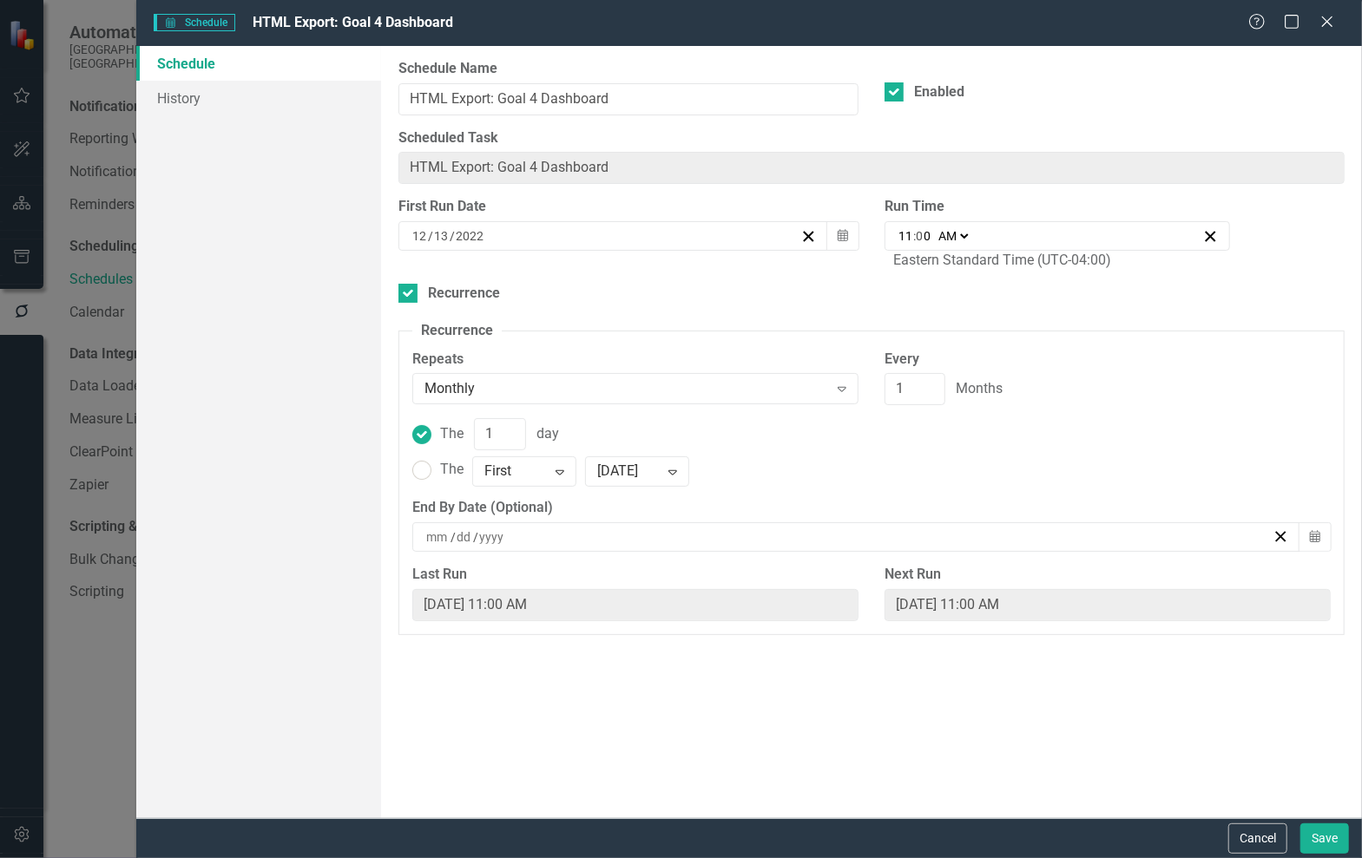
click at [909, 232] on input "11" at bounding box center [905, 235] width 16 height 17
type input "09:00"
type input "9"
click at [929, 238] on select "AM PM" at bounding box center [945, 235] width 37 height 17
click at [929, 232] on select "AM PM" at bounding box center [945, 235] width 37 height 17
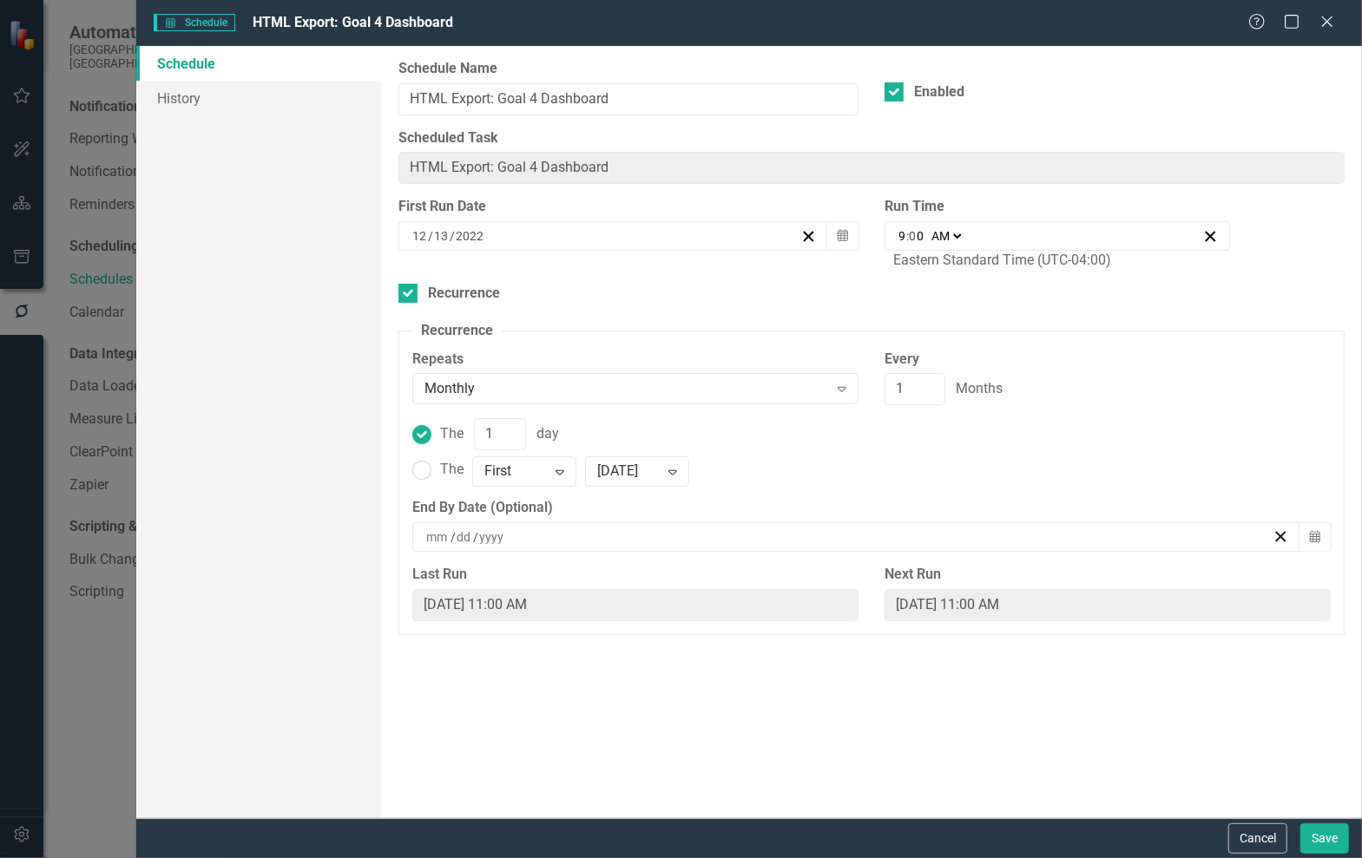
click at [927, 233] on span at bounding box center [925, 236] width 3 height 16
click at [926, 234] on span at bounding box center [925, 236] width 3 height 16
click at [923, 235] on input "0" at bounding box center [917, 235] width 16 height 17
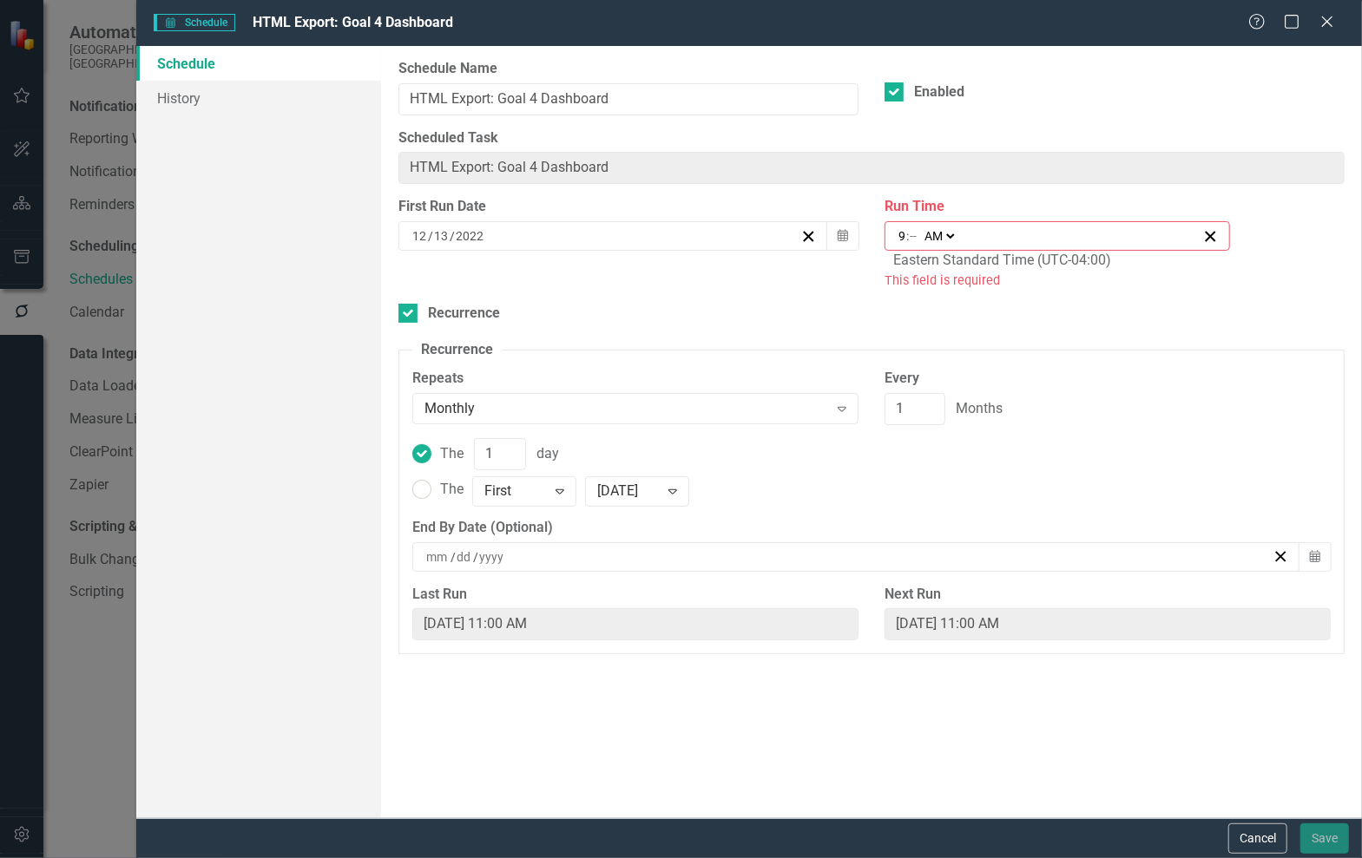
type input "09:01"
type input "1"
type input "09:10"
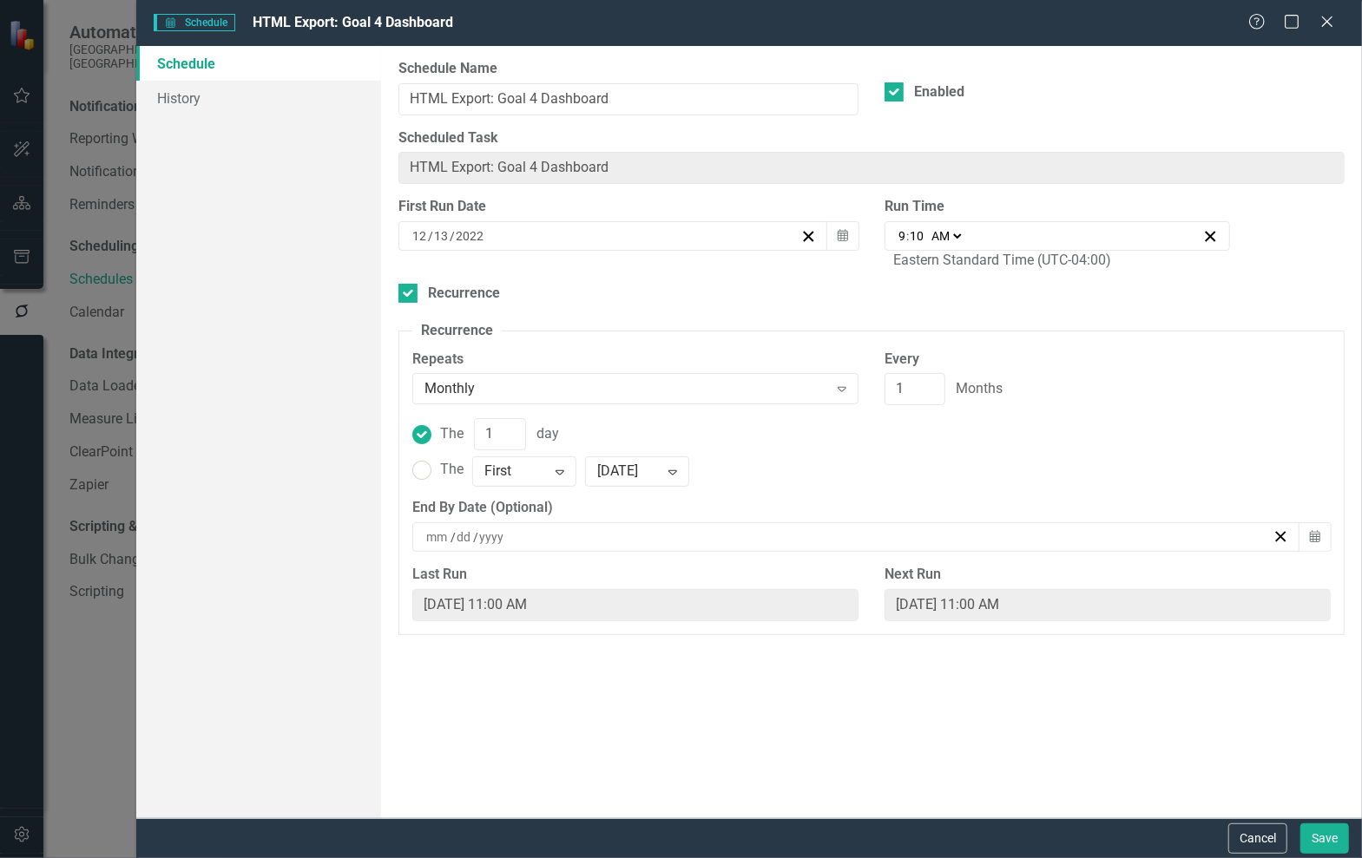
type input "15"
type input "09:15"
click at [764, 237] on div "12 / 13 / 2022" at bounding box center [605, 235] width 391 height 17
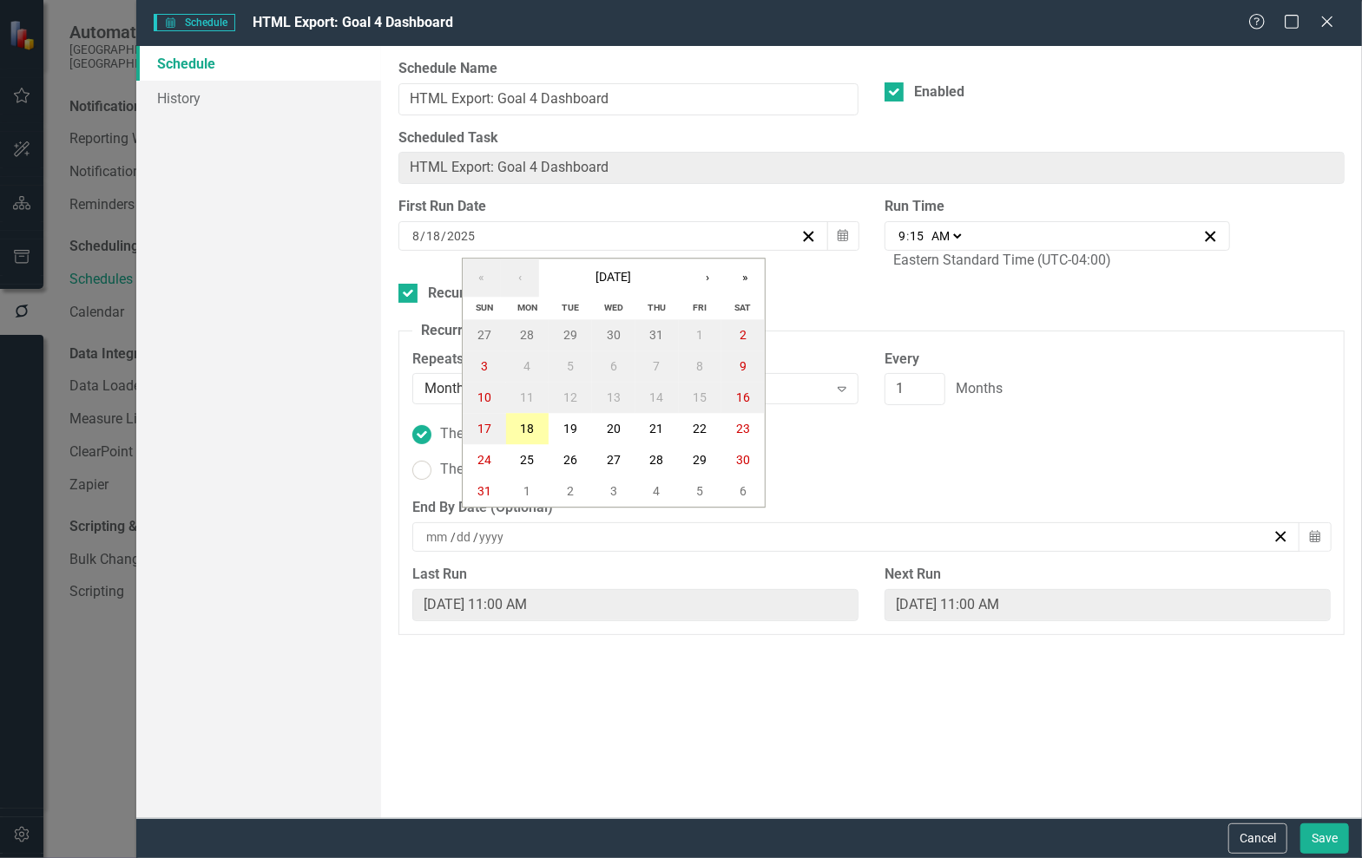
click at [516, 432] on button "18" at bounding box center [527, 429] width 43 height 31
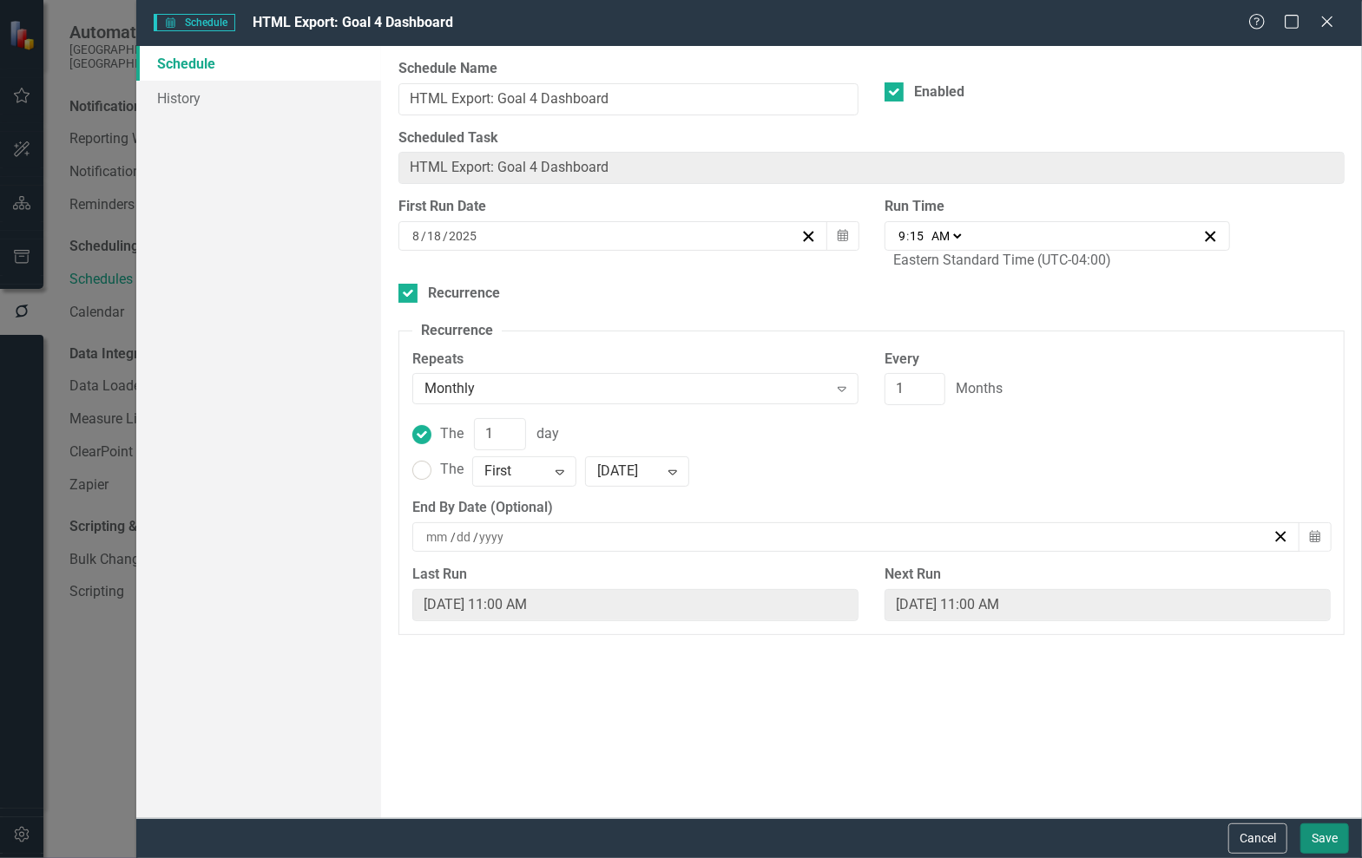
click at [1306, 845] on button "Save" at bounding box center [1324, 839] width 49 height 30
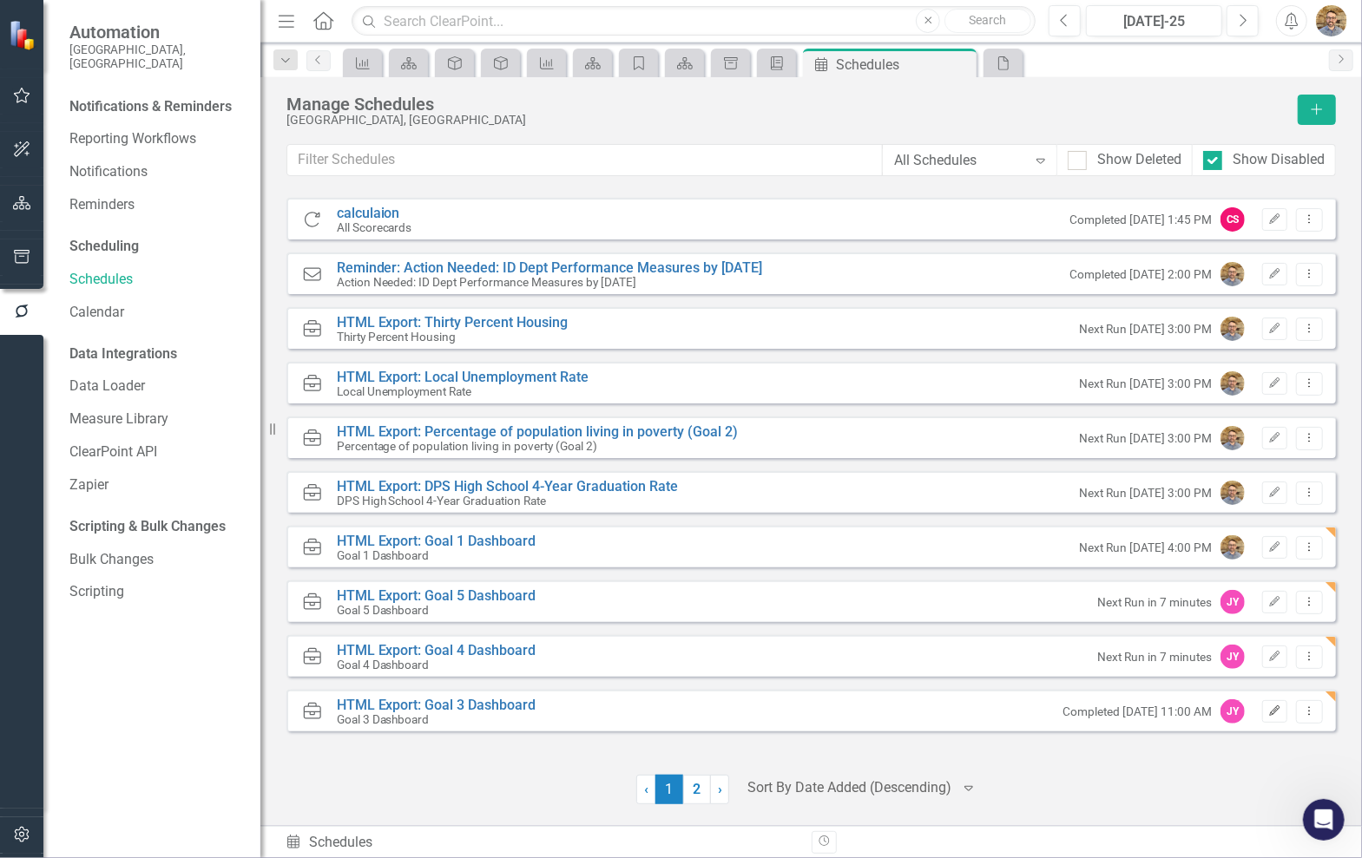
click at [1281, 716] on button "Edit" at bounding box center [1274, 711] width 25 height 23
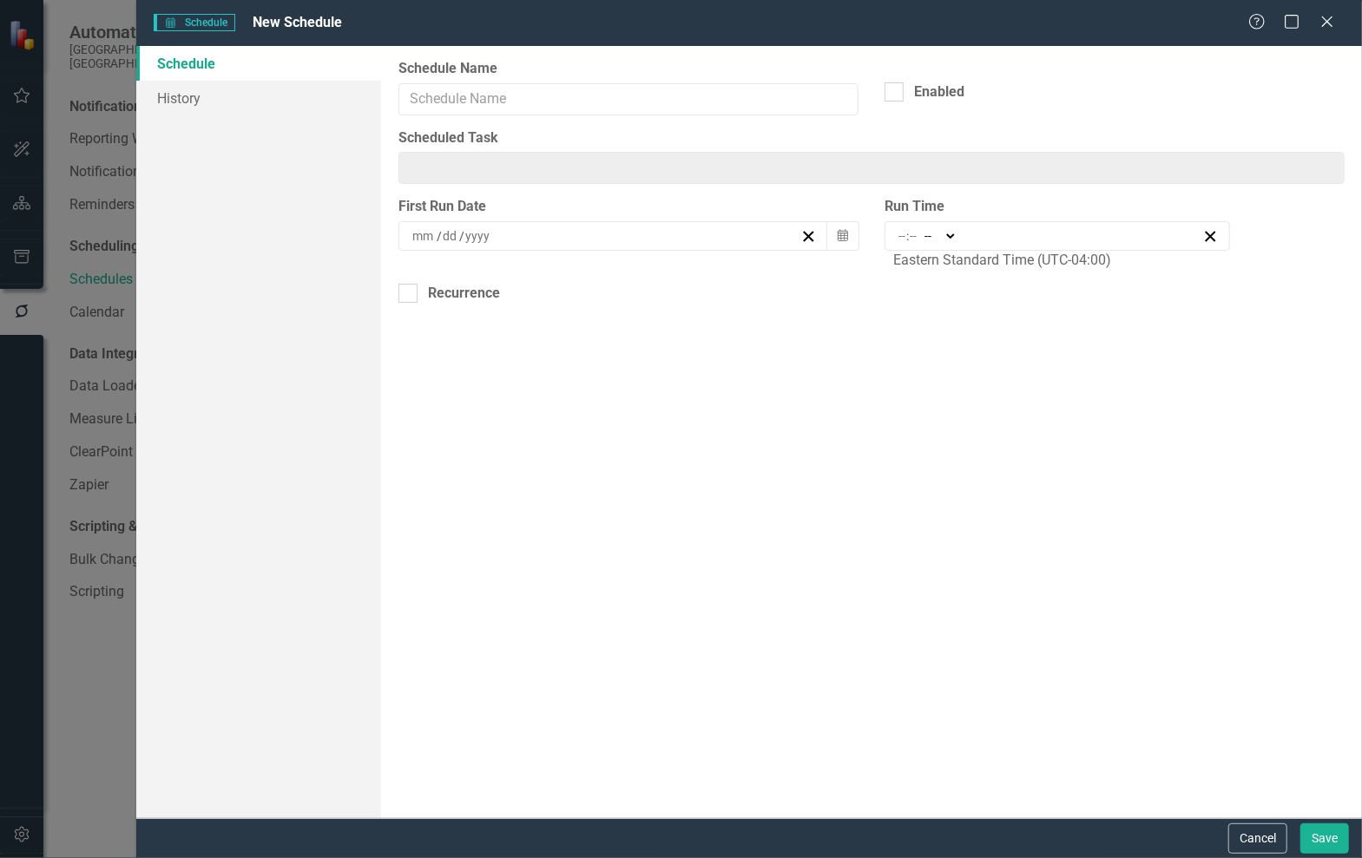
type input "HTML Export: Goal 3 Dashboard"
checkbox input "true"
type input "12"
type input "13"
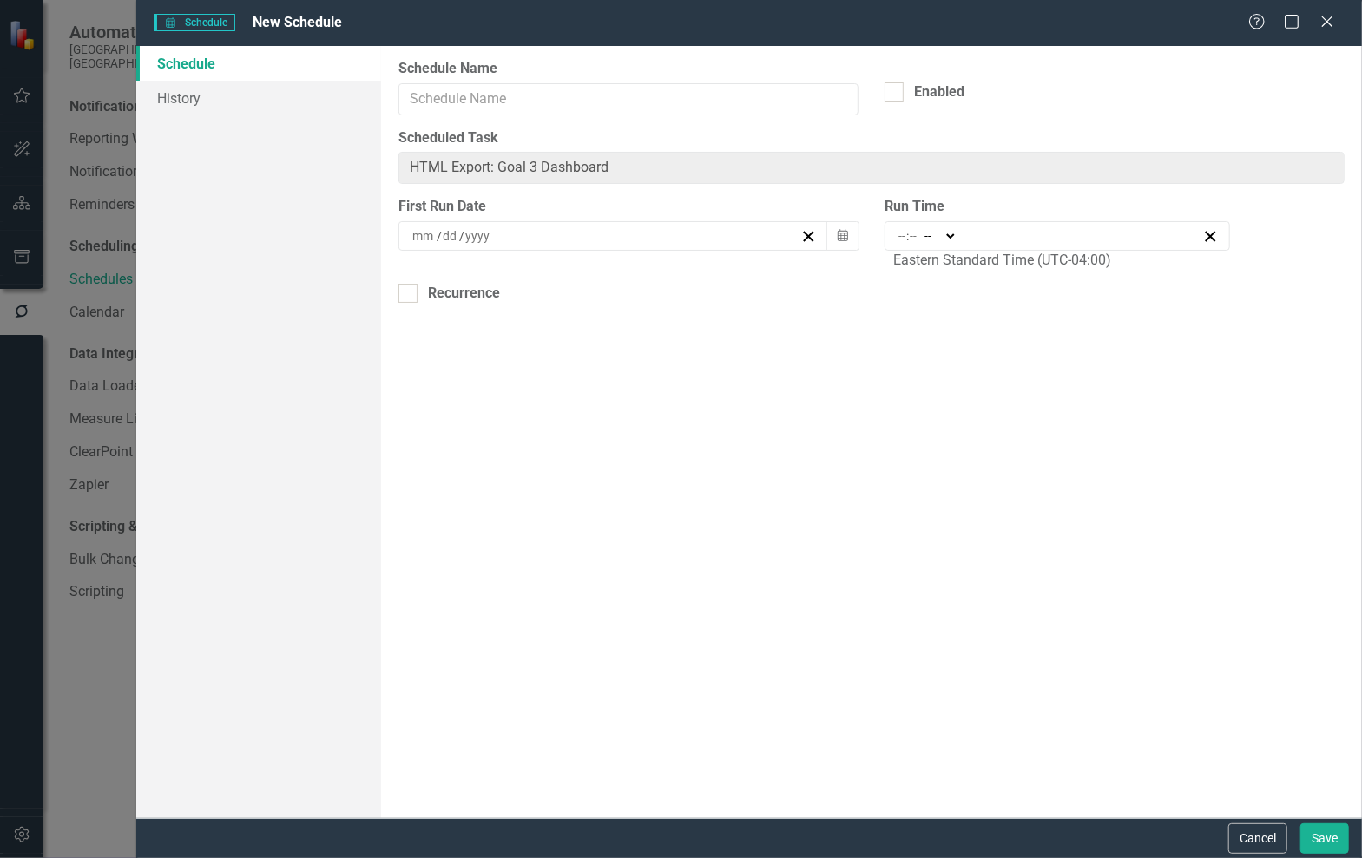
type input "2022"
type input "11:00"
type input "11"
type input "0"
select select "am"
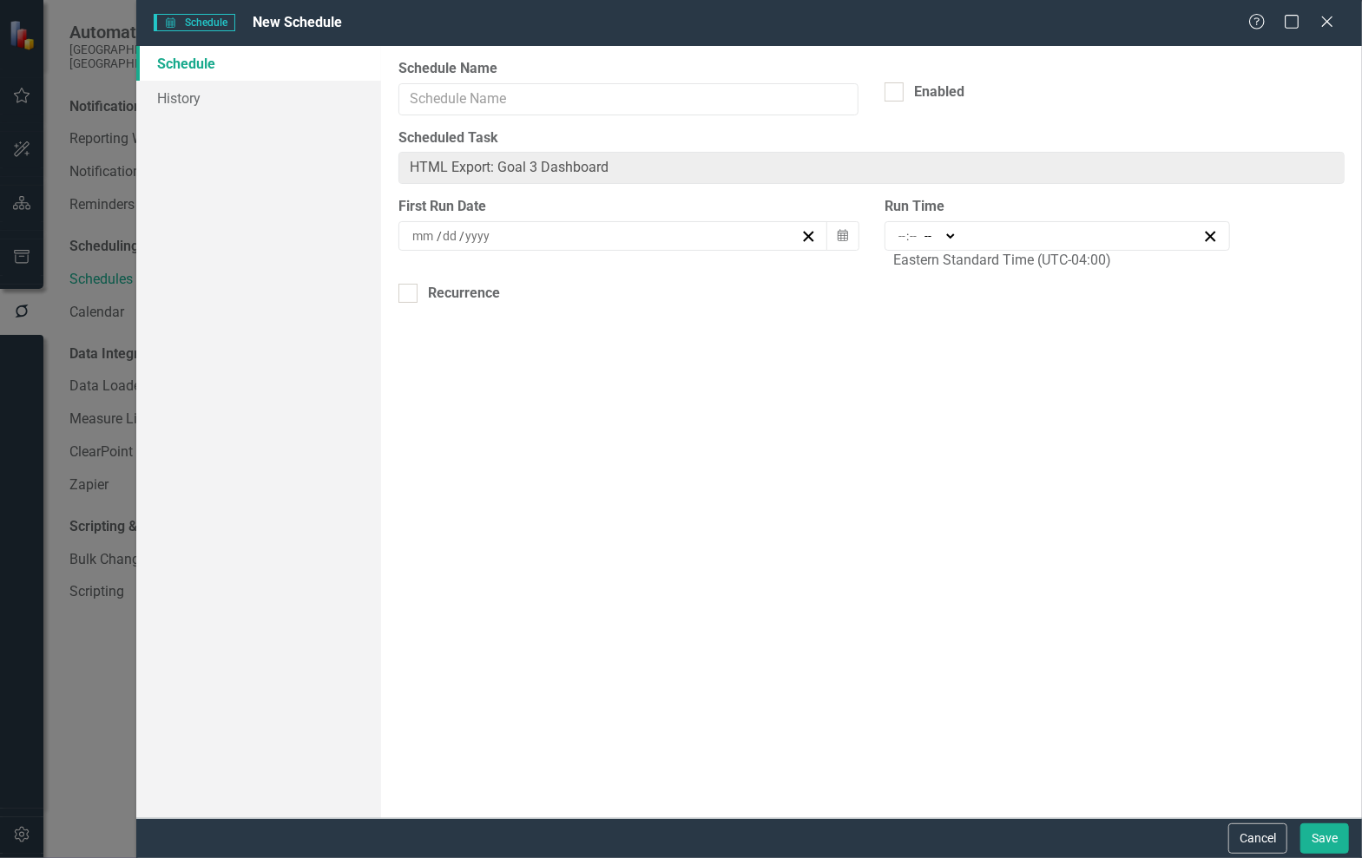
checkbox input "true"
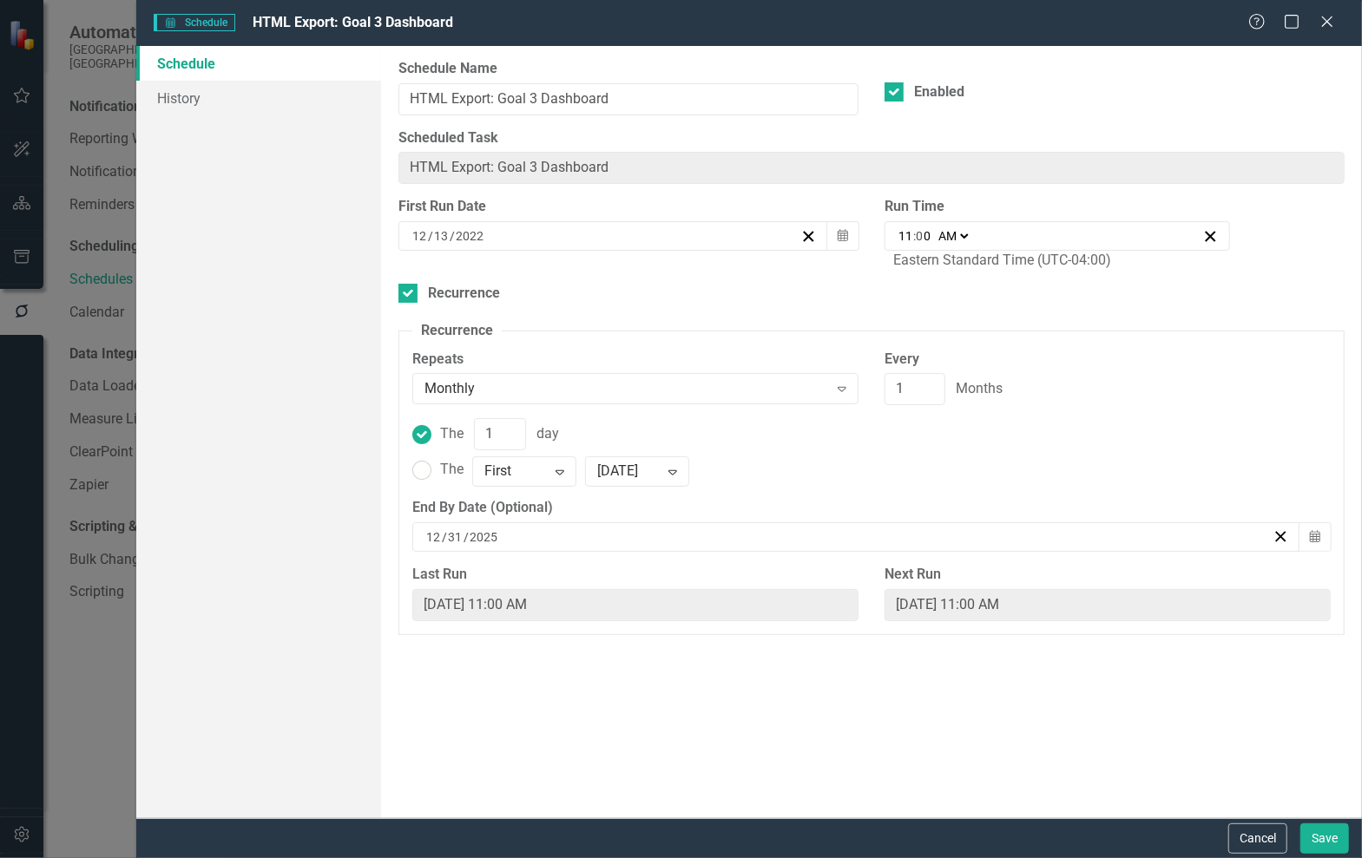
click at [567, 232] on div "12 / 13 / 2022" at bounding box center [605, 235] width 391 height 17
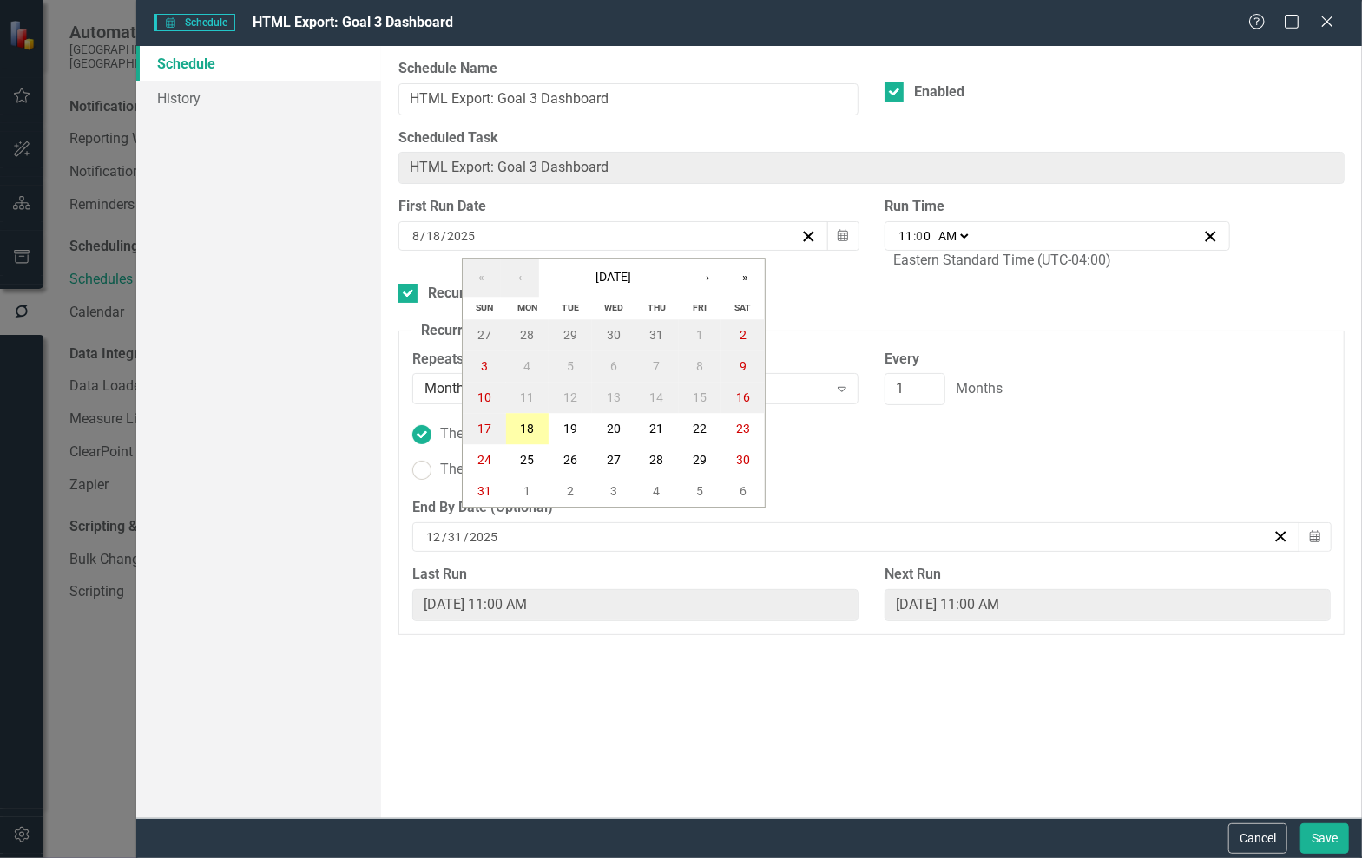
click at [515, 432] on button "18" at bounding box center [527, 429] width 43 height 31
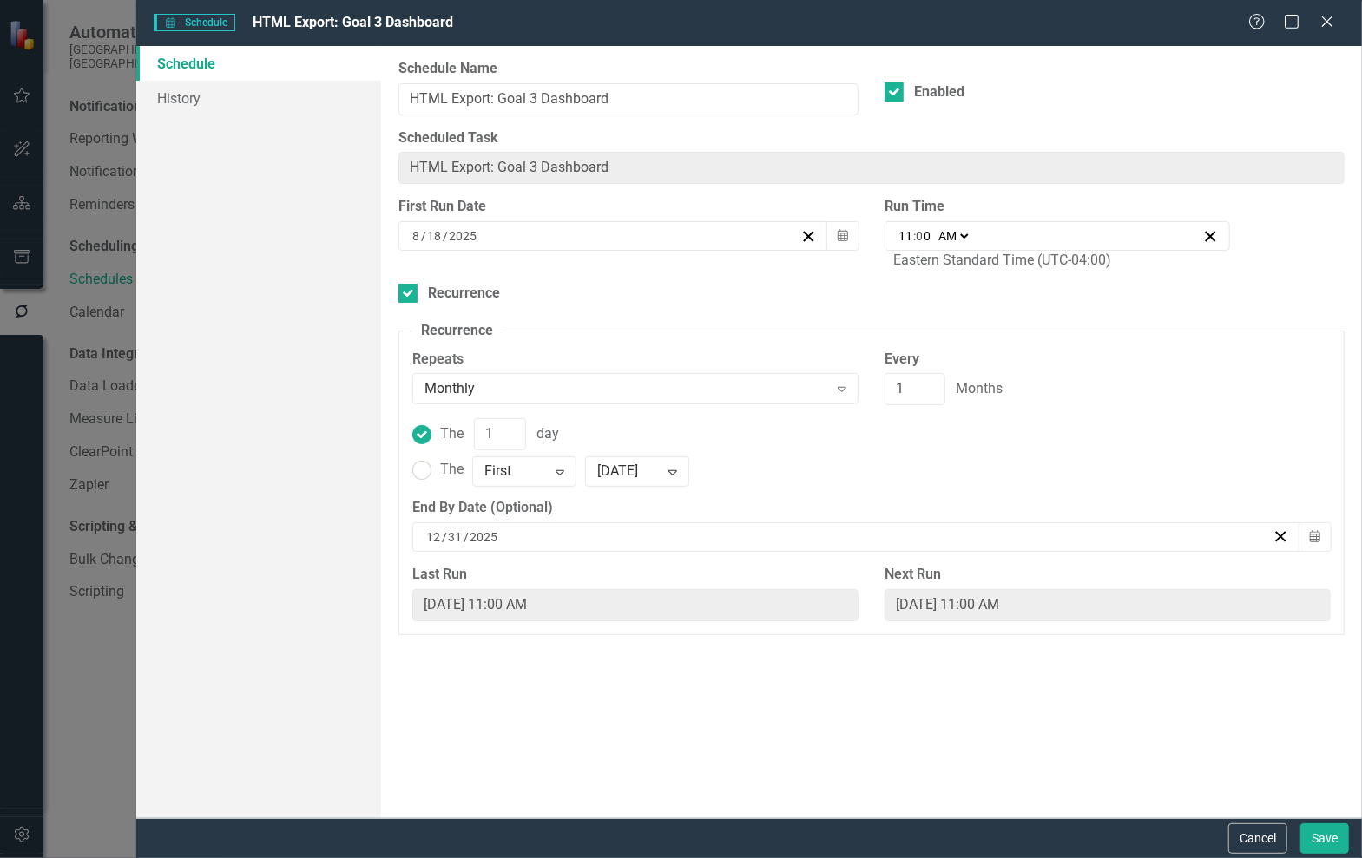
click at [935, 235] on select "AM PM" at bounding box center [952, 235] width 37 height 17
click at [922, 235] on input "0" at bounding box center [924, 235] width 16 height 17
type input "11:01"
type input "1"
type input "11:10"
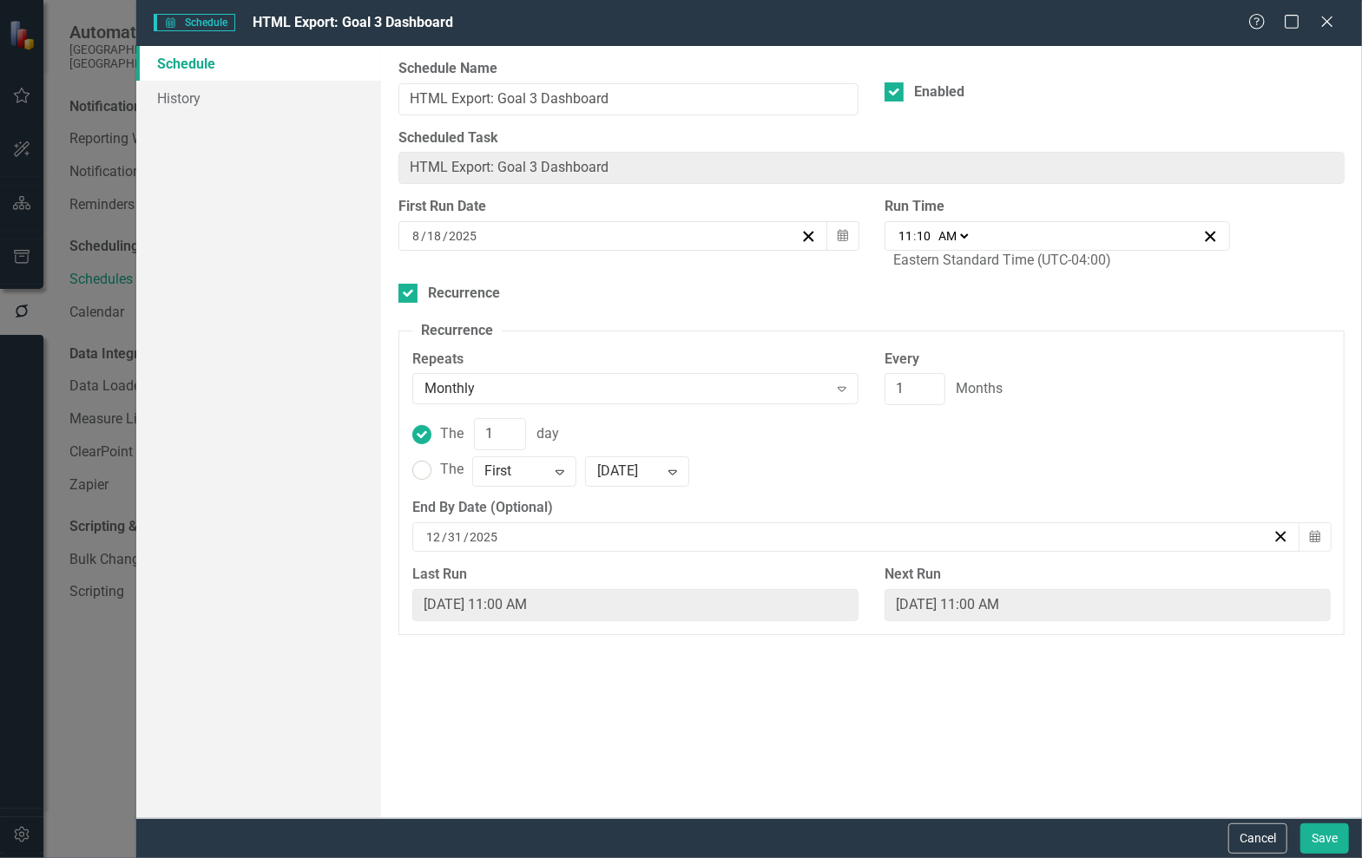
type input "10"
type input "09:10"
type input "9"
type input "09:15"
type input "15"
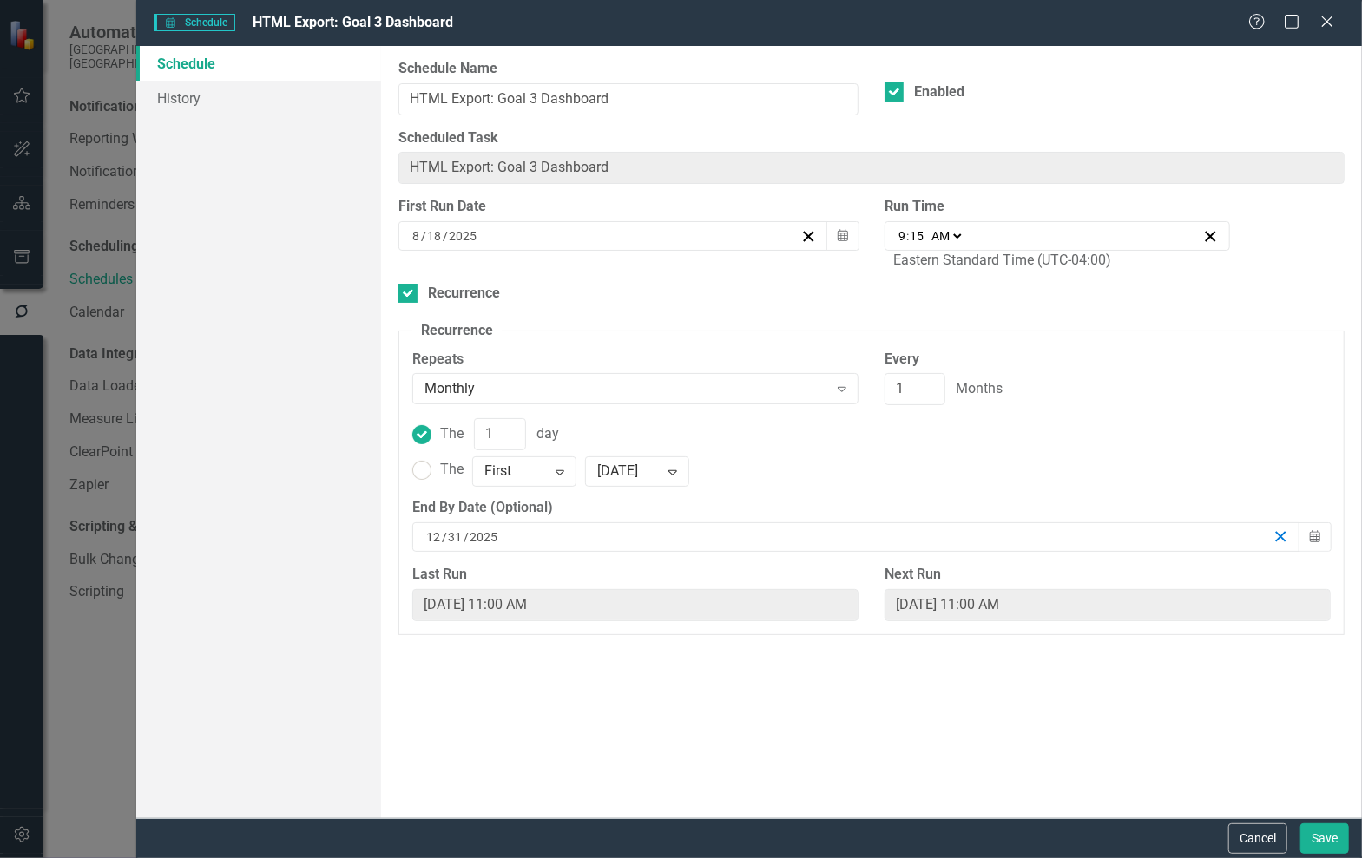
click at [1283, 534] on line "button" at bounding box center [1281, 537] width 10 height 10
click at [1317, 826] on button "Save" at bounding box center [1324, 839] width 49 height 30
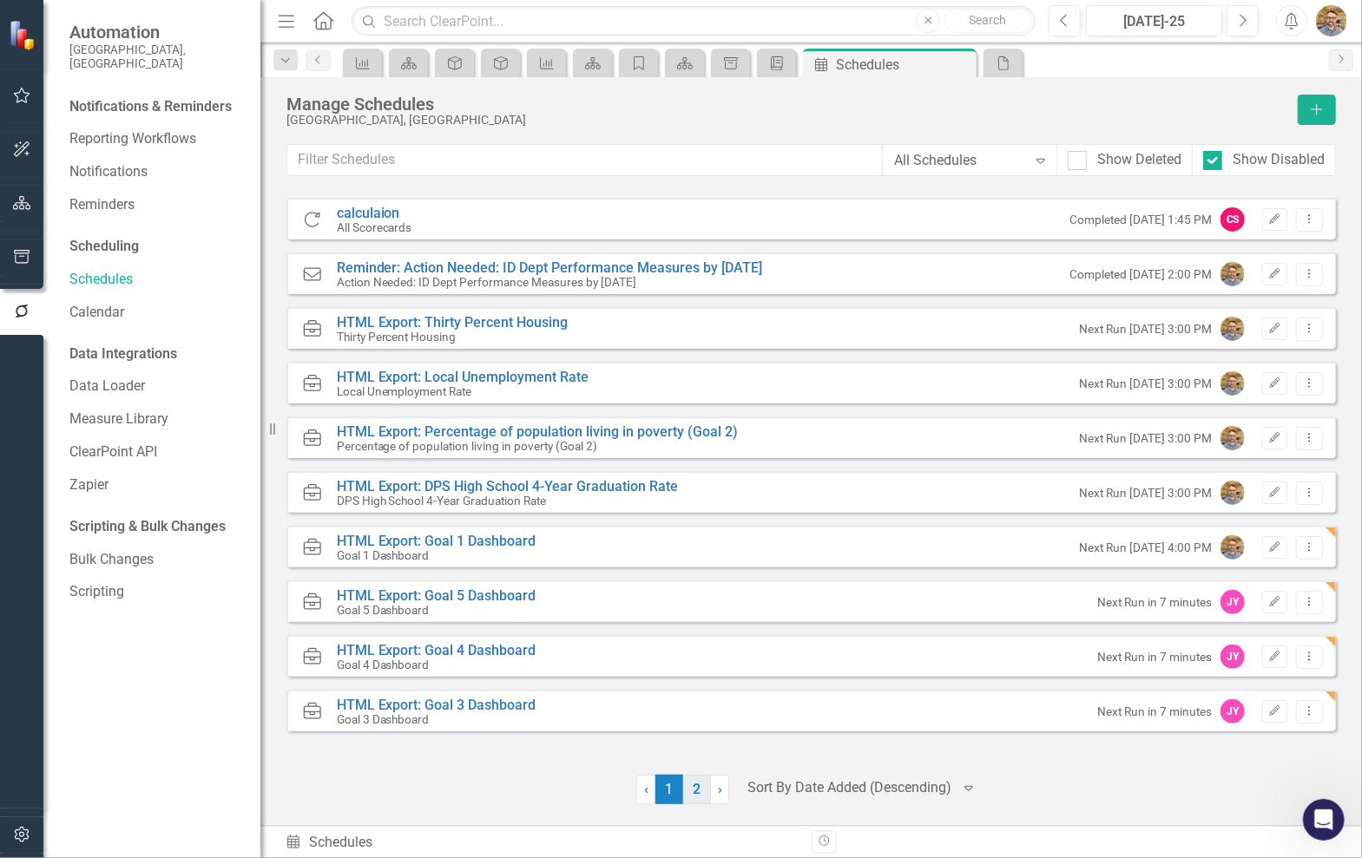
click at [702, 796] on link "2" at bounding box center [697, 790] width 28 height 30
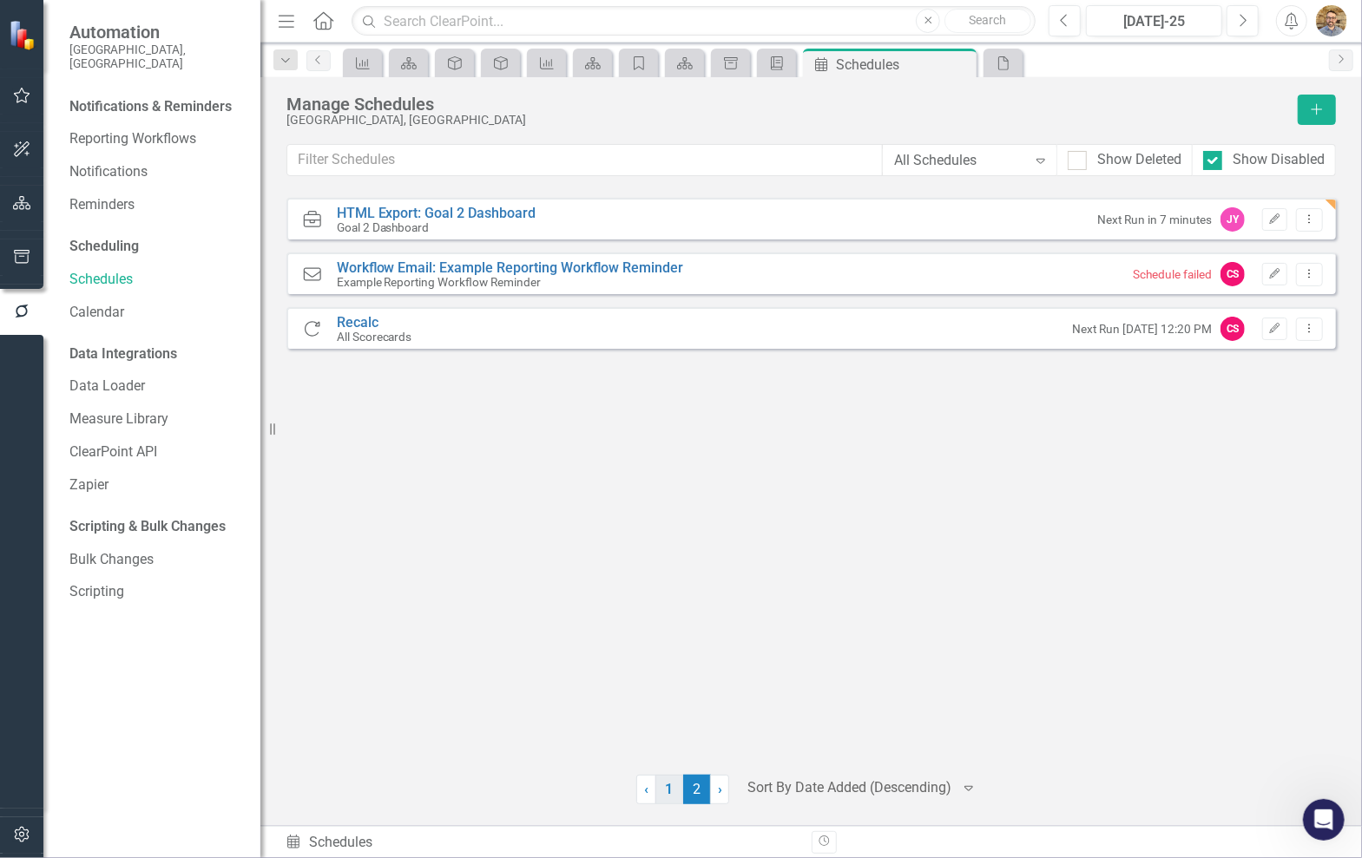
click at [673, 792] on link "1" at bounding box center [669, 790] width 28 height 30
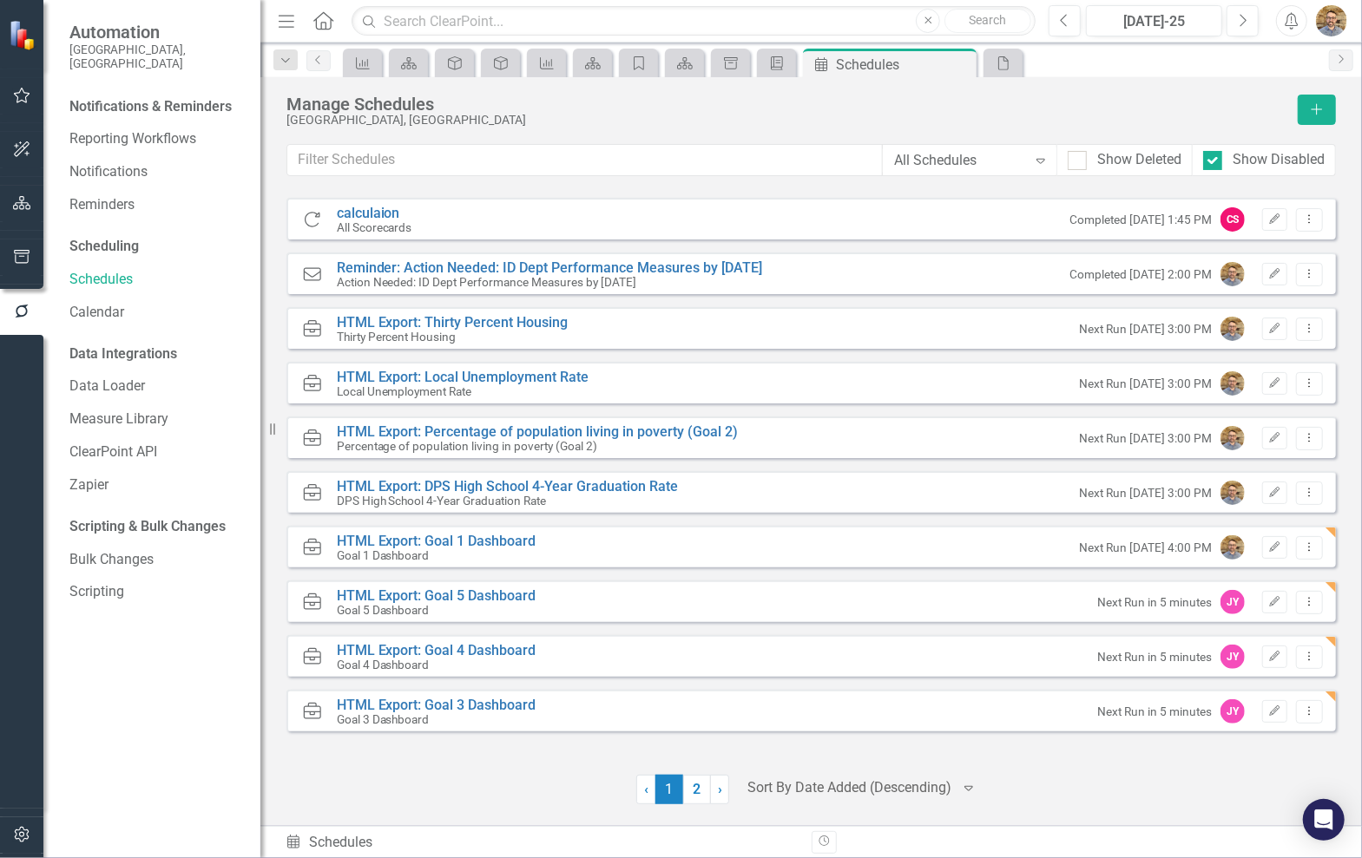
click at [1290, 29] on icon "Alerts" at bounding box center [1291, 20] width 18 height 17
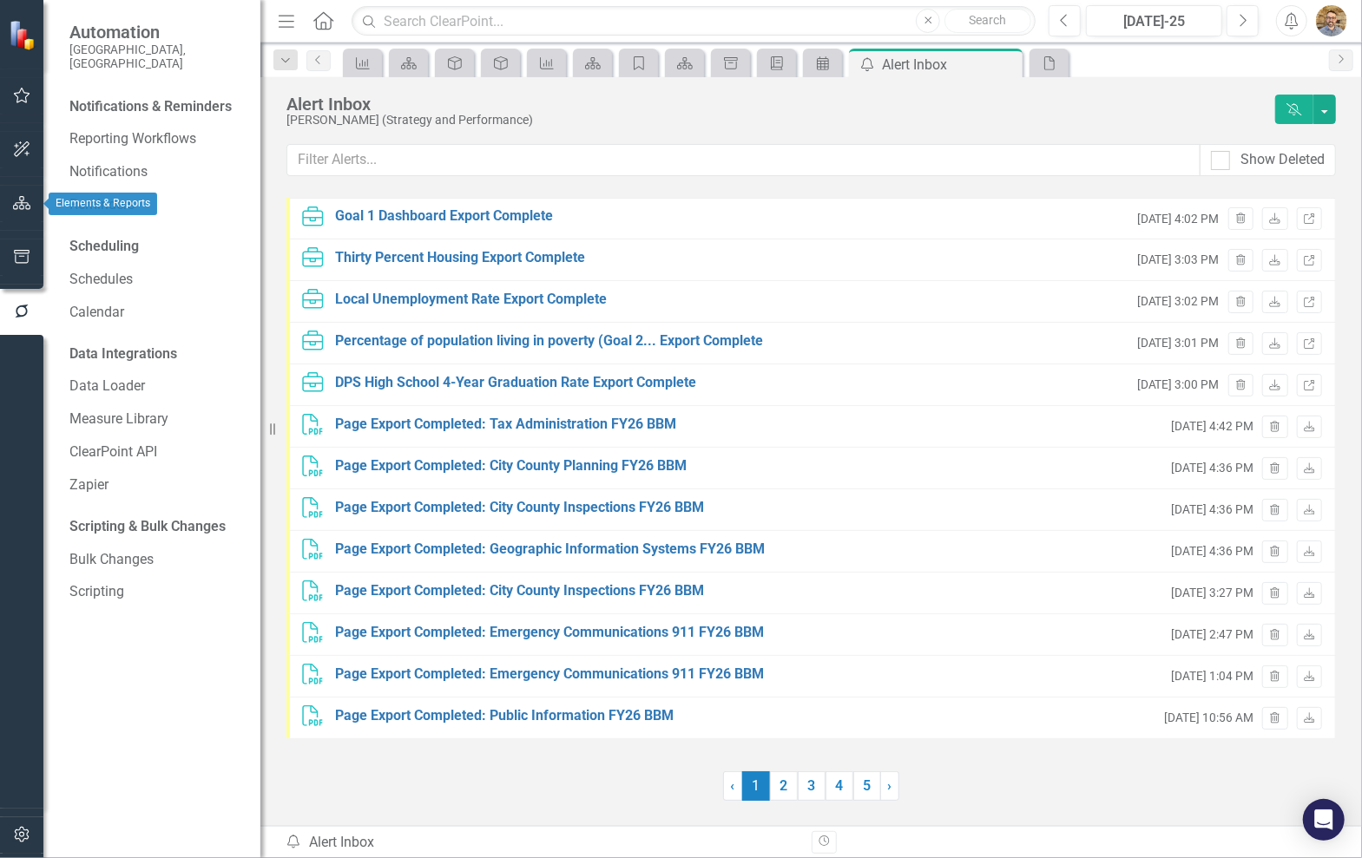
click at [21, 207] on icon "button" at bounding box center [22, 203] width 18 height 14
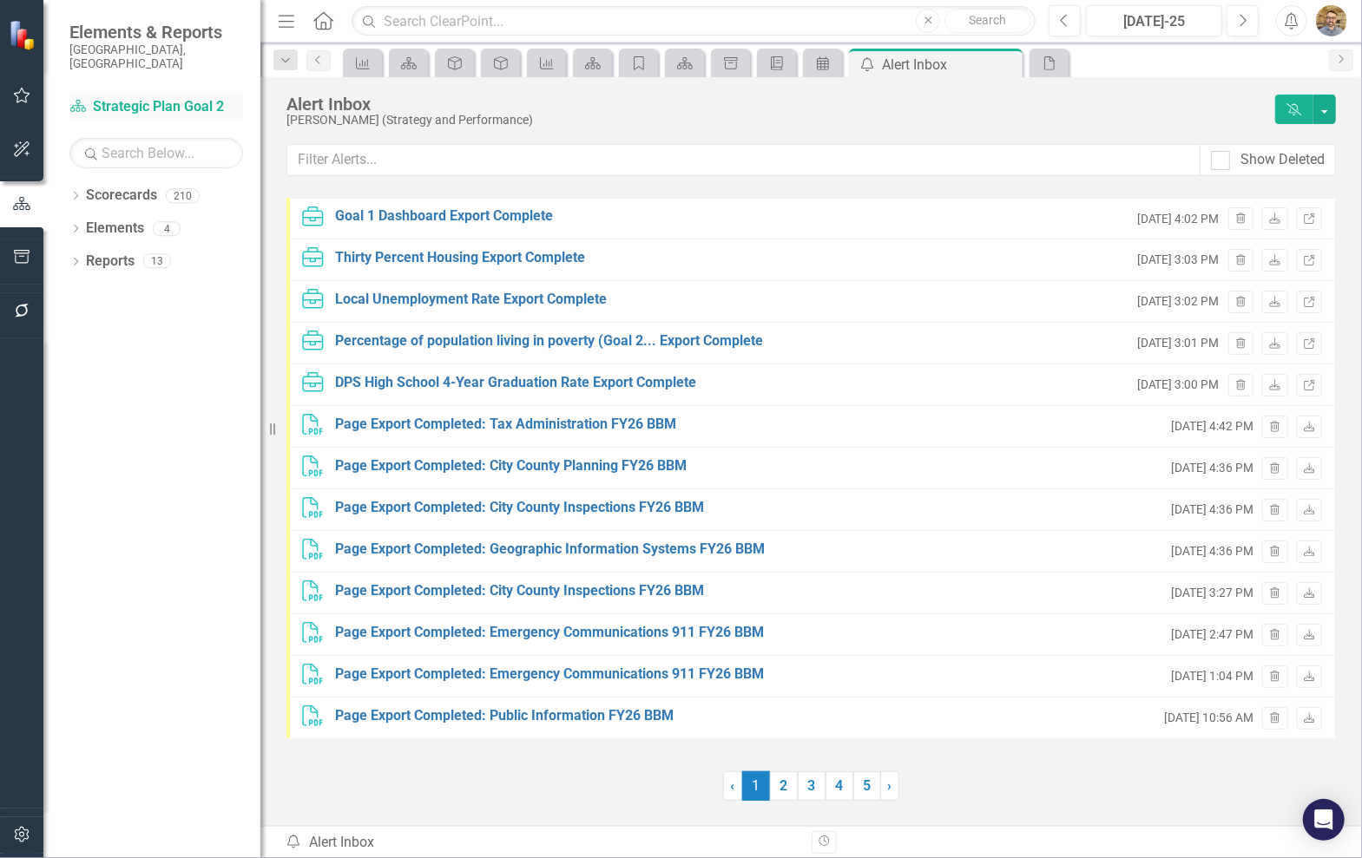
click at [161, 102] on div "Scorecard Strategic Plan Goal 2" at bounding box center [156, 107] width 174 height 29
click at [82, 184] on div "Dropdown Scorecards 210" at bounding box center [164, 197] width 191 height 33
click at [742, 60] on link "Document Library" at bounding box center [730, 63] width 30 height 22
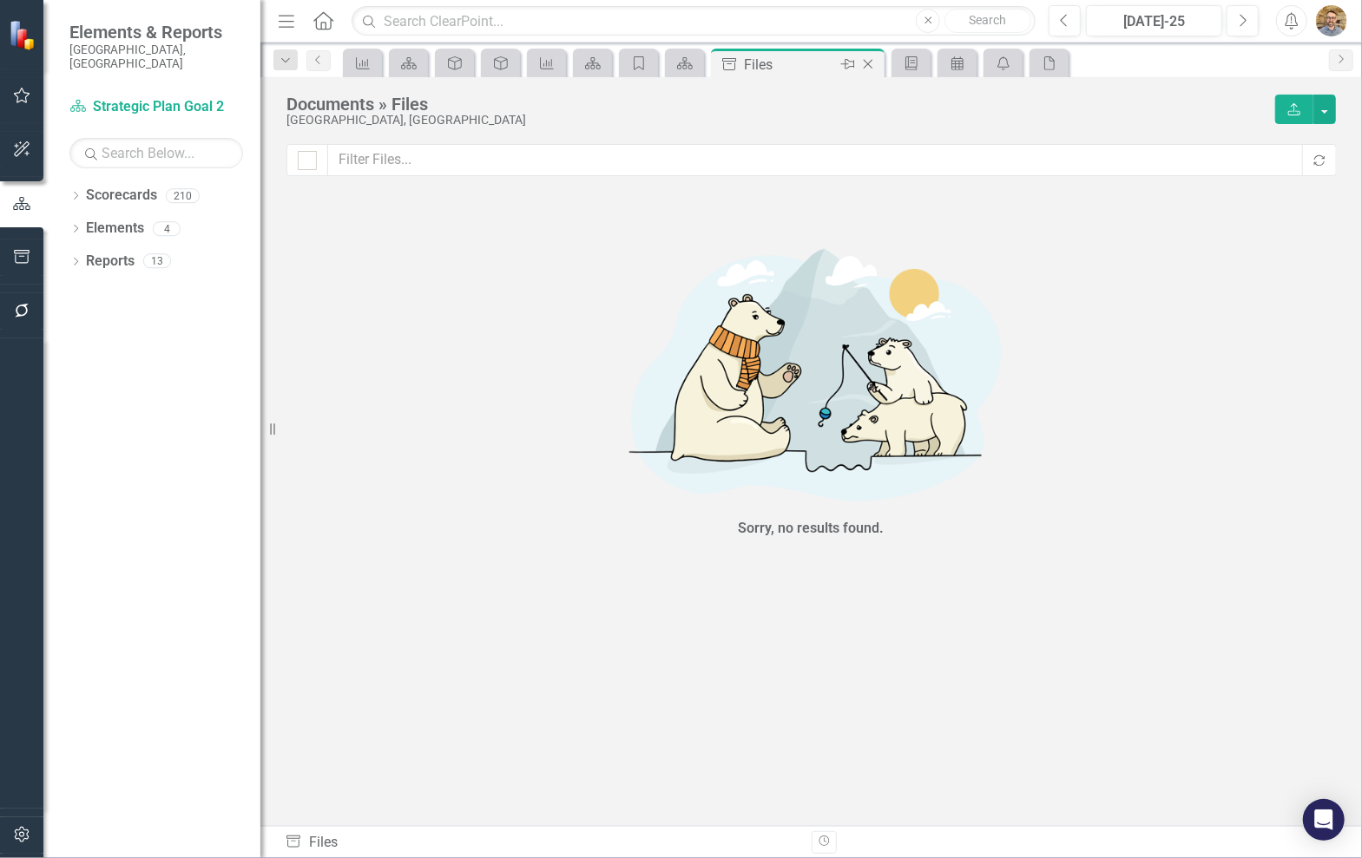
checkbox input "false"
click at [863, 67] on icon "Close" at bounding box center [867, 64] width 17 height 14
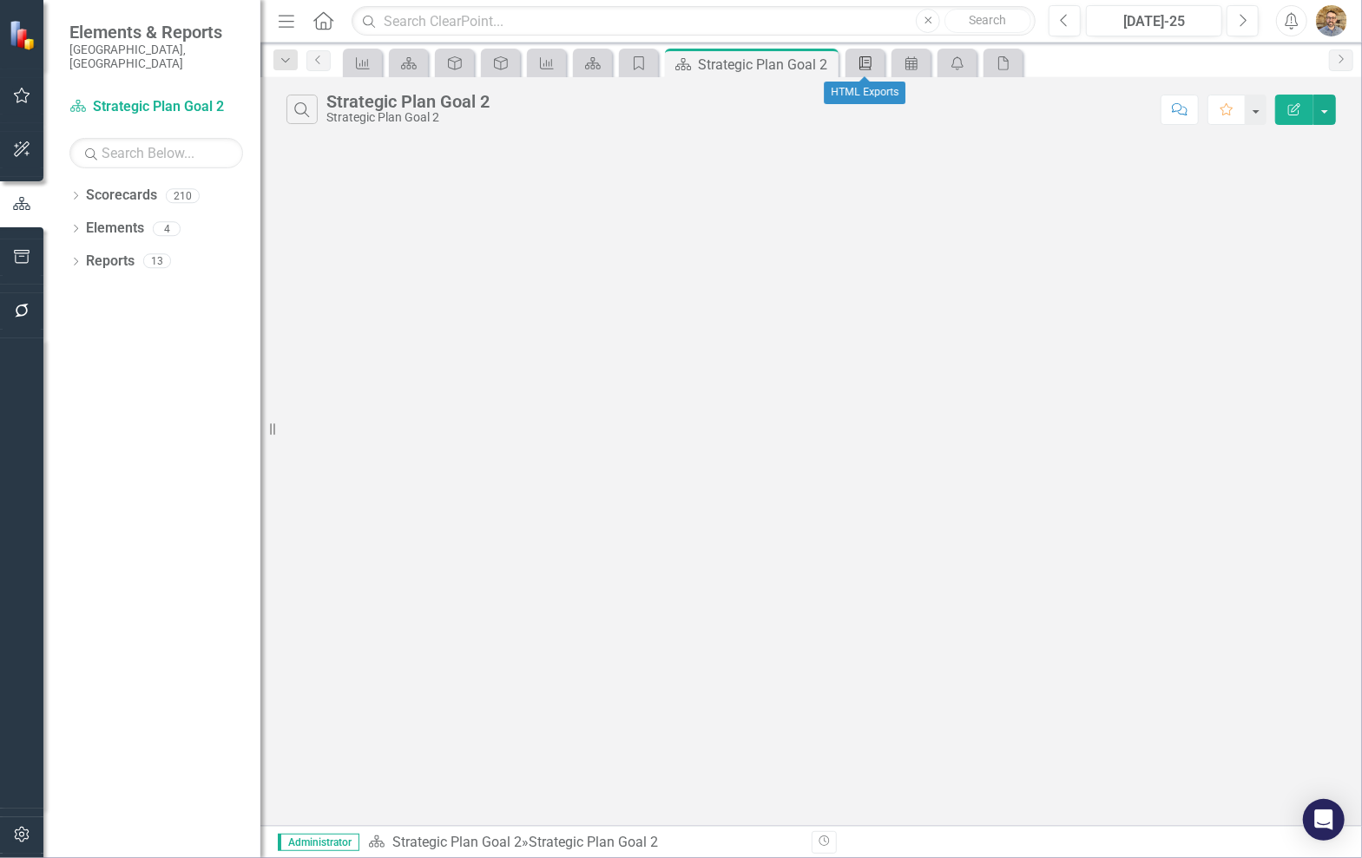
click at [863, 67] on icon at bounding box center [865, 63] width 12 height 14
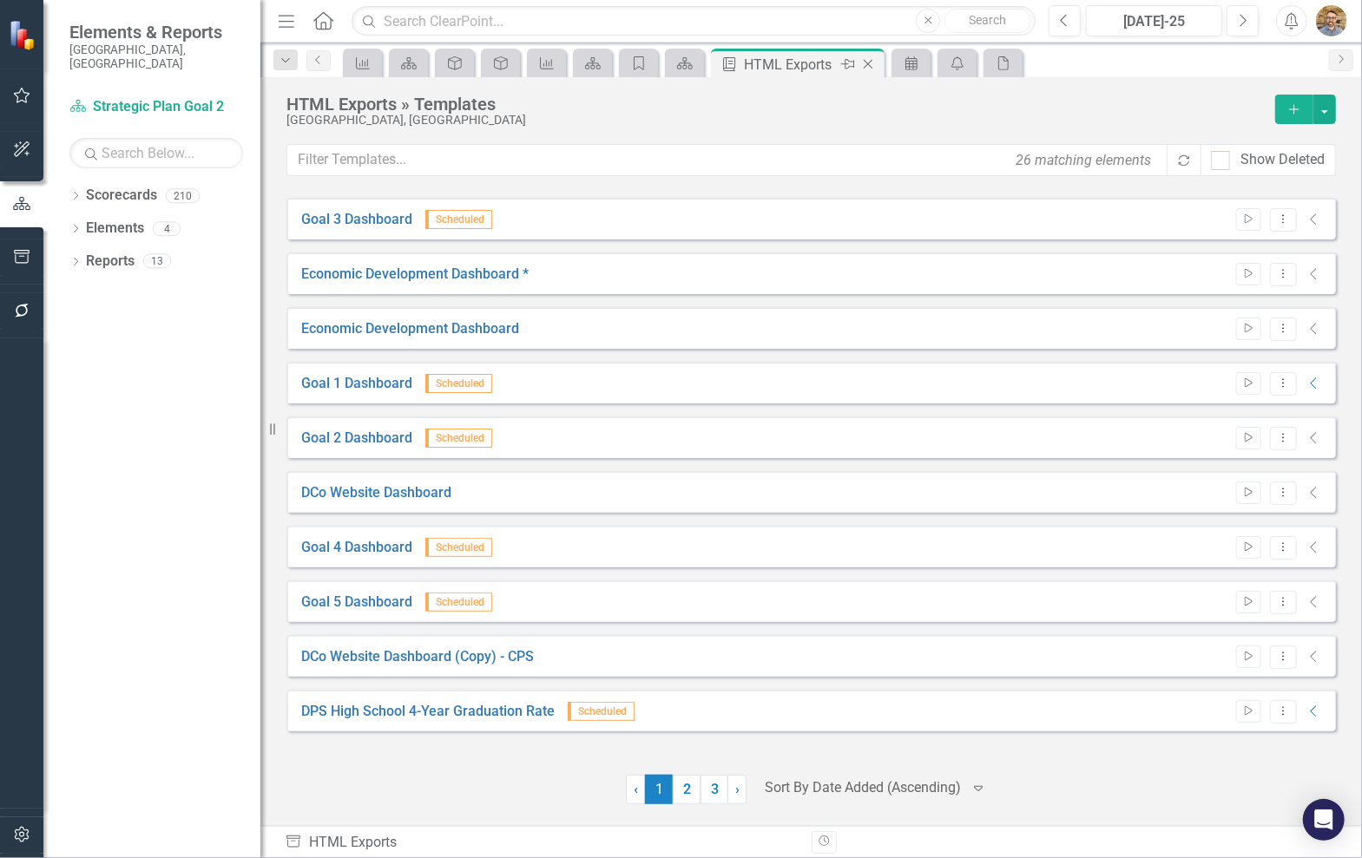
click at [875, 64] on icon "Close" at bounding box center [867, 64] width 17 height 14
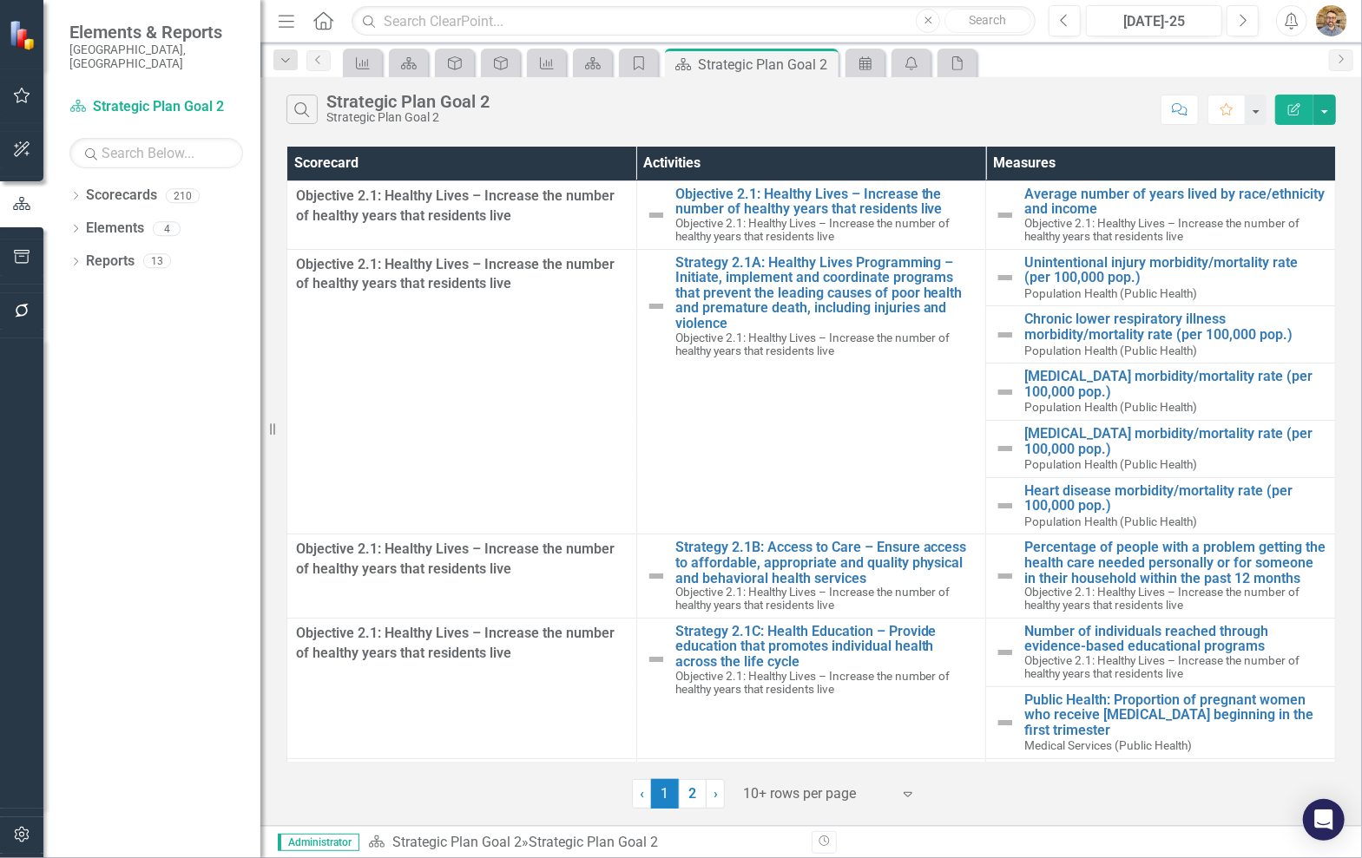
click at [5, 251] on button "button" at bounding box center [22, 258] width 39 height 36
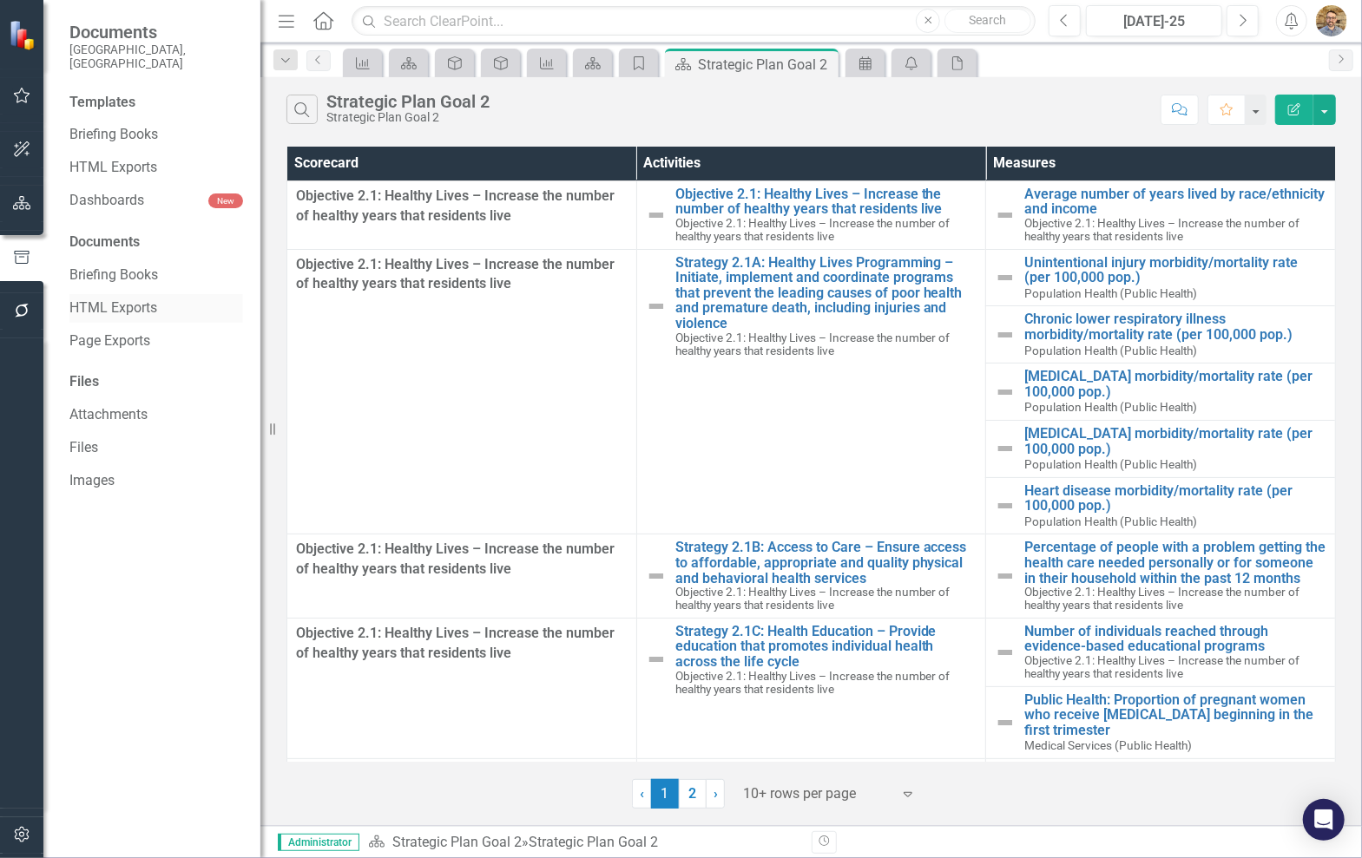
click at [120, 299] on link "HTML Exports" at bounding box center [156, 309] width 174 height 20
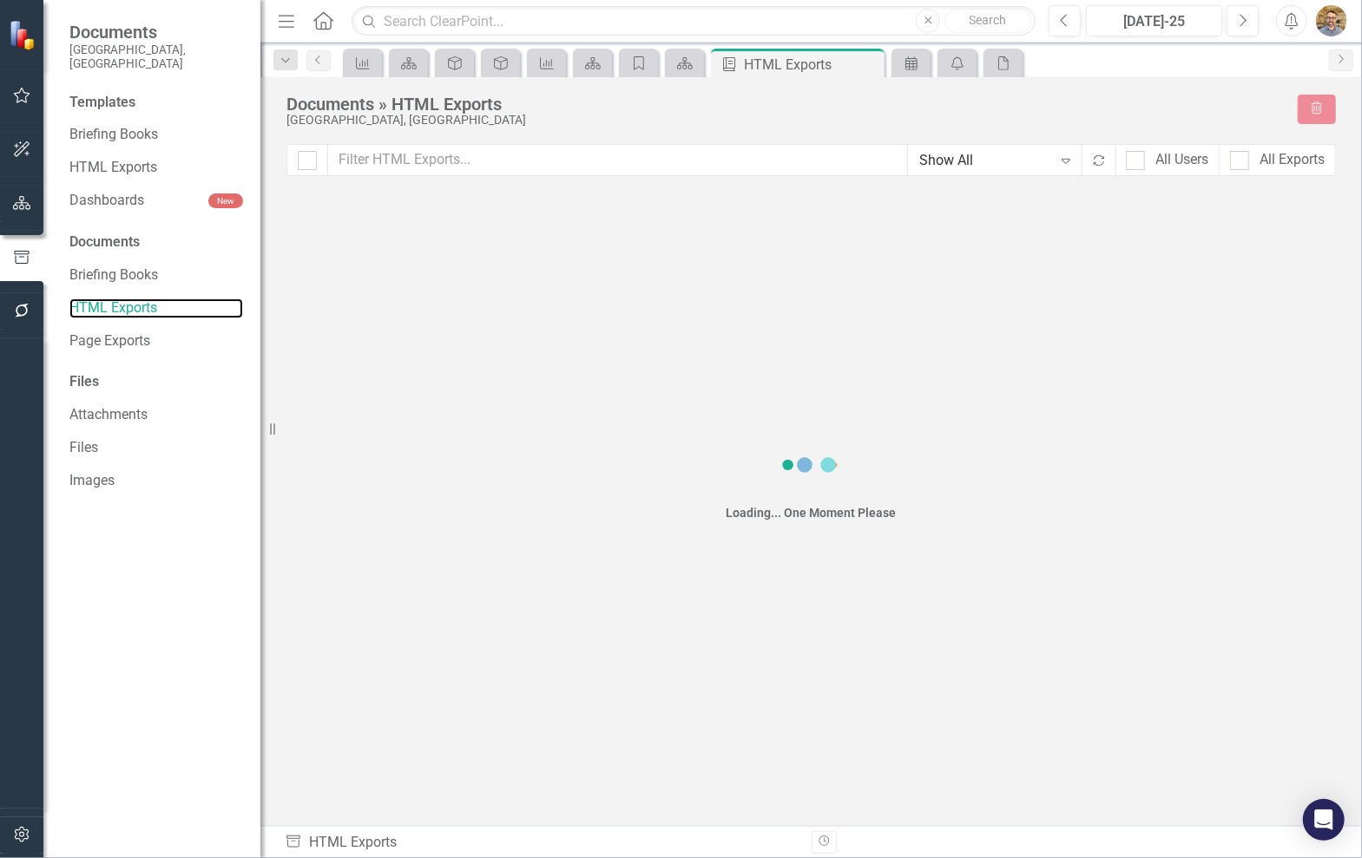
checkbox input "false"
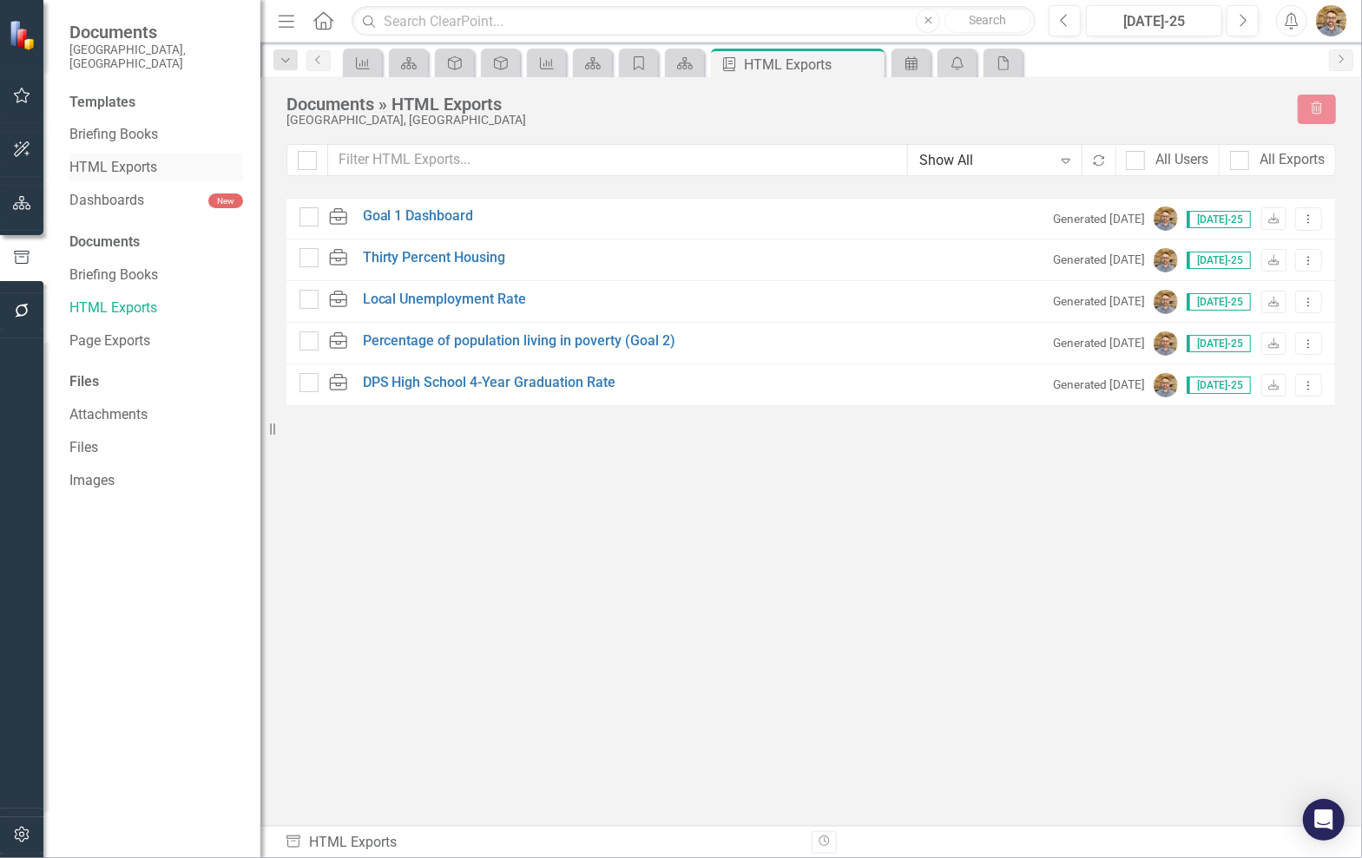
click at [123, 158] on link "HTML Exports" at bounding box center [156, 168] width 174 height 20
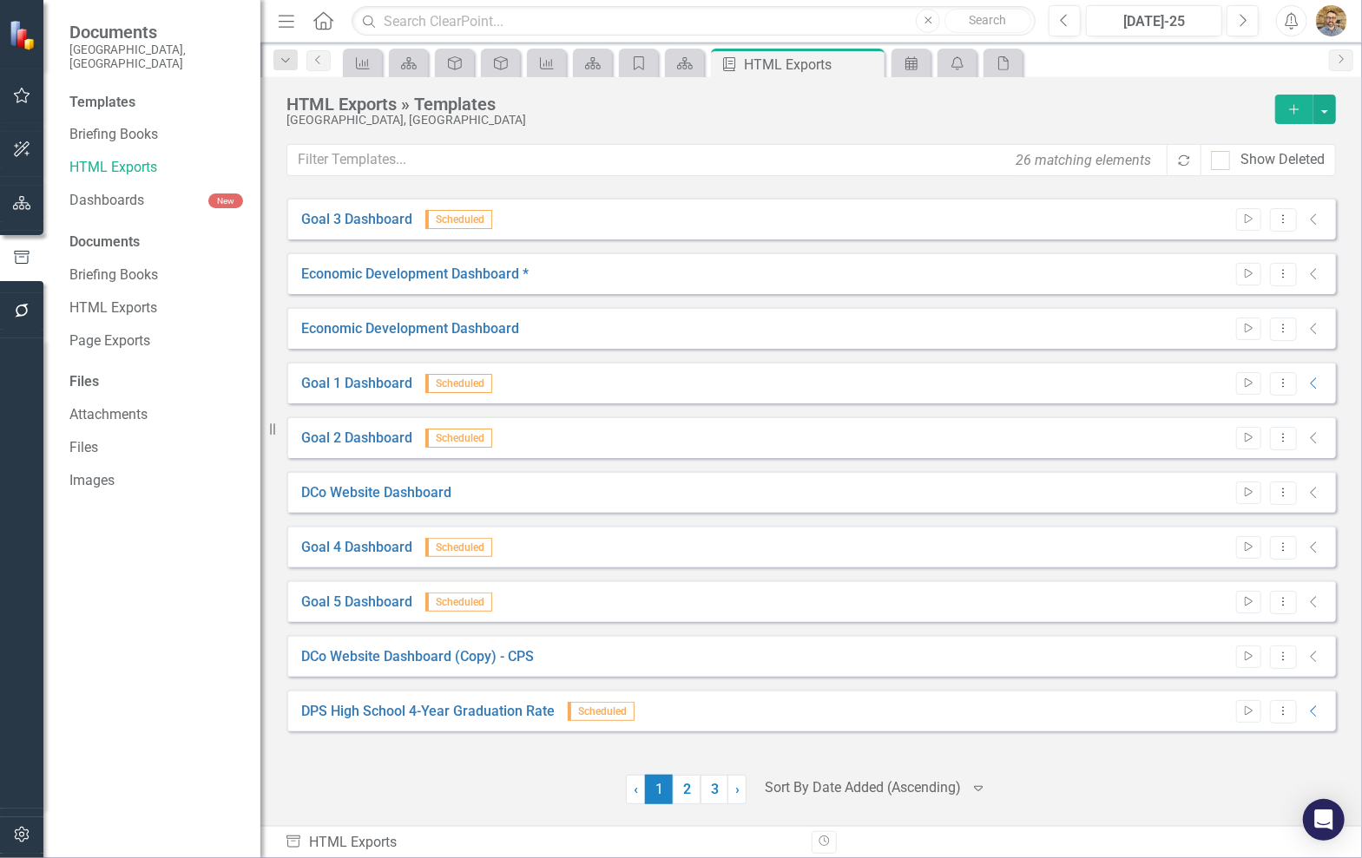
click at [23, 305] on icon "button" at bounding box center [22, 311] width 14 height 14
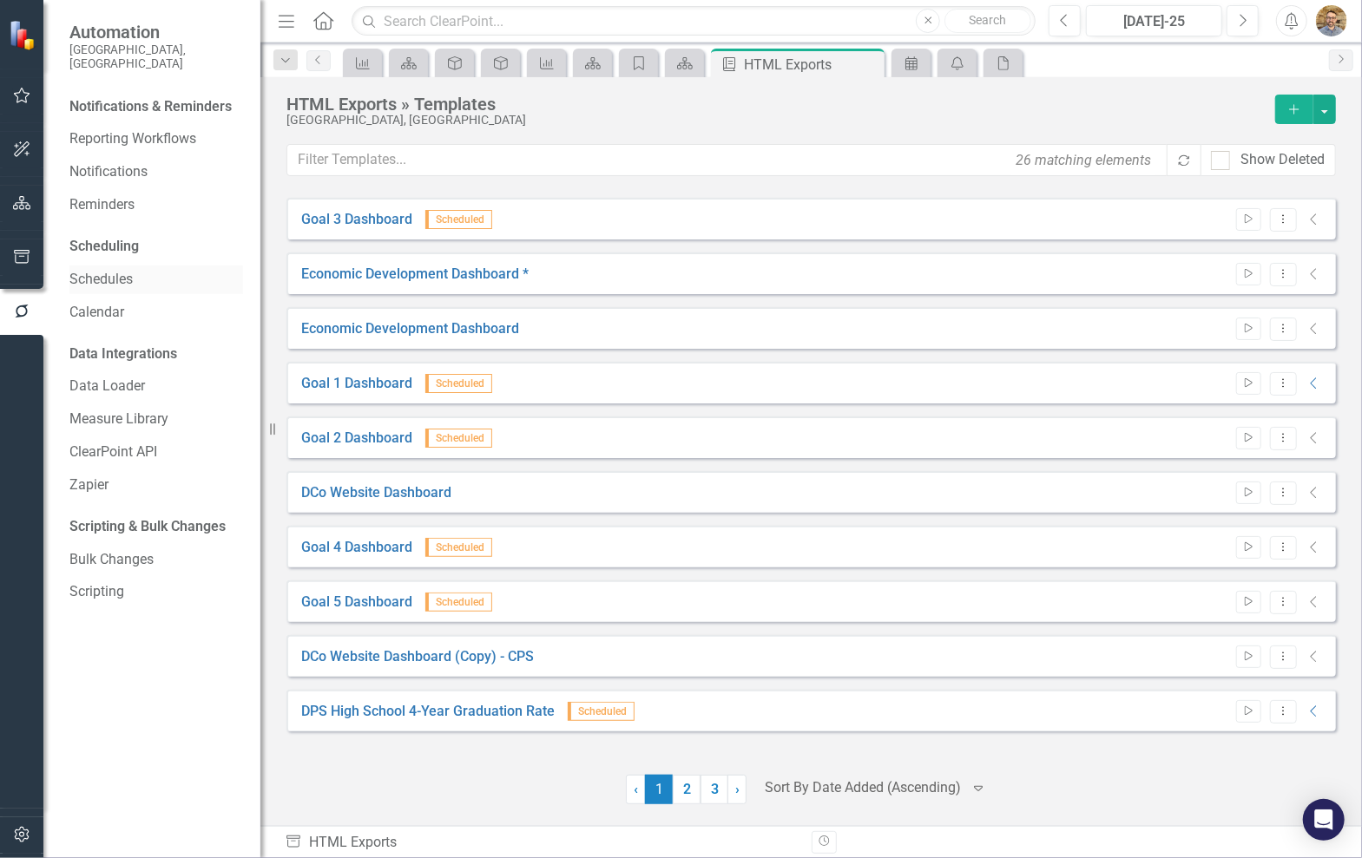
click at [128, 270] on link "Schedules" at bounding box center [156, 280] width 174 height 20
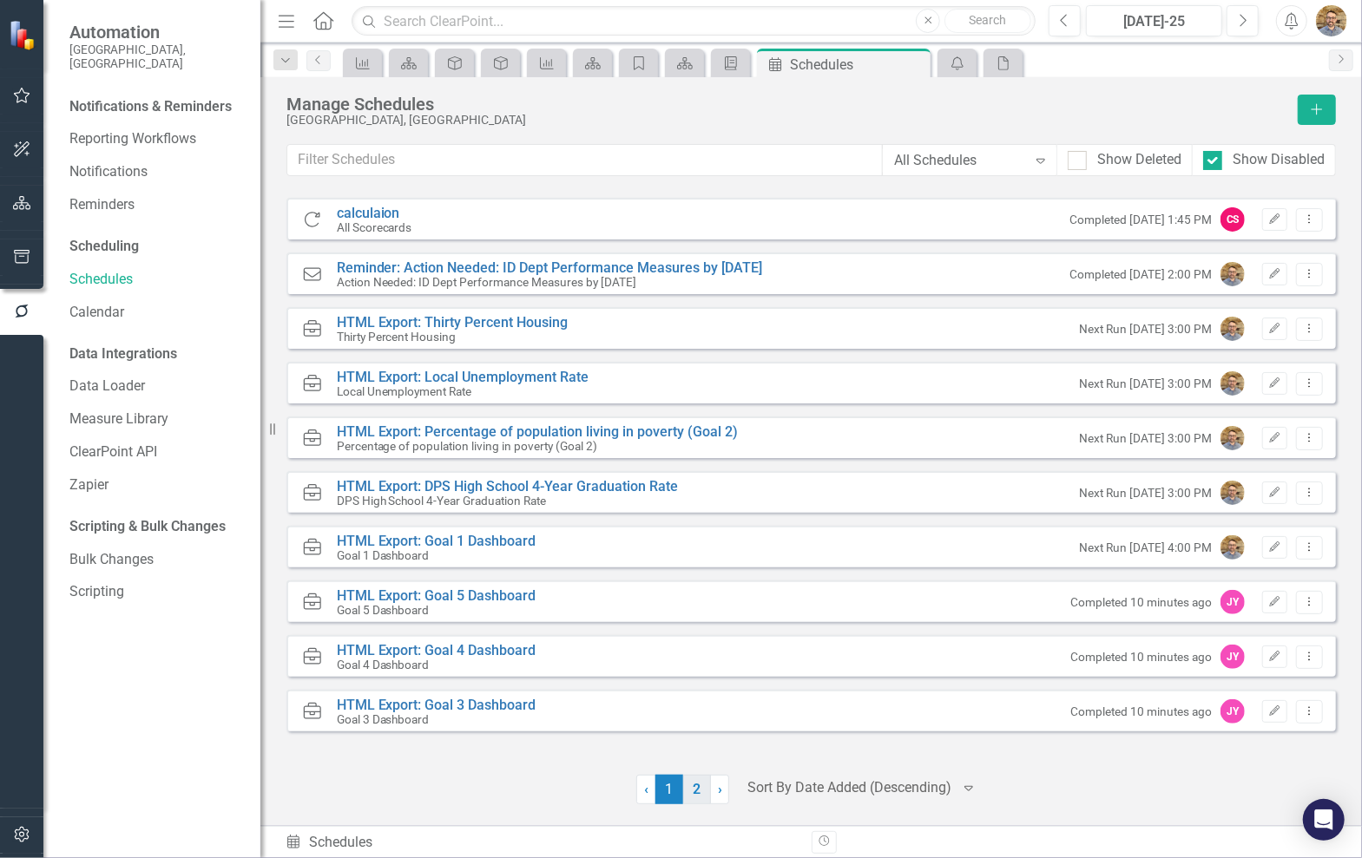
click at [689, 799] on link "2" at bounding box center [697, 790] width 28 height 30
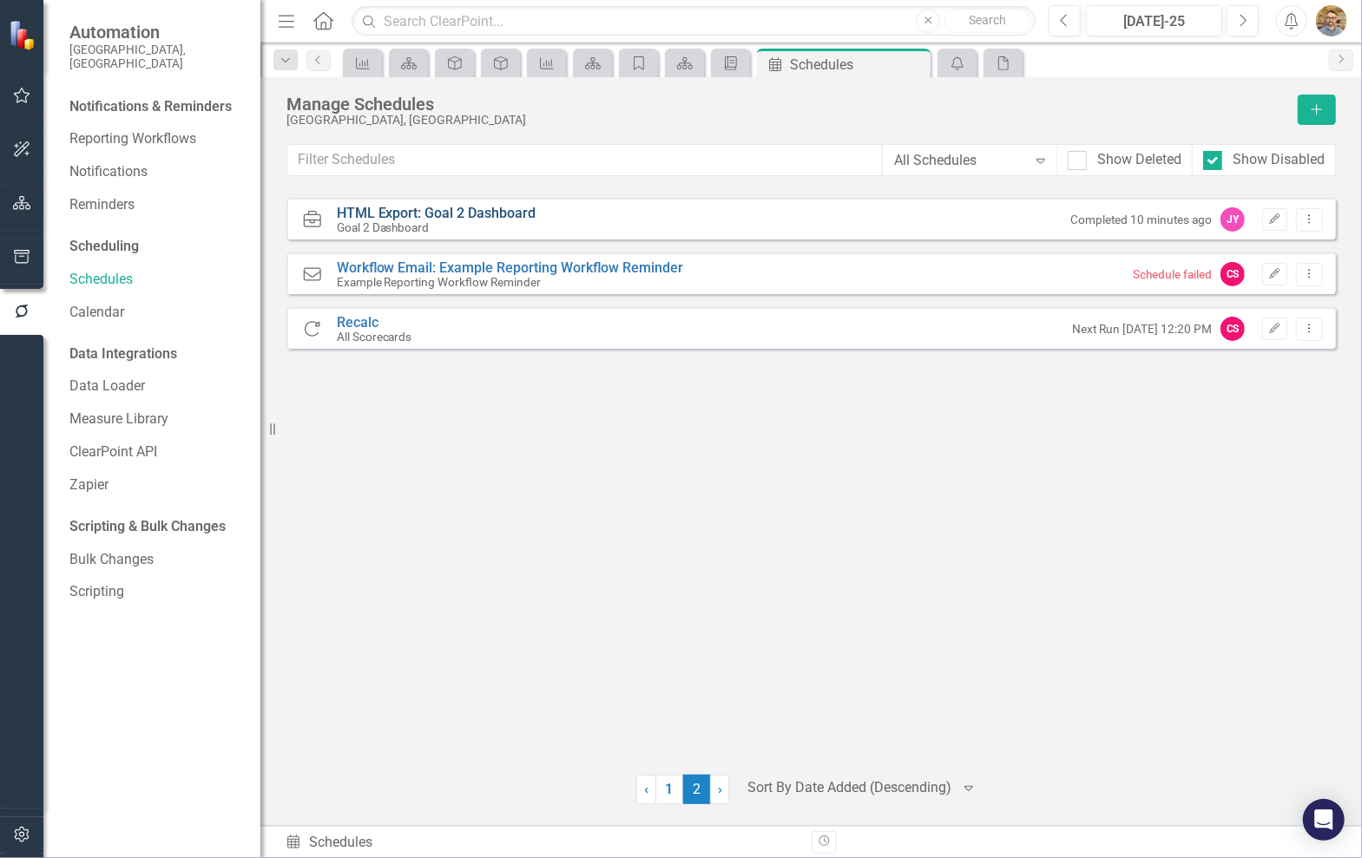
click at [393, 213] on link "HTML Export: Goal 2 Dashboard" at bounding box center [437, 213] width 200 height 16
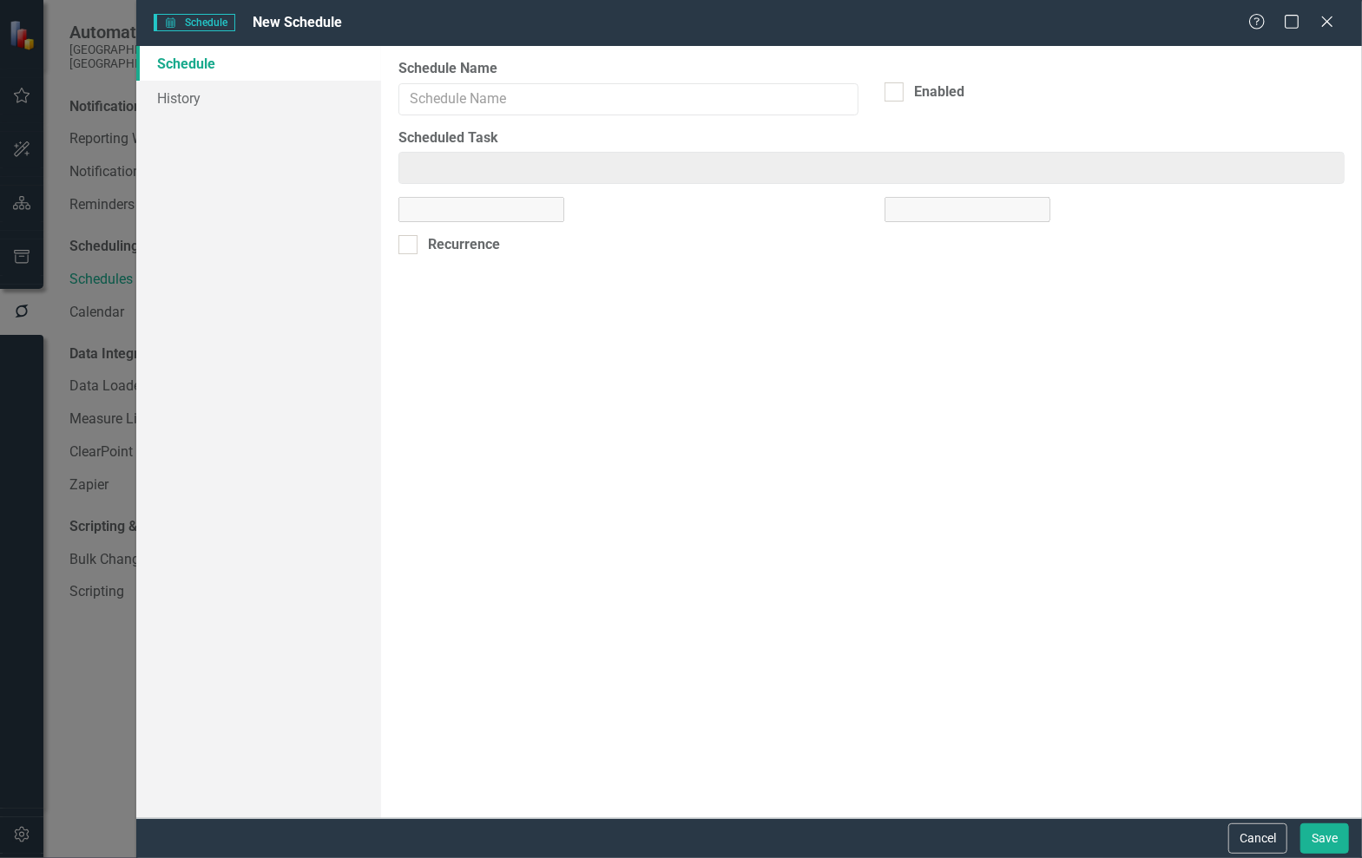
type input "HTML Export: Goal 2 Dashboard"
checkbox input "true"
type input "HTML Export: Goal 2 Dashboard"
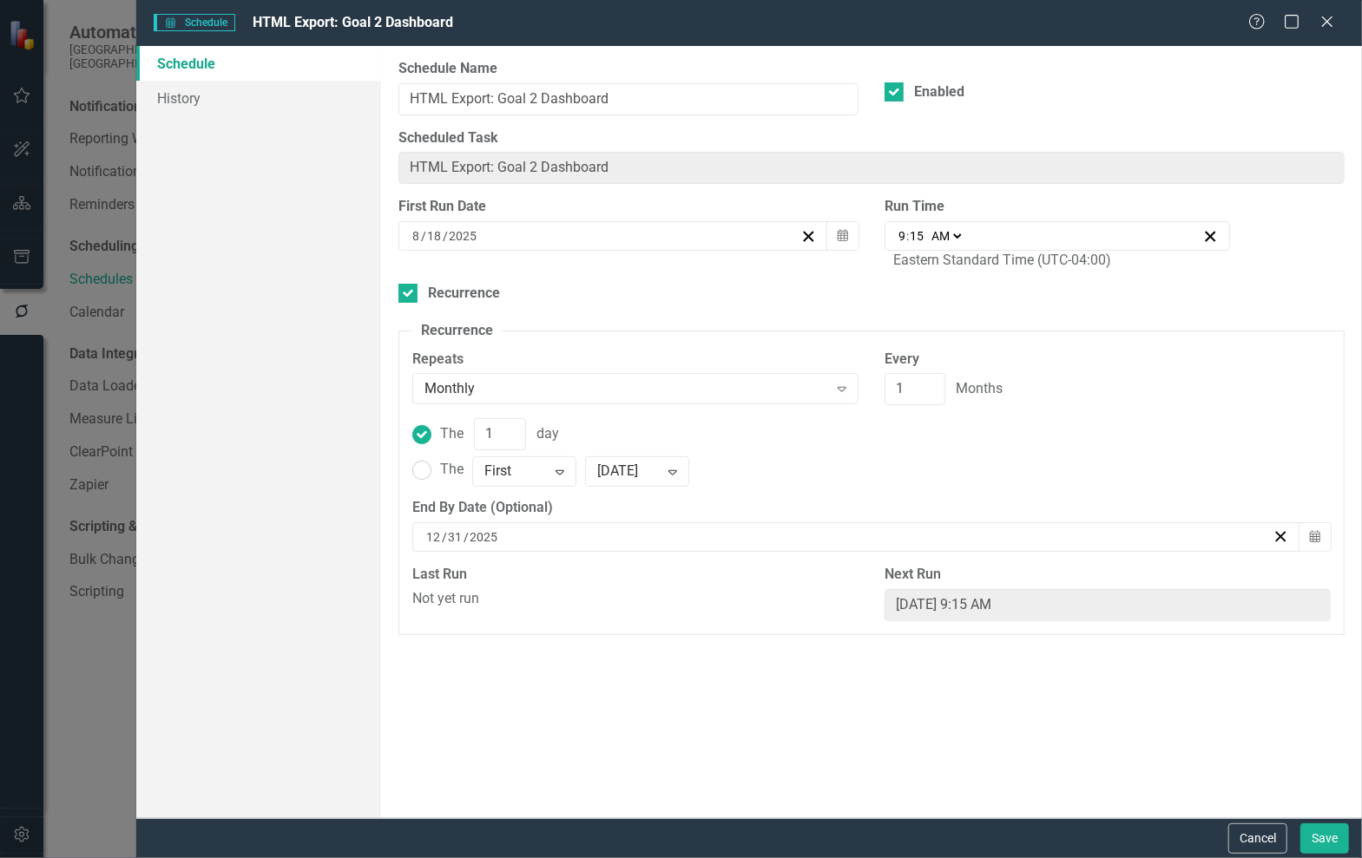
click at [95, 79] on div "Schedule Schedule HTML Export: Goal 2 Dashboard Help Maximize Close Schedule Hi…" at bounding box center [681, 429] width 1362 height 858
click at [16, 89] on div "Schedule Schedule HTML Export: Goal 2 Dashboard Help Maximize Close Schedule Hi…" at bounding box center [681, 429] width 1362 height 858
click at [1320, 21] on icon "Close" at bounding box center [1327, 21] width 22 height 16
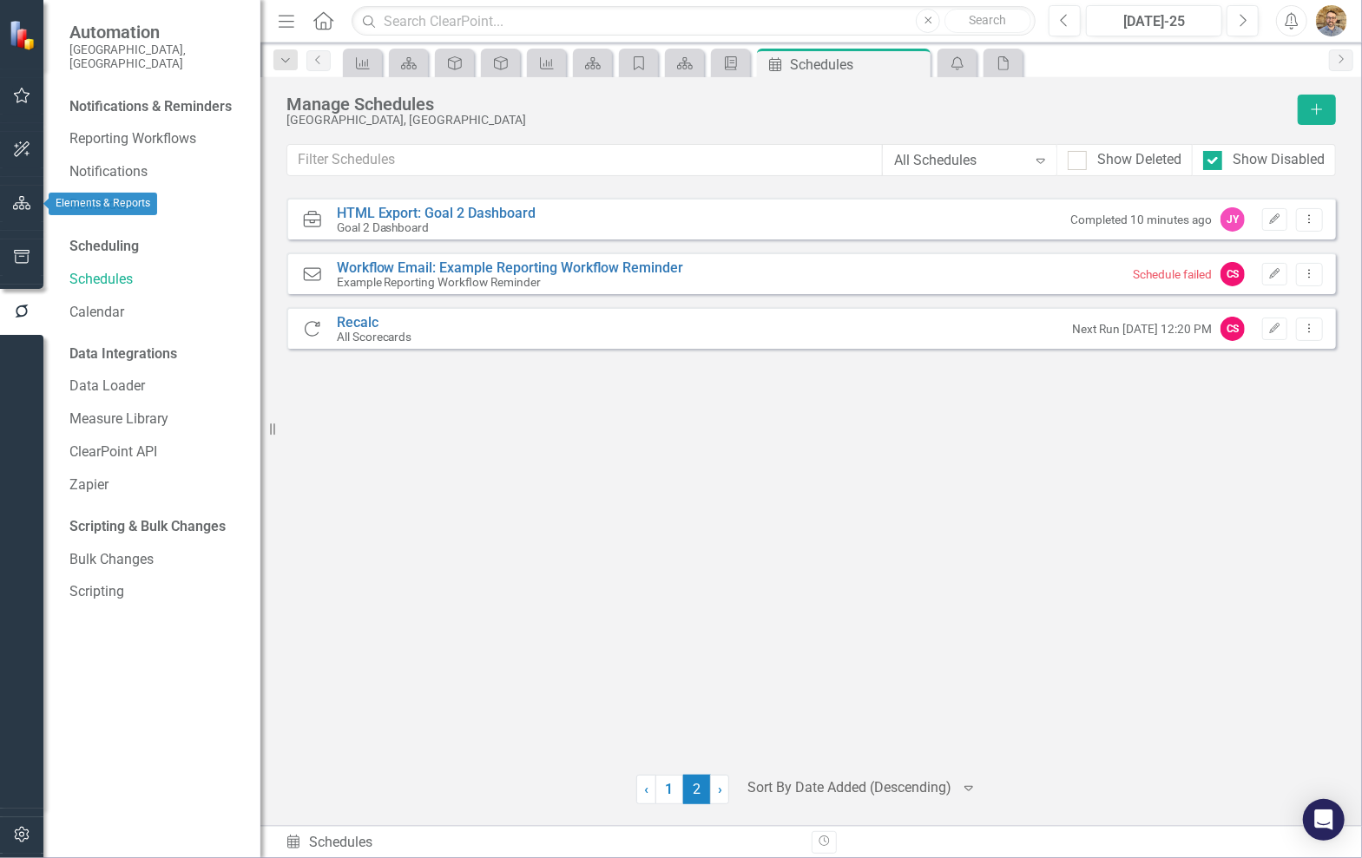
click at [30, 211] on button "button" at bounding box center [22, 204] width 39 height 36
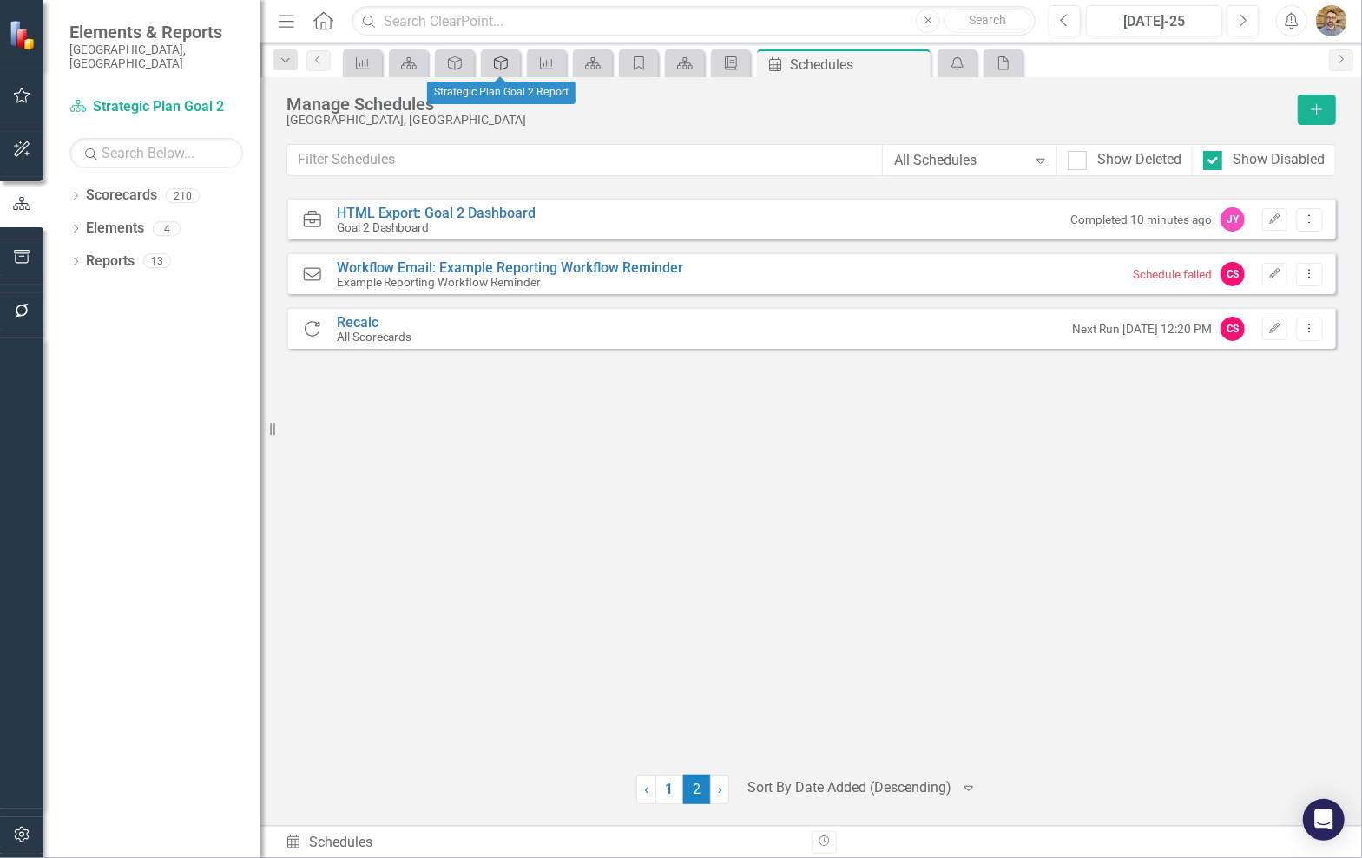
click at [492, 69] on icon "Activity" at bounding box center [500, 63] width 17 height 14
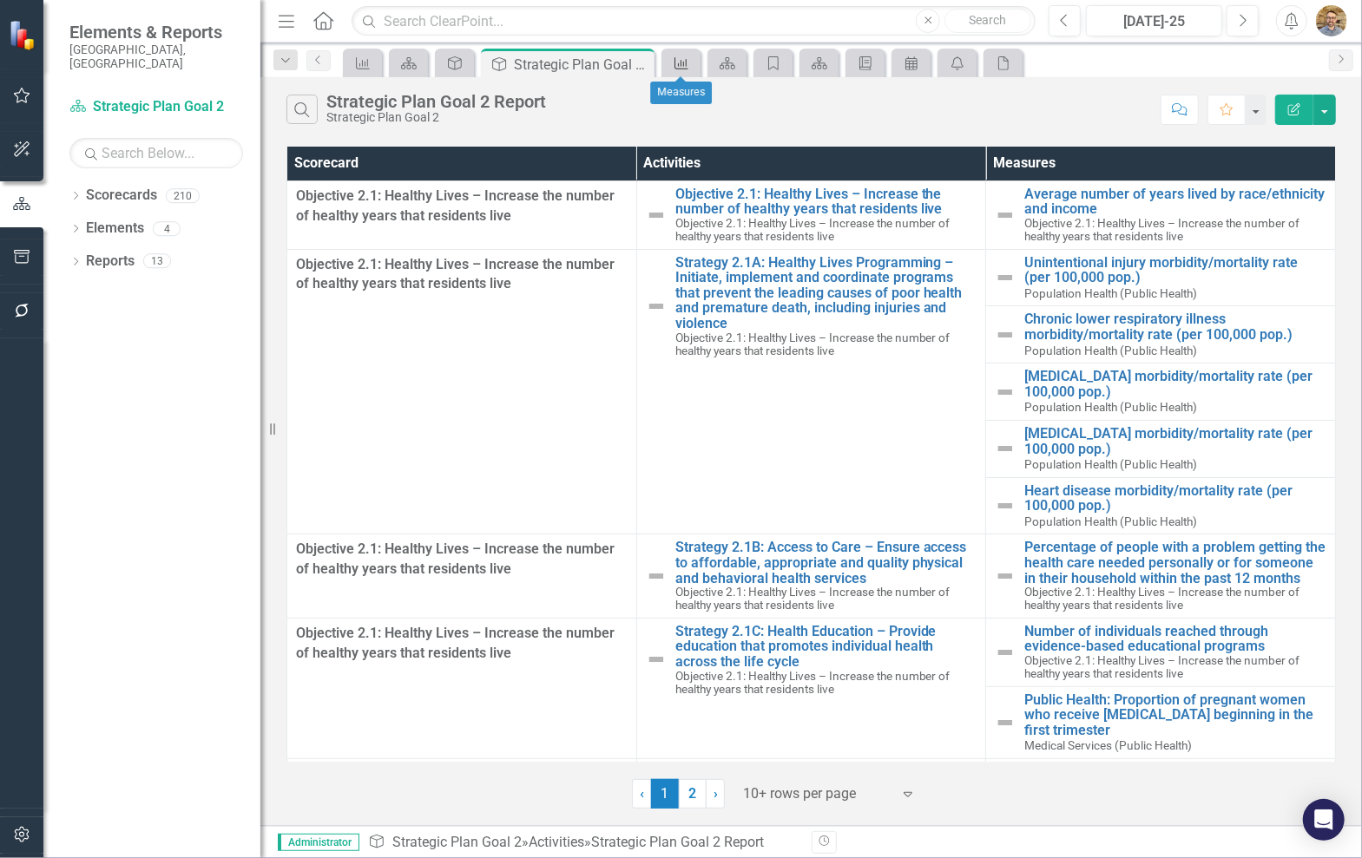
click at [693, 69] on link "Measure" at bounding box center [681, 63] width 30 height 22
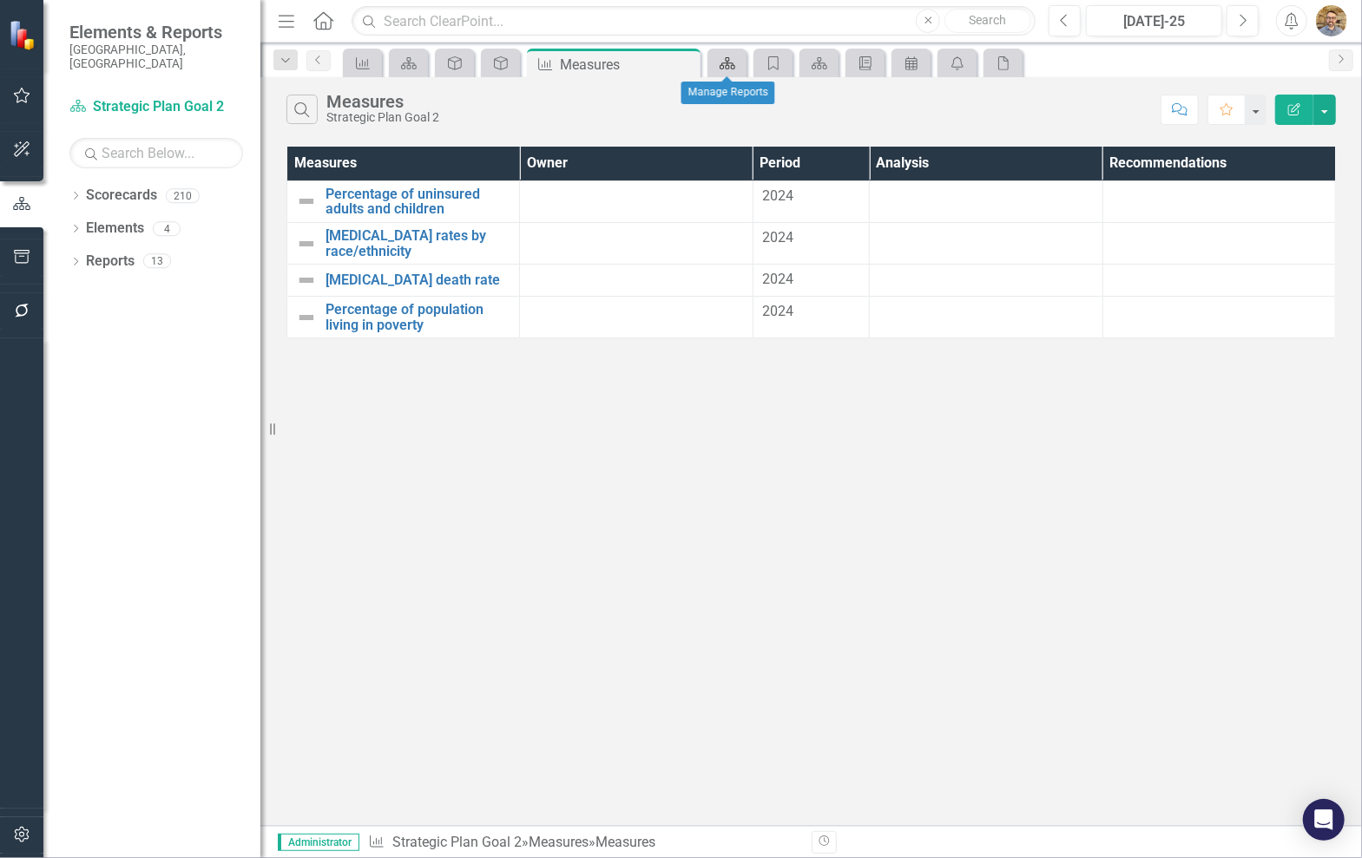
click at [720, 63] on icon "Scorecard" at bounding box center [727, 63] width 17 height 14
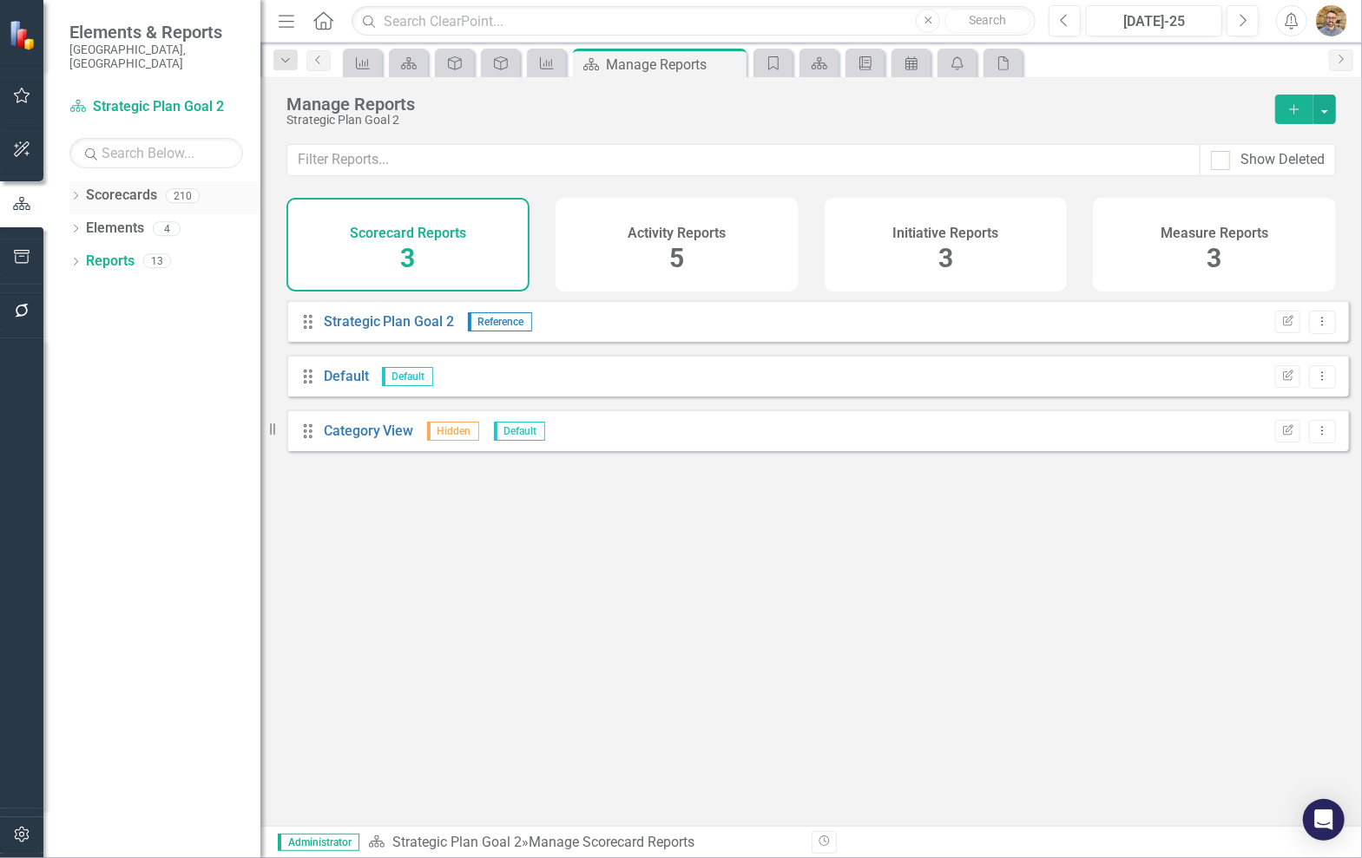
click at [77, 193] on icon "Dropdown" at bounding box center [75, 198] width 12 height 10
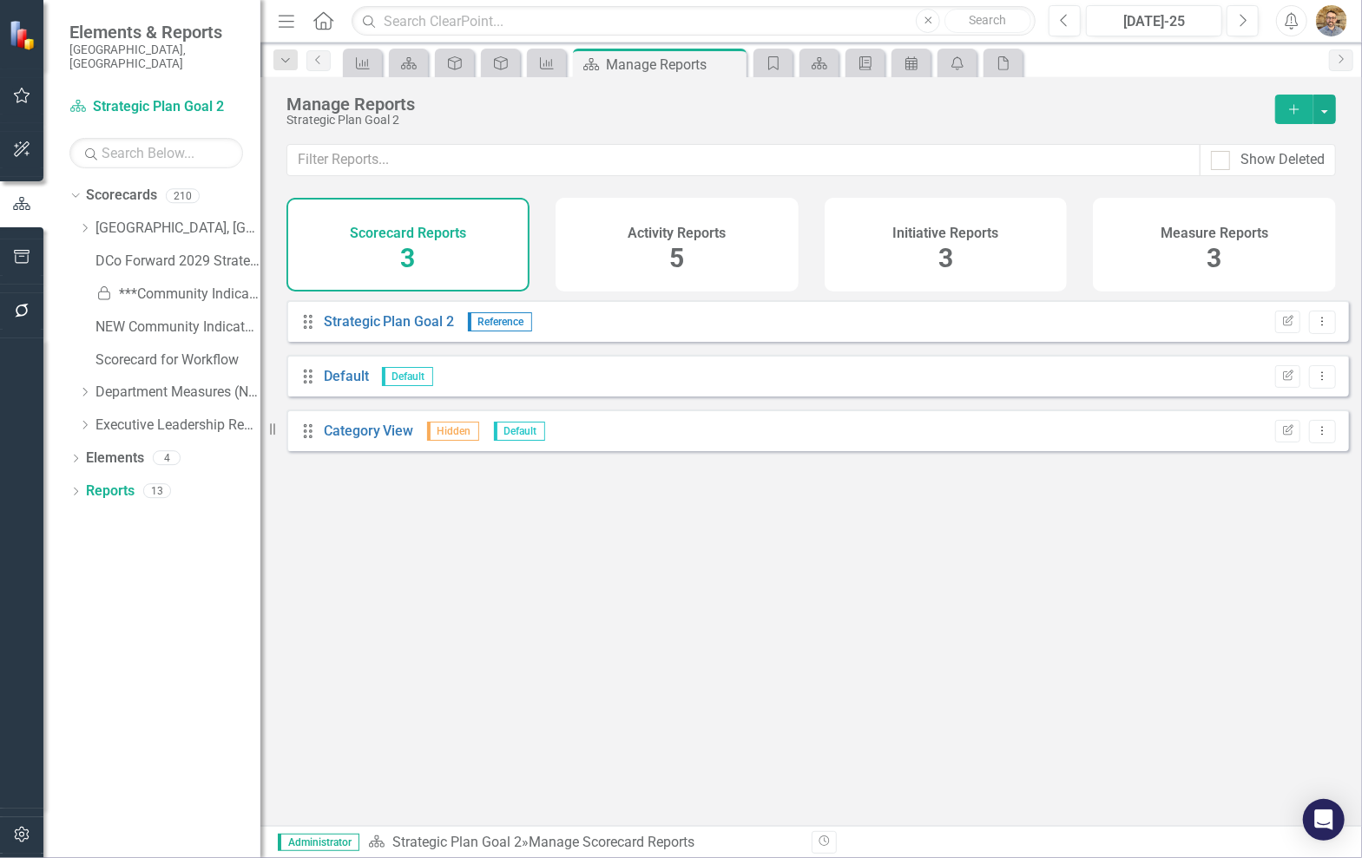
drag, startPoint x: 87, startPoint y: 216, endPoint x: 108, endPoint y: 230, distance: 25.0
click at [87, 223] on icon "Dropdown" at bounding box center [84, 228] width 13 height 10
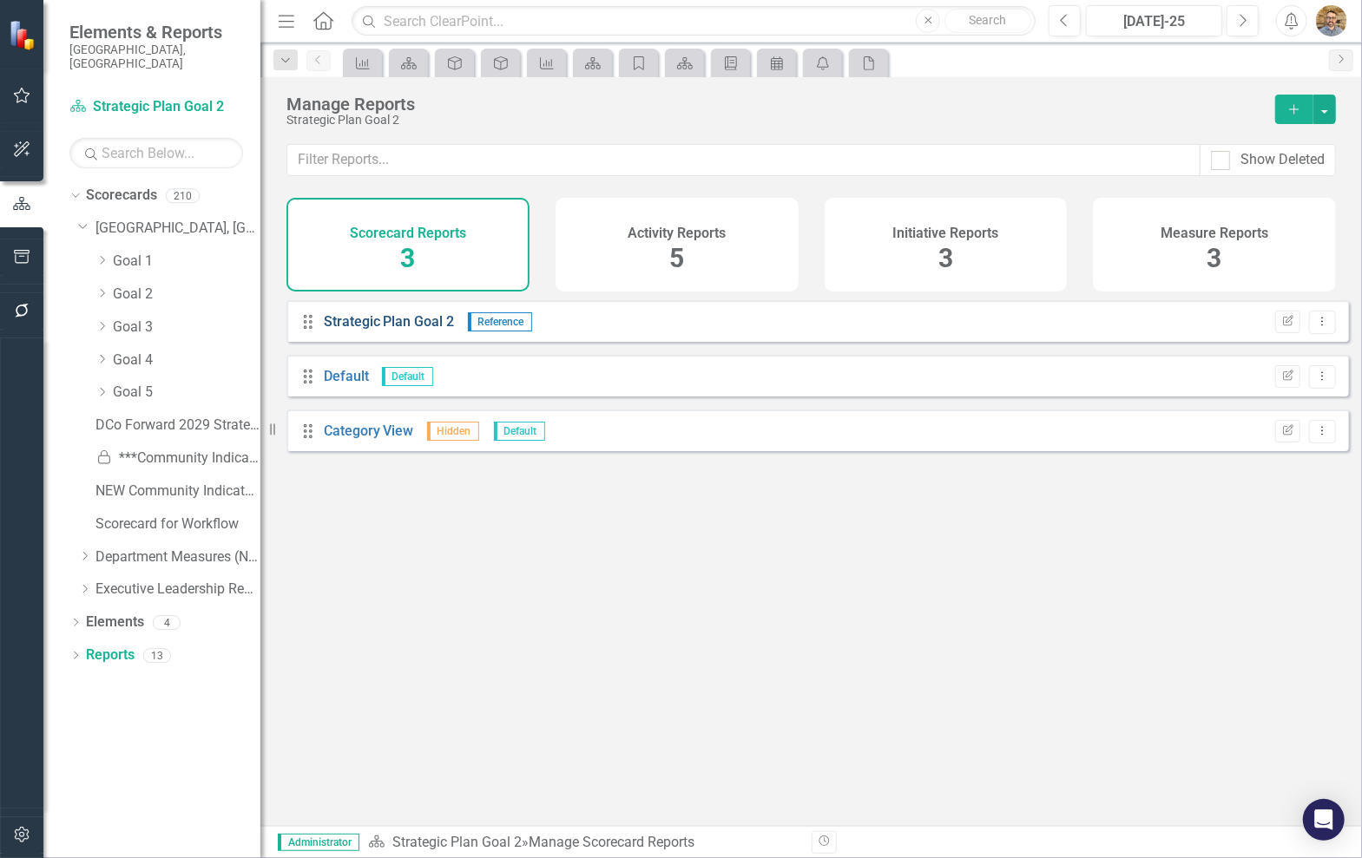
click at [351, 330] on link "Strategic Plan Goal 2" at bounding box center [389, 321] width 131 height 16
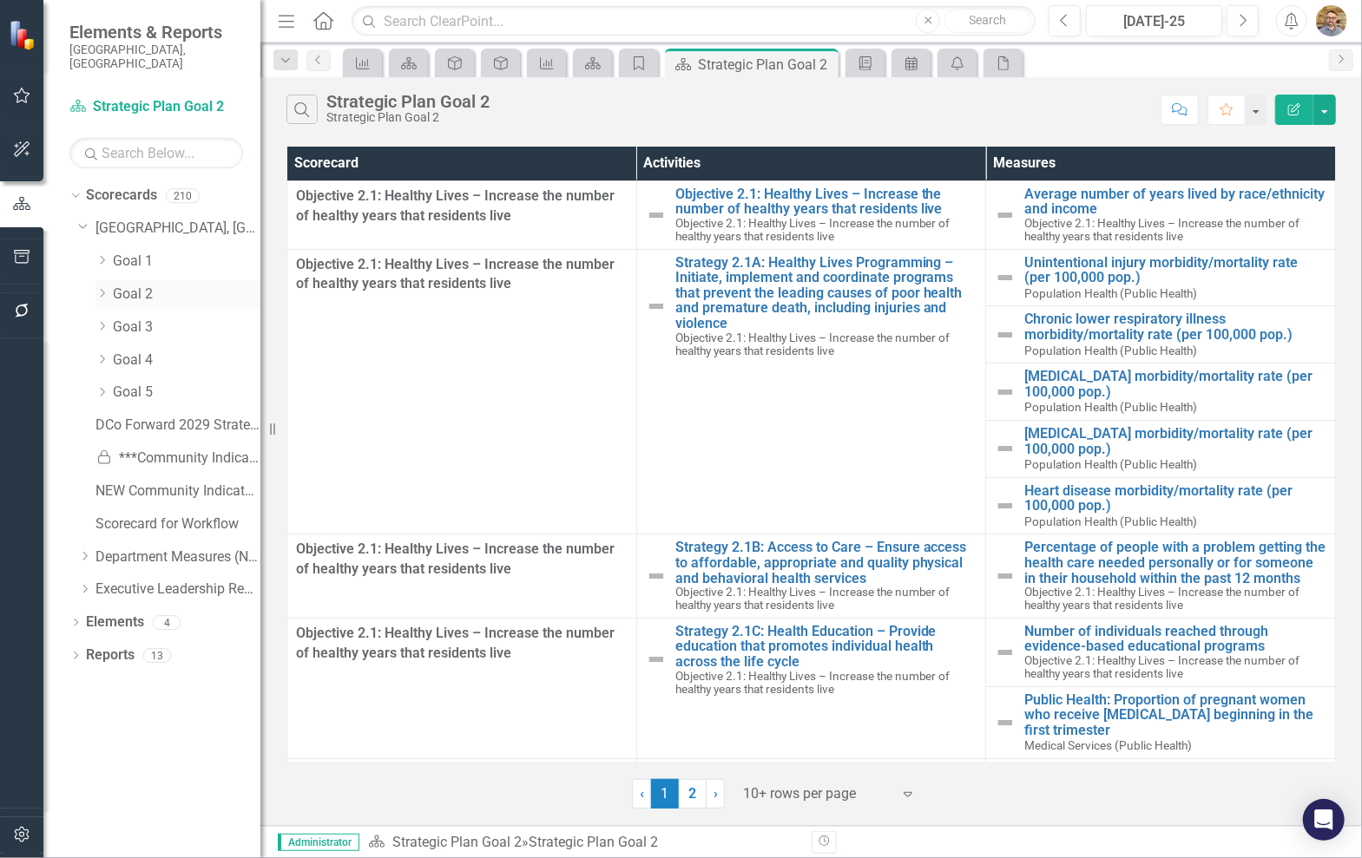
click at [113, 285] on link "Goal 2" at bounding box center [187, 295] width 148 height 20
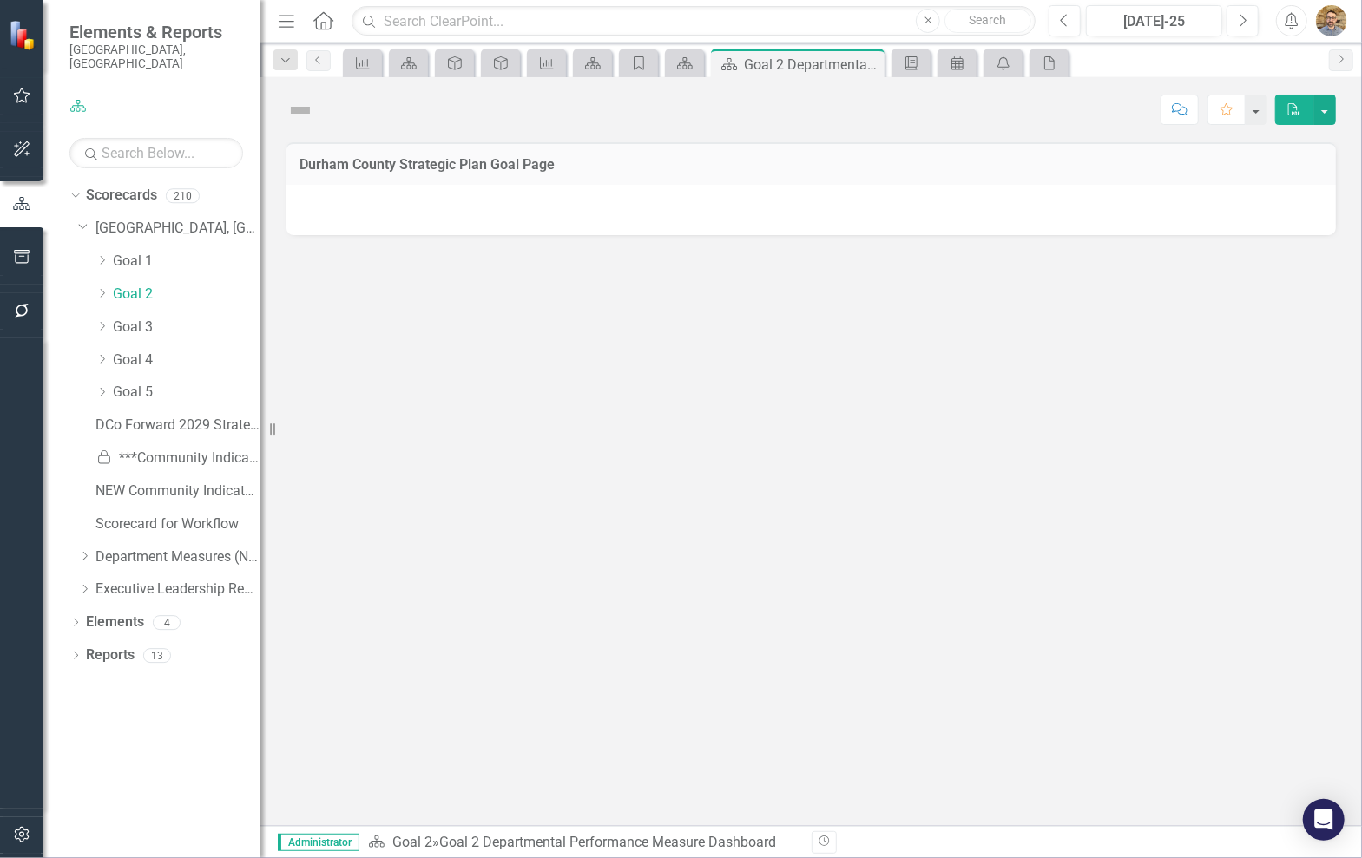
click at [94, 280] on div "Dropdown Goal 2" at bounding box center [169, 296] width 182 height 33
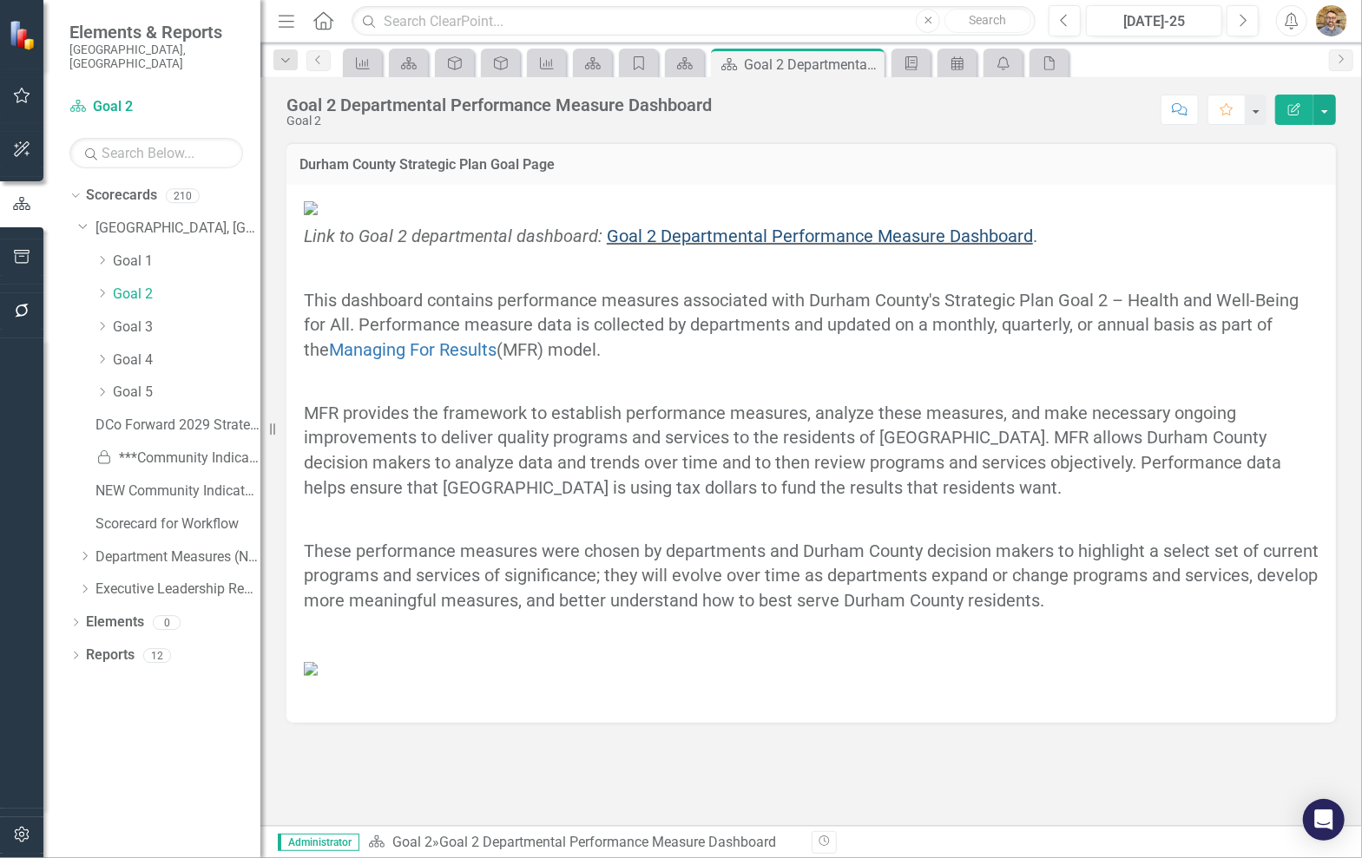
click at [755, 246] on link "Goal 2 Departmental Performance Measure Dashboard" at bounding box center [820, 236] width 426 height 21
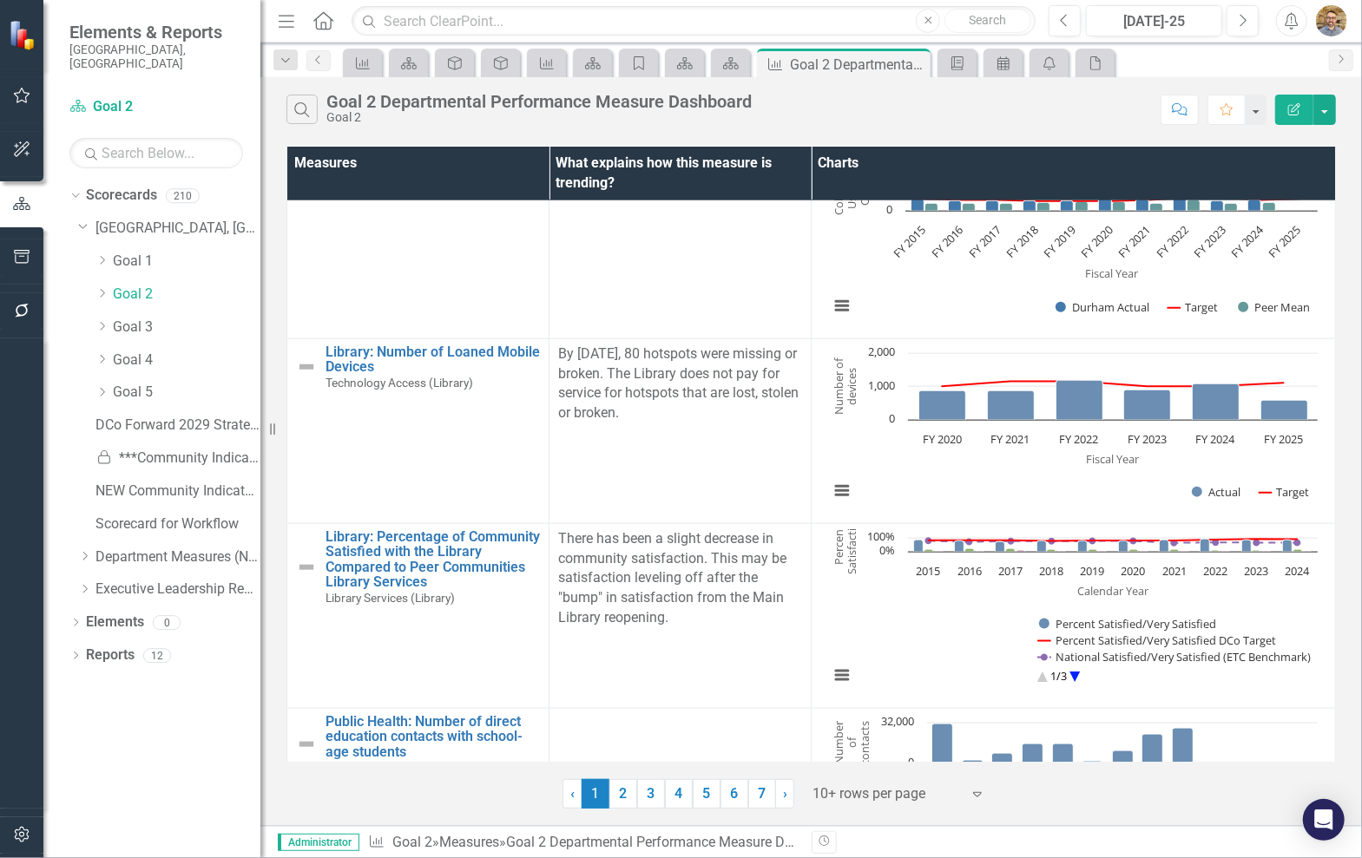
scroll to position [1297, 0]
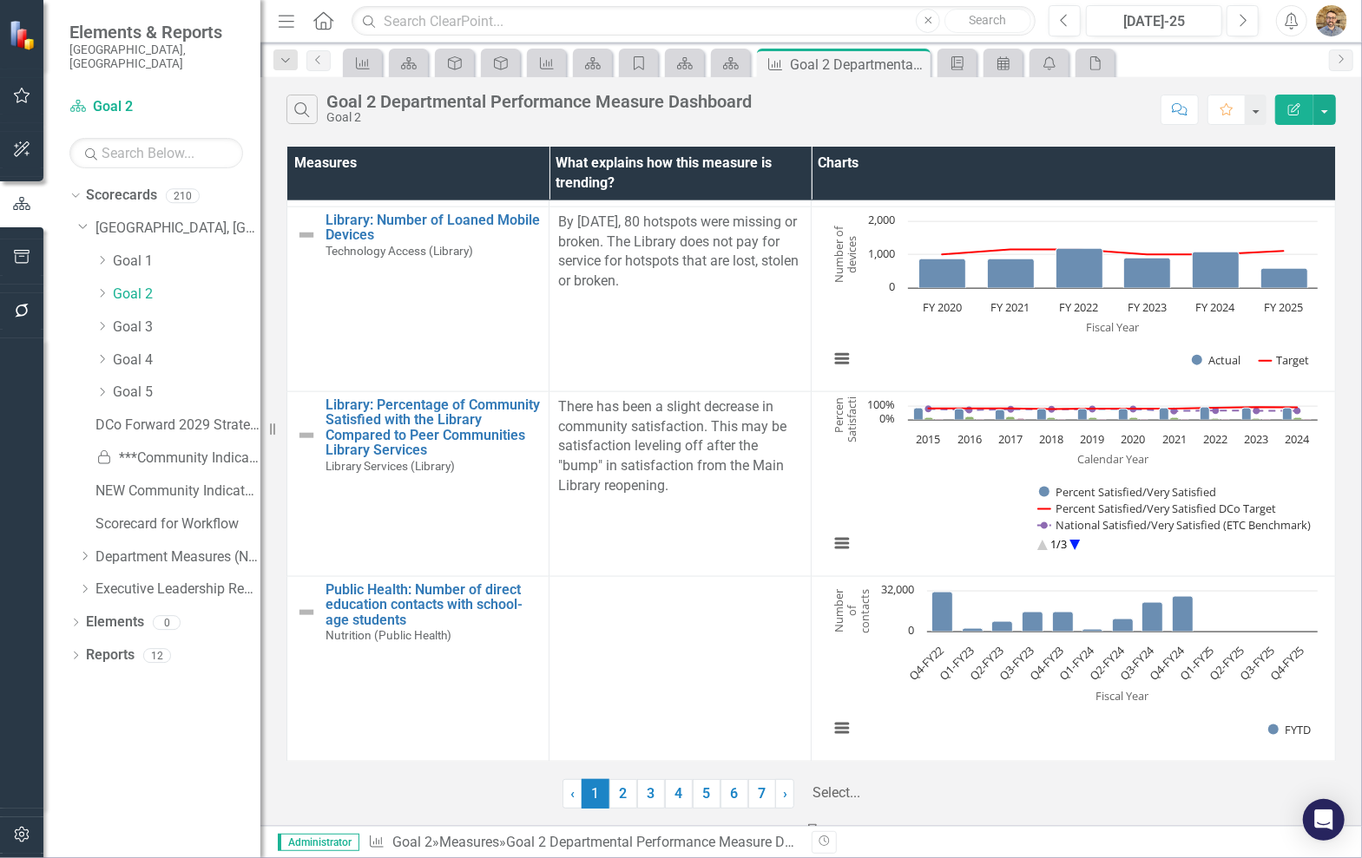
click at [967, 801] on div "Select..." at bounding box center [899, 793] width 191 height 30
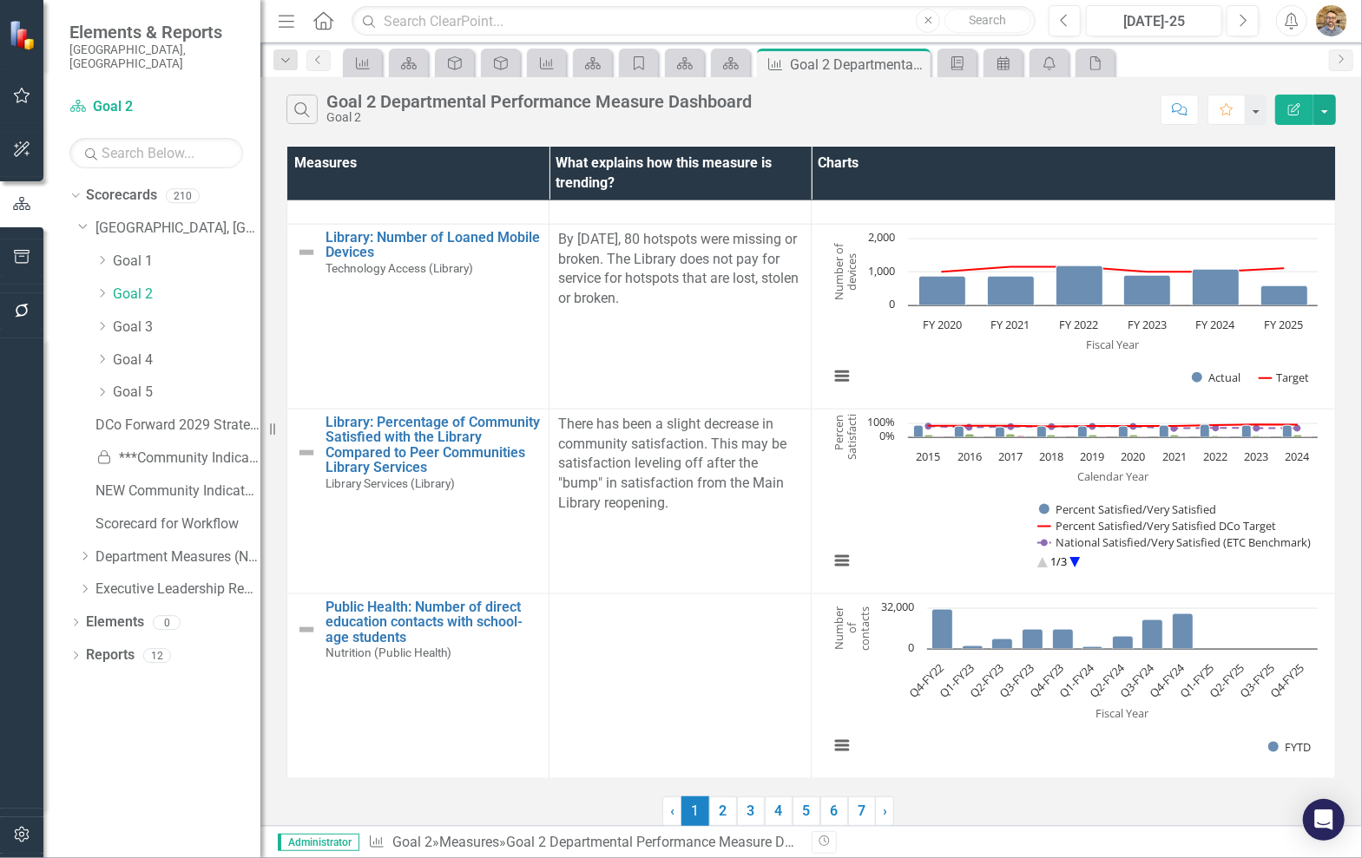
scroll to position [1277, 0]
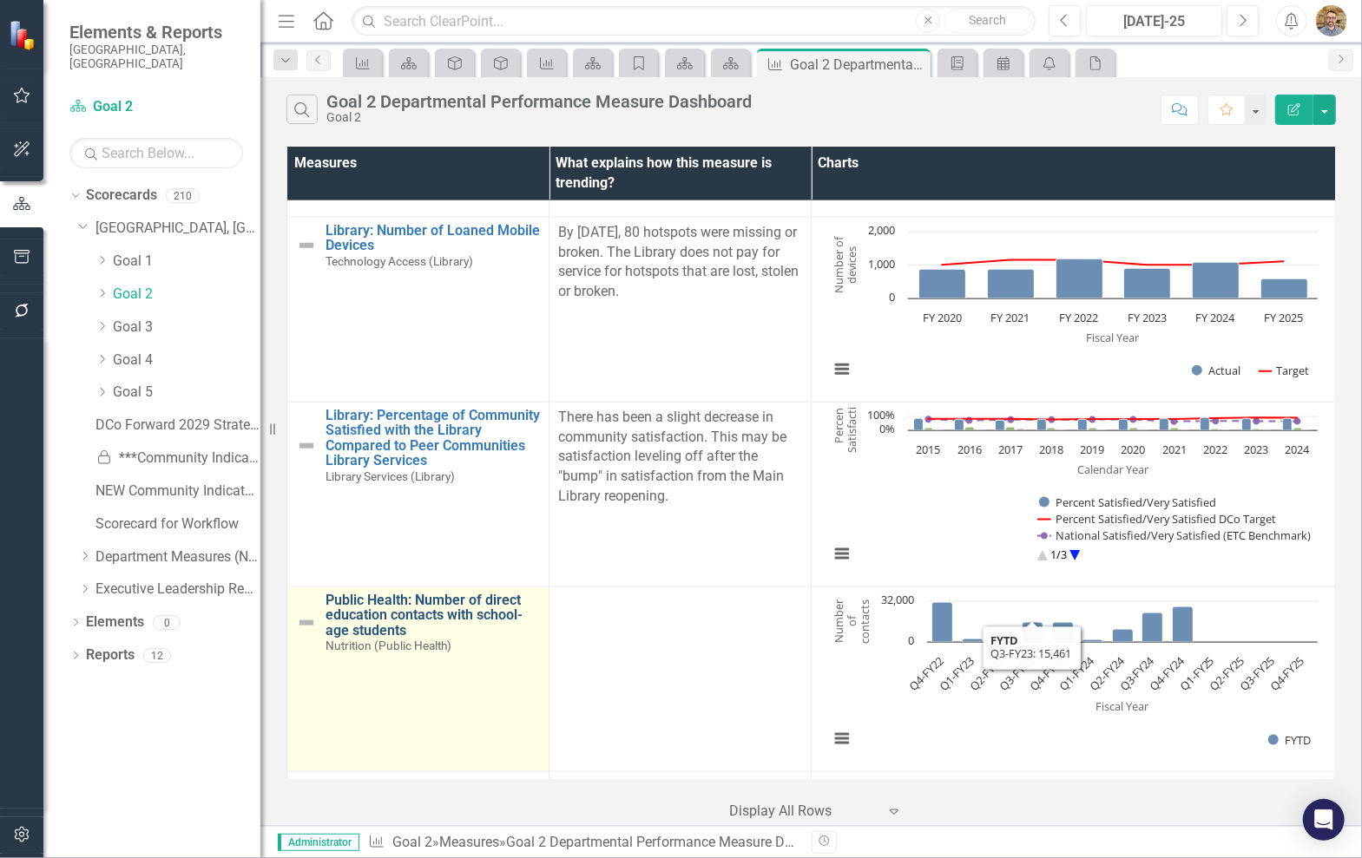
click at [442, 612] on link "Public Health: Number of direct education contacts with school-age students" at bounding box center [432, 616] width 214 height 46
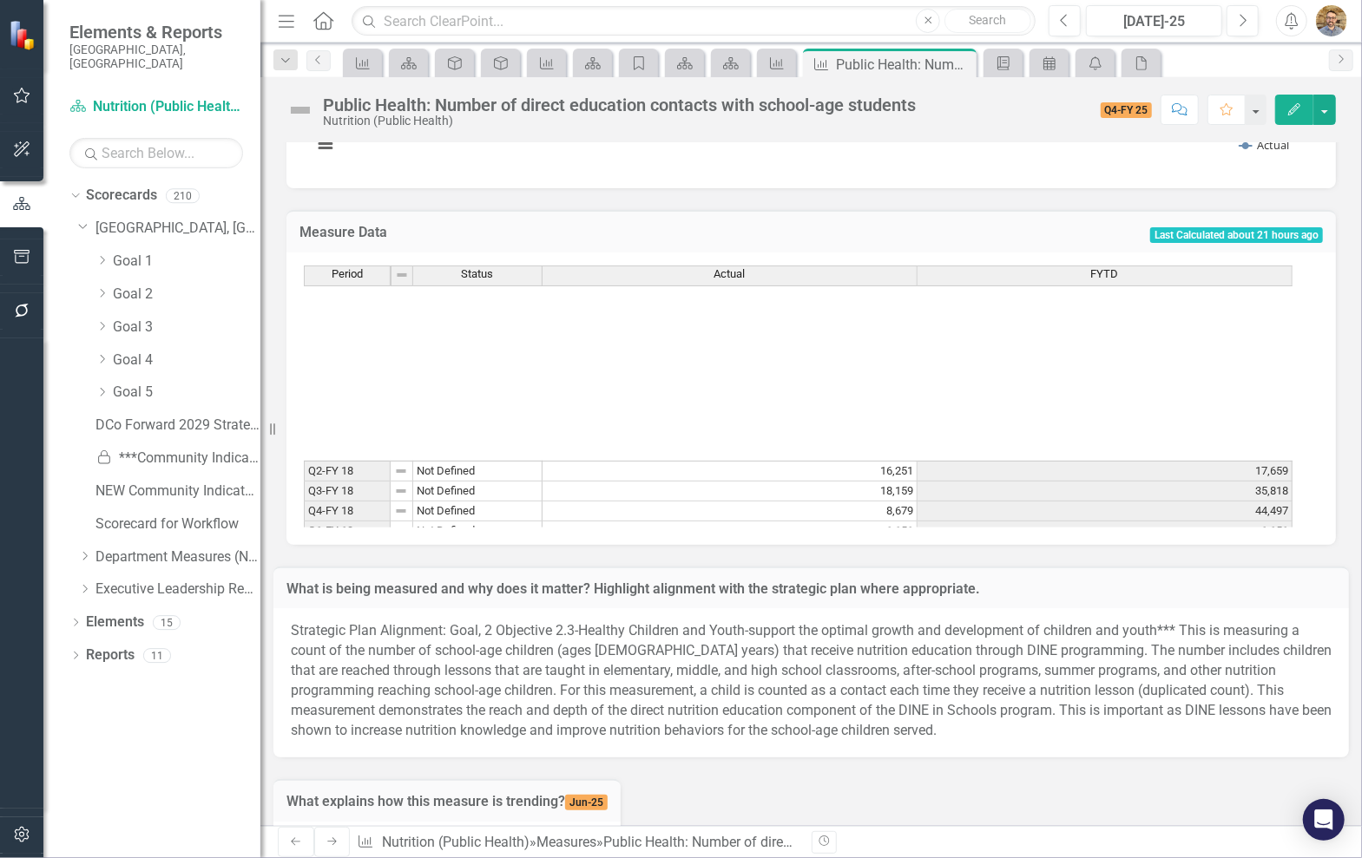
scroll to position [559, 0]
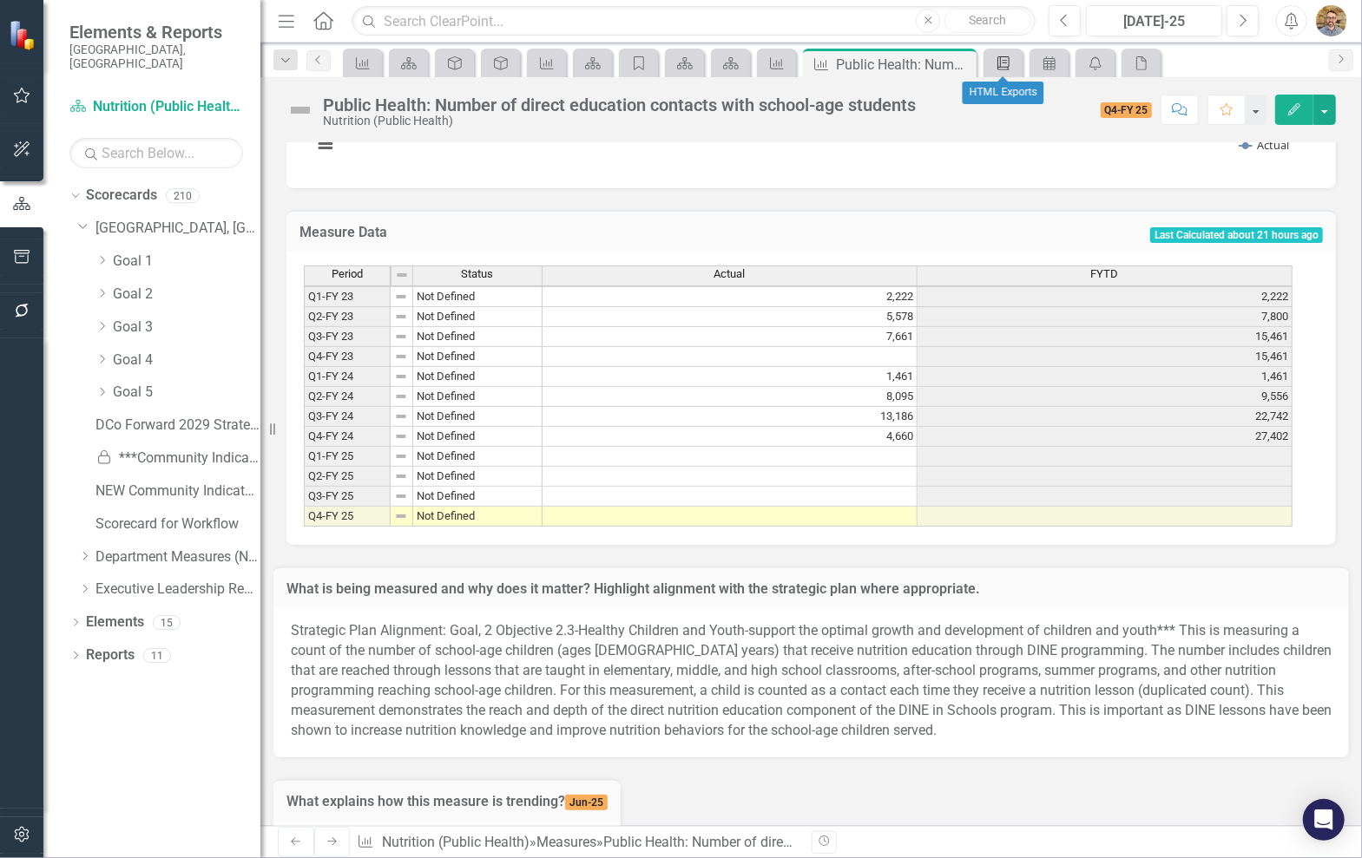
click at [1013, 57] on link "Briefing Book Template" at bounding box center [1003, 63] width 30 height 22
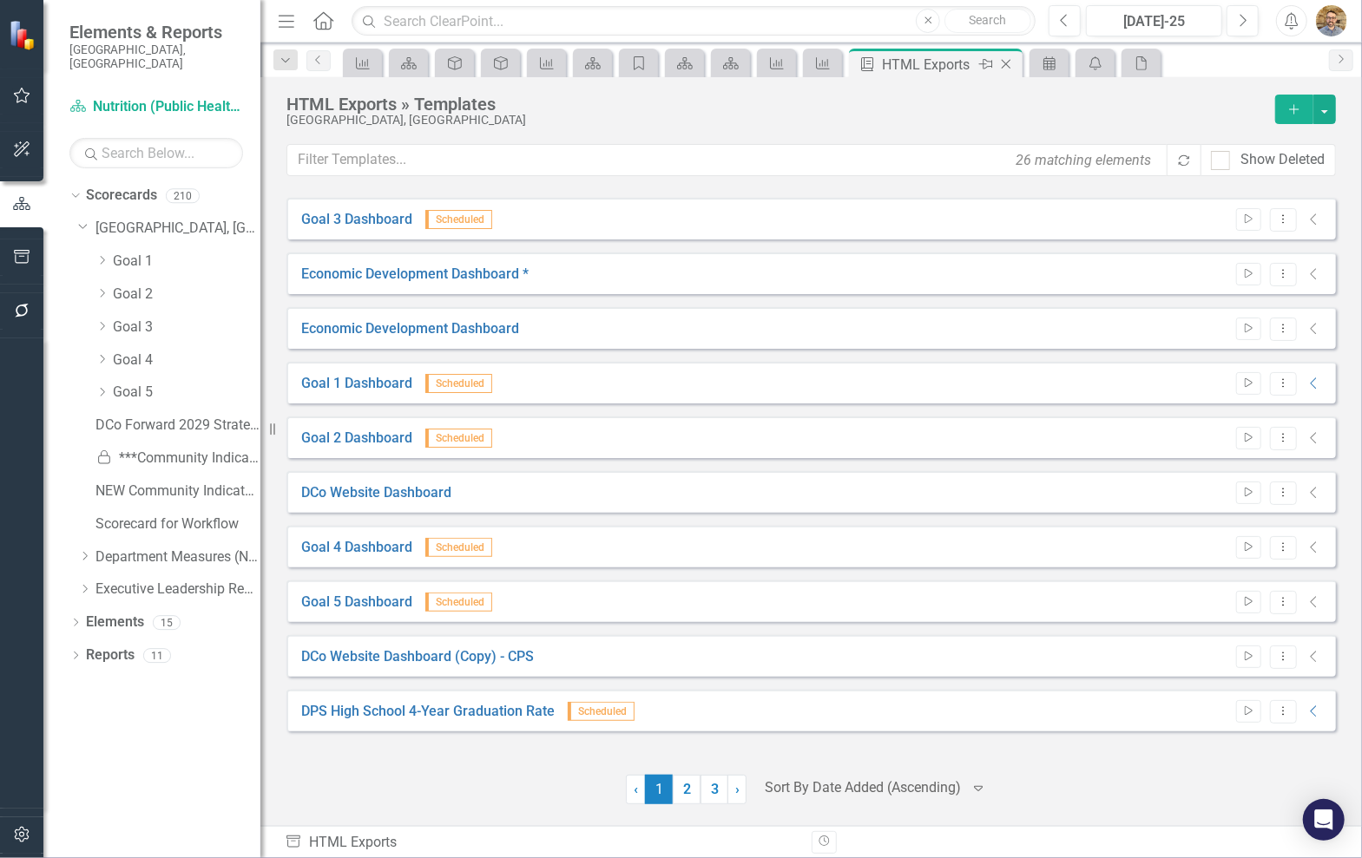
click at [1008, 62] on icon "Close" at bounding box center [1005, 64] width 17 height 14
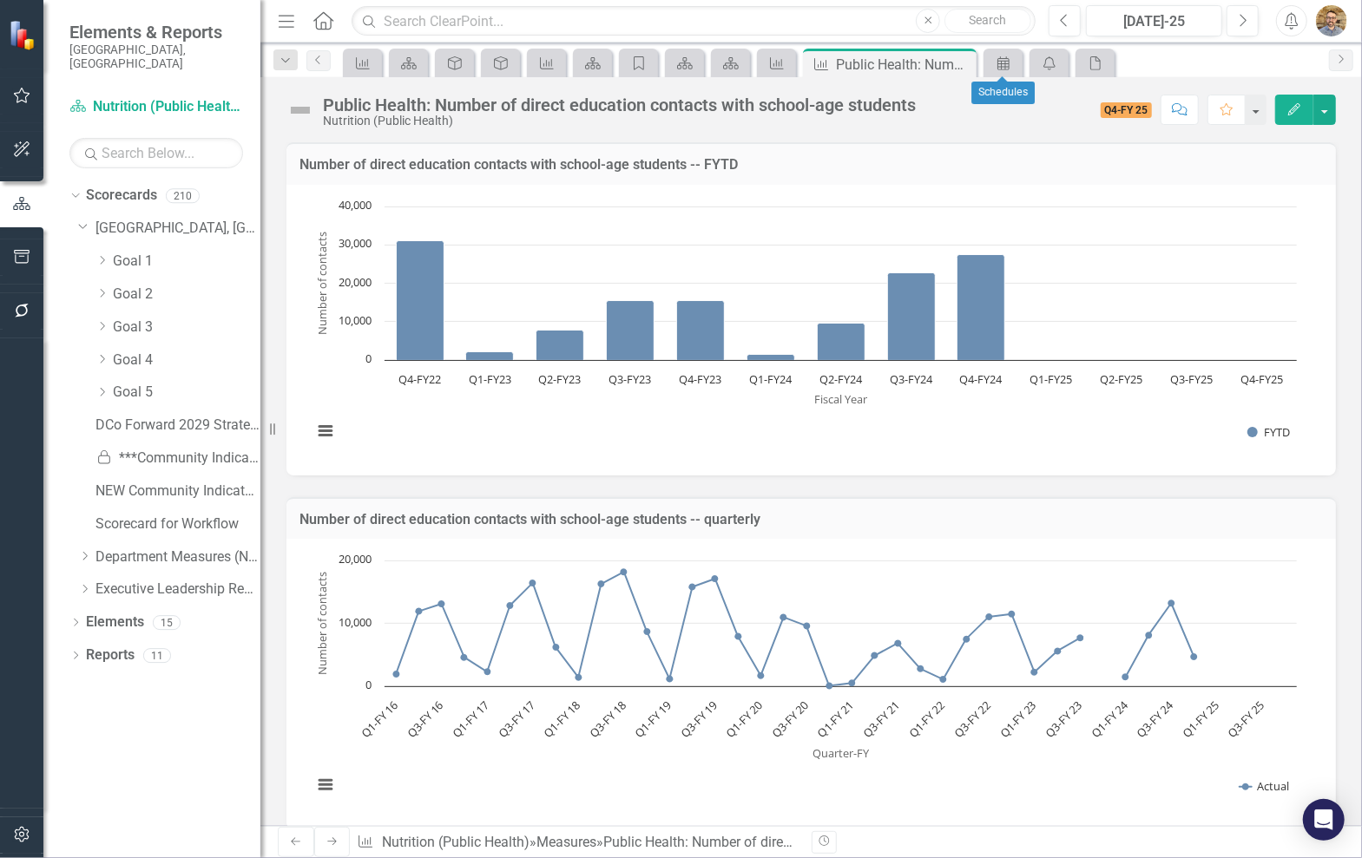
click at [1019, 61] on div "Schedules" at bounding box center [1002, 63] width 39 height 29
click at [1012, 63] on icon "Schedules" at bounding box center [1003, 63] width 17 height 14
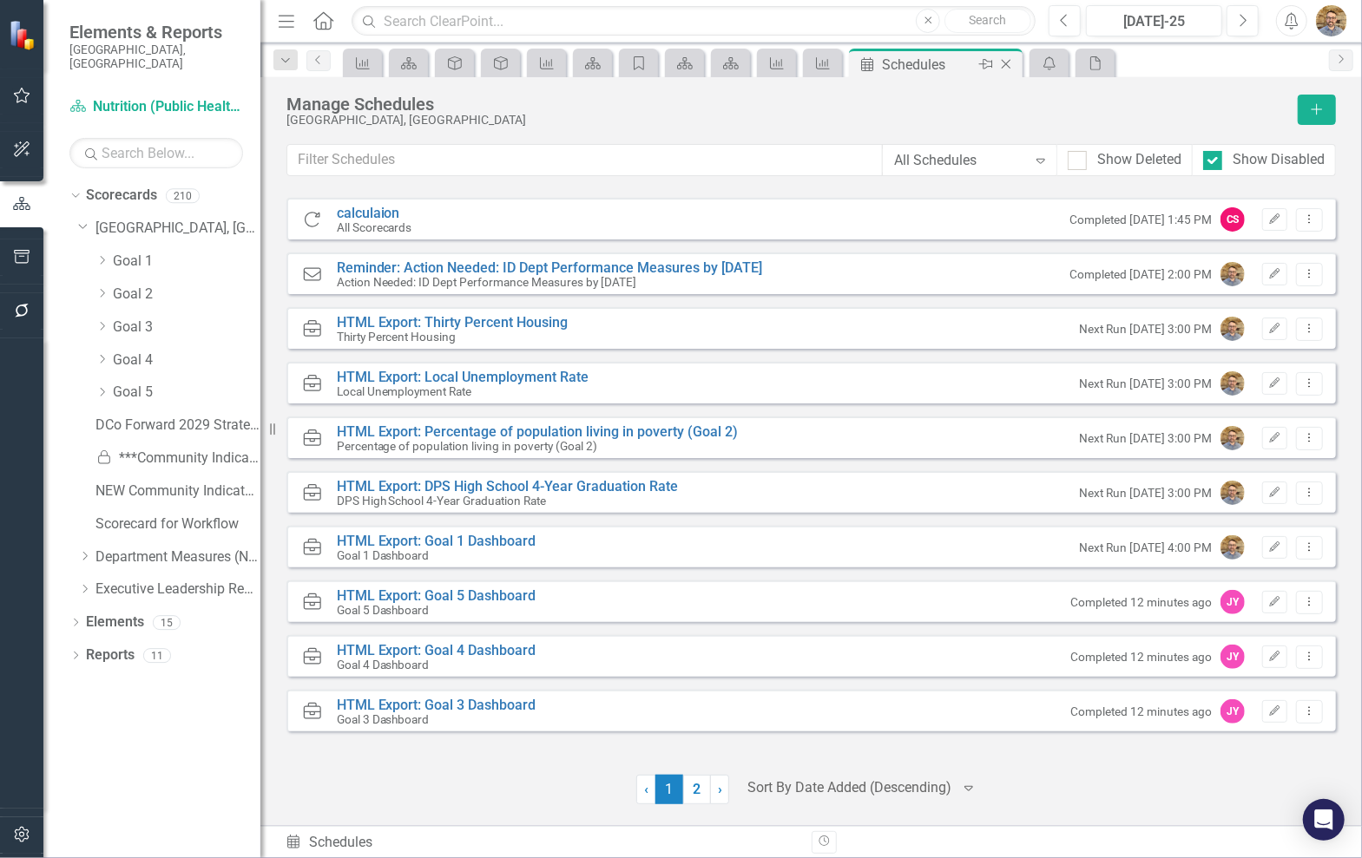
click at [1008, 65] on icon "Close" at bounding box center [1005, 64] width 17 height 14
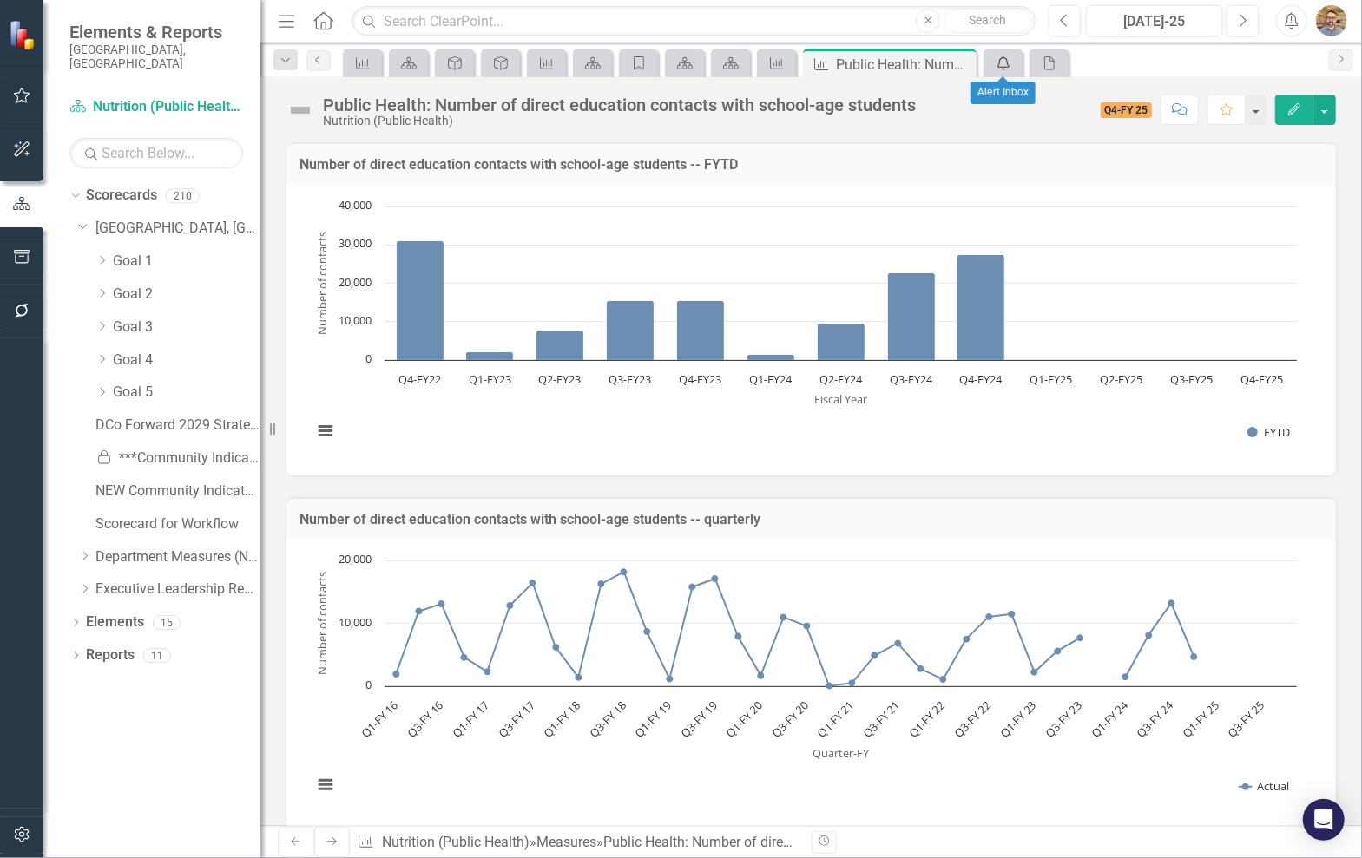
click at [1016, 63] on link "icon.alertInbox" at bounding box center [1003, 63] width 30 height 22
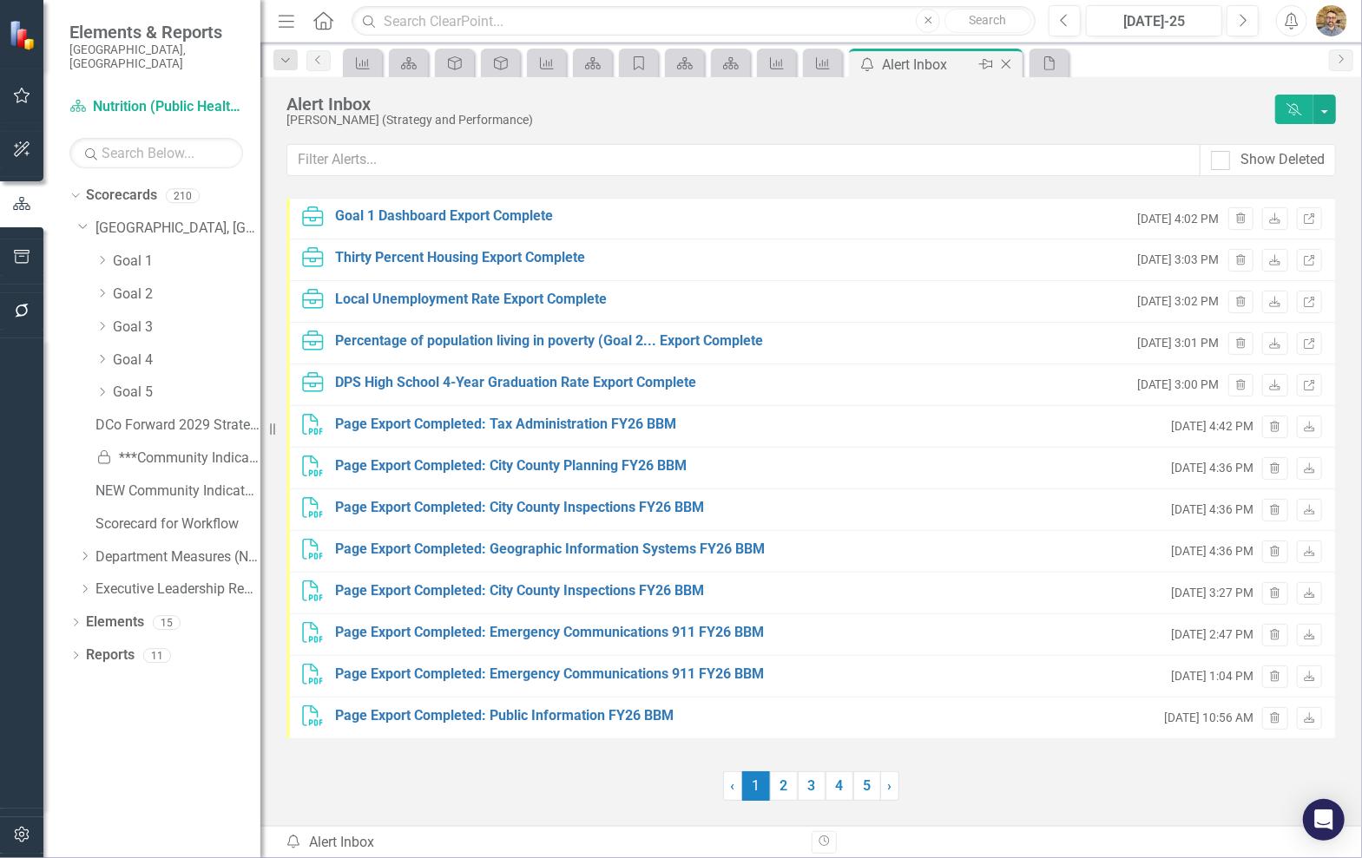
click at [1007, 64] on icon at bounding box center [1006, 65] width 10 height 10
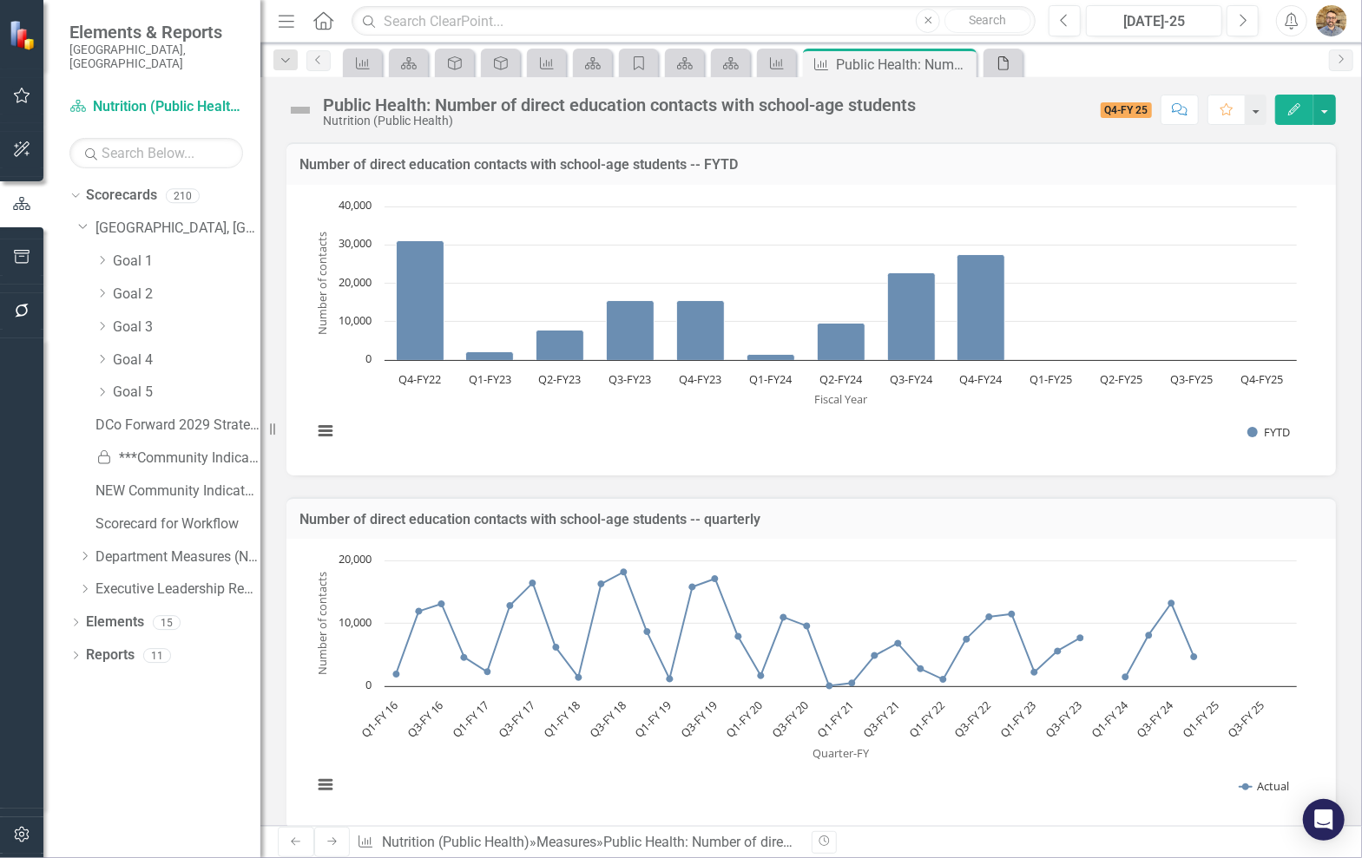
click at [1010, 64] on icon "File" at bounding box center [1003, 63] width 17 height 14
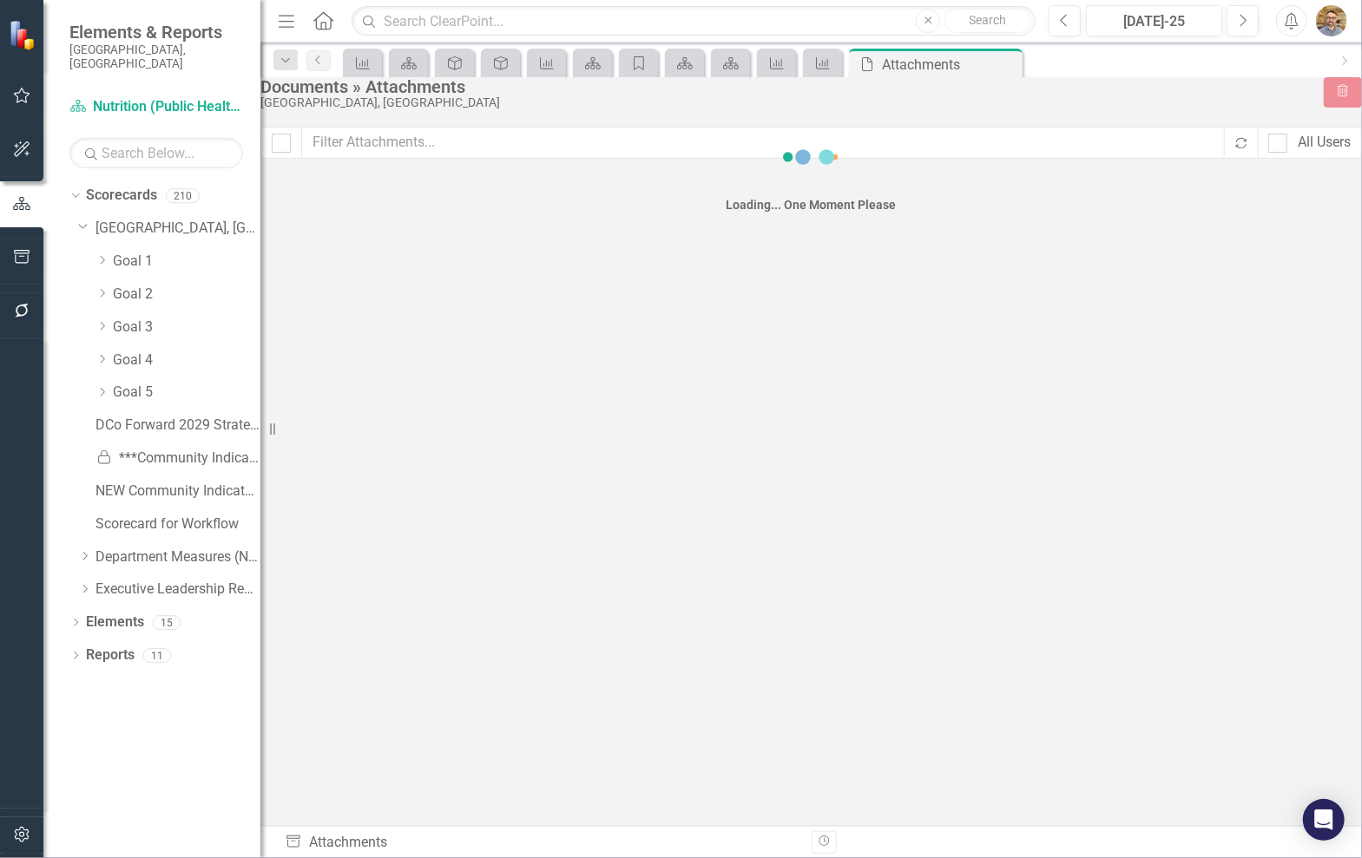
checkbox input "false"
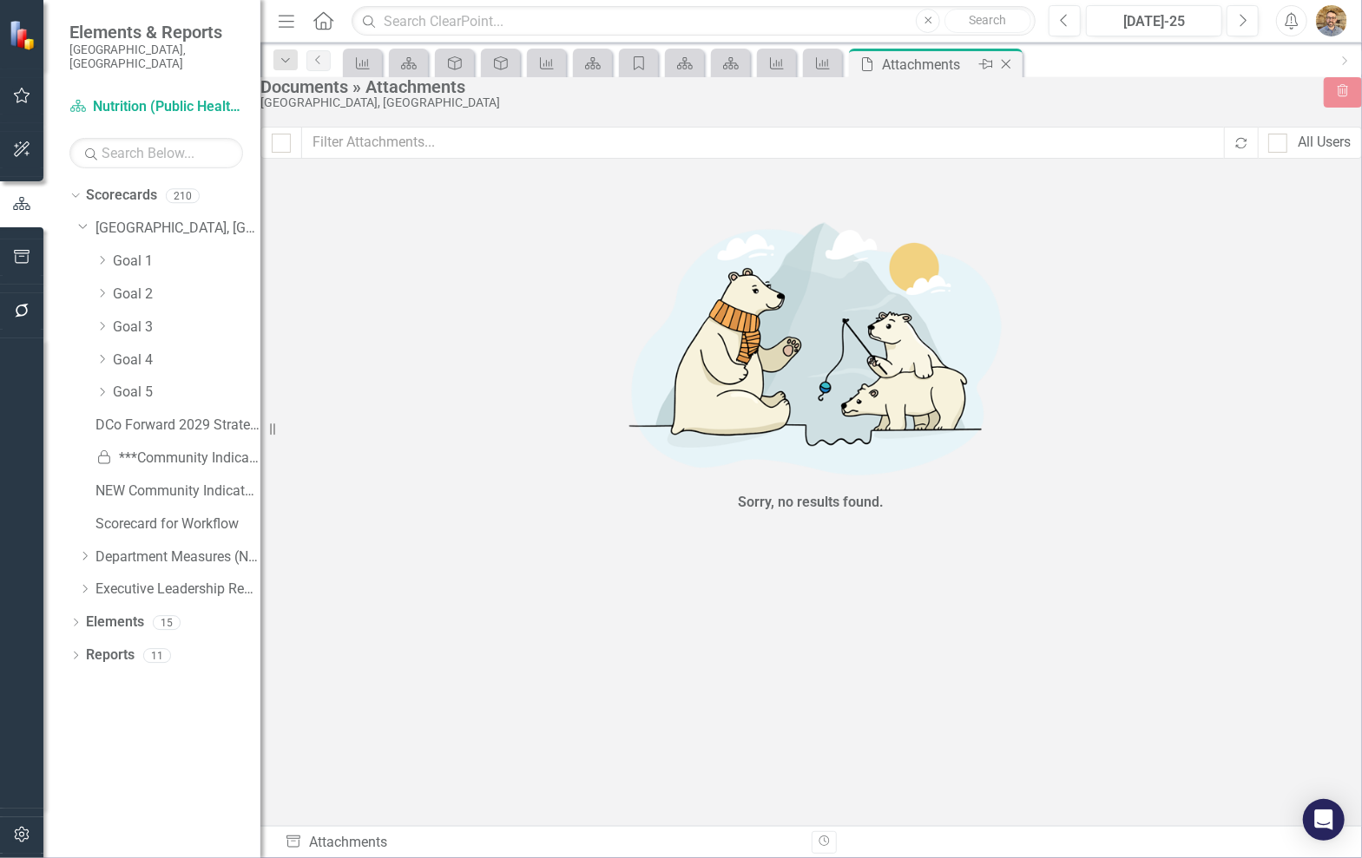
click at [1010, 64] on icon "Close" at bounding box center [1005, 64] width 17 height 14
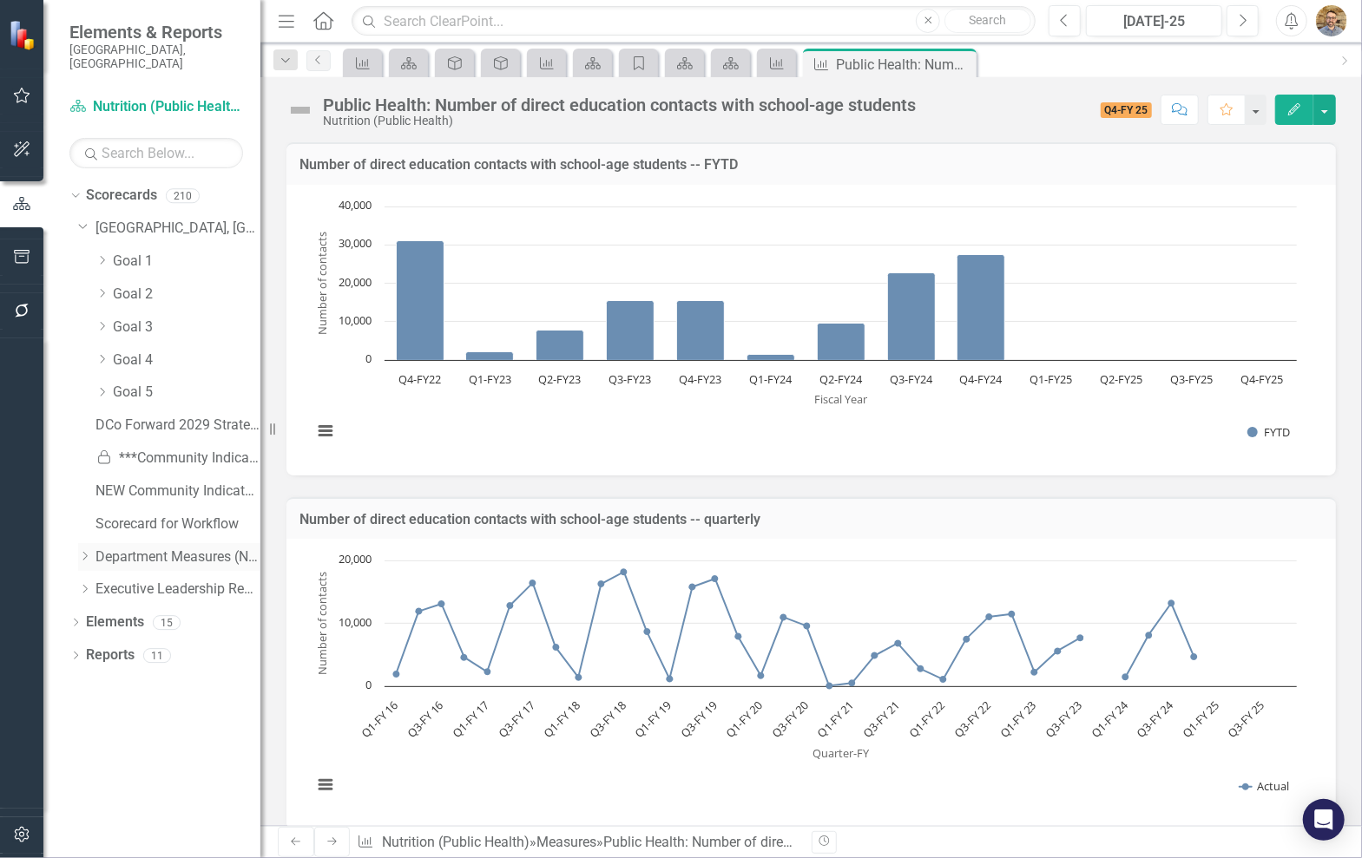
click at [79, 551] on icon "Dropdown" at bounding box center [84, 556] width 13 height 10
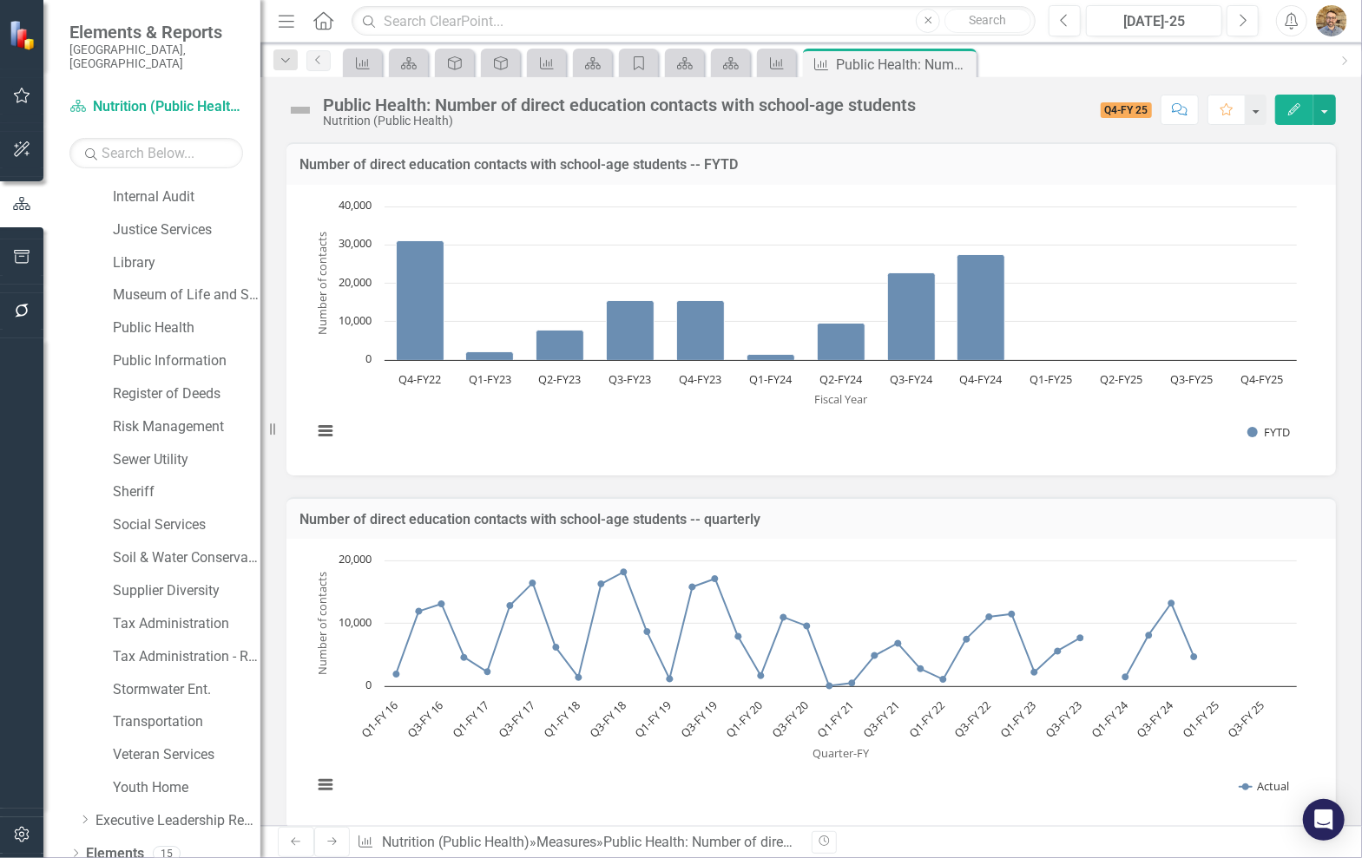
scroll to position [1180, 0]
click at [177, 286] on link "Public Health" at bounding box center [187, 296] width 148 height 20
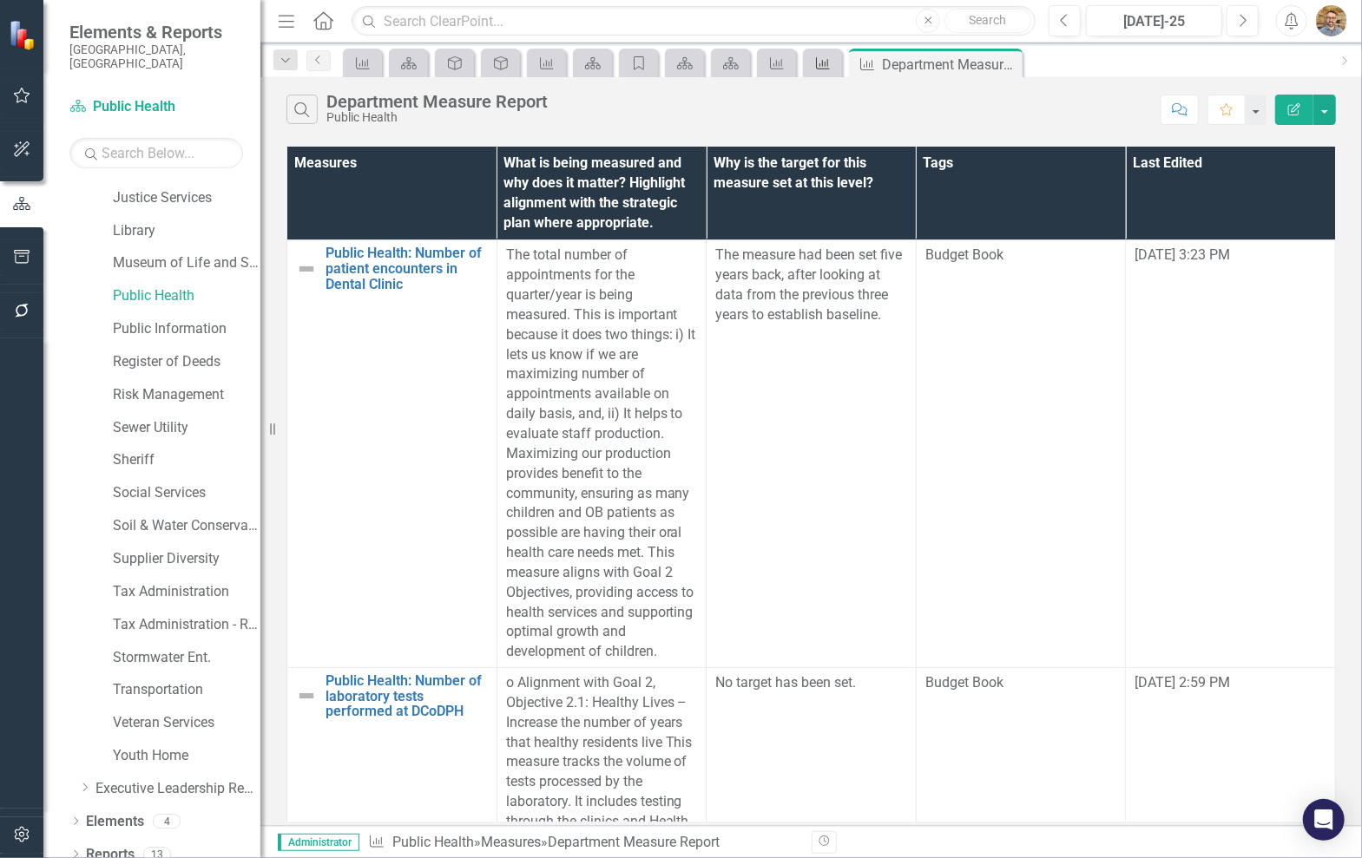
click at [830, 63] on icon "Measure" at bounding box center [822, 63] width 17 height 14
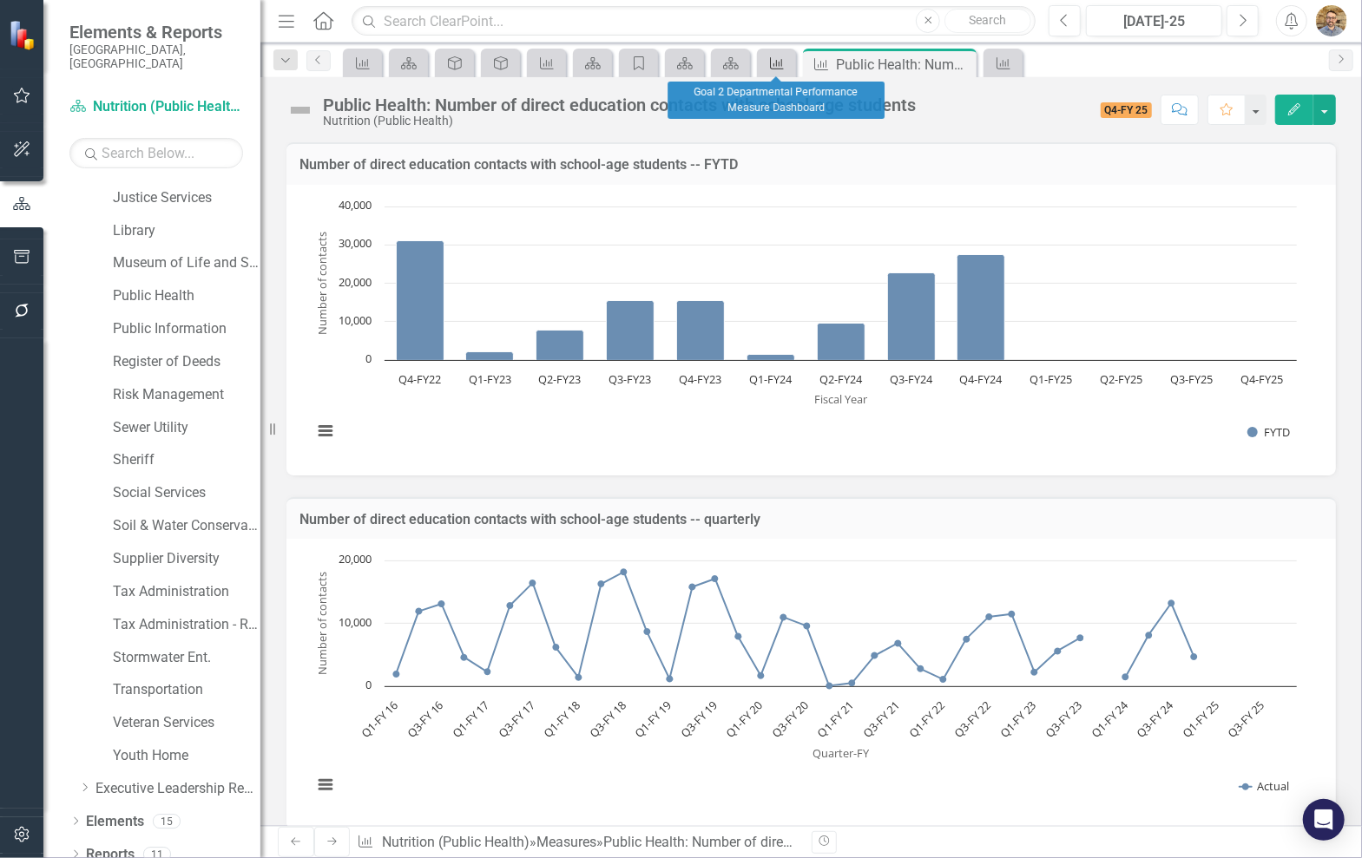
click at [783, 59] on icon "Measure" at bounding box center [776, 63] width 17 height 14
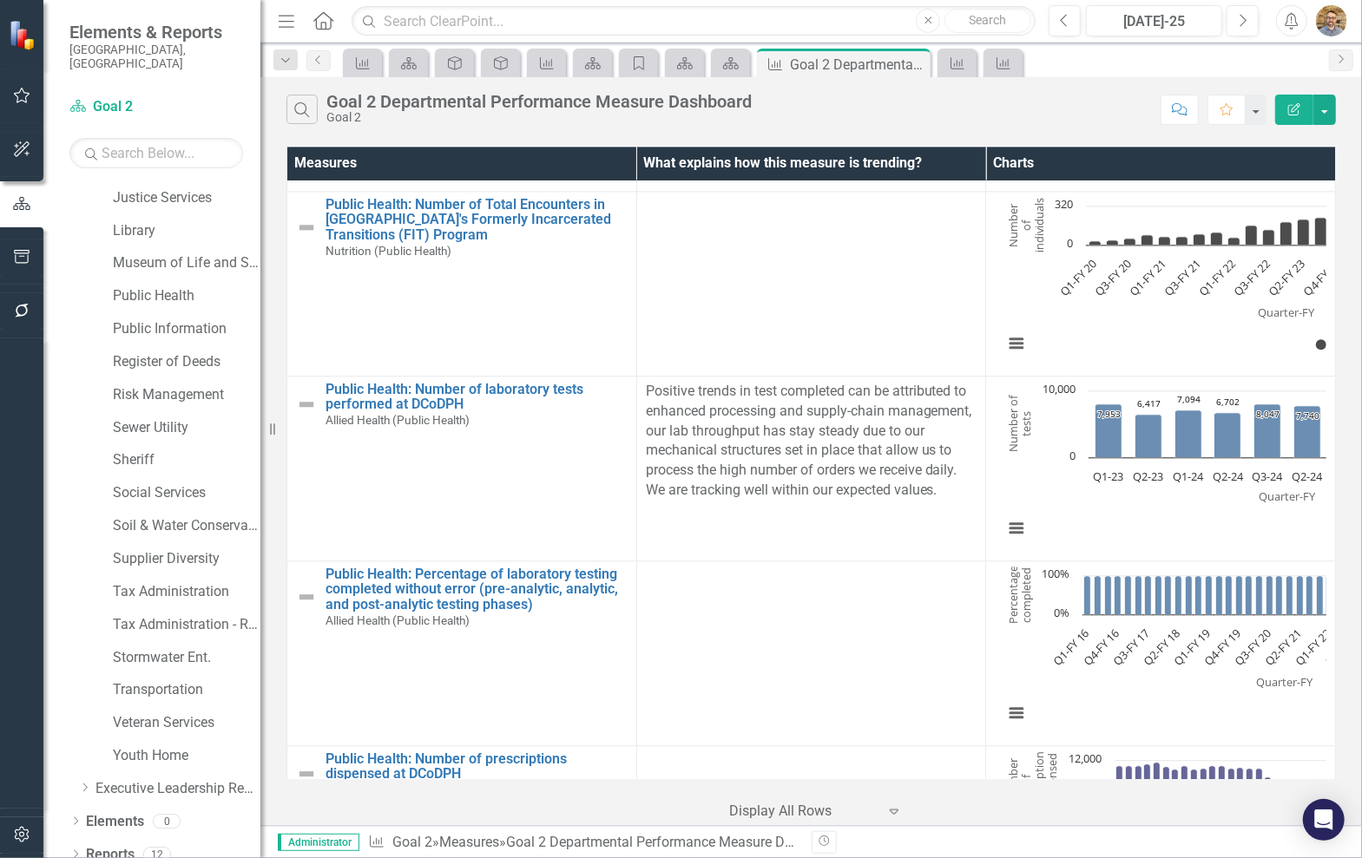
scroll to position [5357, 0]
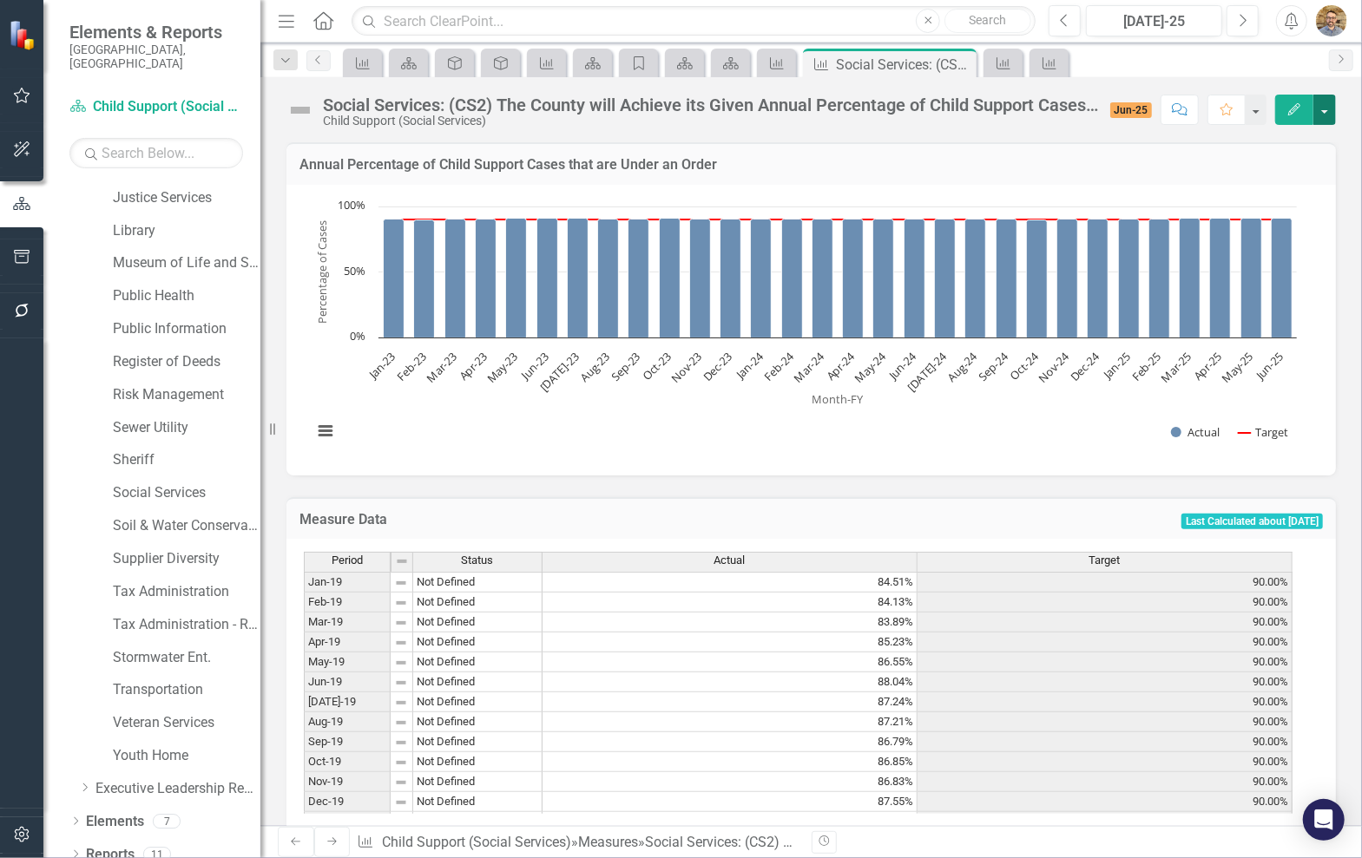
click at [1326, 115] on button "button" at bounding box center [1324, 110] width 23 height 30
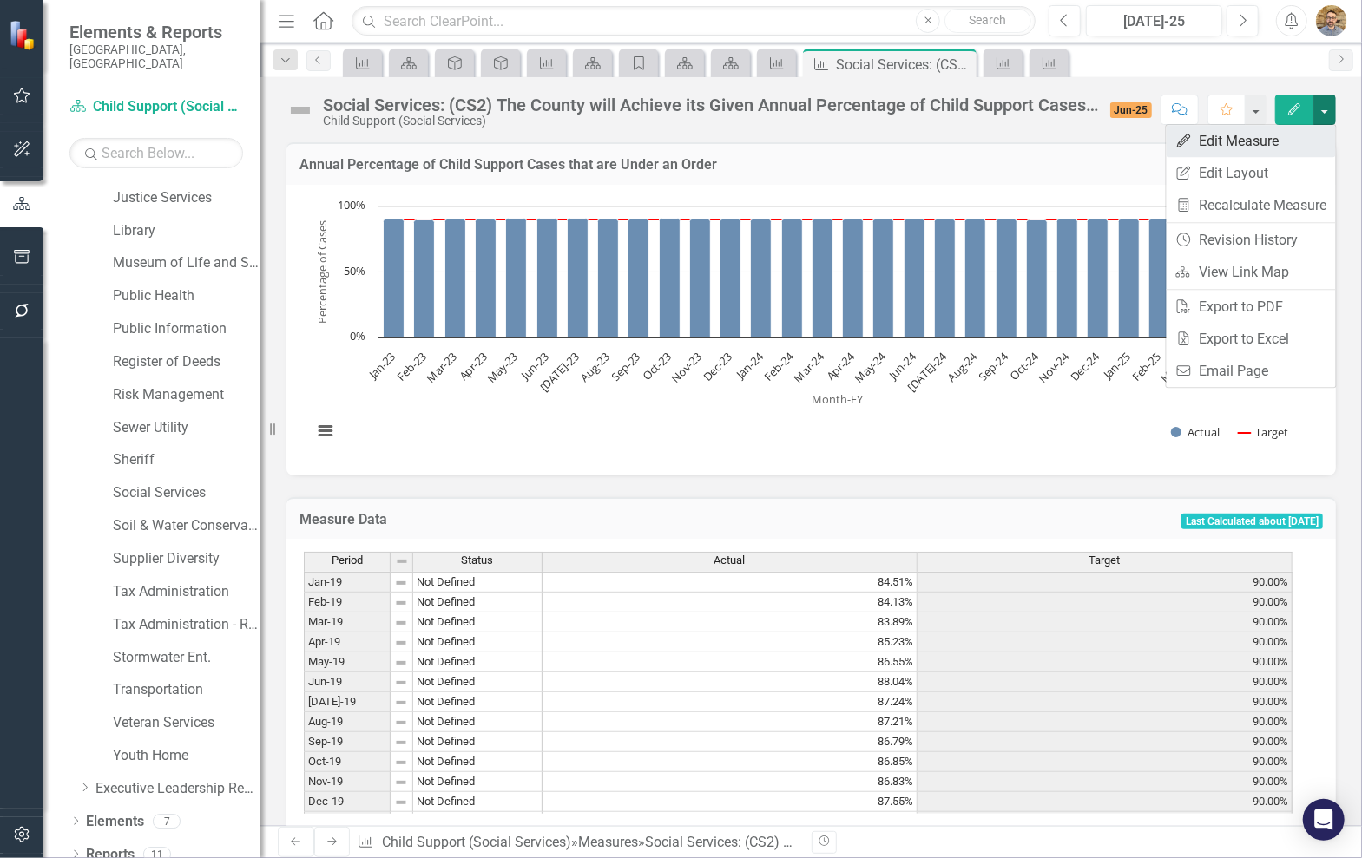
click at [1258, 141] on link "Edit Edit Measure" at bounding box center [1250, 141] width 169 height 32
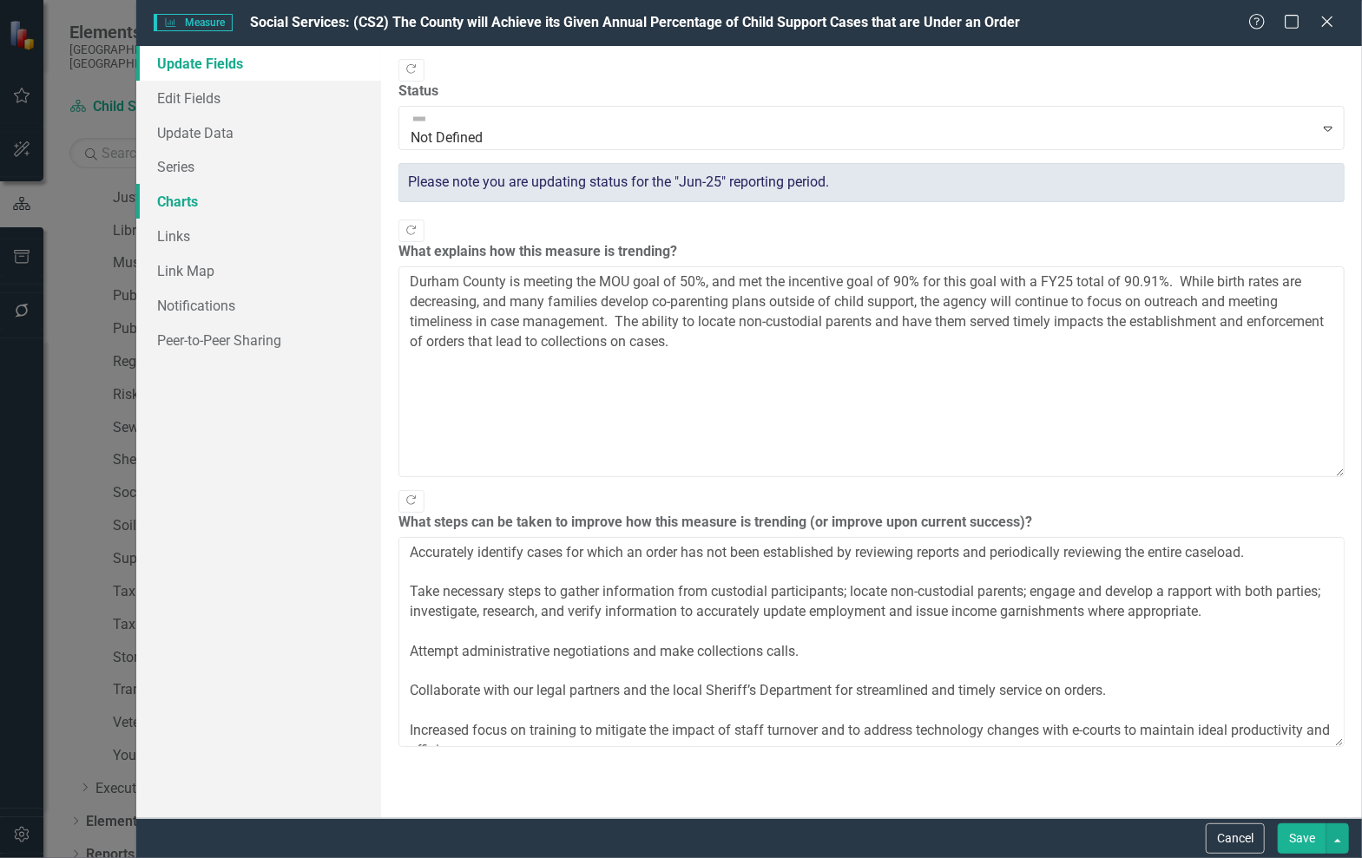
click at [254, 207] on link "Charts" at bounding box center [258, 201] width 245 height 35
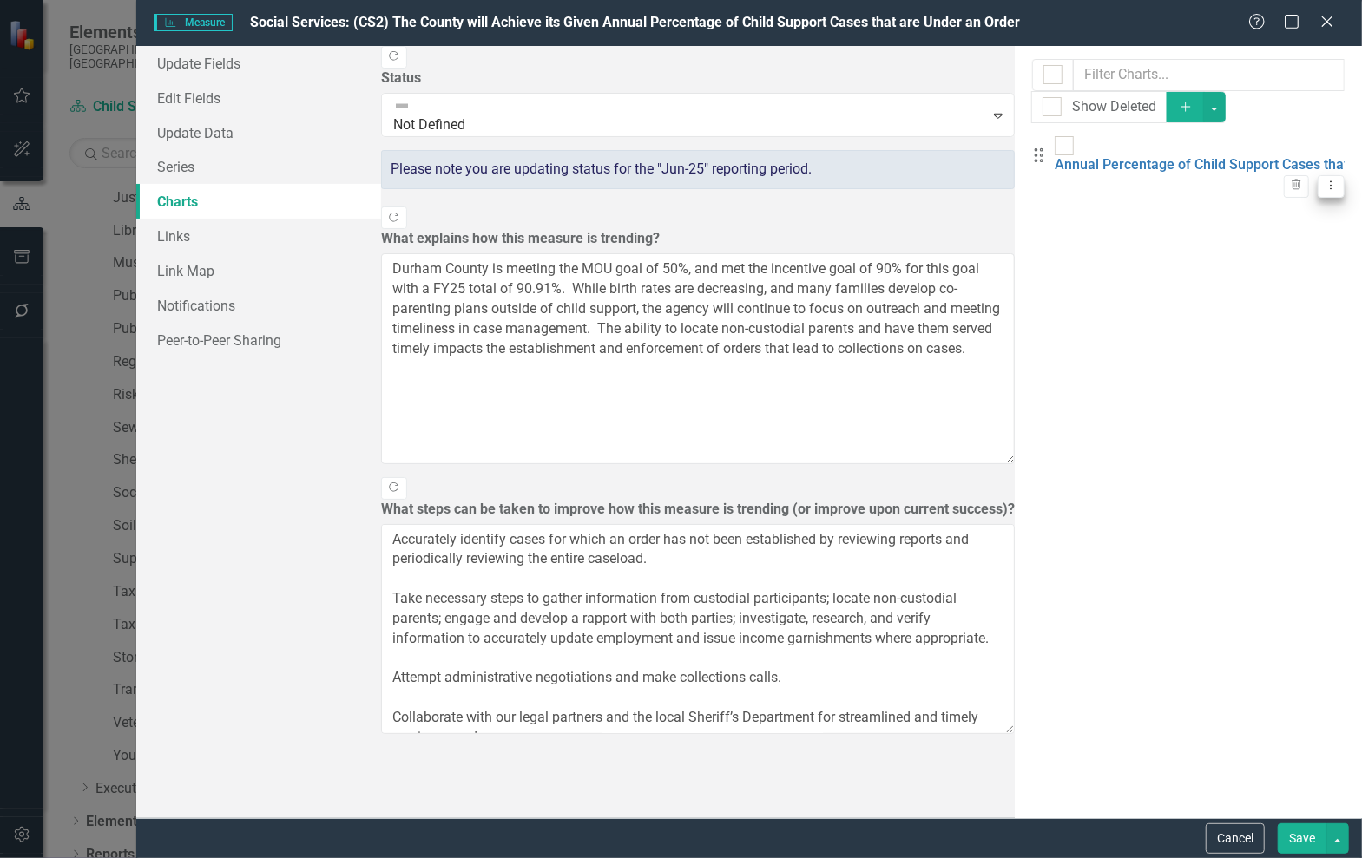
click at [1323, 180] on icon "Dropdown Menu" at bounding box center [1330, 185] width 15 height 11
click at [1268, 189] on link "Copy Duplicate Chart" at bounding box center [1261, 185] width 137 height 32
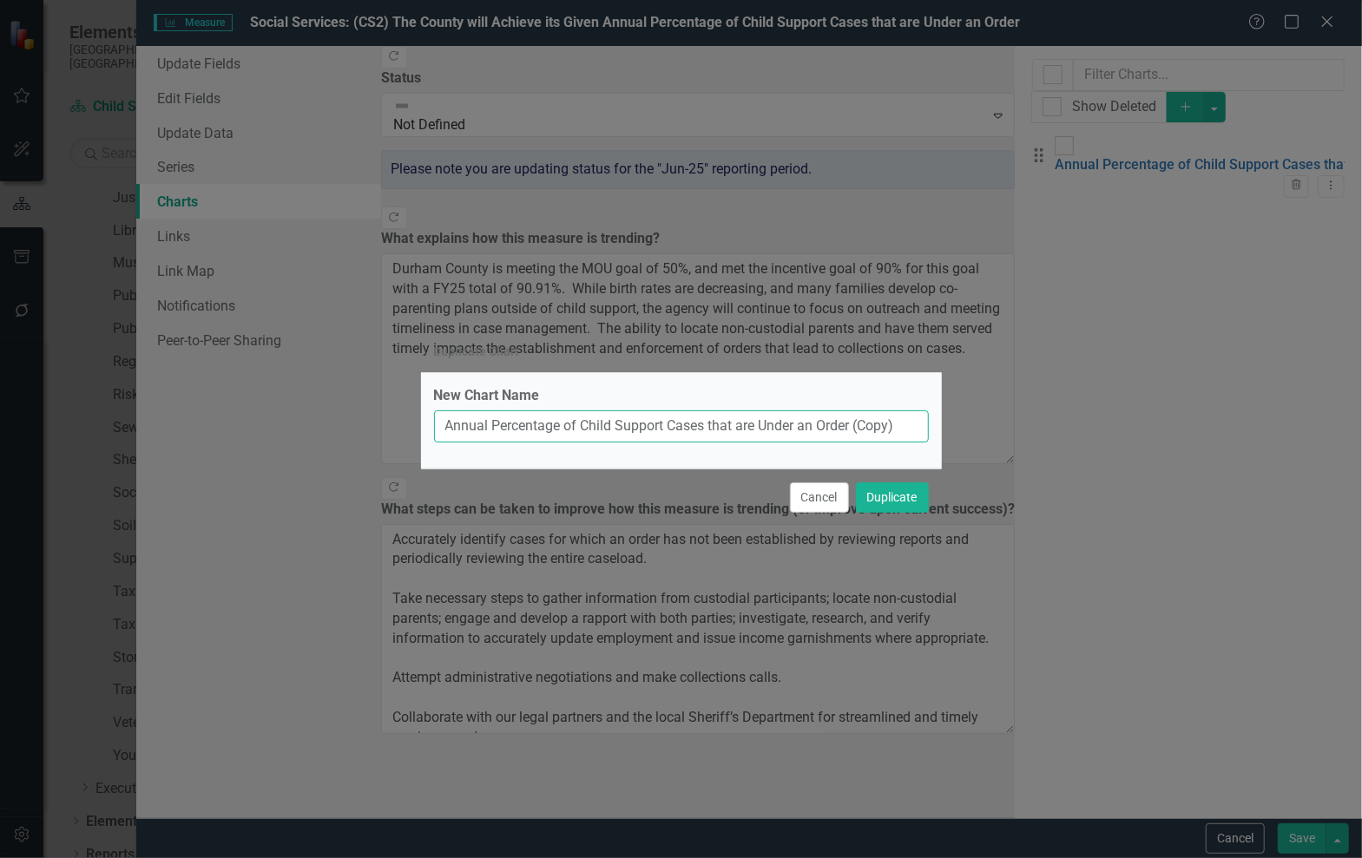
click at [910, 421] on input "Annual Percentage of Child Support Cases that are Under an Order (Copy)" at bounding box center [681, 426] width 495 height 32
type input "Annual Percentage of Child Support Cases that are Under an Order (FY)"
click at [856, 483] on button "Duplicate" at bounding box center [892, 498] width 73 height 30
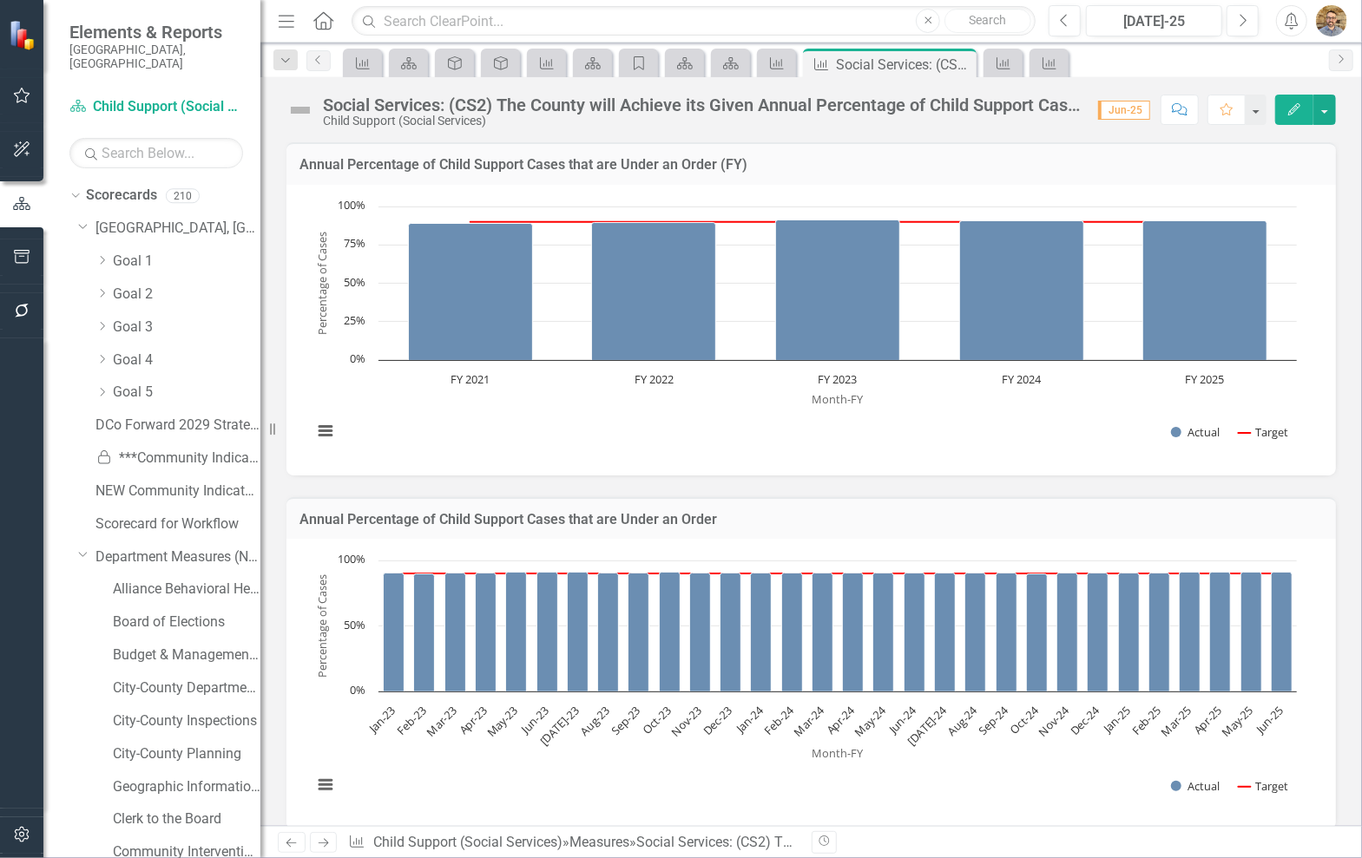
scroll to position [1180, 0]
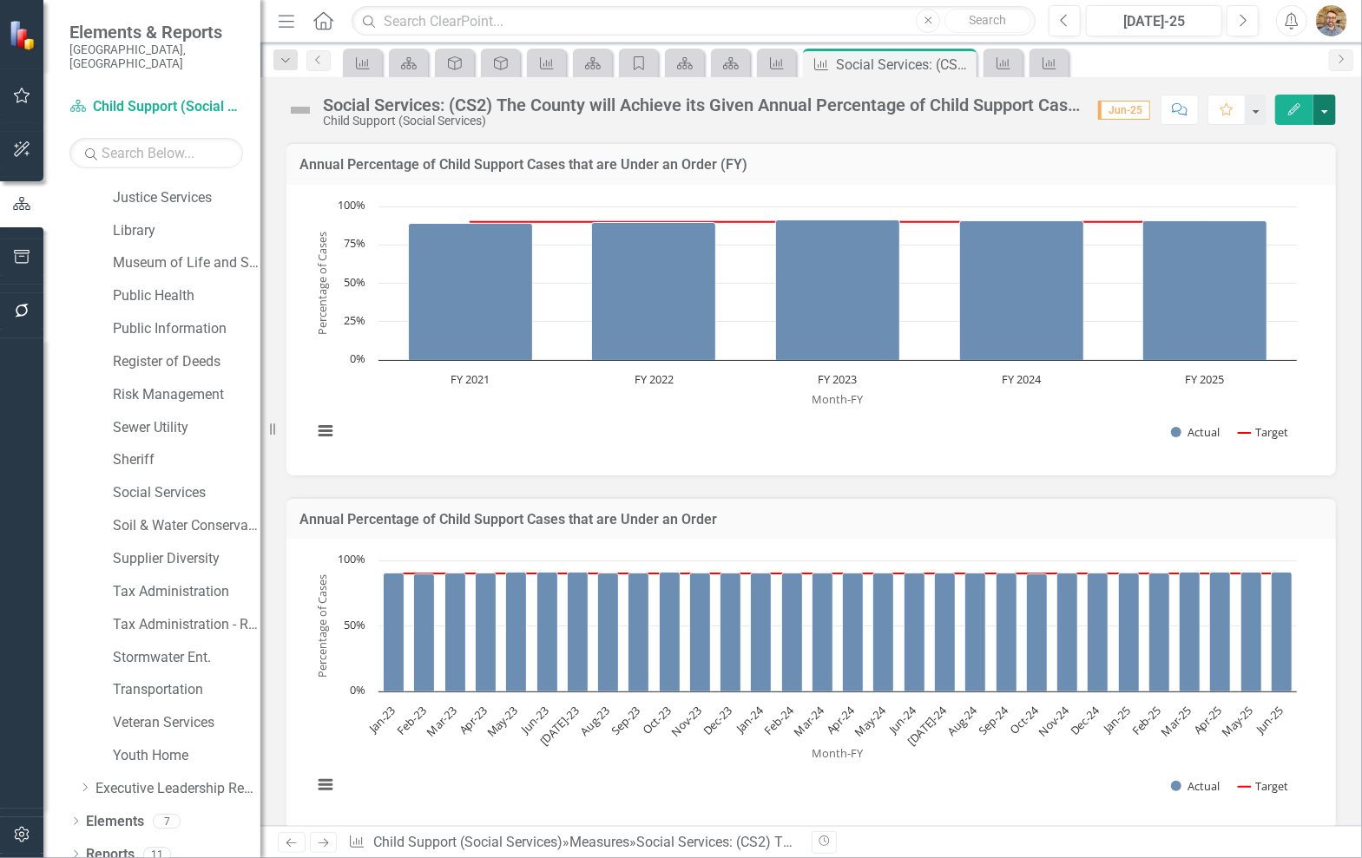
click at [1328, 117] on button "button" at bounding box center [1324, 110] width 23 height 30
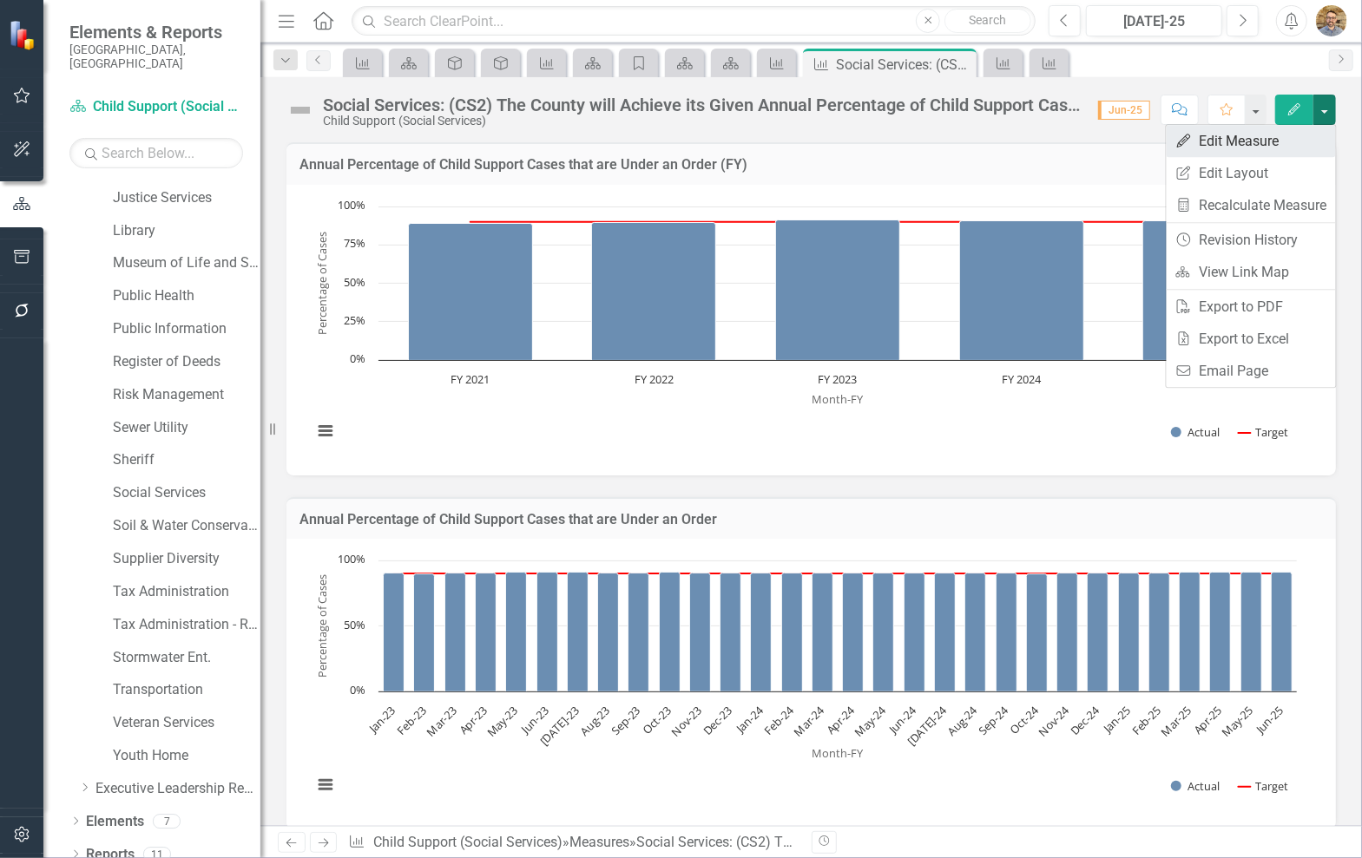
click at [1286, 151] on link "Edit Edit Measure" at bounding box center [1250, 141] width 169 height 32
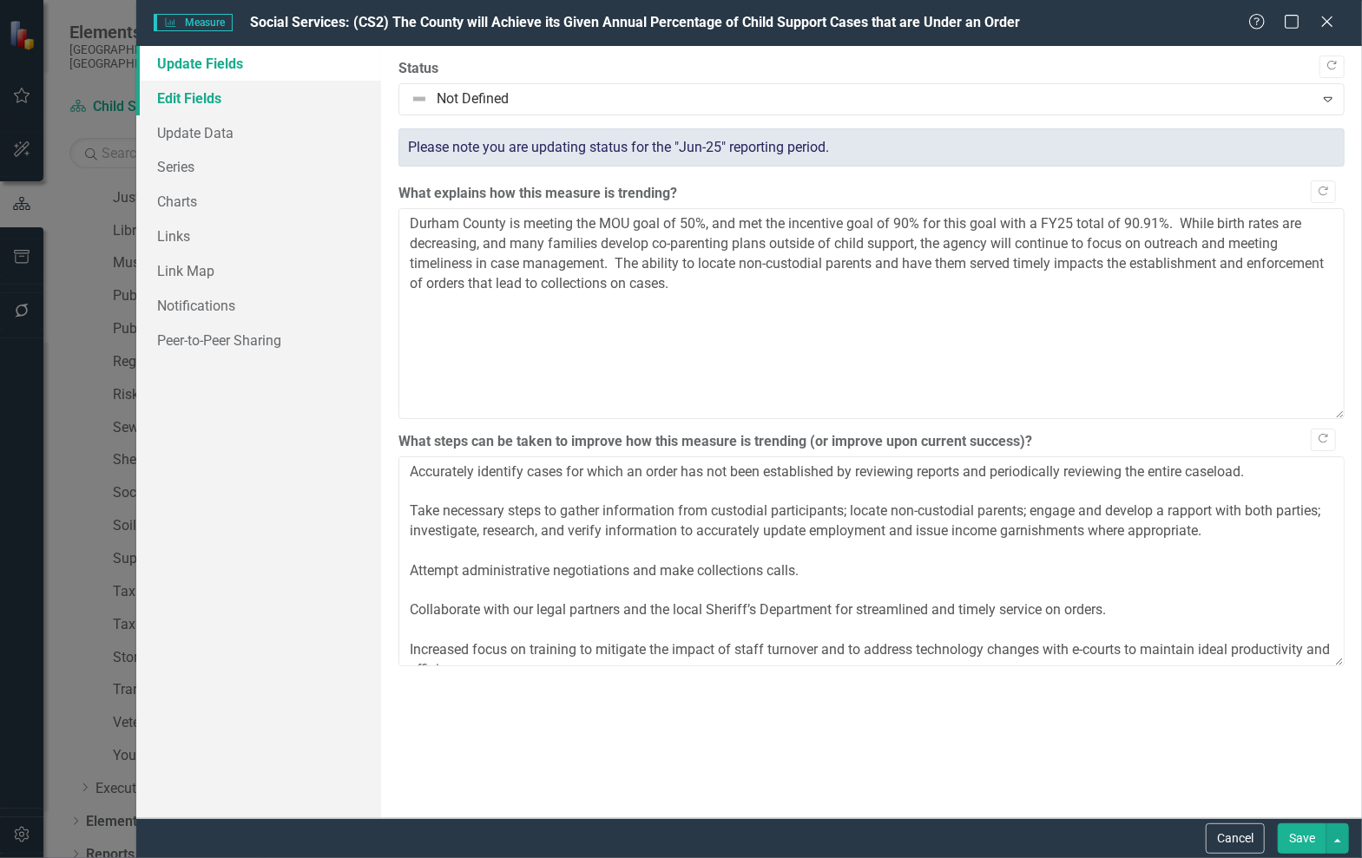
click at [200, 100] on link "Edit Fields" at bounding box center [258, 98] width 245 height 35
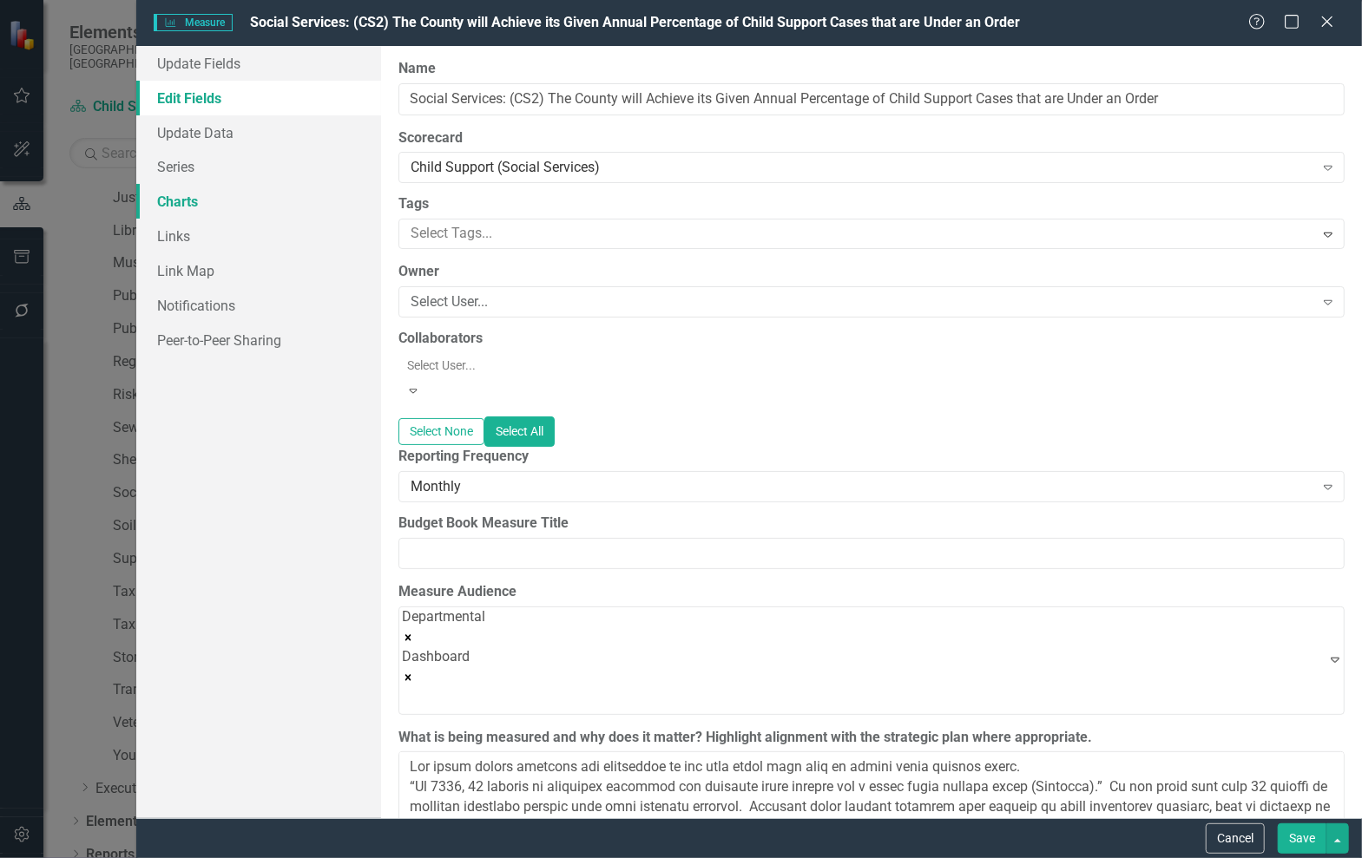
click at [190, 188] on link "Charts" at bounding box center [258, 201] width 245 height 35
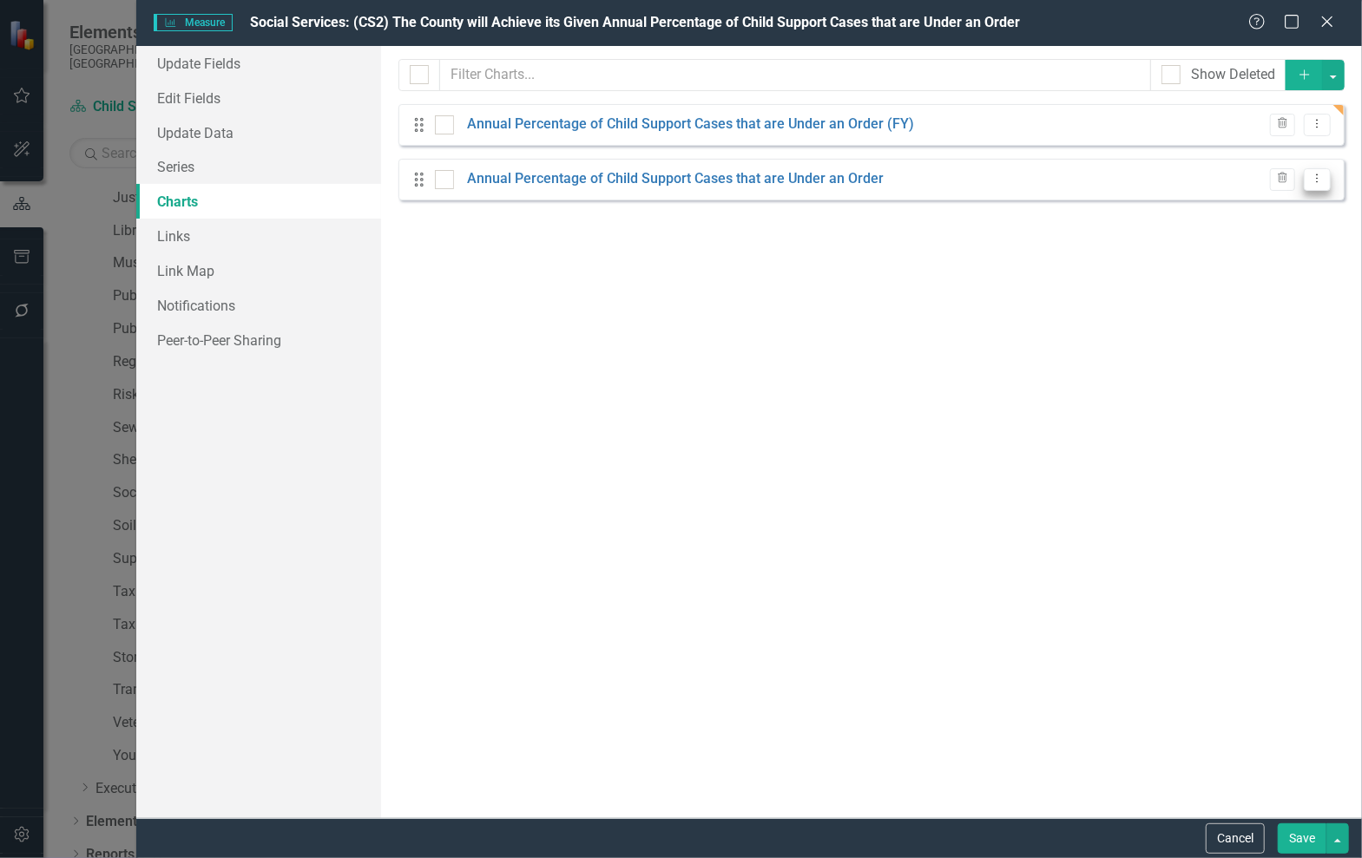
click at [1329, 173] on button "Dropdown Menu" at bounding box center [1316, 179] width 27 height 23
click at [805, 173] on link "Annual Percentage of Child Support Cases that are Under an Order" at bounding box center [675, 179] width 417 height 20
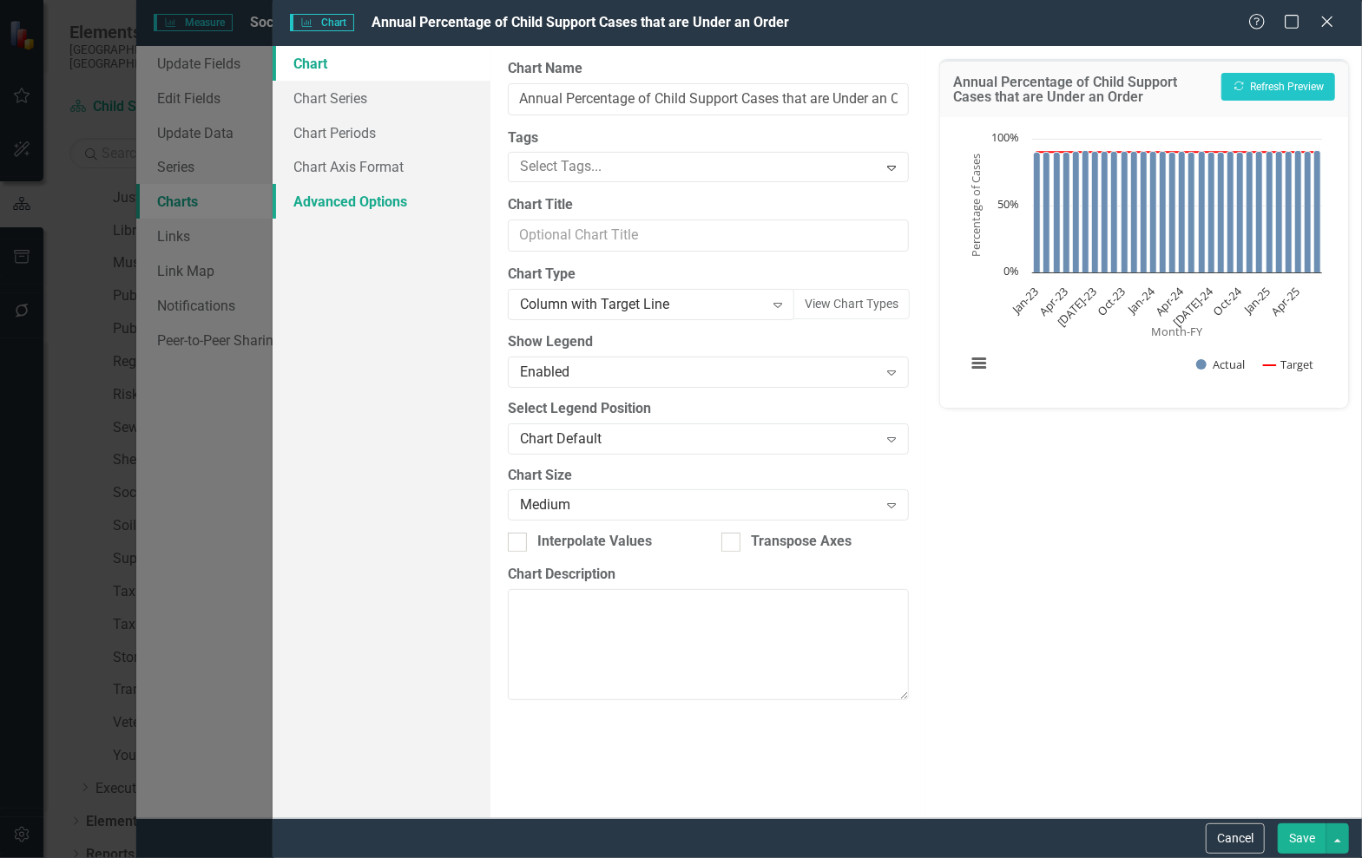
click at [372, 208] on link "Advanced Options" at bounding box center [381, 201] width 218 height 35
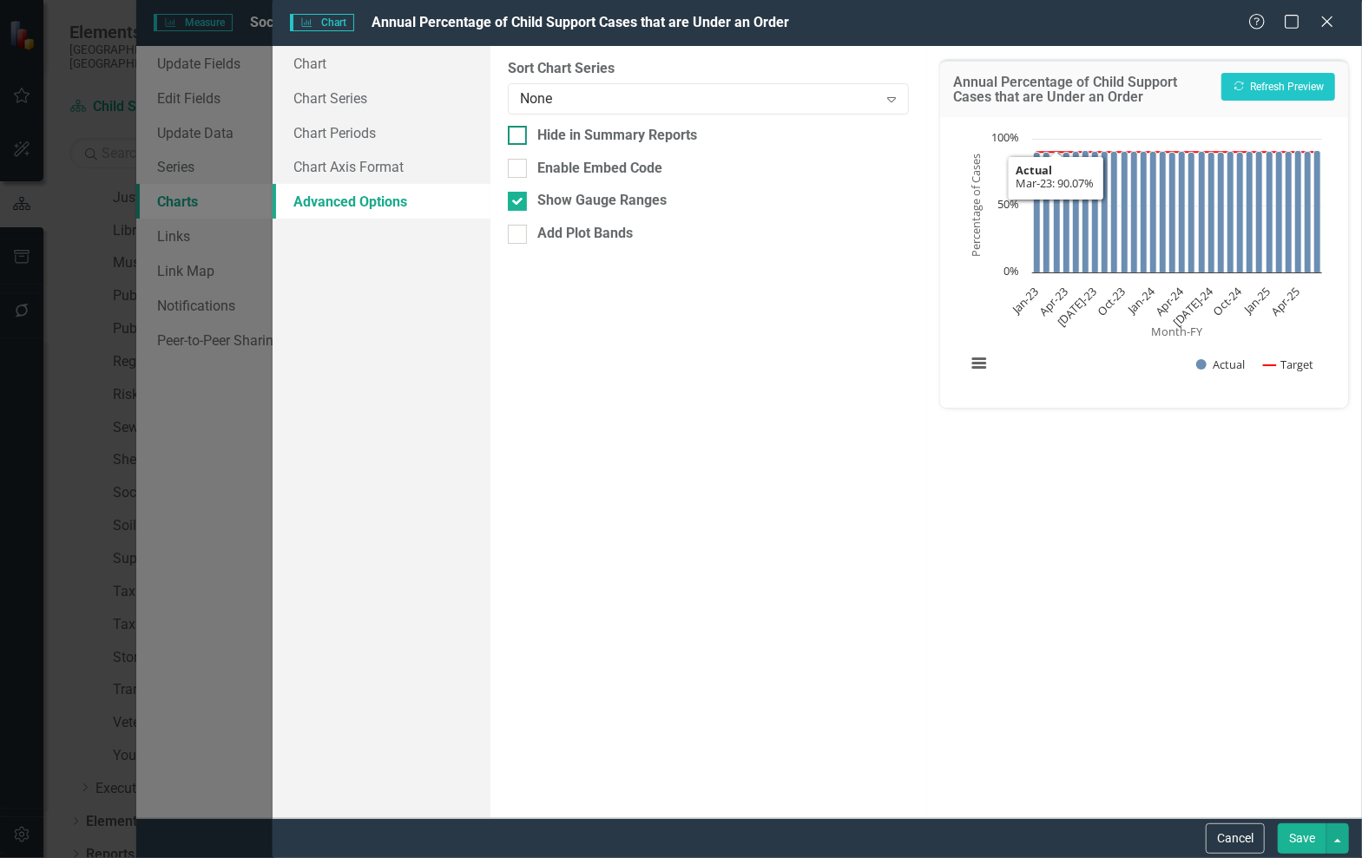
click at [542, 136] on div "Hide in Summary Reports" at bounding box center [617, 136] width 160 height 20
click at [519, 136] on input "Hide in Summary Reports" at bounding box center [513, 131] width 11 height 11
checkbox input "true"
click at [1285, 842] on button "Save" at bounding box center [1301, 839] width 49 height 30
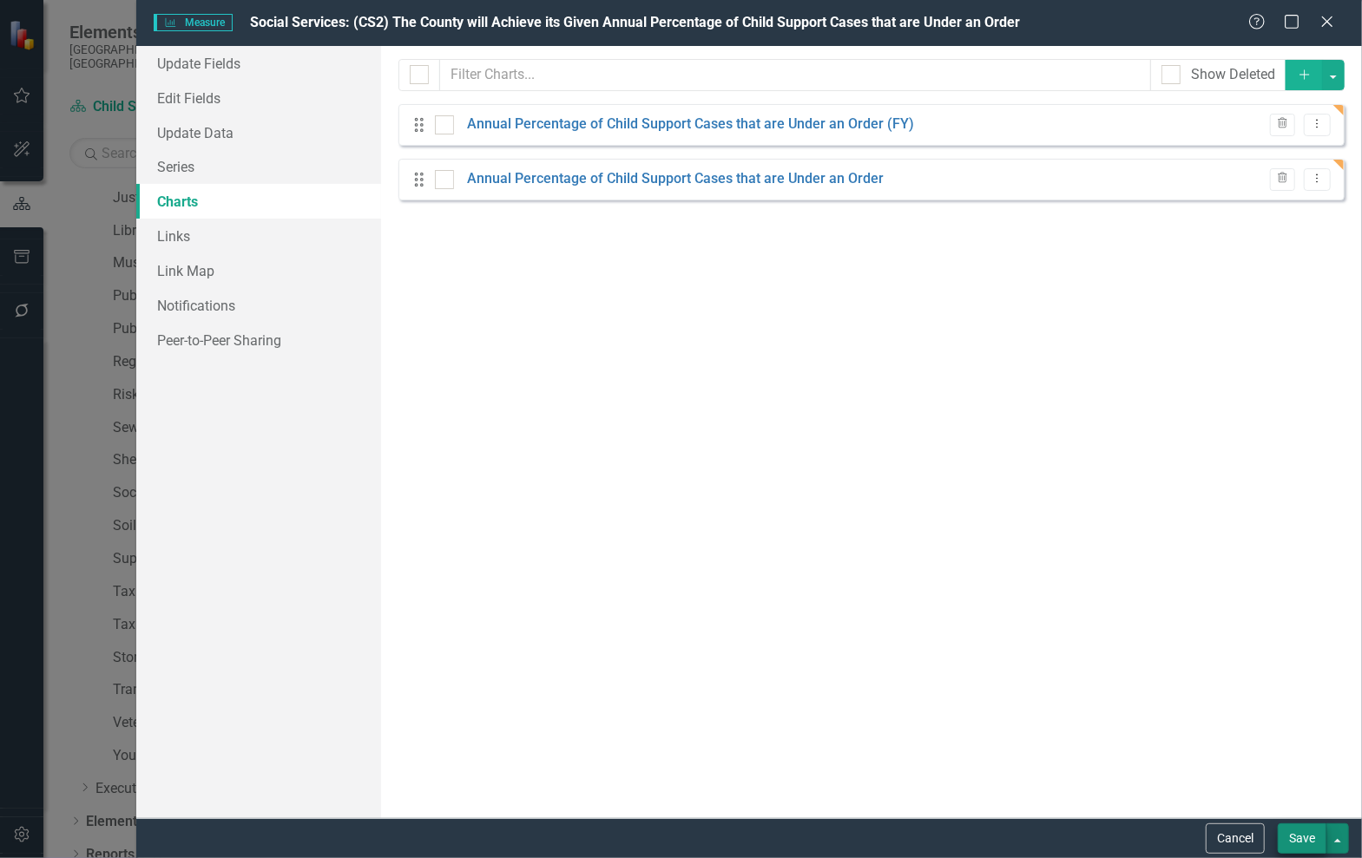
drag, startPoint x: 1327, startPoint y: 837, endPoint x: 1310, endPoint y: 845, distance: 18.2
click at [1310, 845] on div "Save" at bounding box center [1310, 839] width 75 height 30
click at [1310, 845] on button "Save" at bounding box center [1301, 839] width 49 height 30
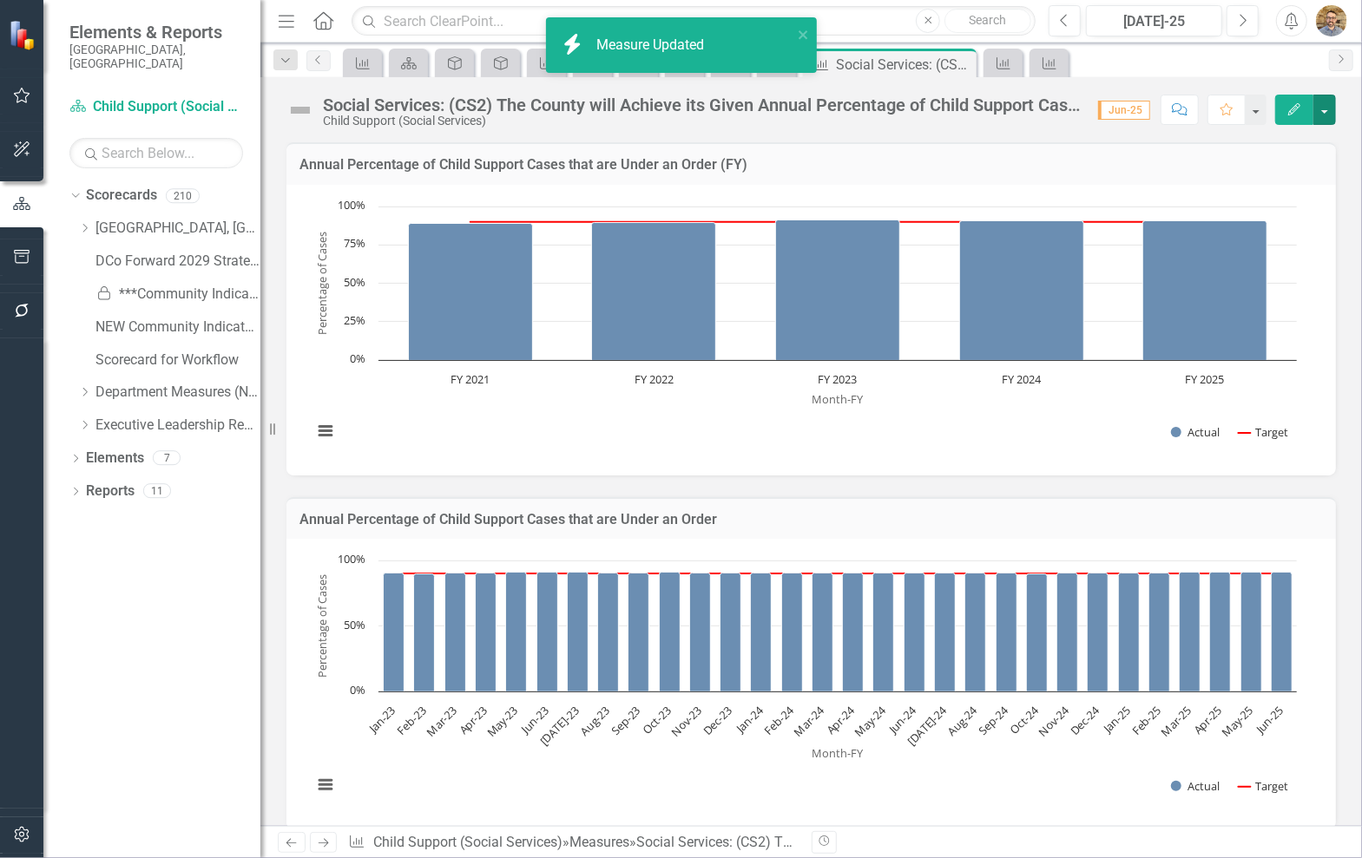
scroll to position [0, 0]
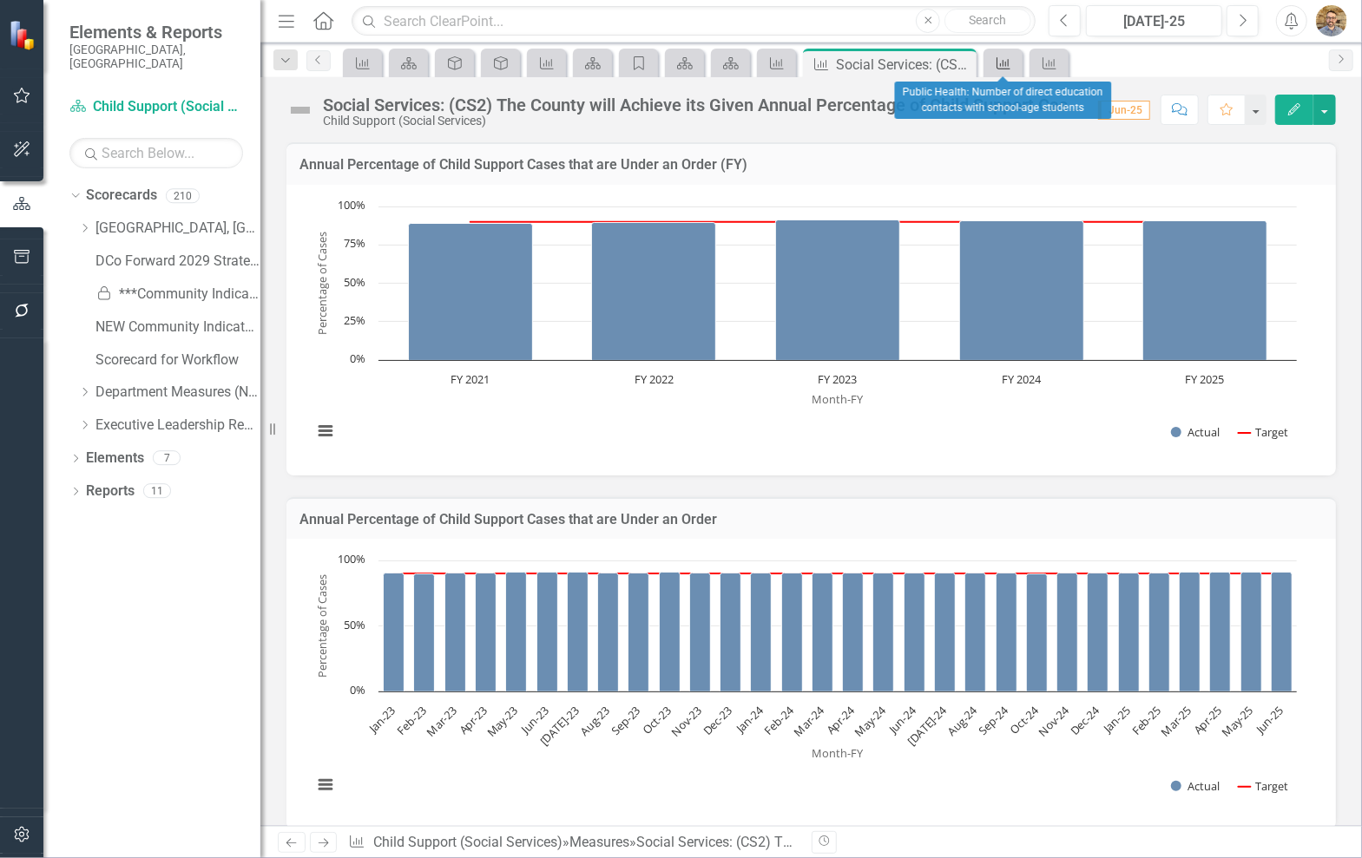
click at [1010, 65] on icon "Measure" at bounding box center [1003, 63] width 17 height 14
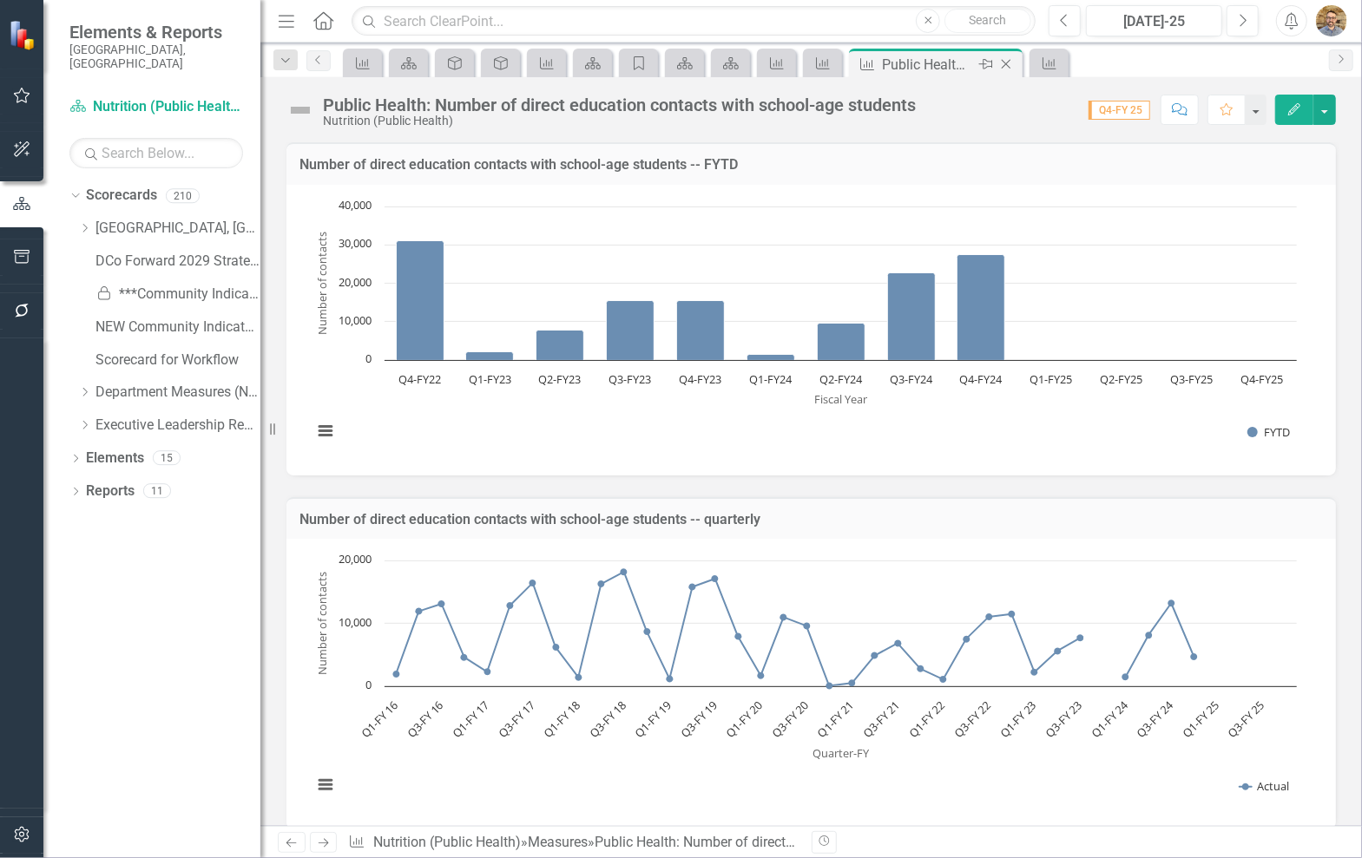
click at [1014, 65] on icon "Close" at bounding box center [1005, 64] width 17 height 14
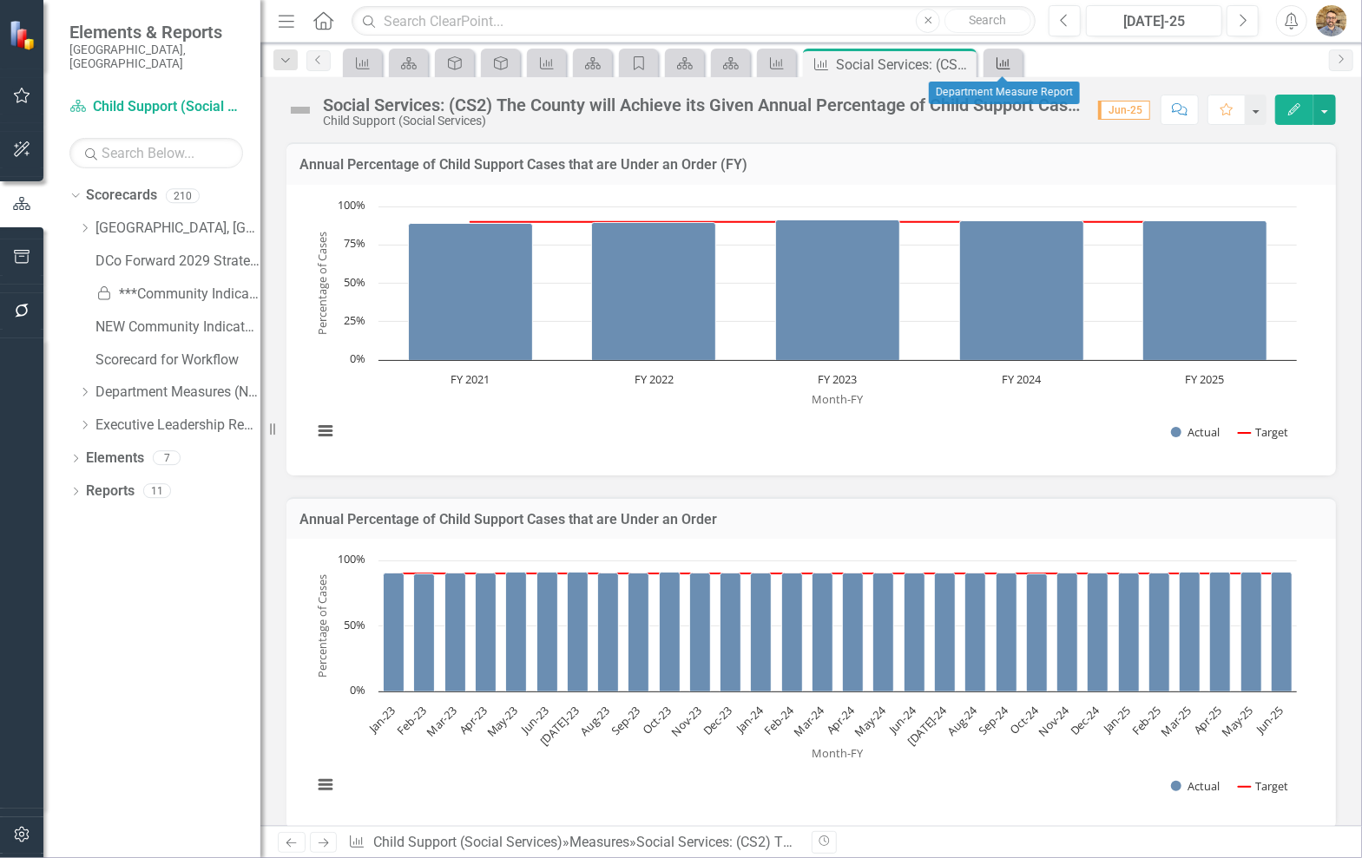
click at [1001, 63] on icon "Measure" at bounding box center [1003, 63] width 17 height 14
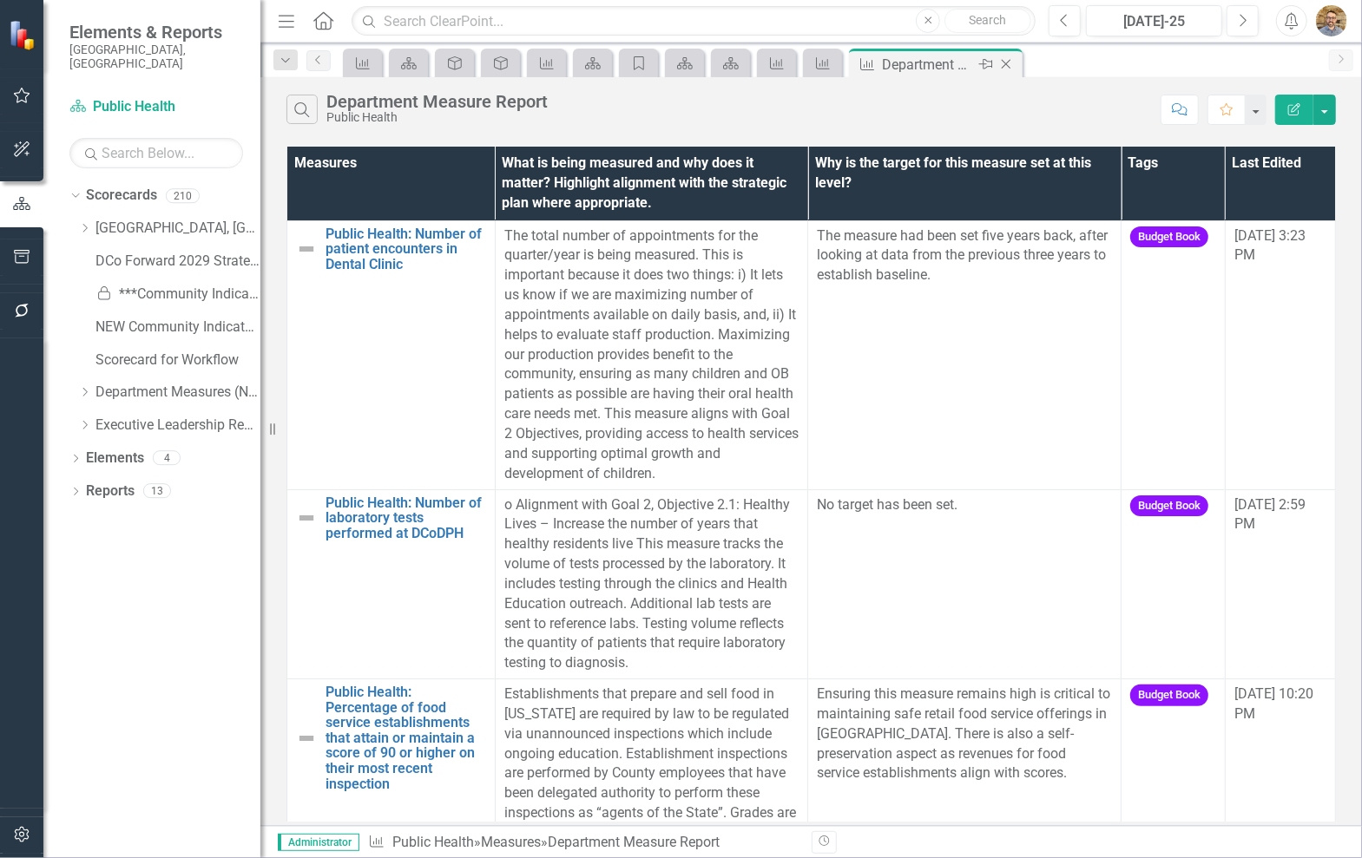
click at [1004, 61] on icon "Close" at bounding box center [1005, 64] width 17 height 14
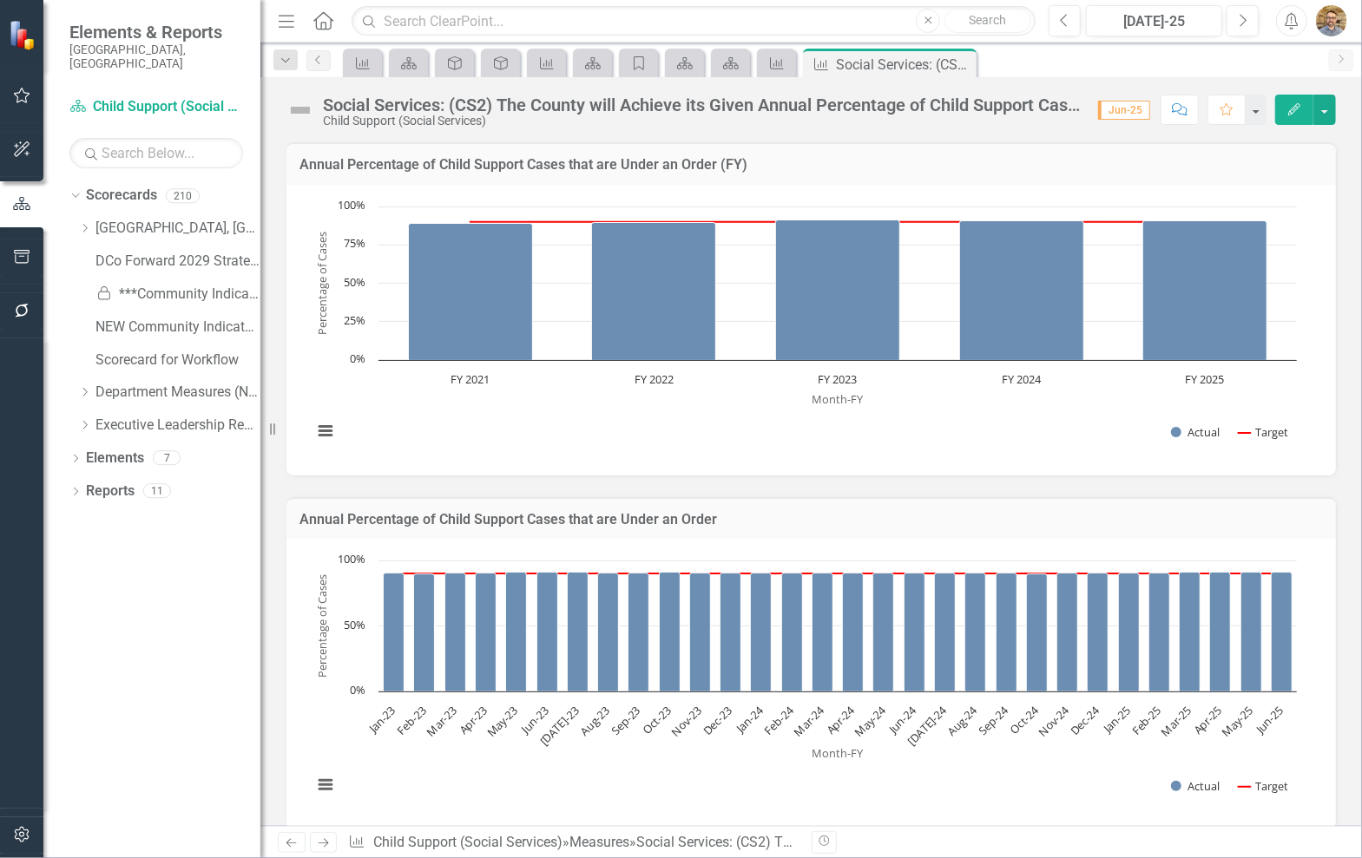
click at [759, 69] on div "Measure" at bounding box center [776, 63] width 39 height 29
click at [775, 63] on icon "Measure" at bounding box center [776, 63] width 17 height 14
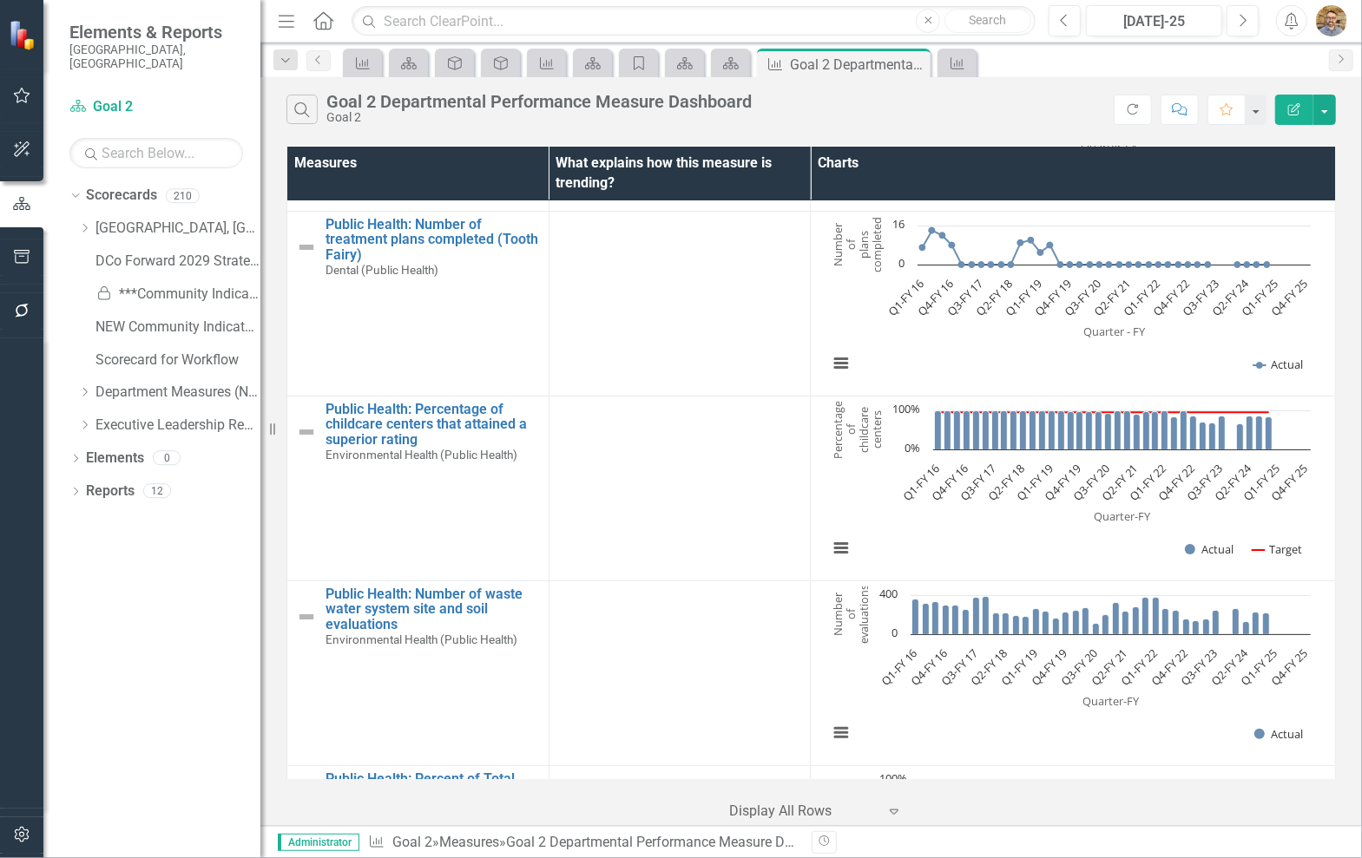
scroll to position [4521, 0]
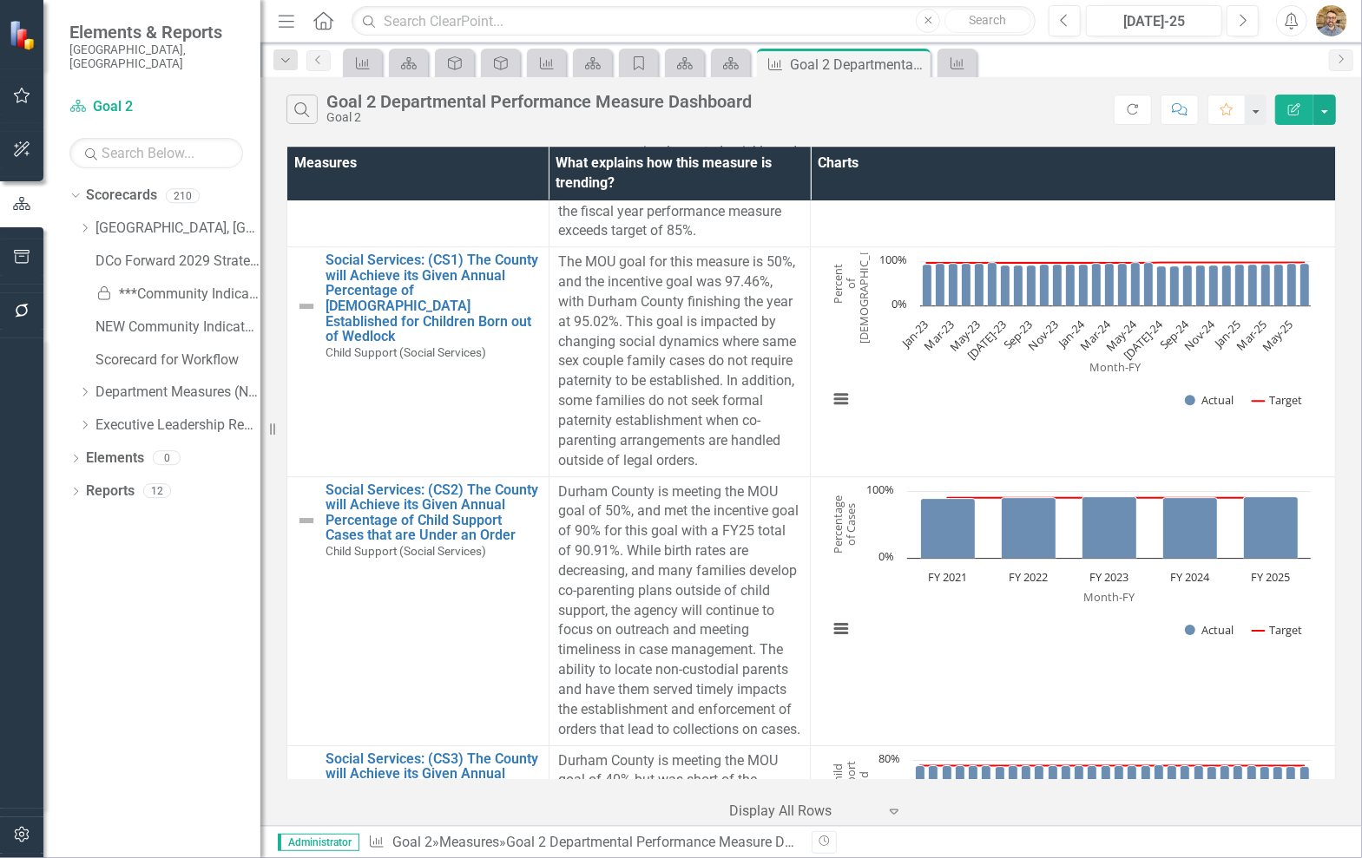
scroll to position [7258, 0]
